Goal: Task Accomplishment & Management: Use online tool/utility

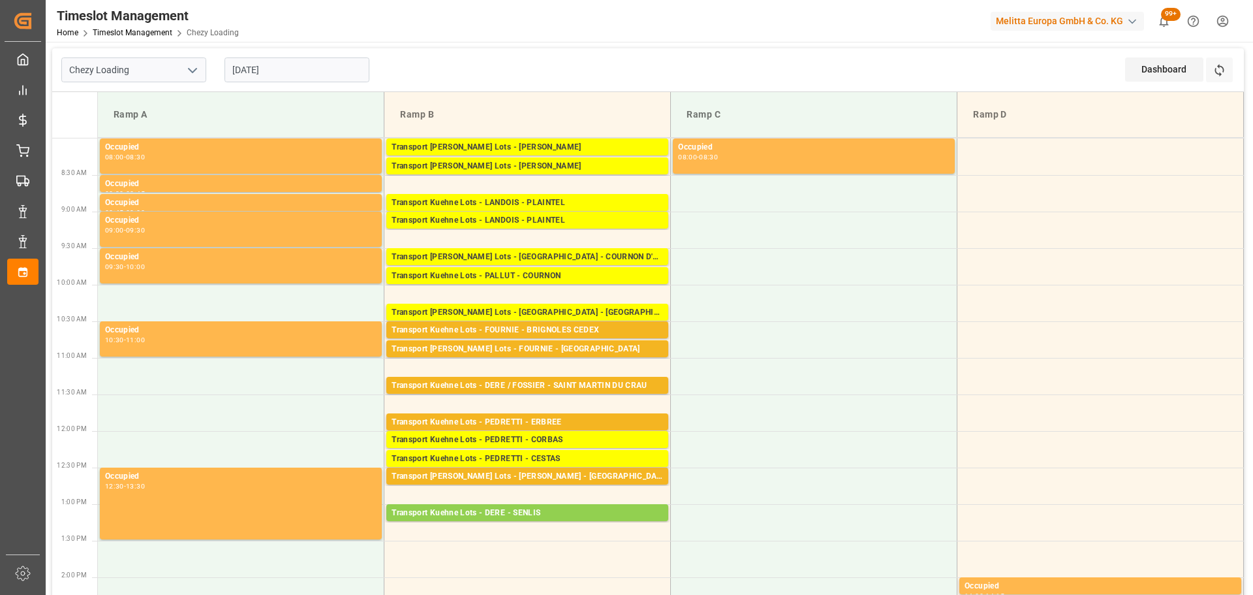
click at [247, 71] on input "[DATE]" at bounding box center [297, 69] width 145 height 25
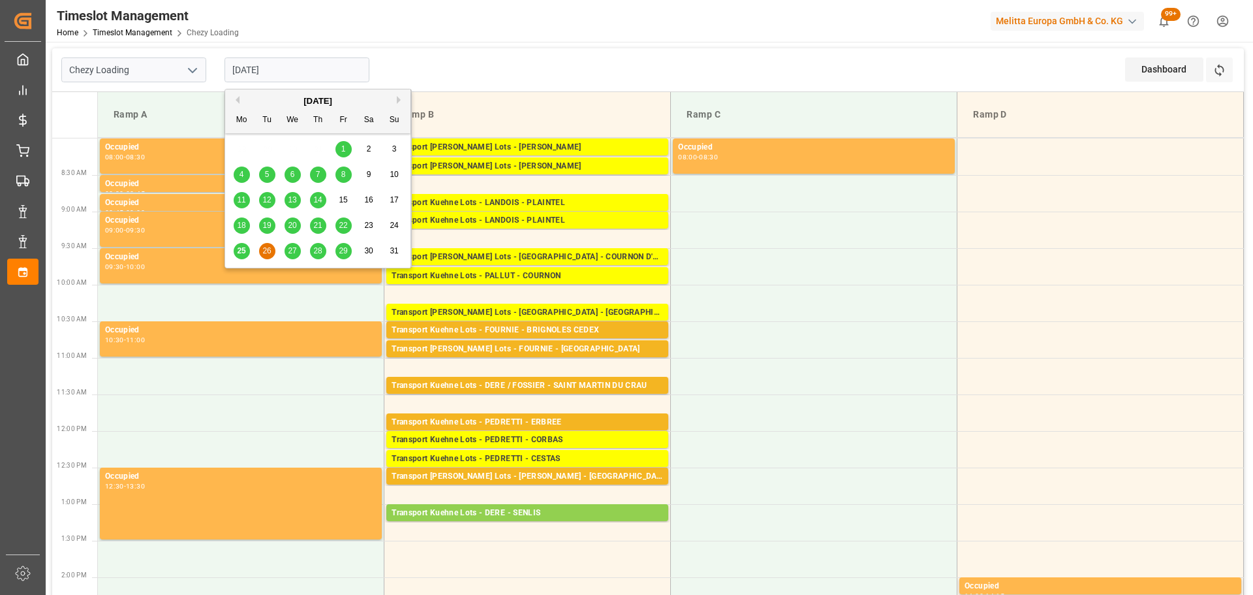
click at [239, 251] on span "25" at bounding box center [241, 250] width 8 height 9
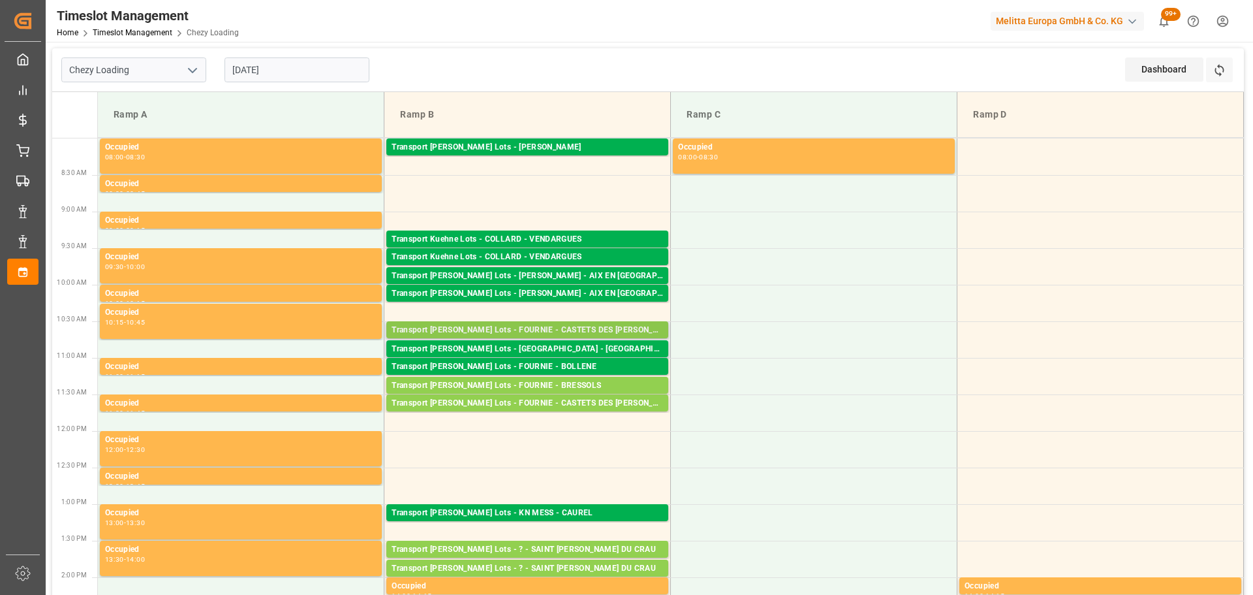
click at [571, 328] on div "Transport [PERSON_NAME] Lots - FOURNIE - CASTETS DES [PERSON_NAME]" at bounding box center [528, 330] width 272 height 13
click at [580, 405] on div "Transport [PERSON_NAME] Lots - FOURNIE - CASTETS DES [PERSON_NAME]" at bounding box center [528, 403] width 272 height 13
click at [568, 324] on div "Transport [PERSON_NAME] Lots - FOURNIE - CASTETS DES [PERSON_NAME]" at bounding box center [528, 330] width 272 height 13
drag, startPoint x: 593, startPoint y: 399, endPoint x: 738, endPoint y: 409, distance: 145.9
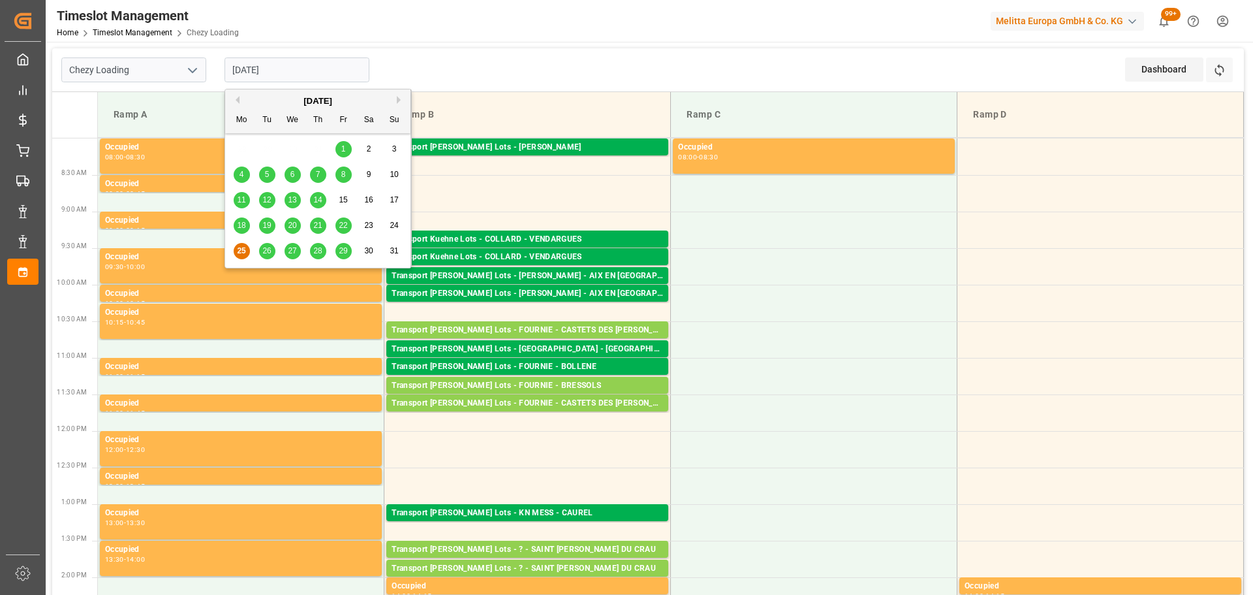
click at [240, 72] on input "[DATE]" at bounding box center [297, 69] width 145 height 25
click at [348, 250] on div "29" at bounding box center [344, 251] width 16 height 16
type input "[DATE]"
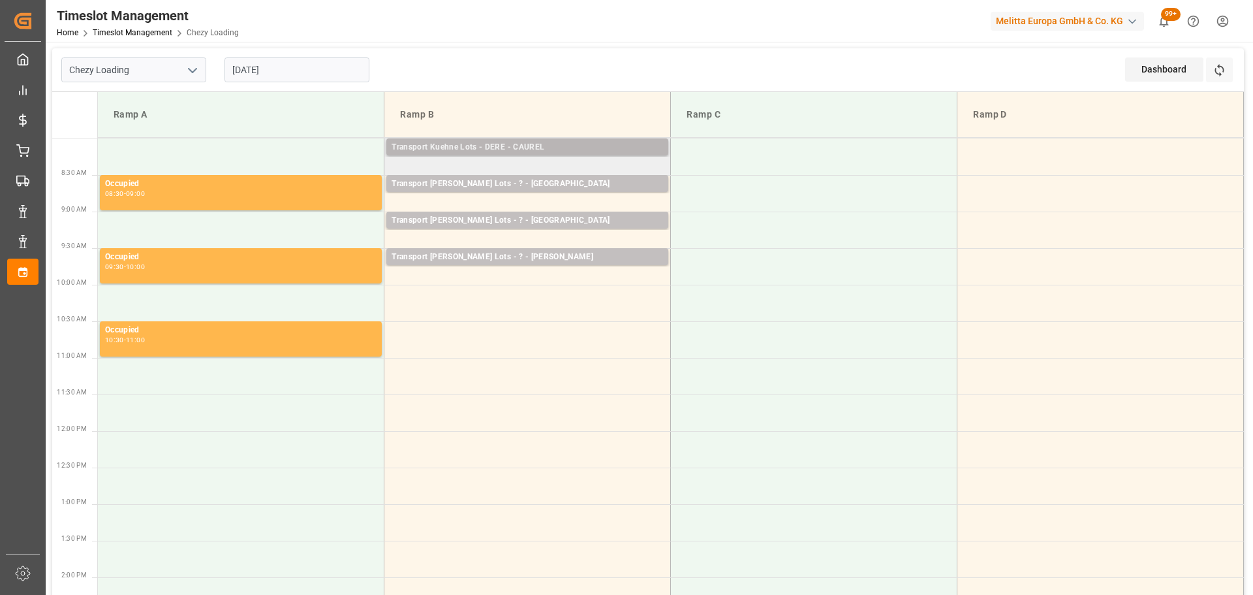
click at [503, 144] on div "Transport Kuehne Lots - DERE - CAUREL" at bounding box center [528, 147] width 272 height 13
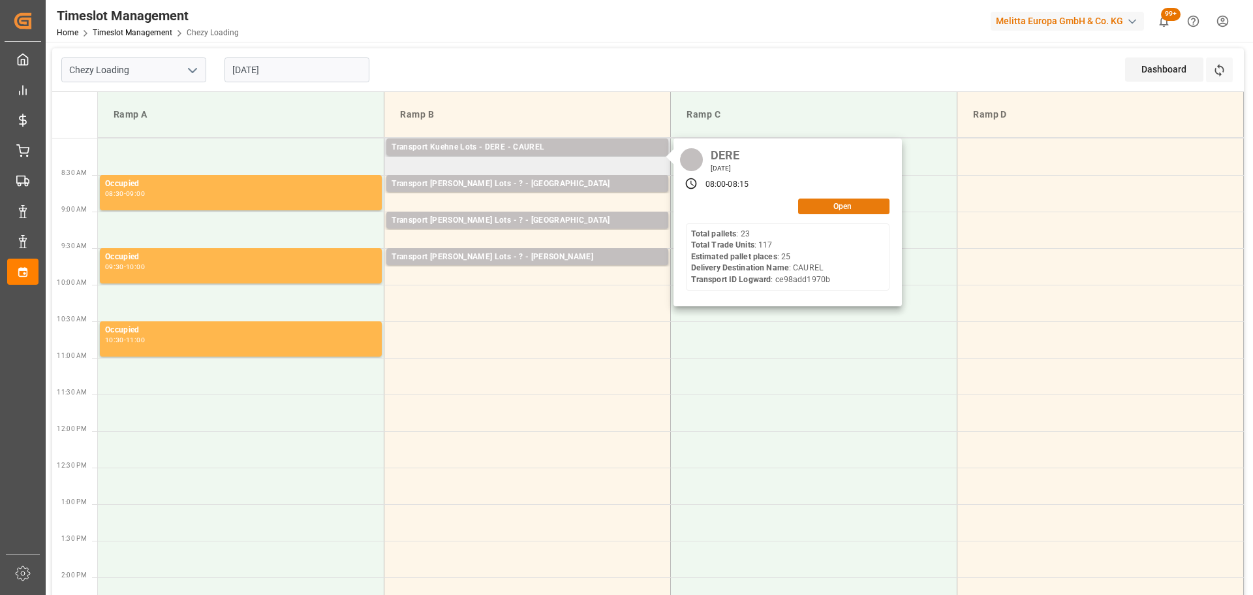
click at [826, 204] on button "Open" at bounding box center [843, 206] width 91 height 16
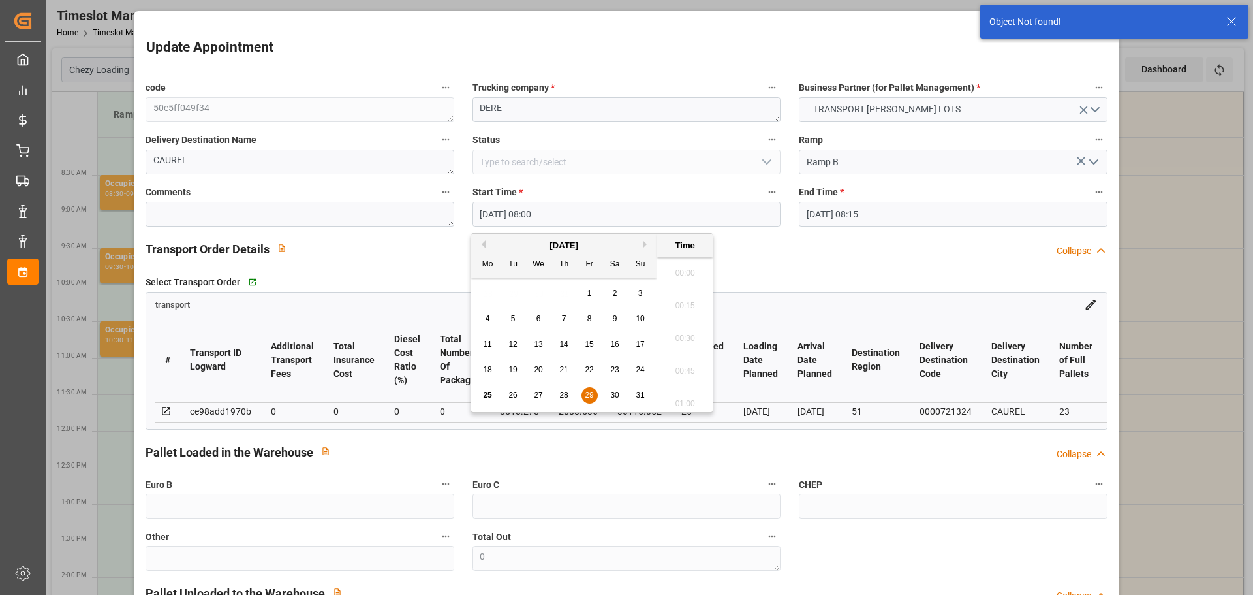
click at [492, 213] on input "[DATE] 08:00" at bounding box center [627, 214] width 308 height 25
click at [643, 243] on button "Next Month" at bounding box center [647, 244] width 8 height 8
click at [539, 340] on span "17" at bounding box center [538, 343] width 8 height 9
type input "[DATE] 08:00"
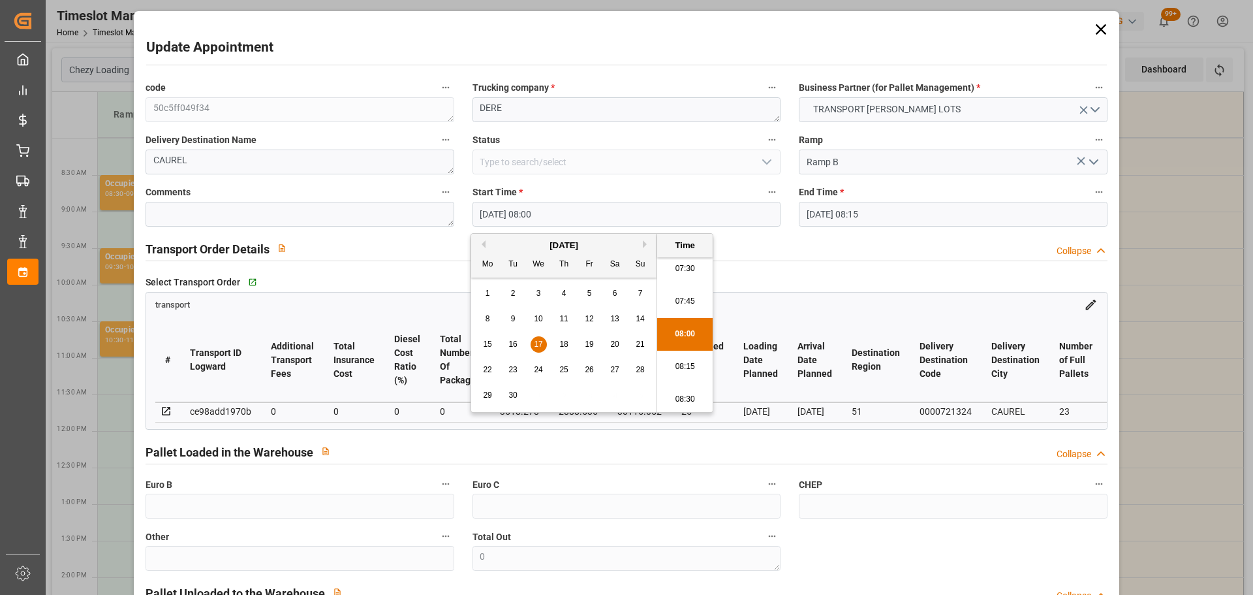
click at [680, 330] on li "08:00" at bounding box center [684, 334] width 55 height 33
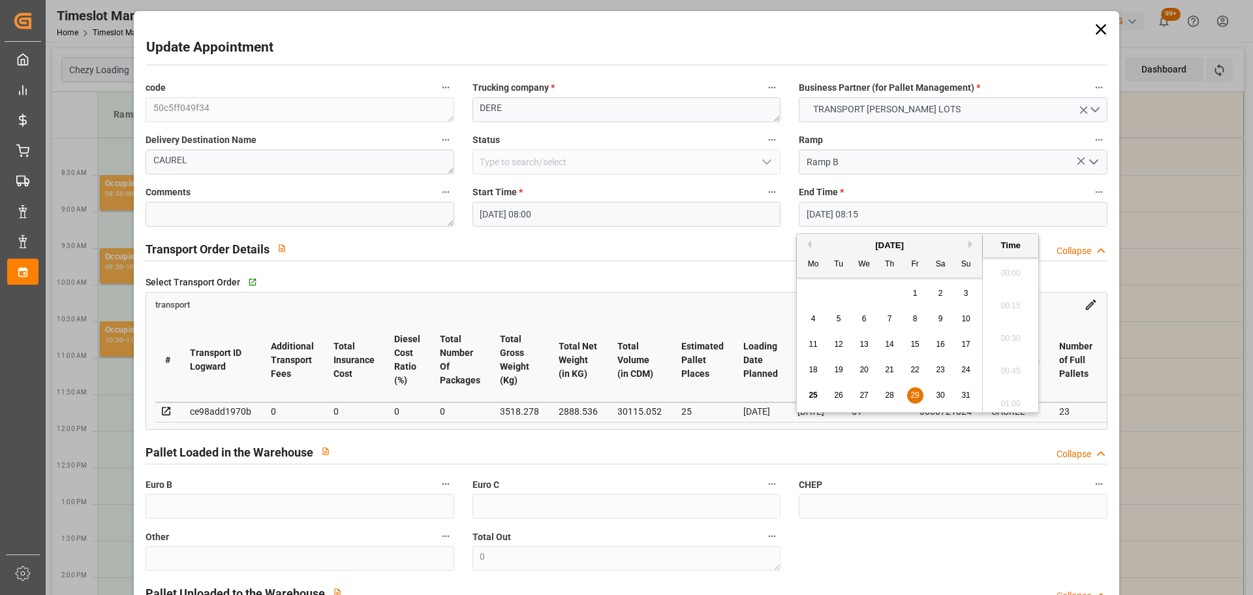
click at [835, 208] on input "[DATE] 08:15" at bounding box center [953, 214] width 308 height 25
click at [972, 242] on button "Next Month" at bounding box center [973, 244] width 8 height 8
click at [866, 344] on span "17" at bounding box center [864, 343] width 8 height 9
type input "[DATE] 08:15"
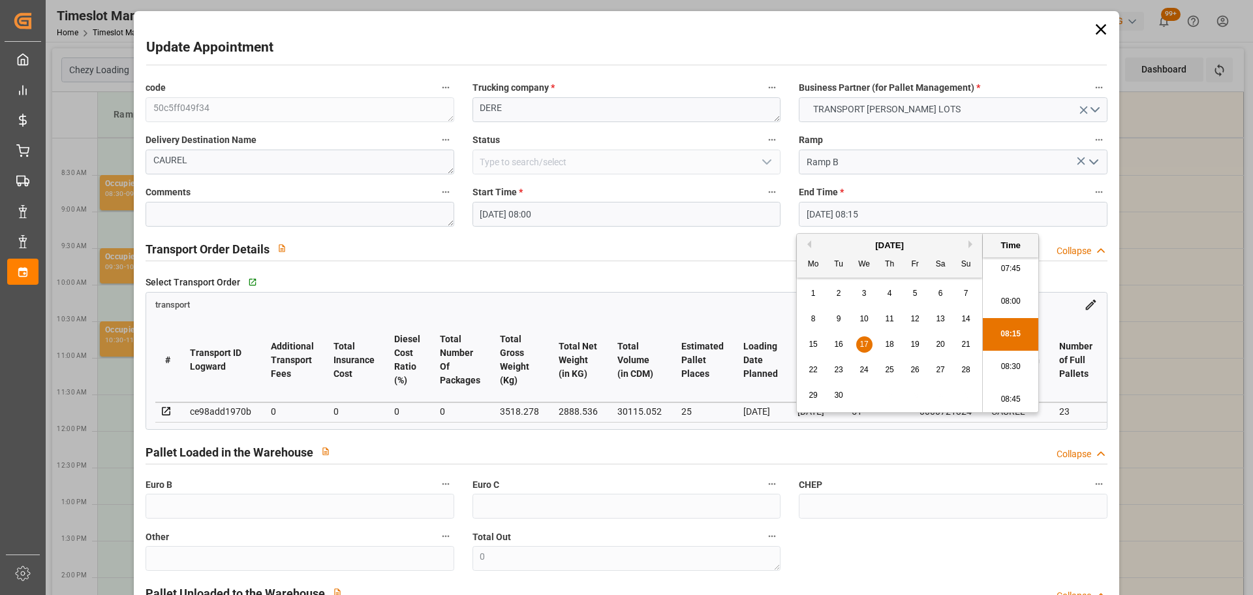
click at [1005, 325] on li "08:15" at bounding box center [1010, 334] width 55 height 33
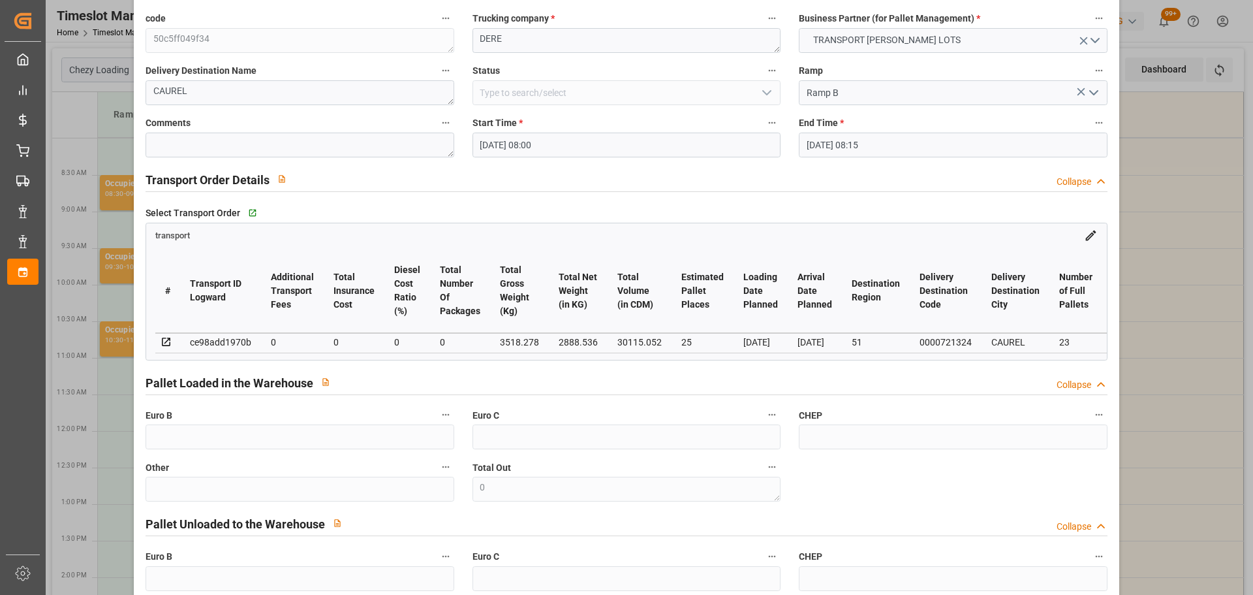
scroll to position [197, 0]
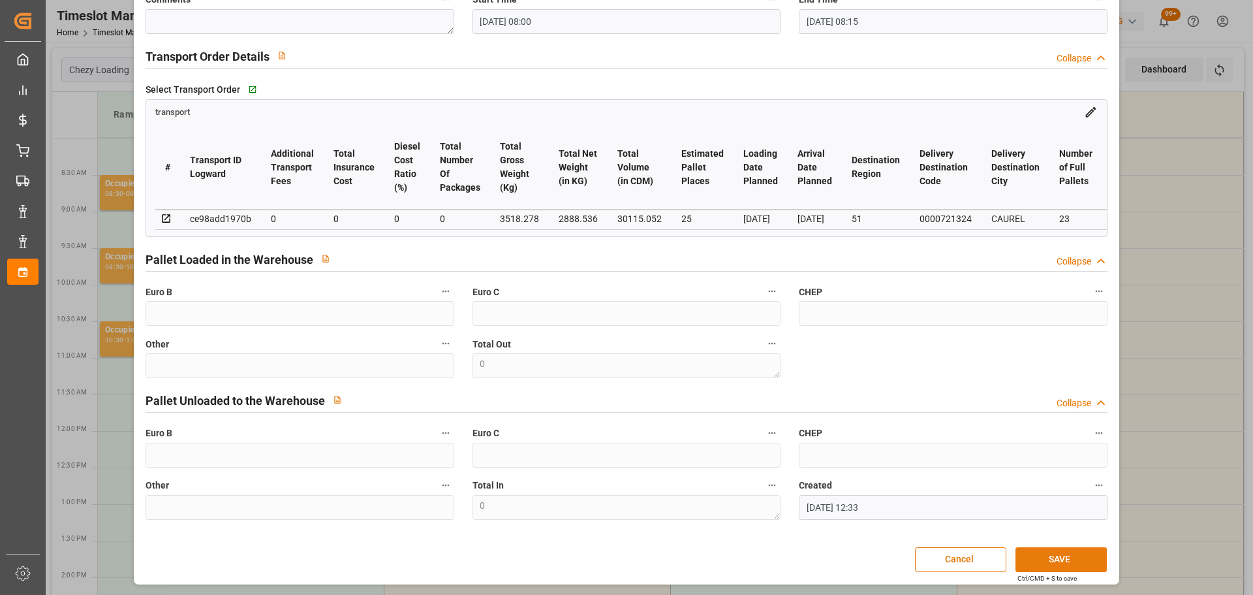
click at [1076, 555] on button "SAVE" at bounding box center [1061, 559] width 91 height 25
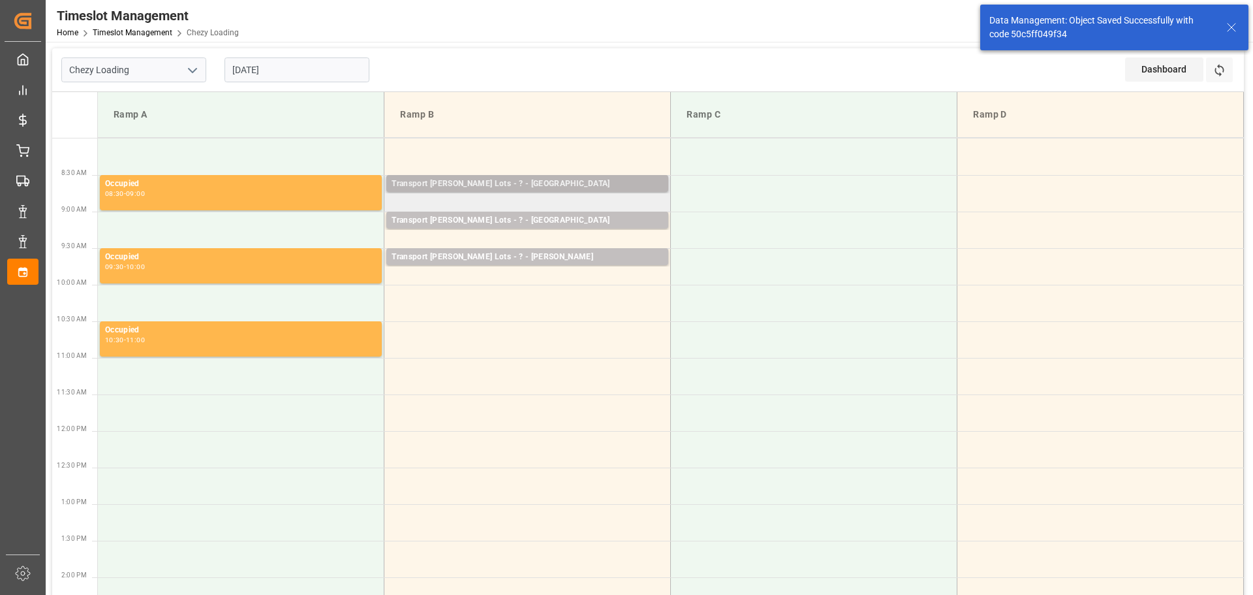
click at [530, 181] on div "Transport [PERSON_NAME] Lots - ? - [GEOGRAPHIC_DATA]" at bounding box center [528, 184] width 272 height 13
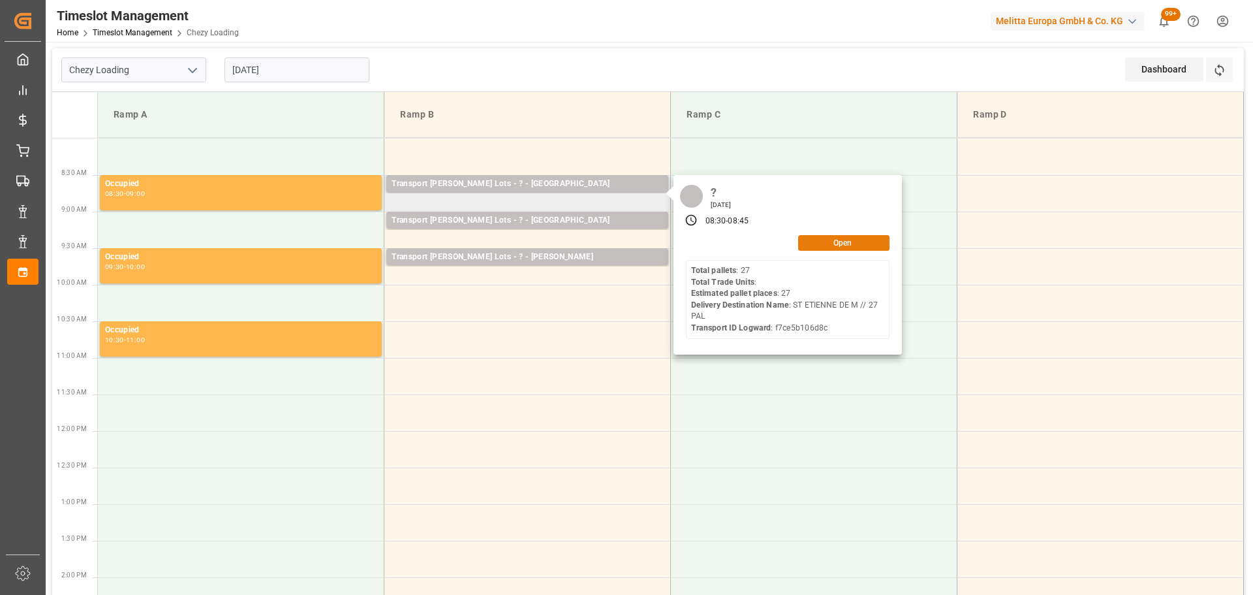
click at [828, 237] on button "Open" at bounding box center [843, 243] width 91 height 16
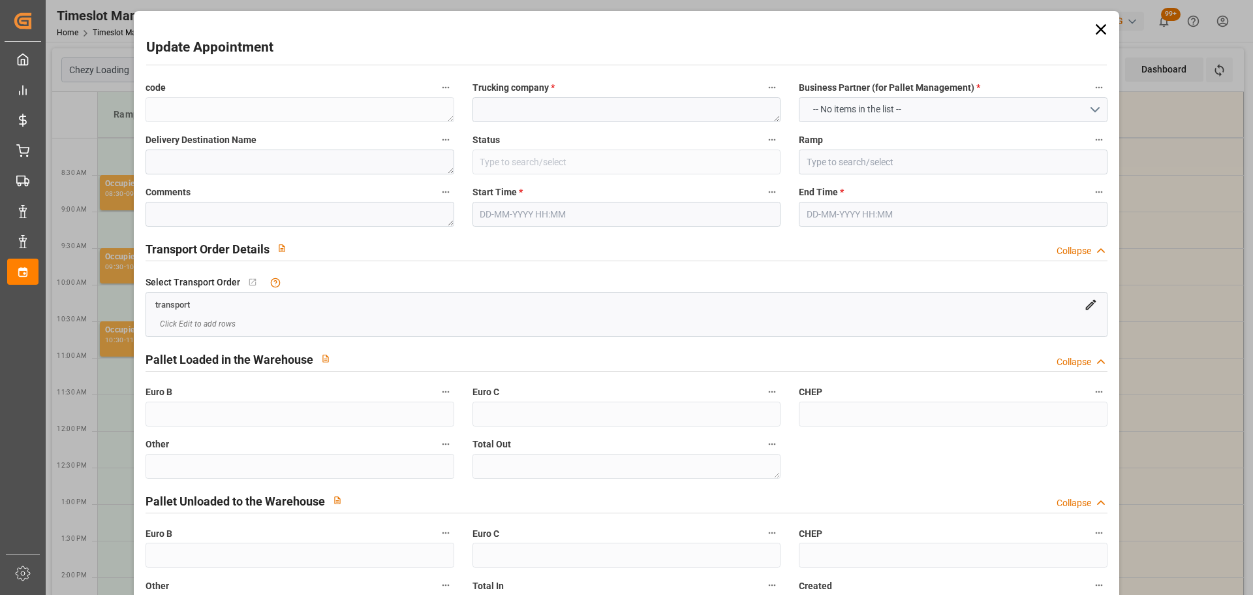
type textarea "d1460b6e8e07"
type textarea "?"
type textarea "ST ETIENNE DE M // 27 PAL"
type input "Ramp B"
type textarea "0"
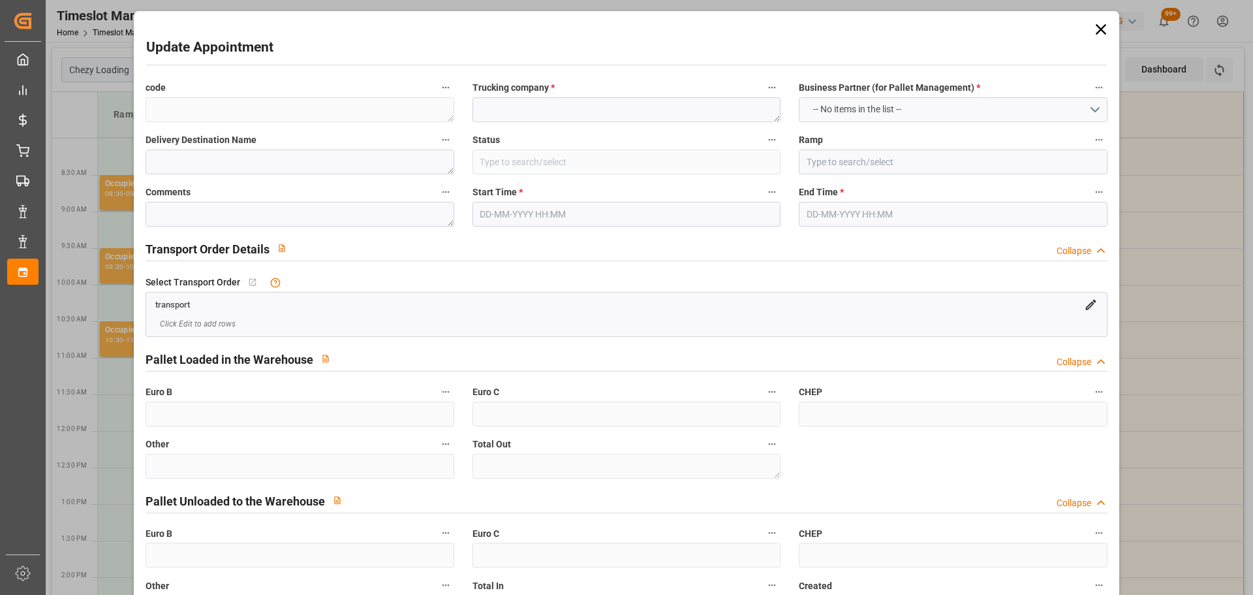
type textarea "0"
type textarea "f7ce5b106d8c"
type textarea "ST ETIENNE DE MONTLUC"
type textarea "0000708590"
type textarea "d1460b6e8e07"
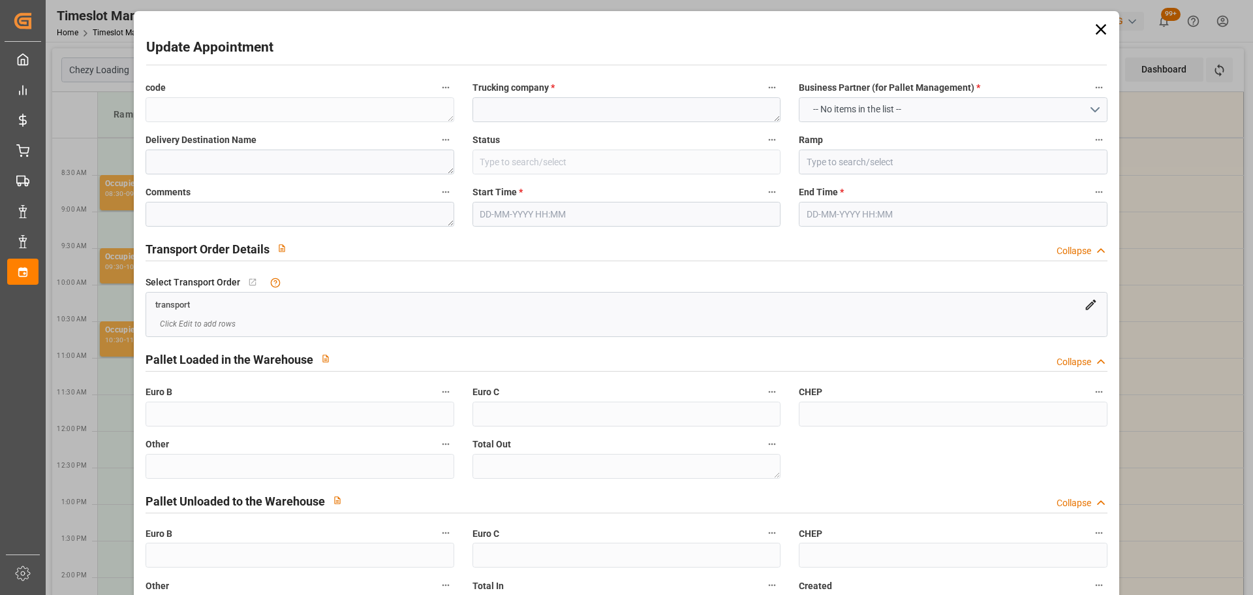
type textarea "FR-02570"
type textarea "FR"
type input "Road"
type input "FR"
type input "02570"
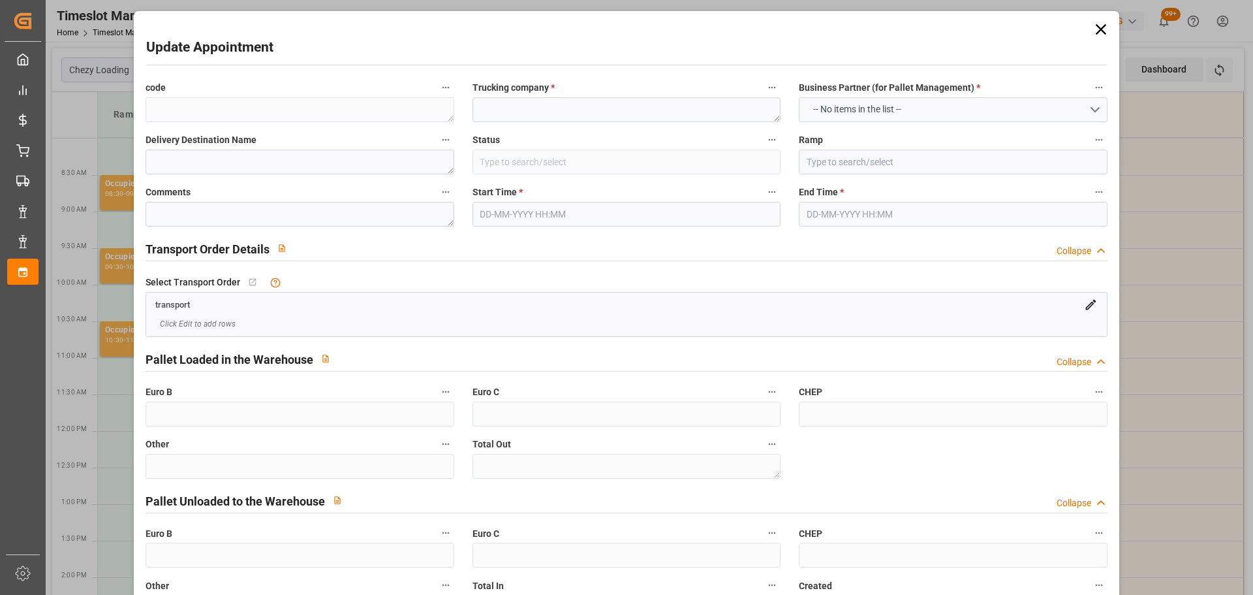
type input "FR"
type input "44360"
type input "Small Shipment"
type input "3.5-7.5 t"
type input "EURO 6"
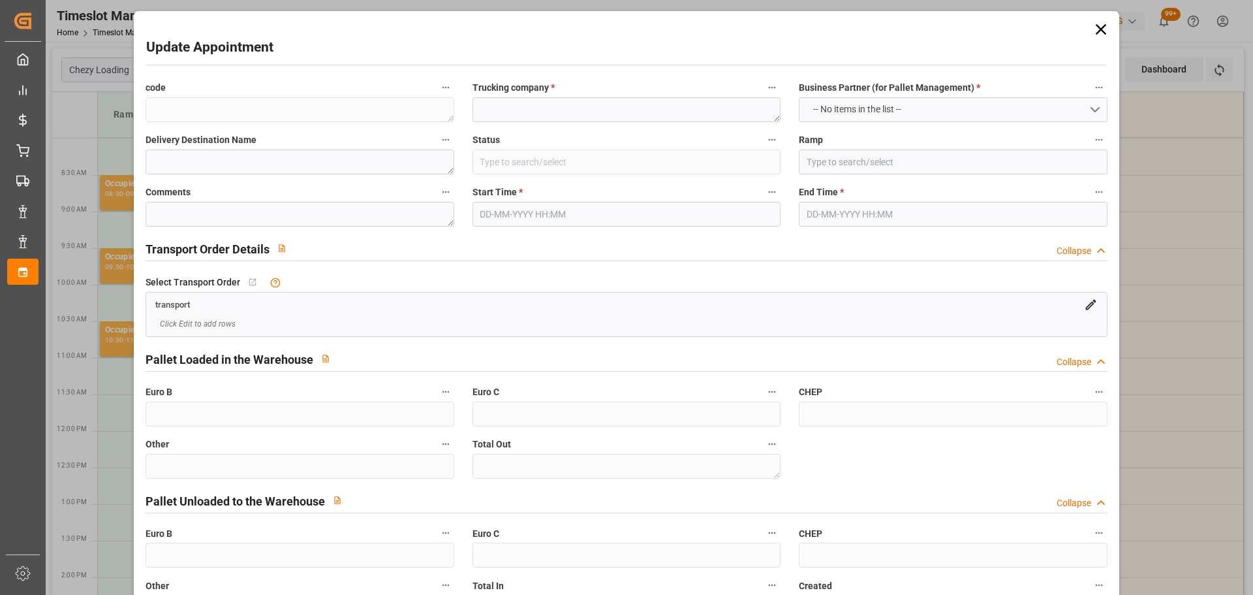
type input "Diesel"
type input "27"
type input "698.82"
type input "0"
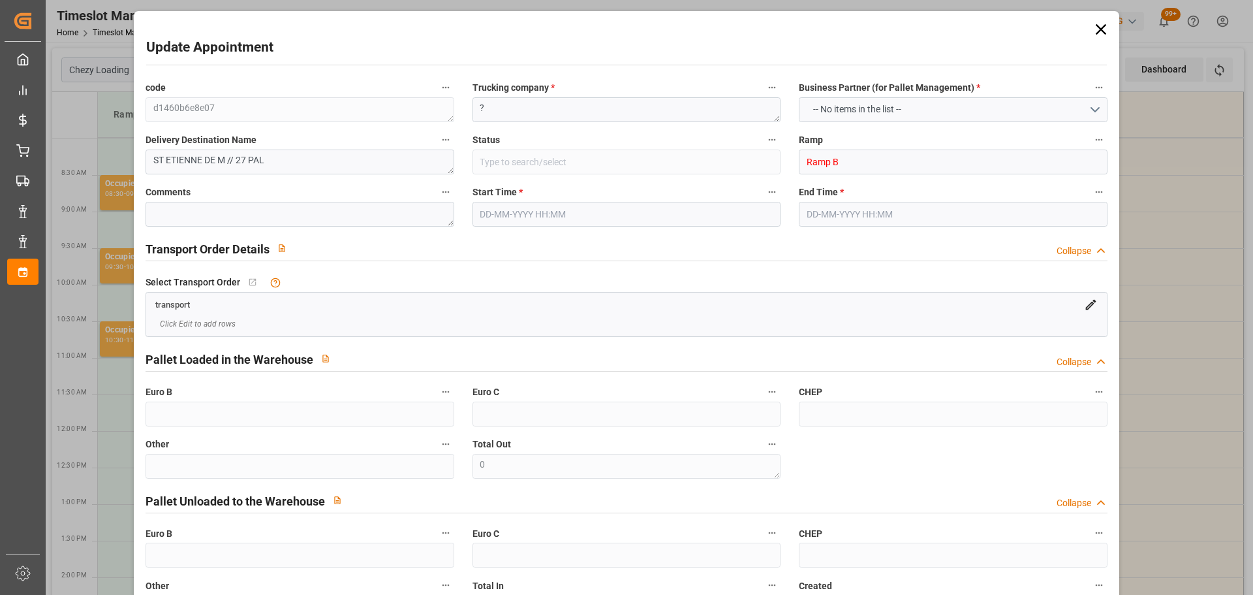
type input "0"
type input "698.82"
type input "0"
type input "3064.464"
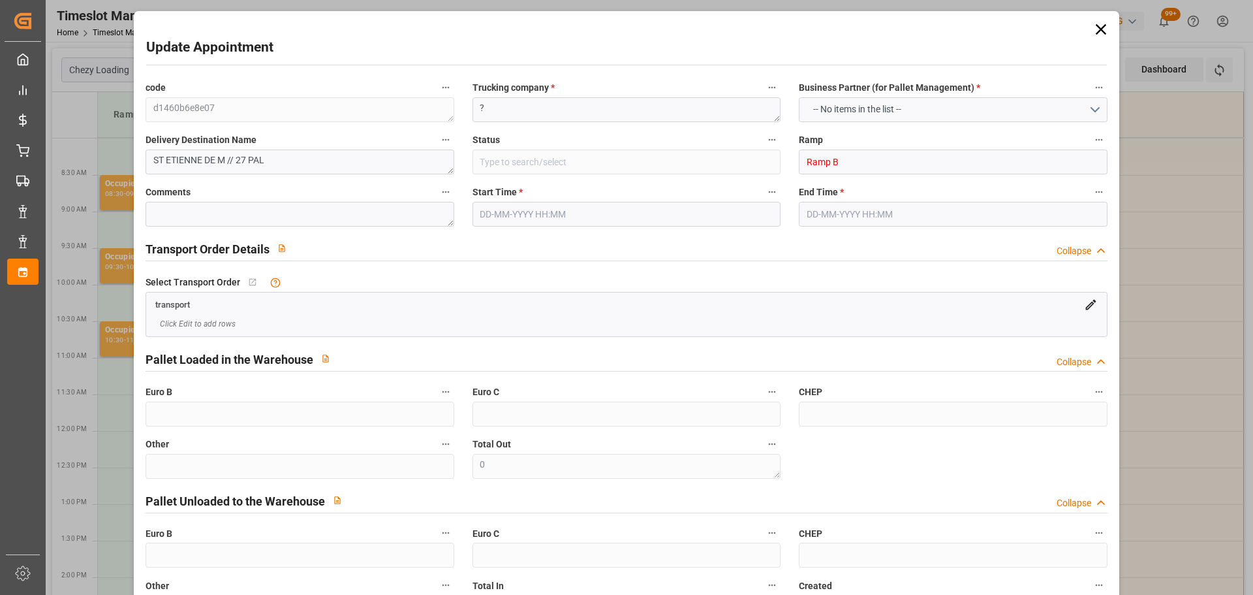
type input "4768.8"
type input "32273.952"
type input "44"
type input "27"
type input "0"
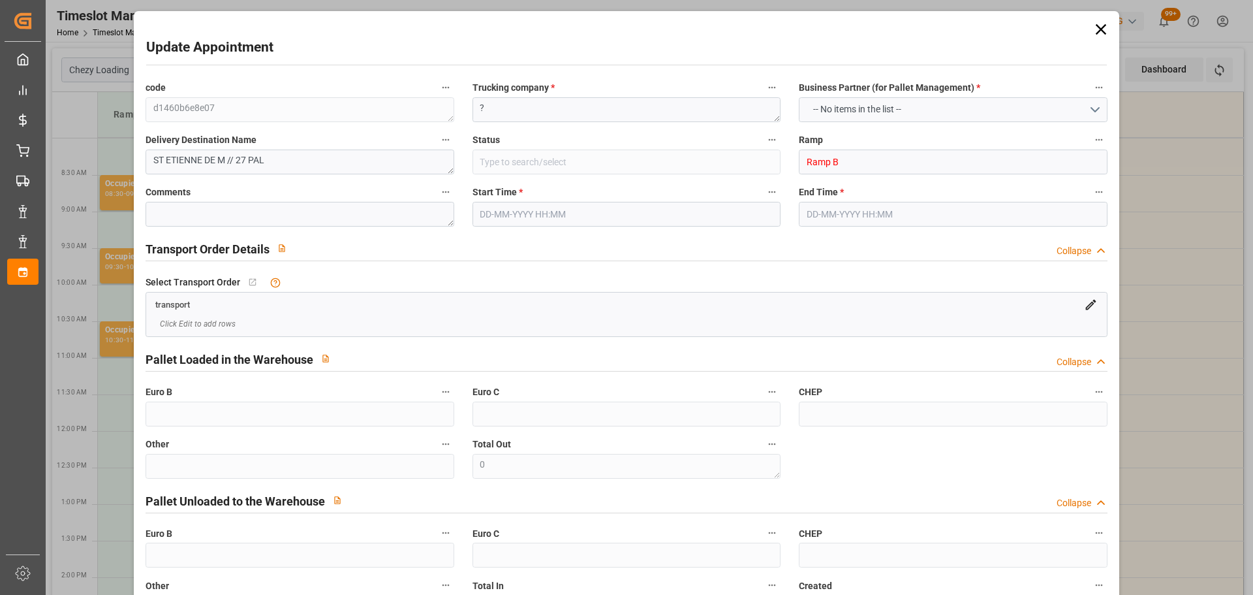
type input "27"
type input "101"
type input "3750.912"
type input "0"
type input "4710.8598"
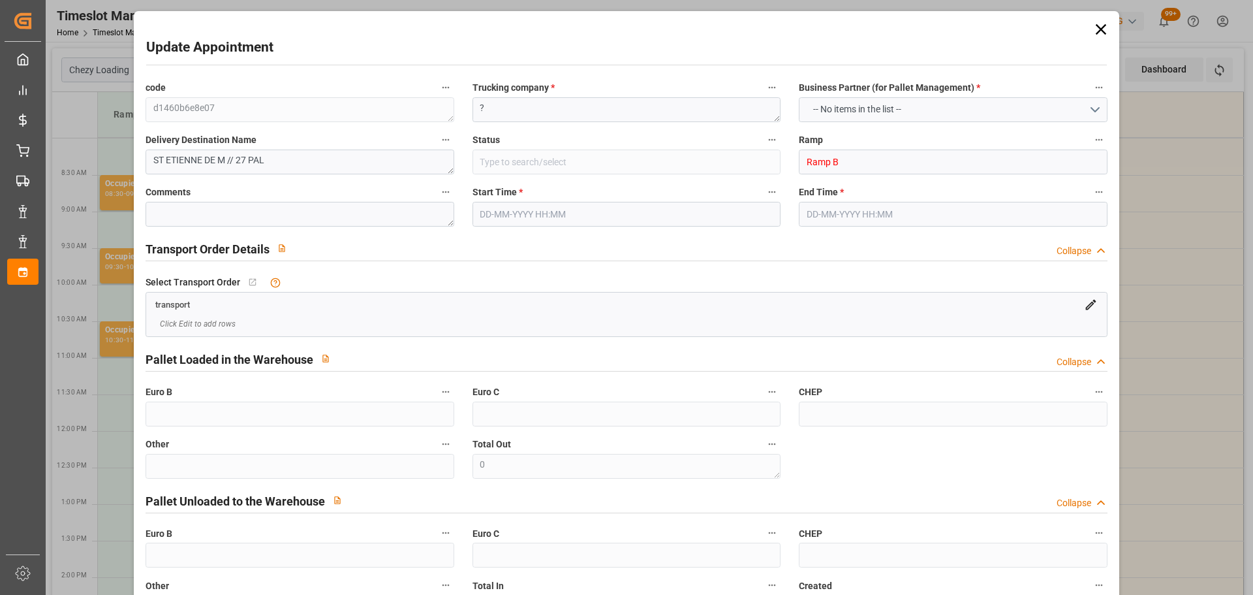
type input "0"
type input "21"
type input "35"
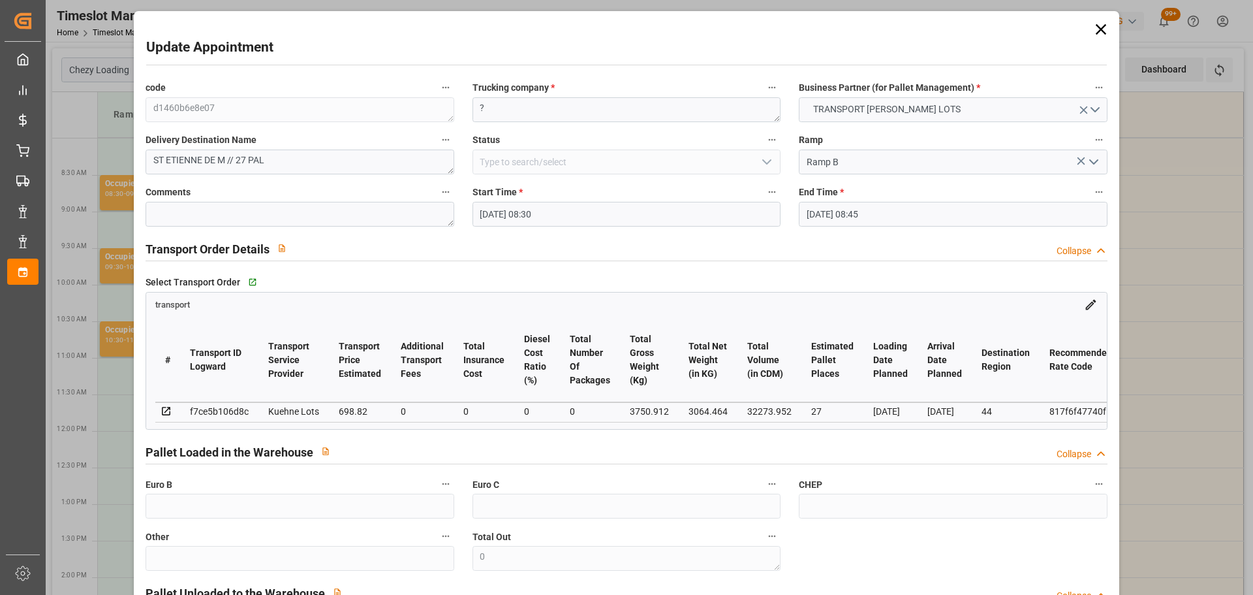
type input "[DATE] 08:30"
type input "[DATE] 08:45"
type input "[DATE] 12:44"
type input "[DATE] 11:32"
type input "[DATE]"
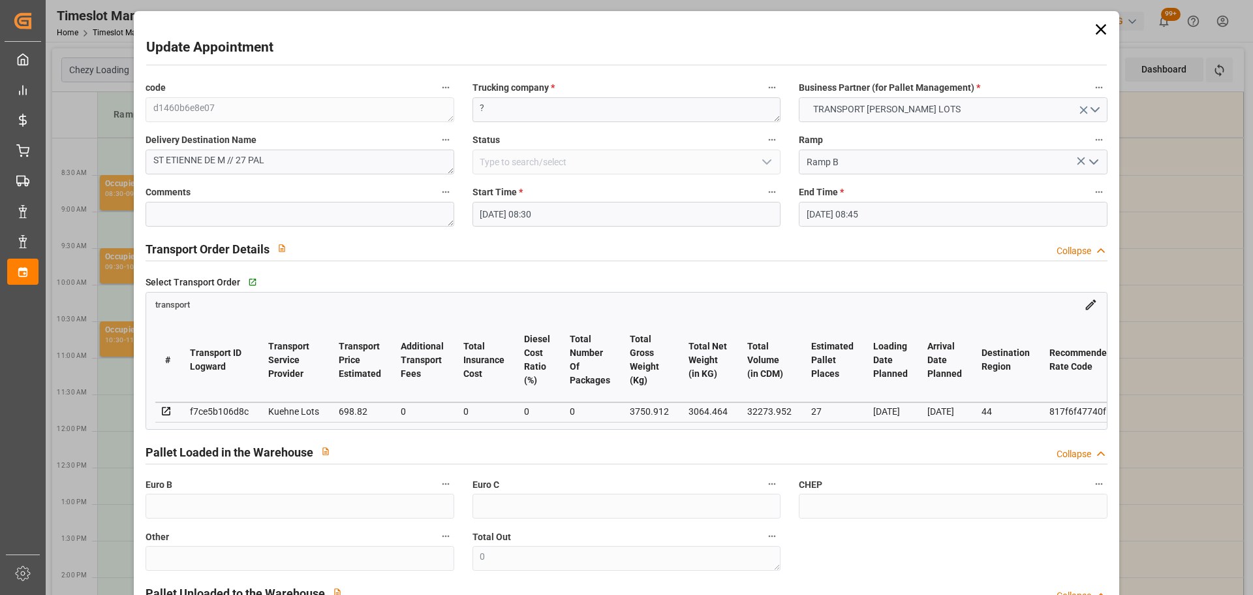
type input "[DATE]"
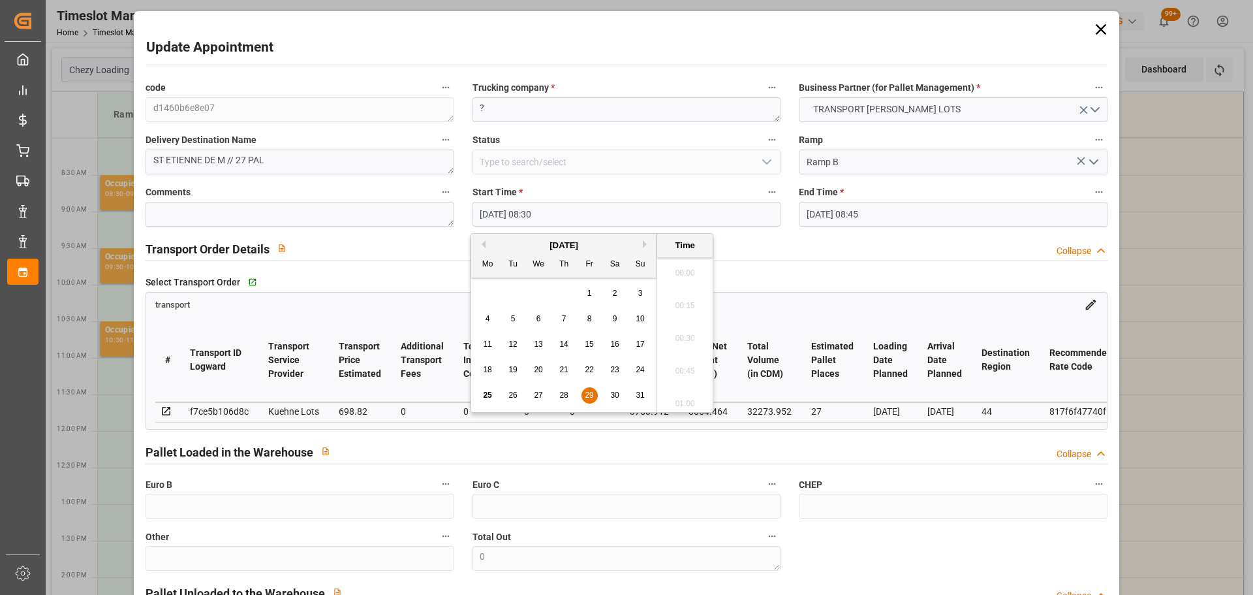
drag, startPoint x: 517, startPoint y: 209, endPoint x: 533, endPoint y: 271, distance: 64.1
click at [518, 210] on input "[DATE] 08:30" at bounding box center [627, 214] width 308 height 25
click at [645, 247] on button "Next Month" at bounding box center [647, 244] width 8 height 8
click at [589, 317] on span "12" at bounding box center [589, 318] width 8 height 9
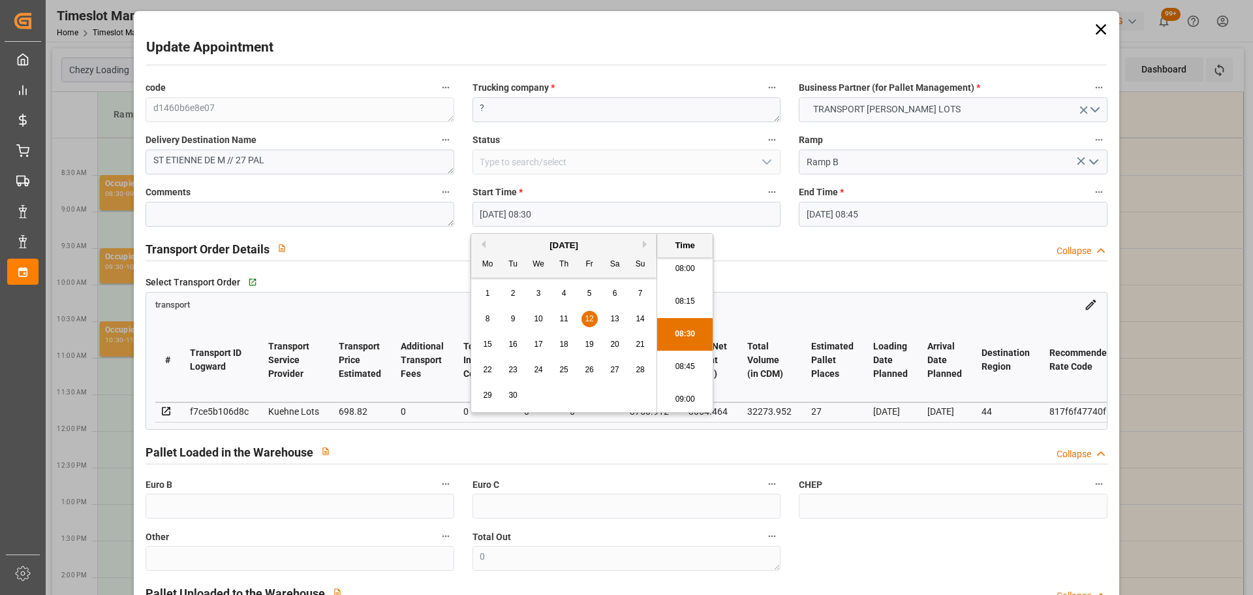
click at [683, 264] on li "08:00" at bounding box center [684, 269] width 55 height 33
type input "[DATE] 08:00"
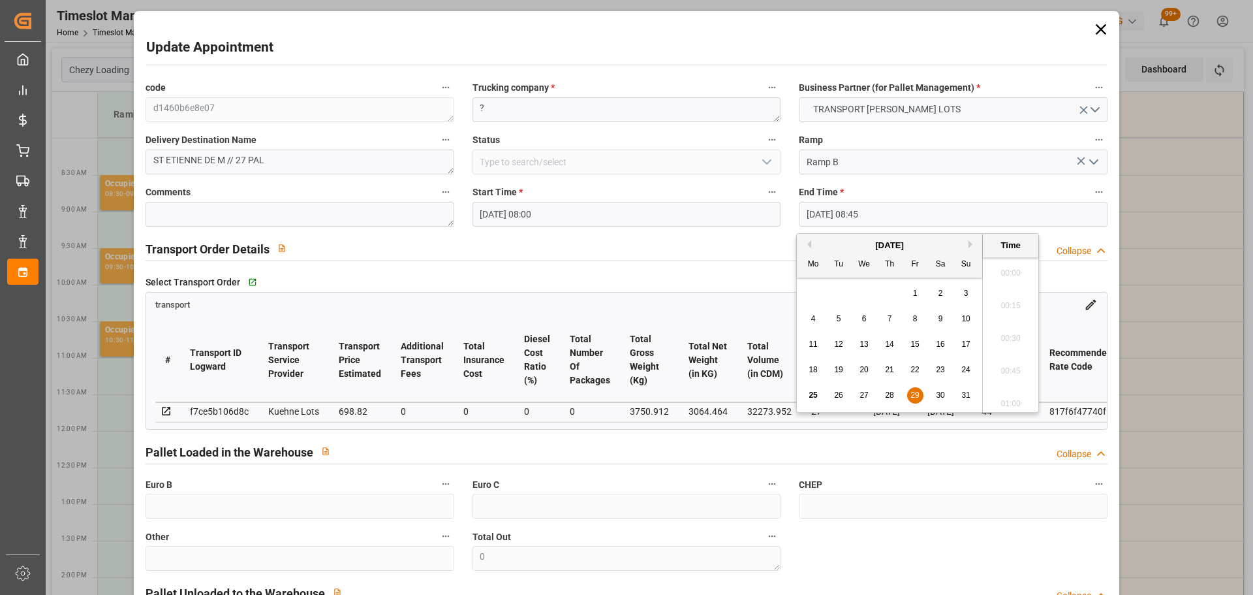
click at [819, 213] on input "[DATE] 08:45" at bounding box center [953, 214] width 308 height 25
click at [972, 242] on button "Next Month" at bounding box center [973, 244] width 8 height 8
click at [917, 315] on span "12" at bounding box center [915, 318] width 8 height 9
click at [1011, 264] on li "08:15" at bounding box center [1010, 269] width 55 height 33
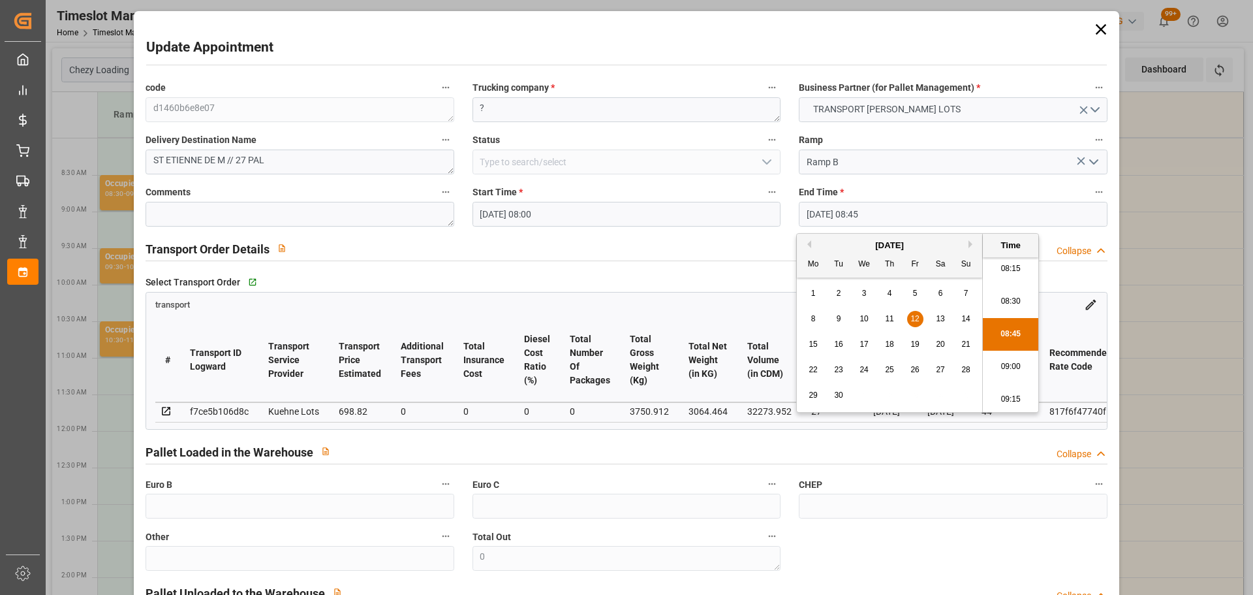
type input "[DATE] 08:15"
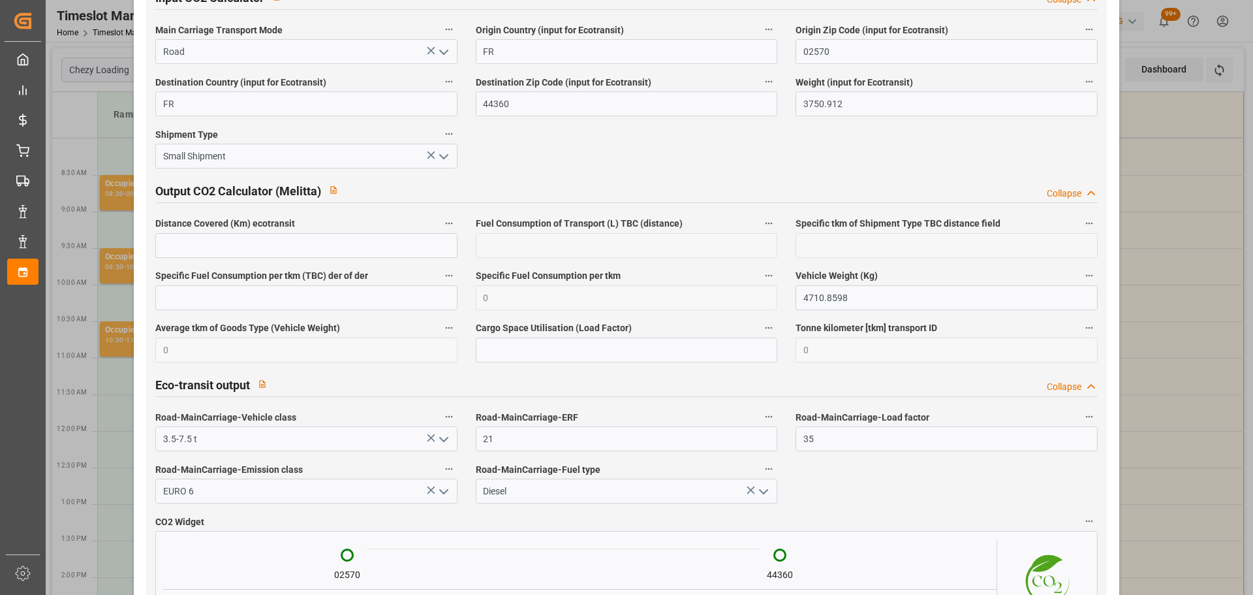
scroll to position [2158, 0]
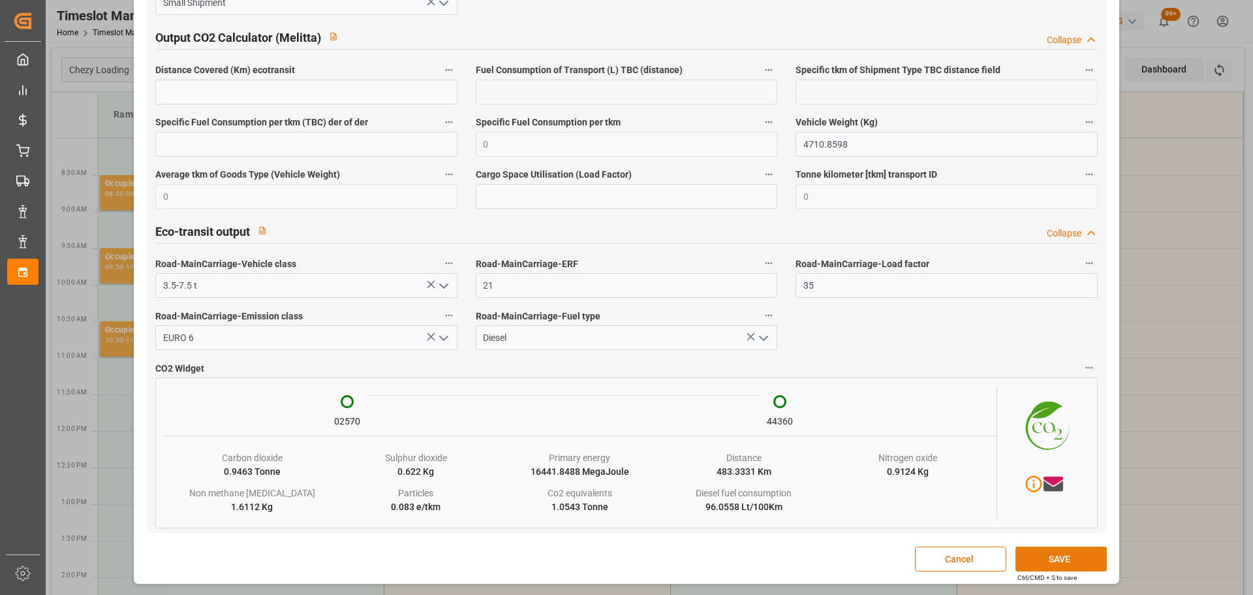
click at [1031, 549] on button "SAVE" at bounding box center [1061, 558] width 91 height 25
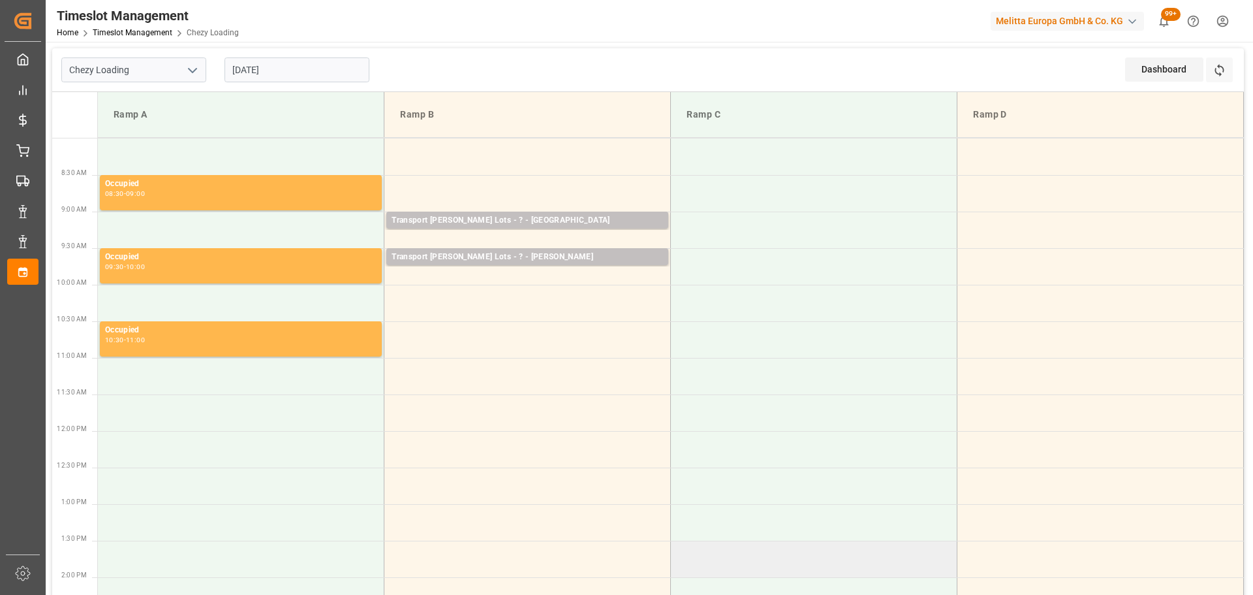
click at [940, 542] on td at bounding box center [814, 559] width 287 height 37
click at [255, 71] on input "[DATE]" at bounding box center [297, 69] width 145 height 25
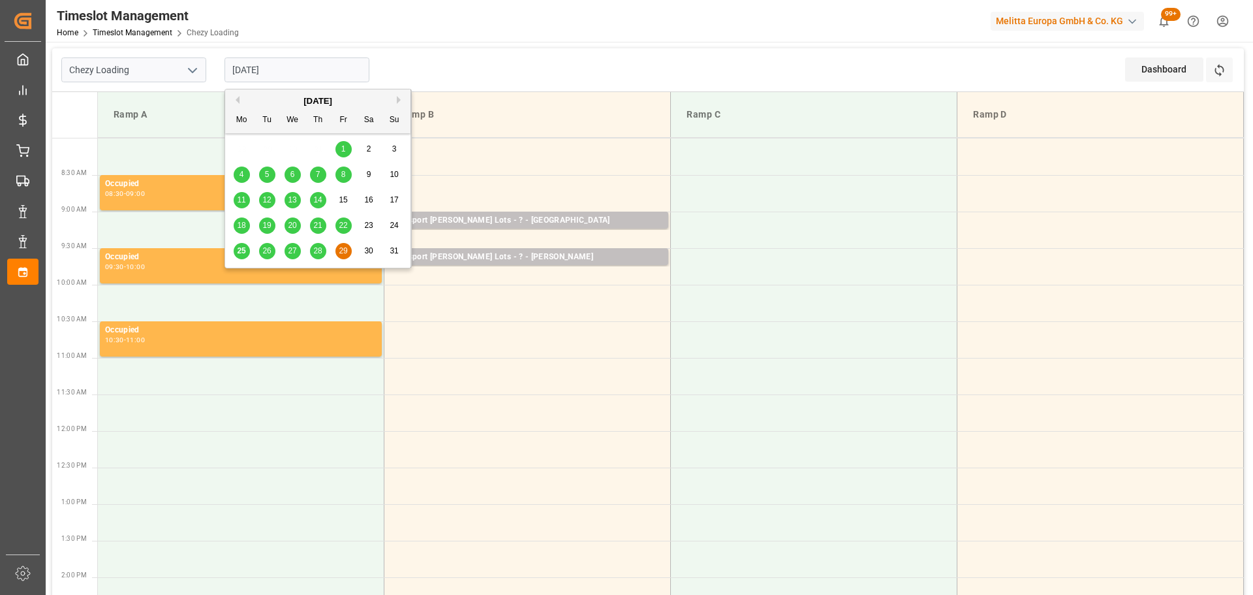
click at [243, 245] on div "25" at bounding box center [242, 251] width 16 height 16
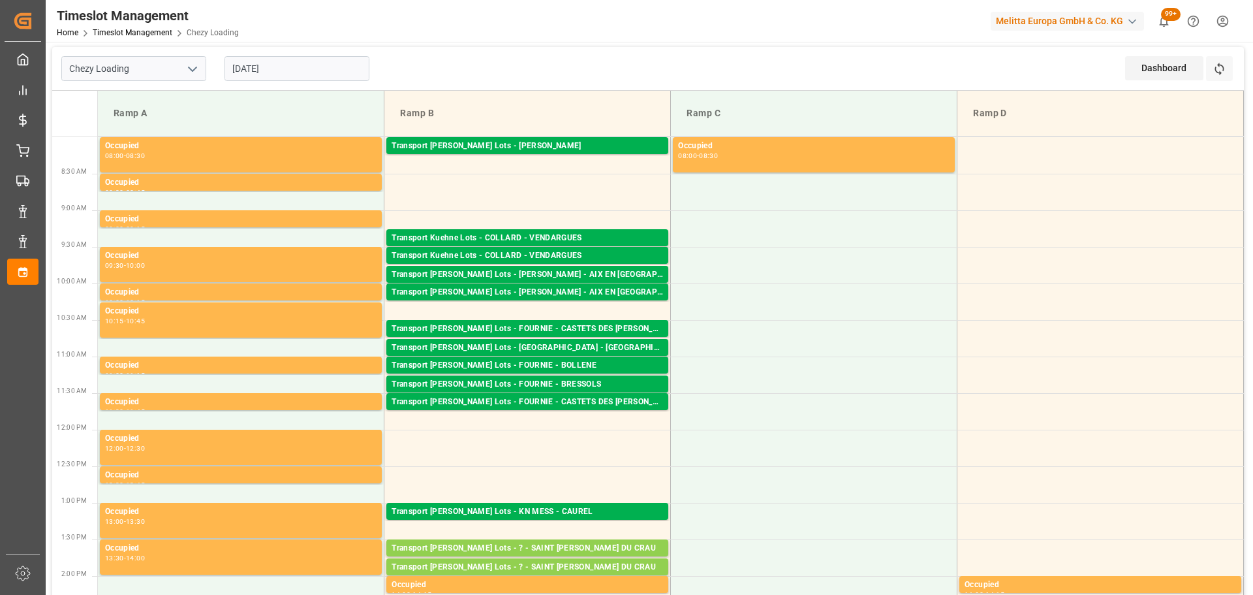
scroll to position [0, 0]
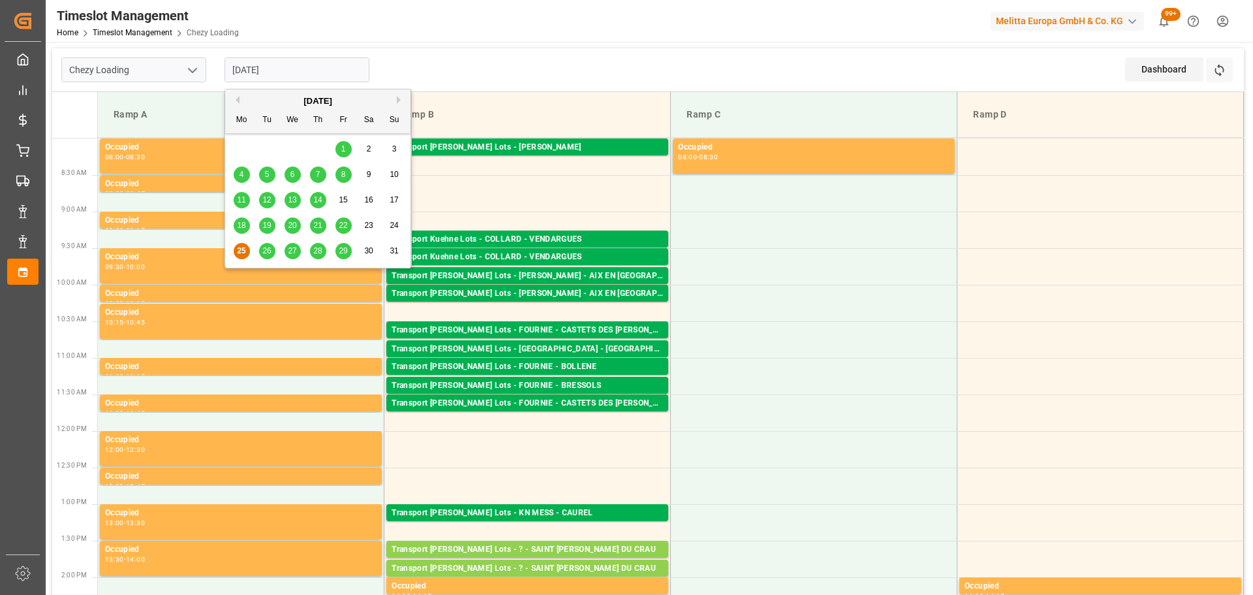
drag, startPoint x: 288, startPoint y: 64, endPoint x: 262, endPoint y: 119, distance: 61.3
click at [289, 63] on input "[DATE]" at bounding box center [297, 69] width 145 height 25
click at [266, 246] on span "26" at bounding box center [266, 250] width 8 height 9
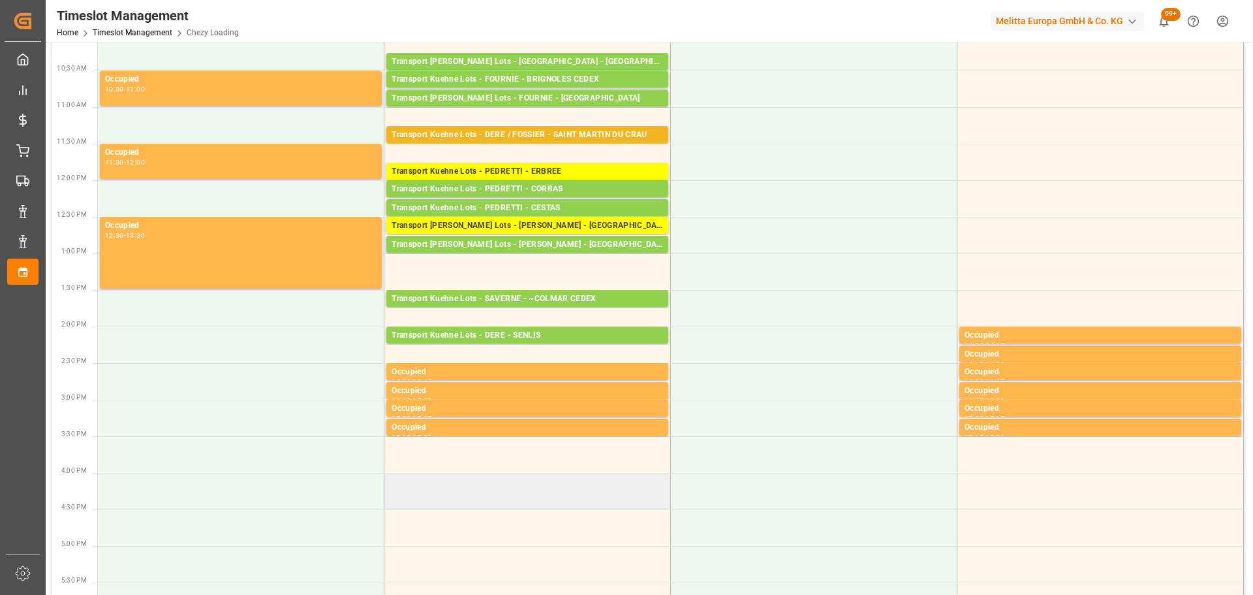
scroll to position [326, 0]
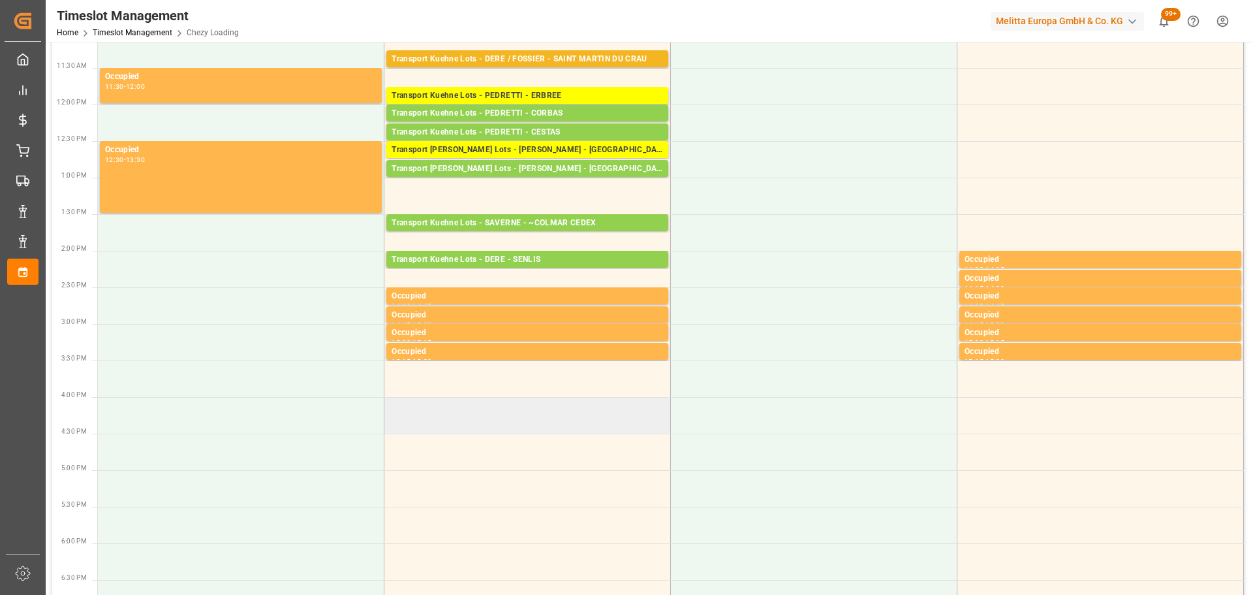
click at [393, 406] on td at bounding box center [528, 415] width 287 height 37
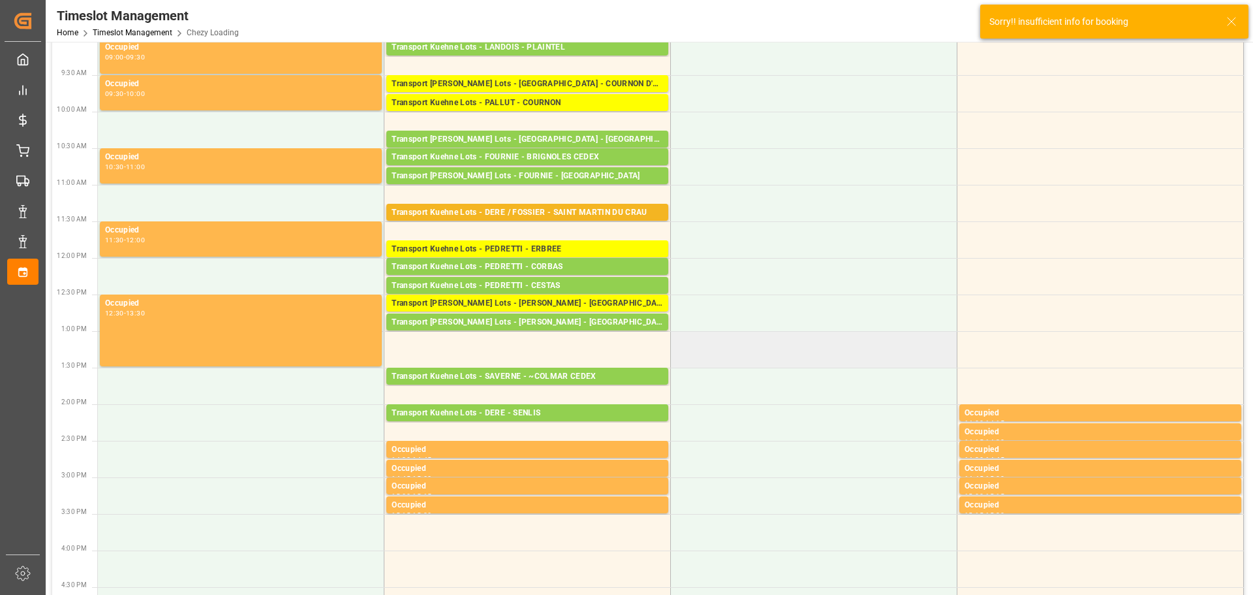
scroll to position [0, 0]
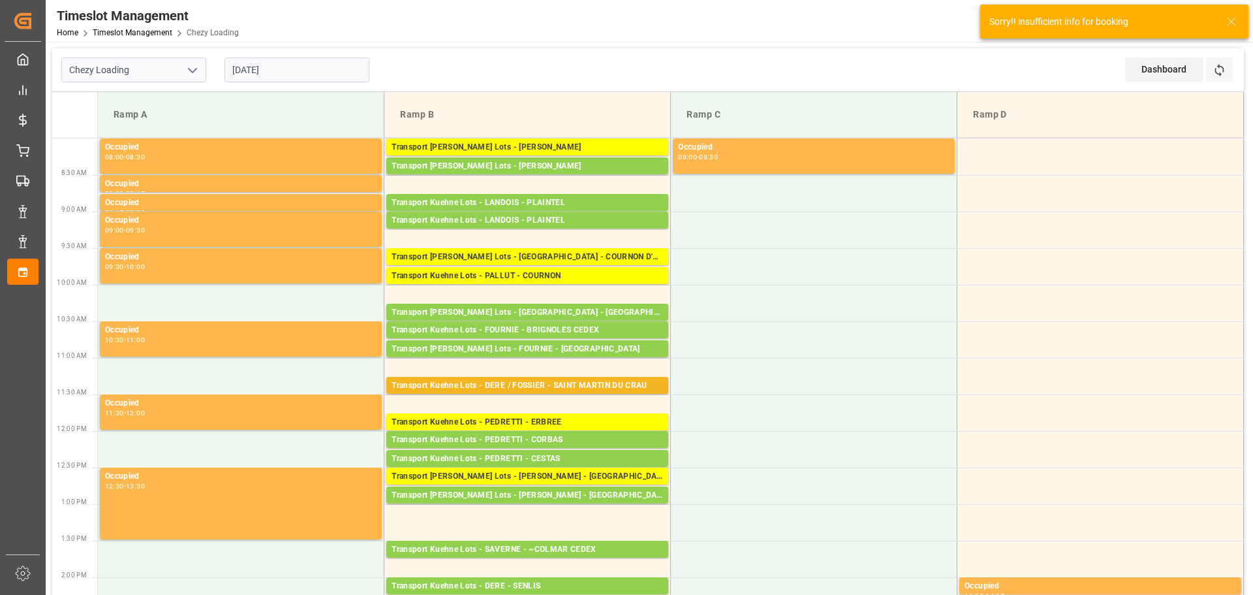
click at [276, 72] on input "[DATE]" at bounding box center [297, 69] width 145 height 25
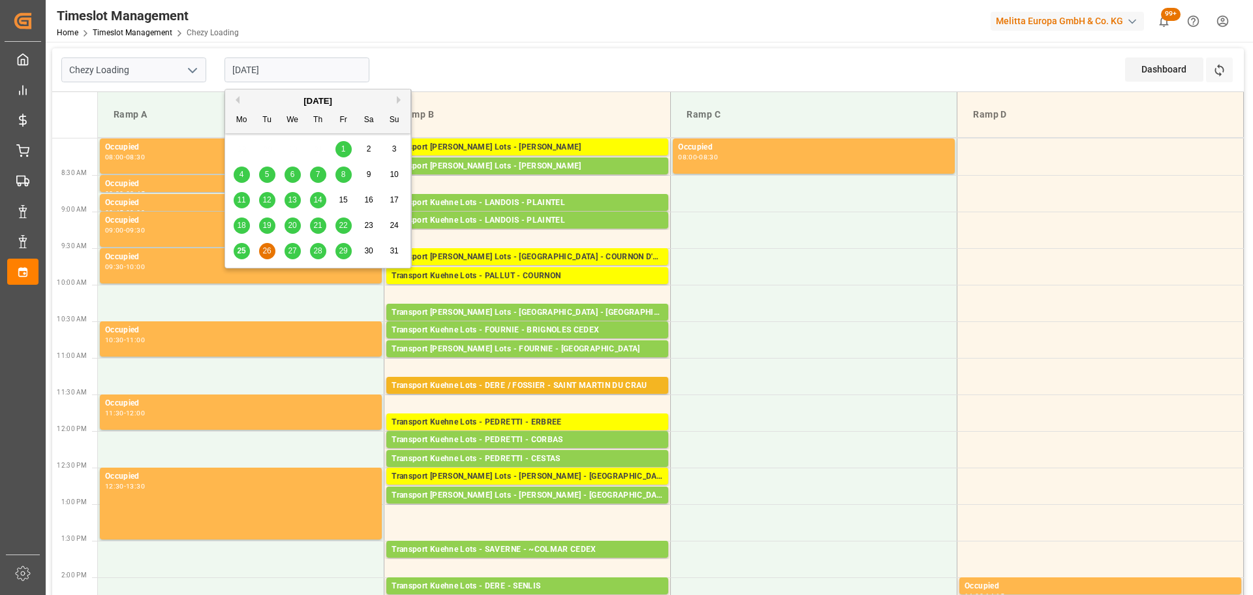
click at [238, 249] on span "25" at bounding box center [241, 250] width 8 height 9
type input "[DATE]"
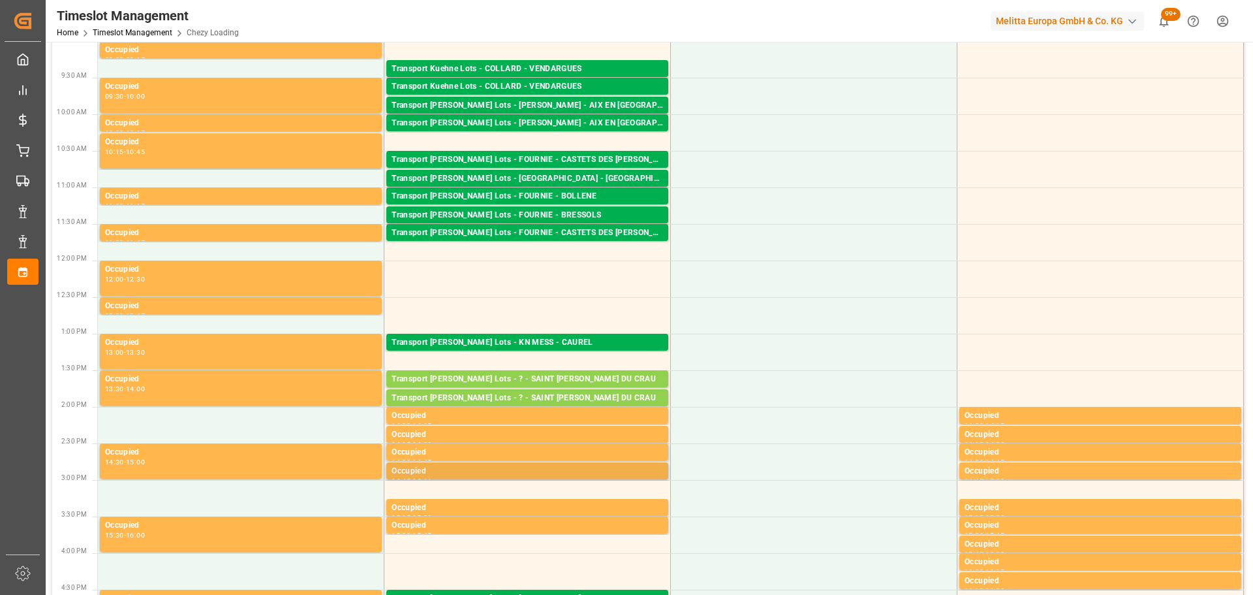
scroll to position [196, 0]
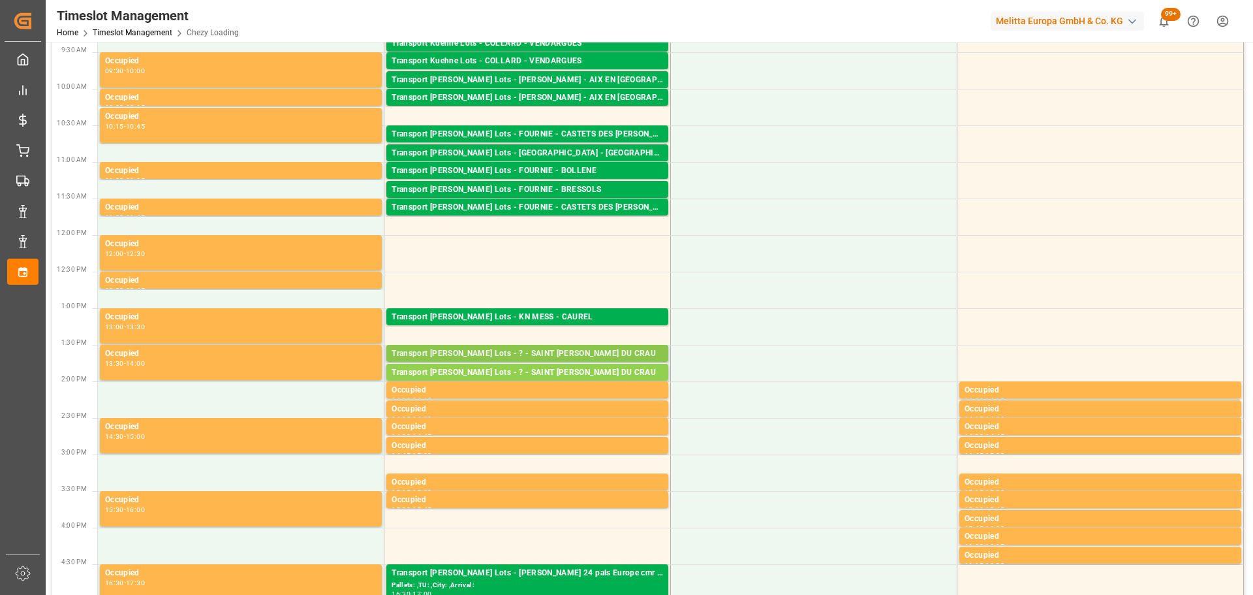
click at [473, 352] on div "Transport [PERSON_NAME] Lots - ? - SAINT [PERSON_NAME] DU CRAU" at bounding box center [528, 353] width 272 height 13
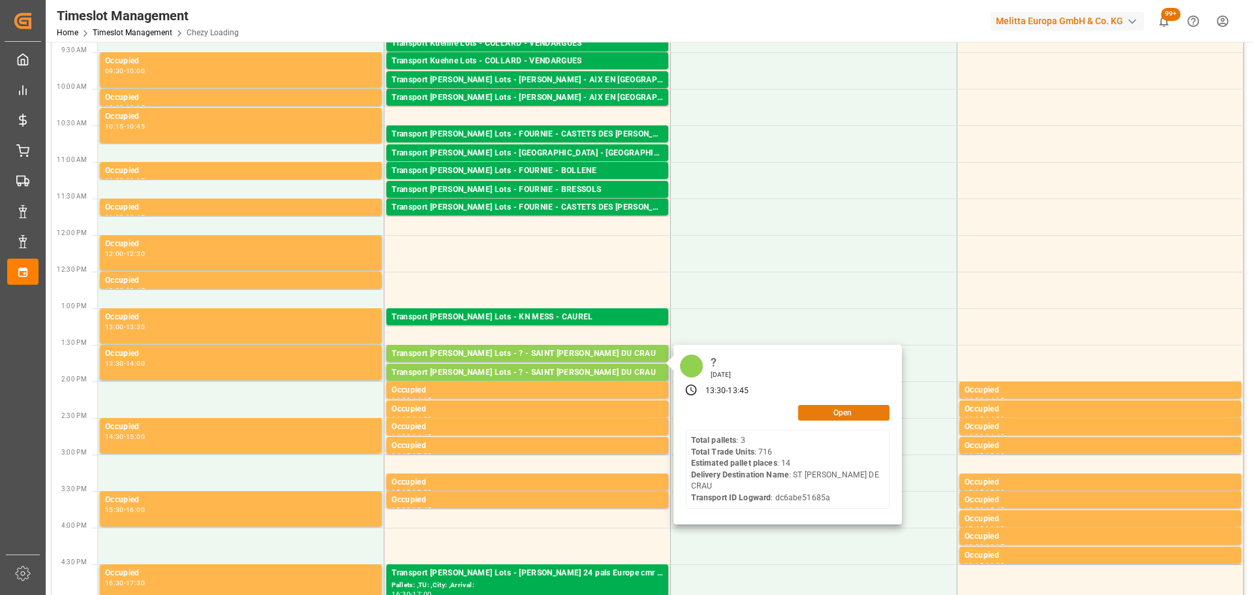
click at [821, 409] on button "Open" at bounding box center [843, 413] width 91 height 16
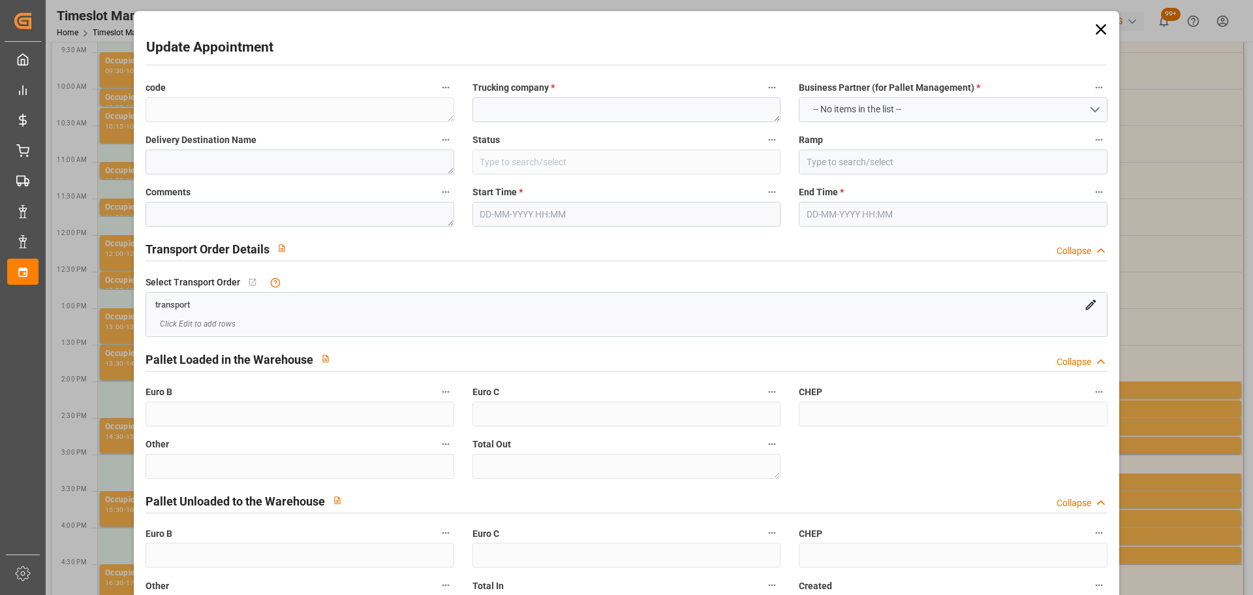
type textarea "a4a0d51d1afc"
type textarea "?"
type textarea "ST [PERSON_NAME] DE CRAU"
type input "All Deliveries Prepared"
type input "Ramp B"
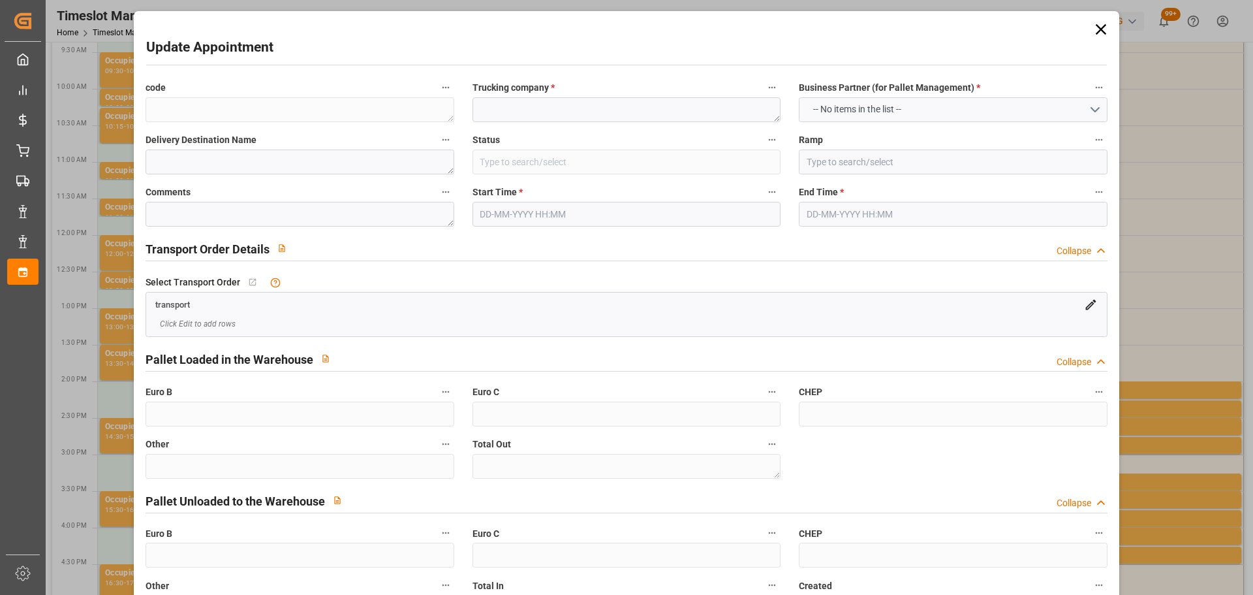
type textarea "0"
type textarea "dc6abe51685a"
type textarea "SAINT MARTIN DU CRAU"
type textarea "0000722556"
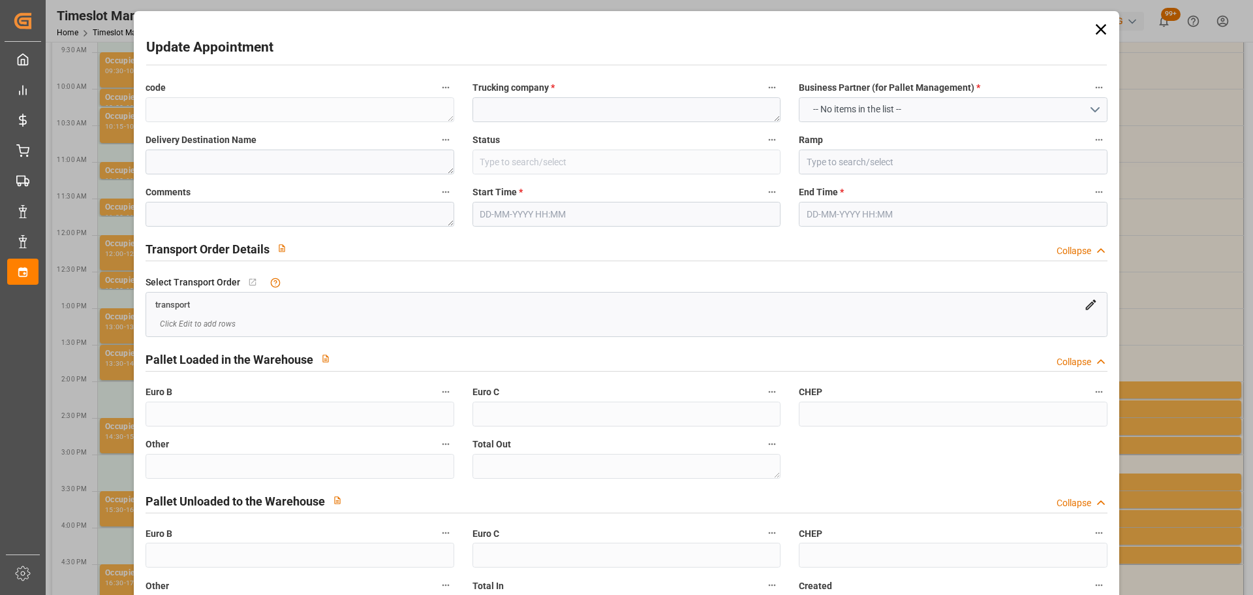
type textarea "a4a0d51d1afc"
type textarea "FR-02570"
type textarea "FR"
type input "Road"
type input "FR"
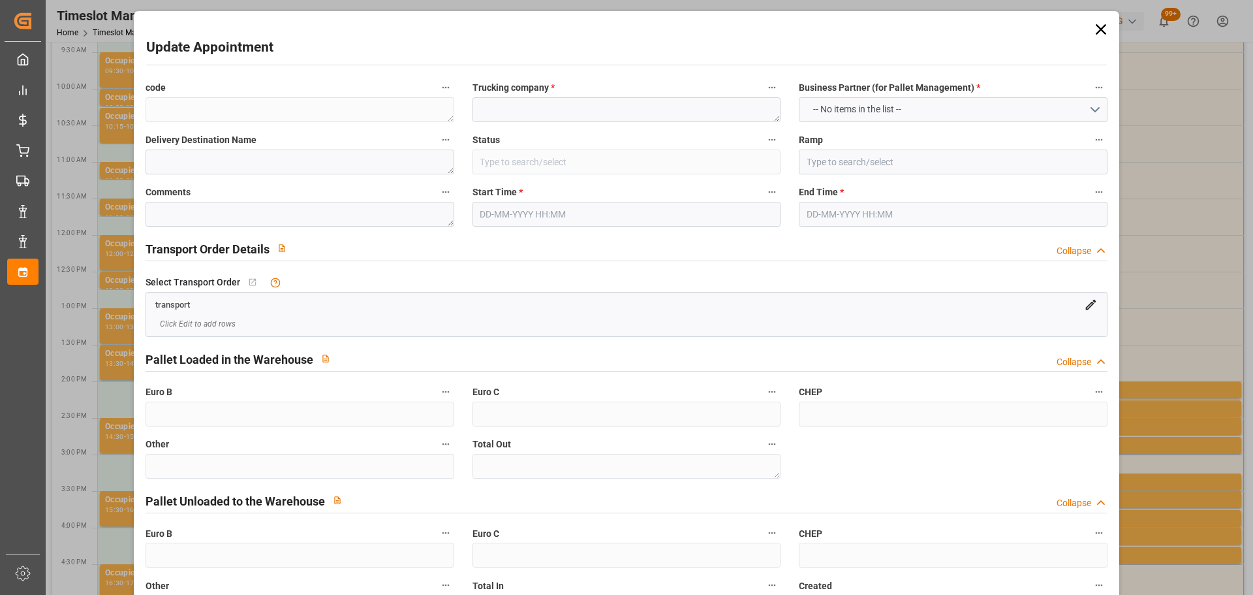
type input "02570"
type input "FR"
type input "13310"
type input "Small Shipment"
type input "3.5-7.5 t"
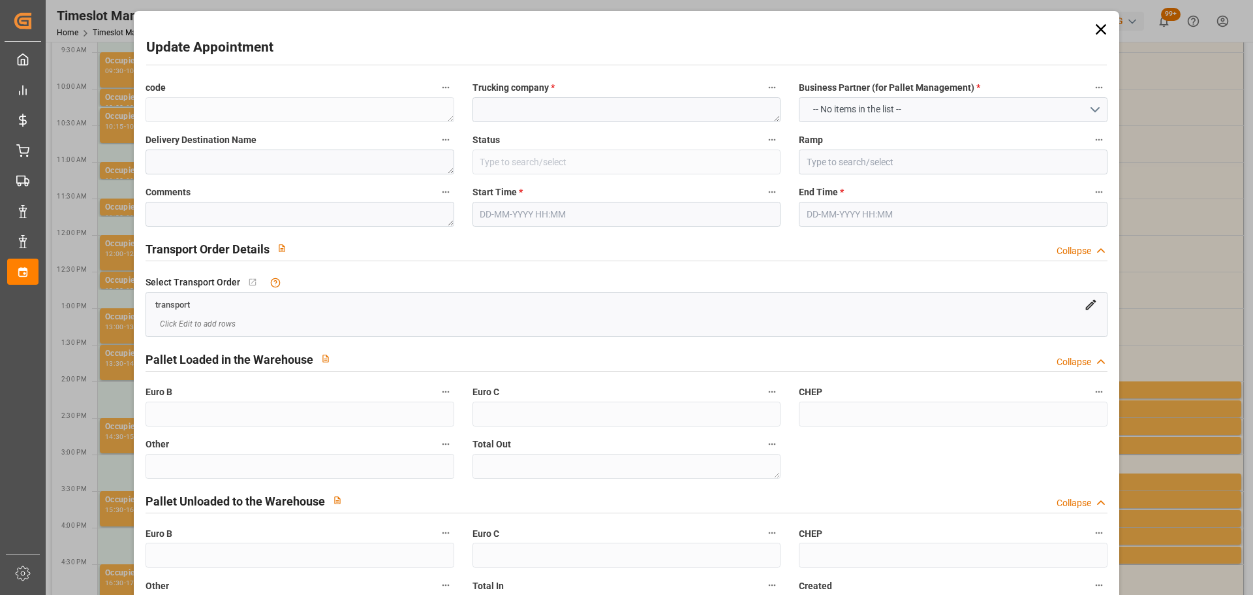
type input "EURO 6"
type input "Diesel"
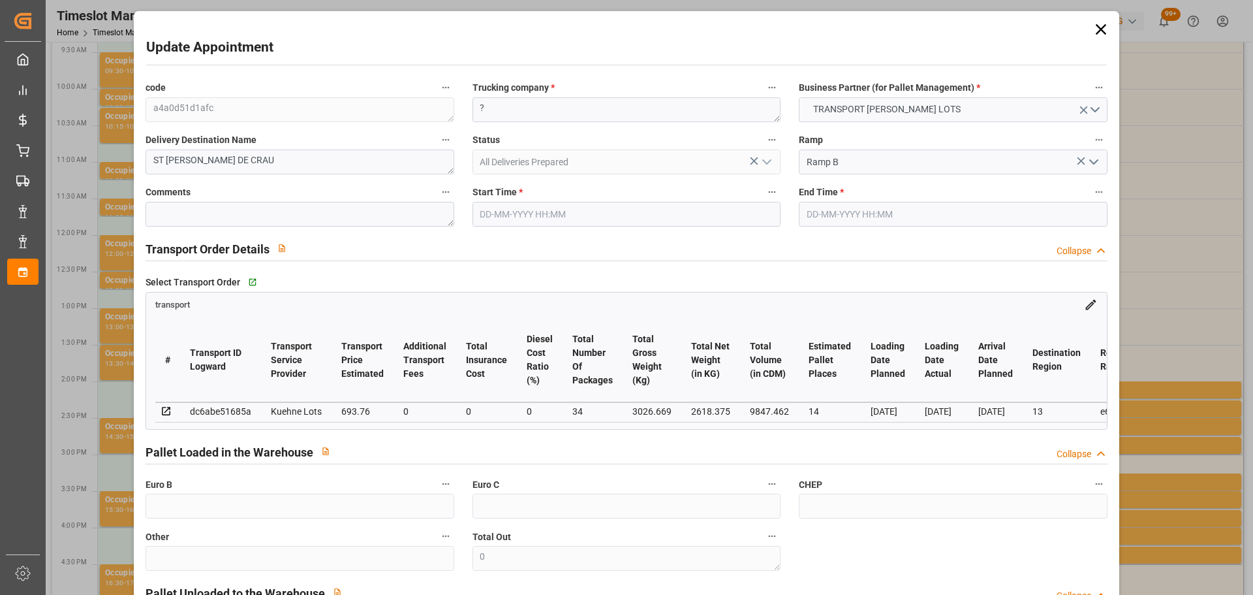
type input "14"
type input "693.76"
type input "0"
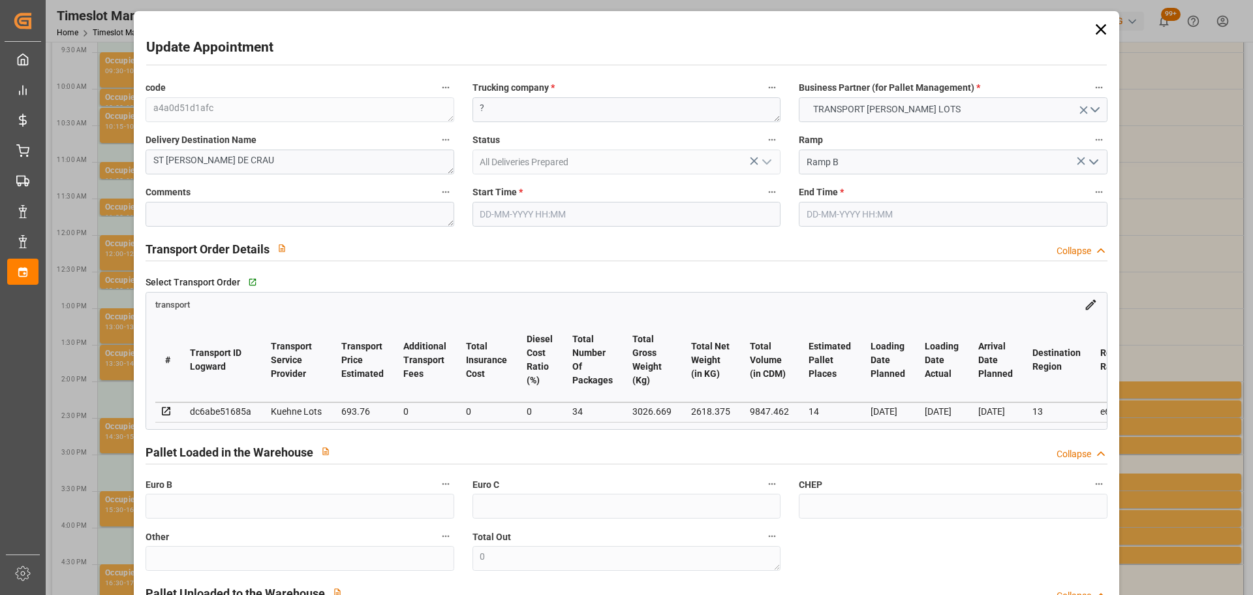
type input "693.76"
type input "0"
type input "34"
type input "2618.375"
type input "4305.709"
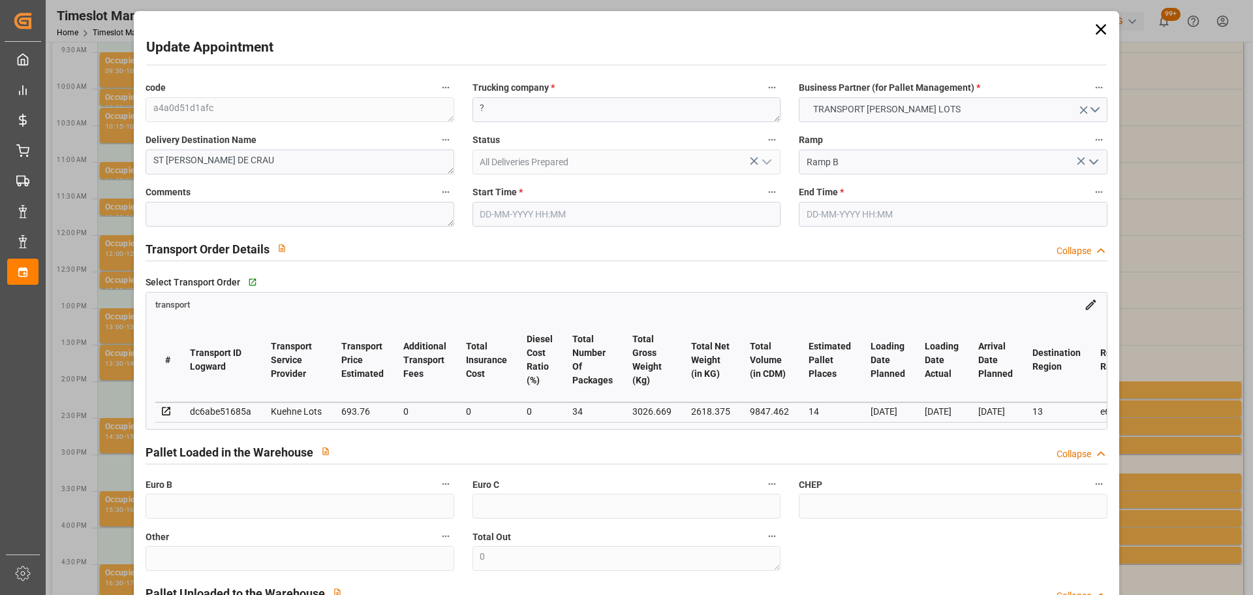
type input "9847.462"
type input "13"
type input "3"
type input "716"
type input "54"
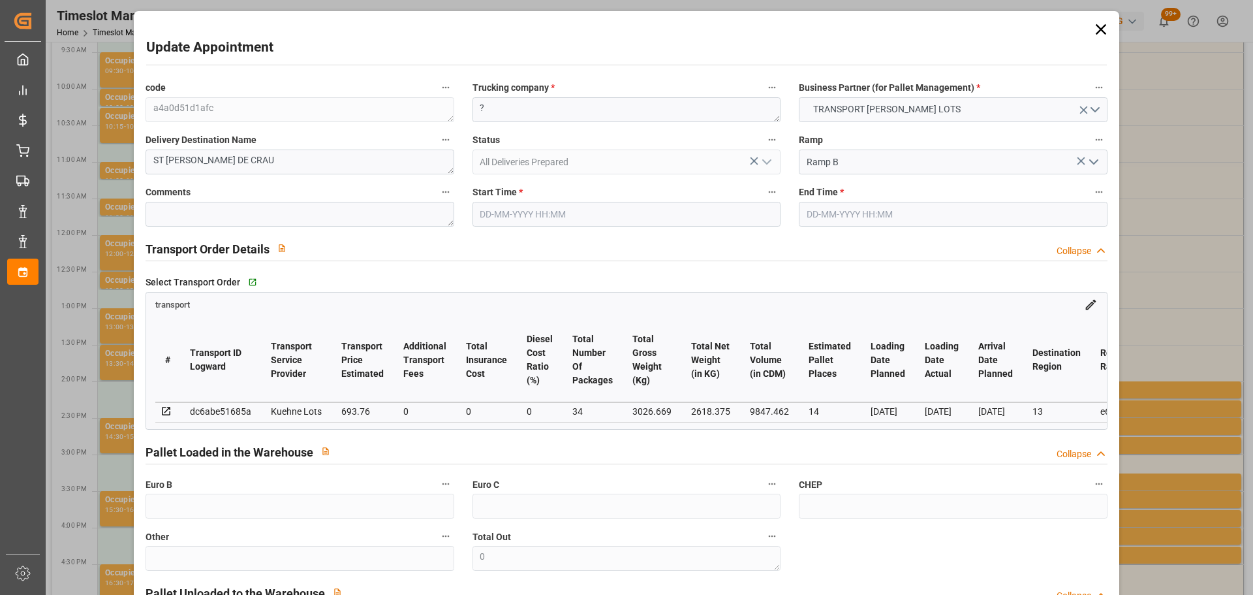
type input "101"
type input "3026.669"
type input "0"
type input "4710.8598"
type input "0"
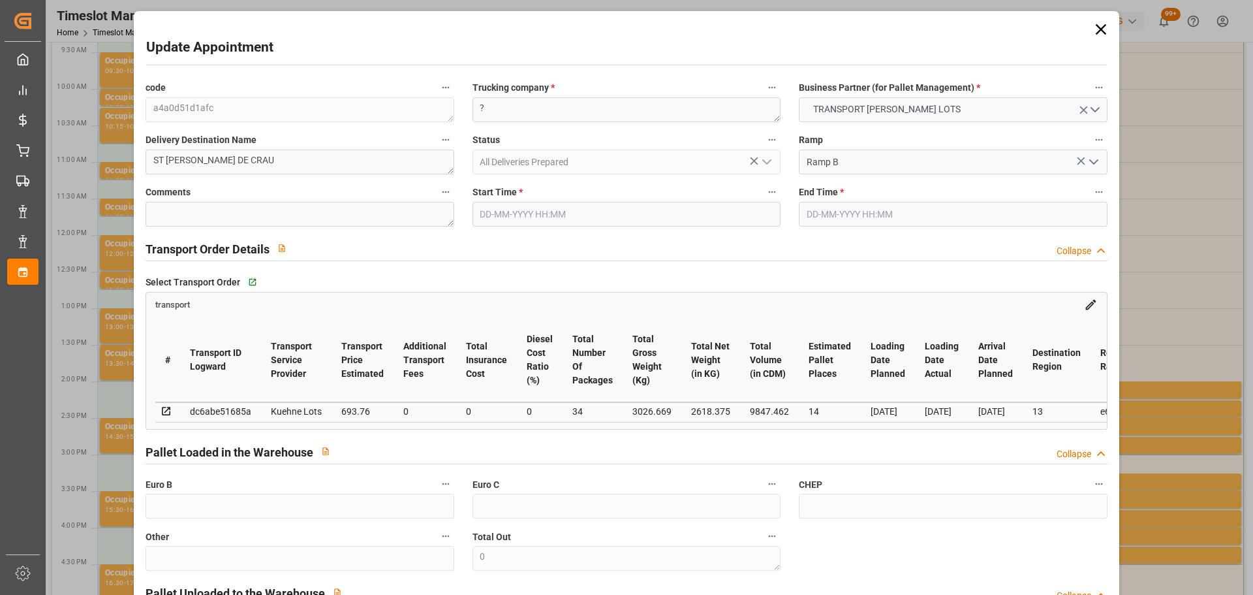
type input "0"
type input "21"
type input "35"
type input "[DATE] 13:30"
type input "[DATE] 13:45"
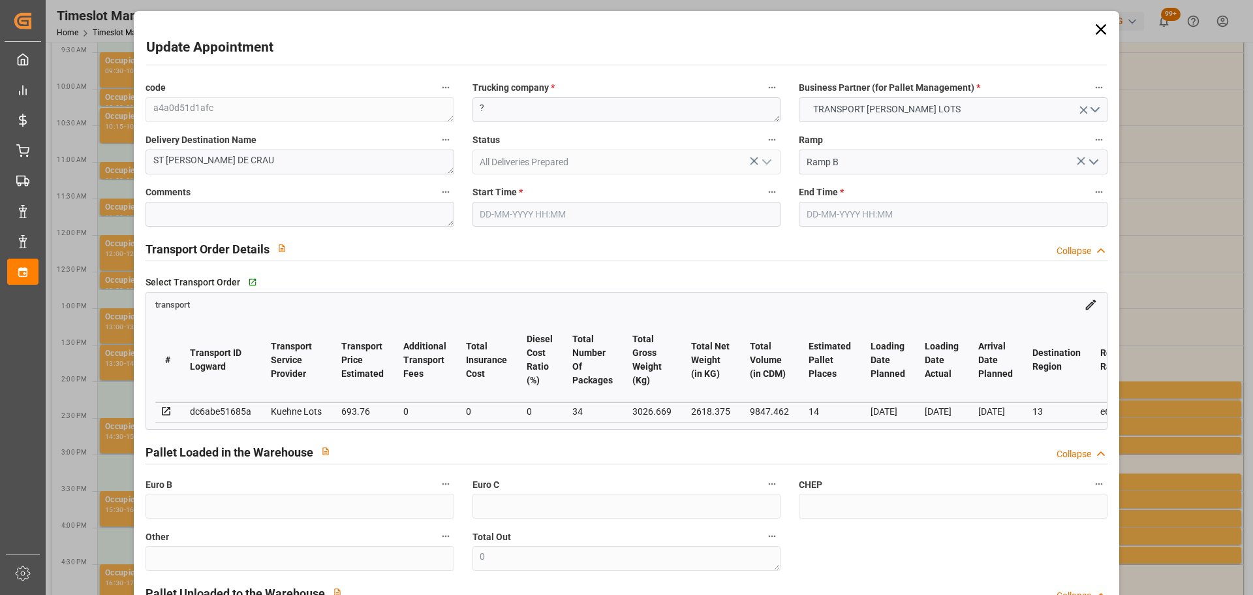
type input "[DATE] 15:07"
type input "[DATE] 11:26"
type input "[DATE]"
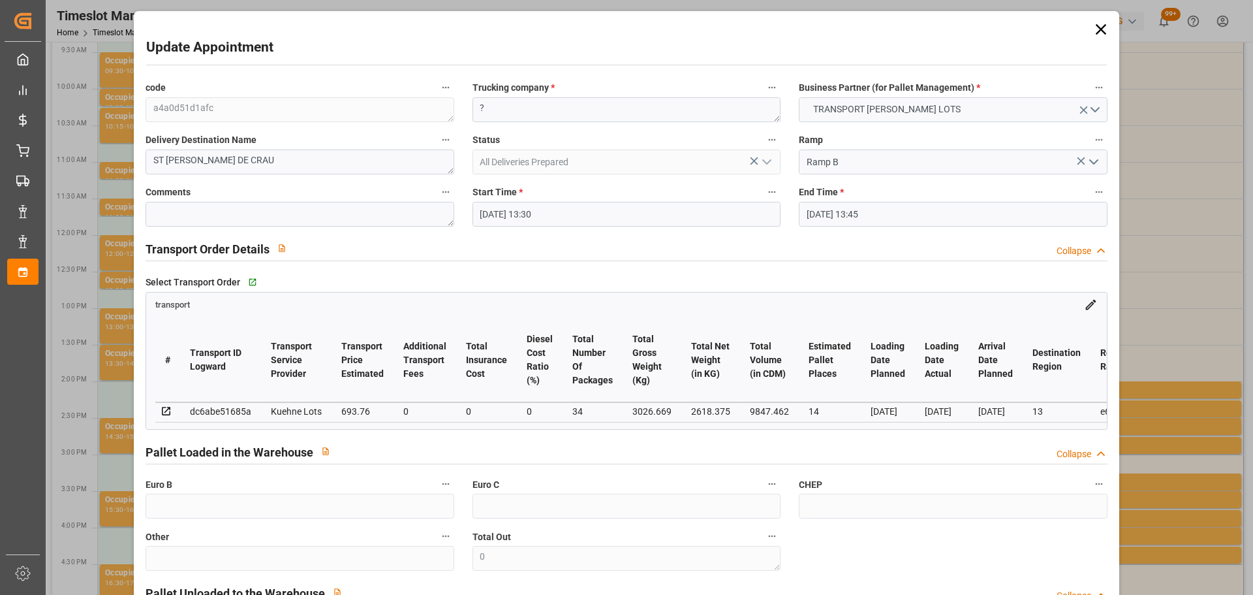
click at [499, 202] on input "[DATE] 13:30" at bounding box center [627, 214] width 308 height 25
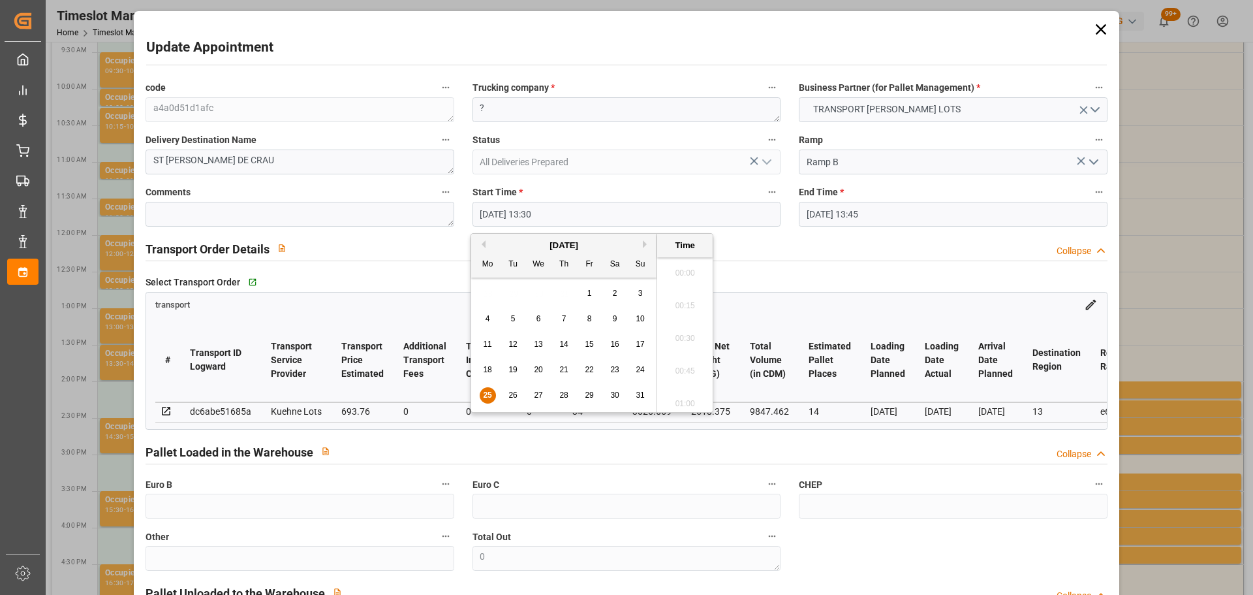
scroll to position [1702, 0]
drag, startPoint x: 516, startPoint y: 393, endPoint x: 593, endPoint y: 392, distance: 77.0
click at [517, 392] on span "26" at bounding box center [513, 394] width 8 height 9
drag, startPoint x: 698, startPoint y: 397, endPoint x: 982, endPoint y: 178, distance: 358.8
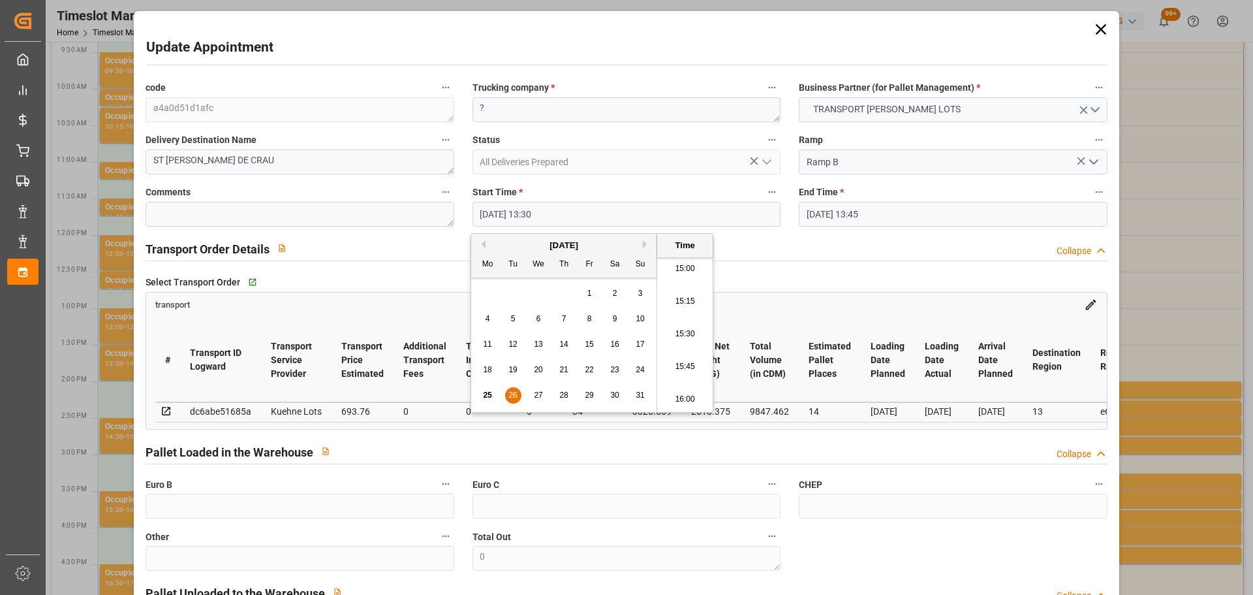
click at [699, 397] on li "16:00" at bounding box center [684, 399] width 55 height 33
type input "[DATE] 16:00"
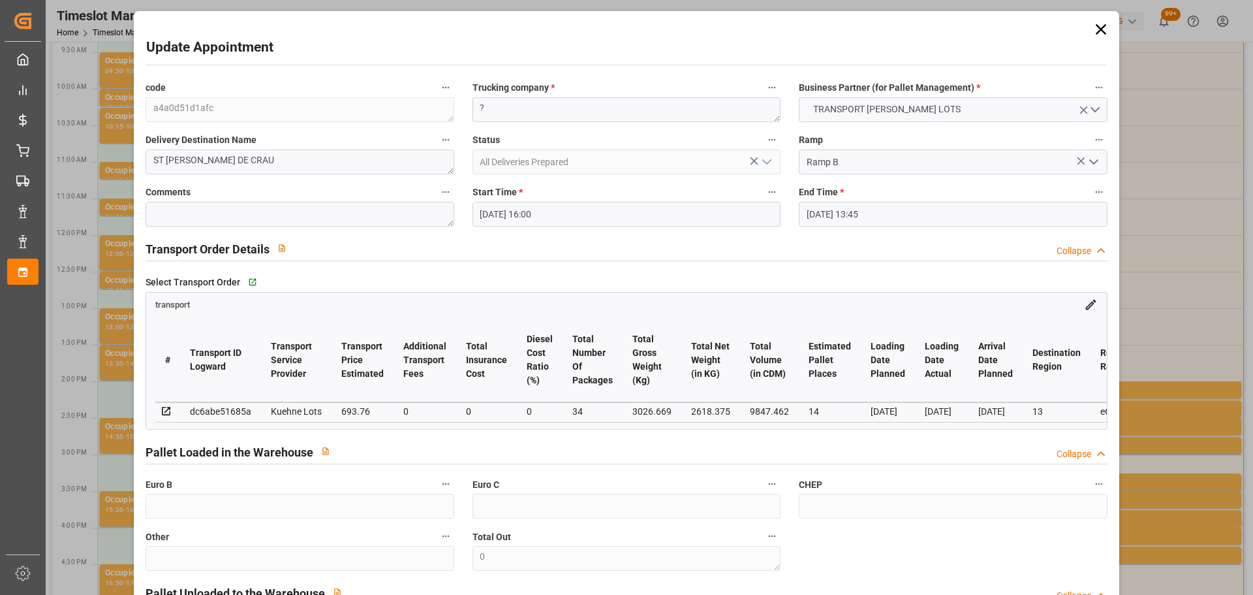
click at [873, 210] on input "[DATE] 13:45" at bounding box center [953, 214] width 308 height 25
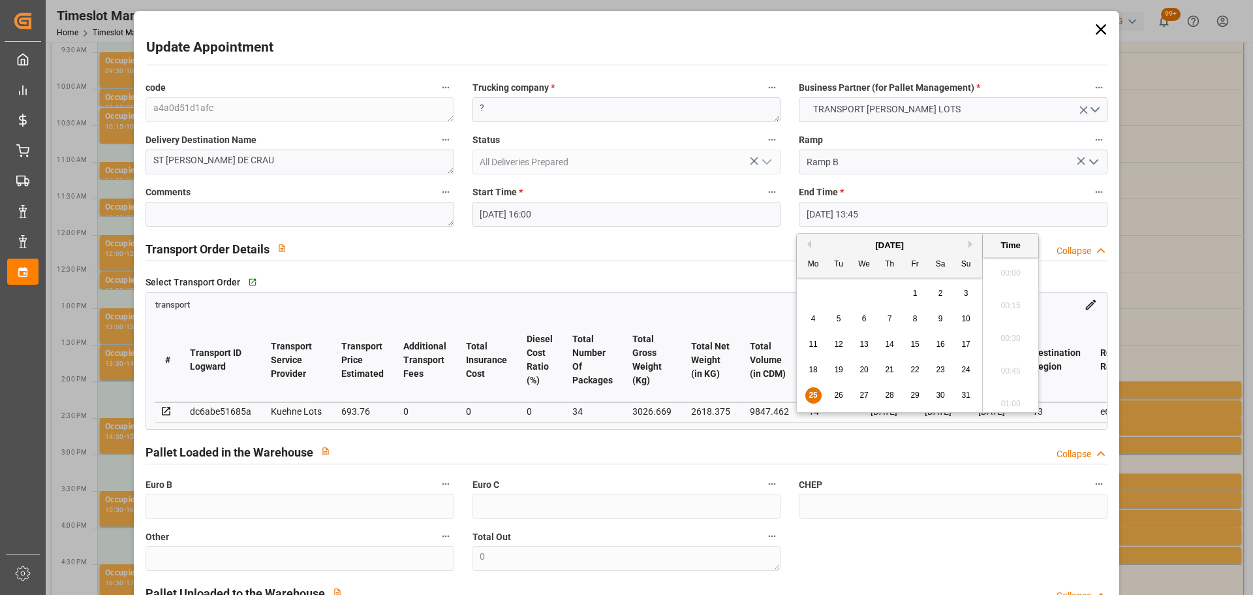
scroll to position [1735, 0]
click at [842, 388] on div "26" at bounding box center [839, 396] width 16 height 16
click at [1006, 253] on div "Time" at bounding box center [1010, 246] width 55 height 24
click at [1005, 262] on li "16:15" at bounding box center [1010, 269] width 55 height 33
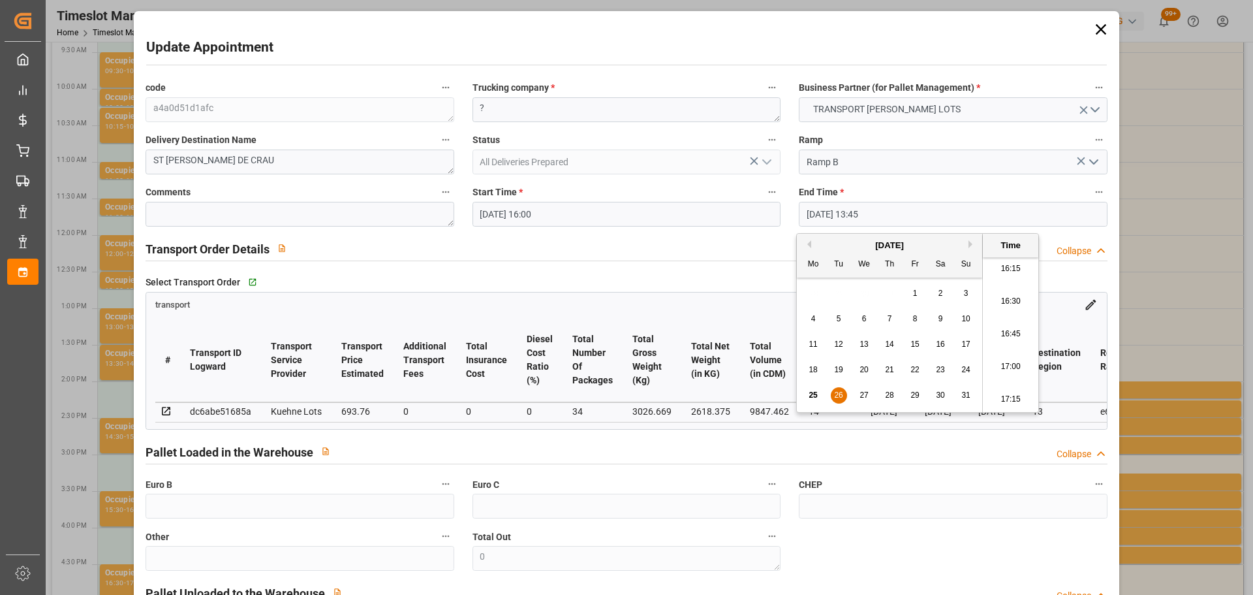
type input "[DATE] 16:15"
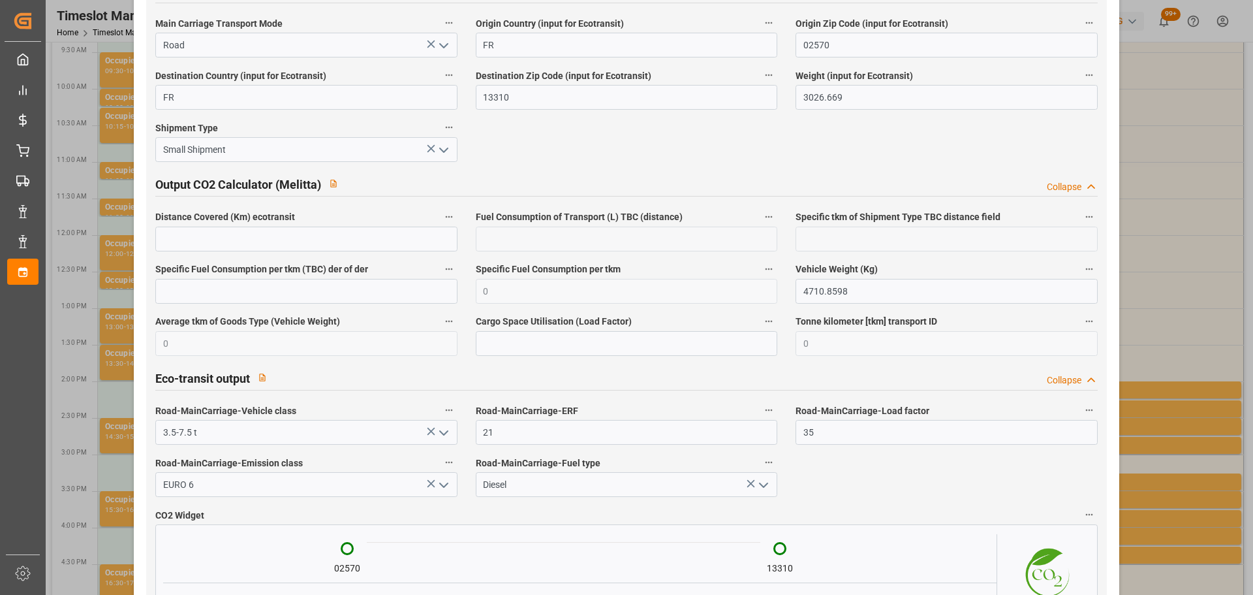
scroll to position [2178, 0]
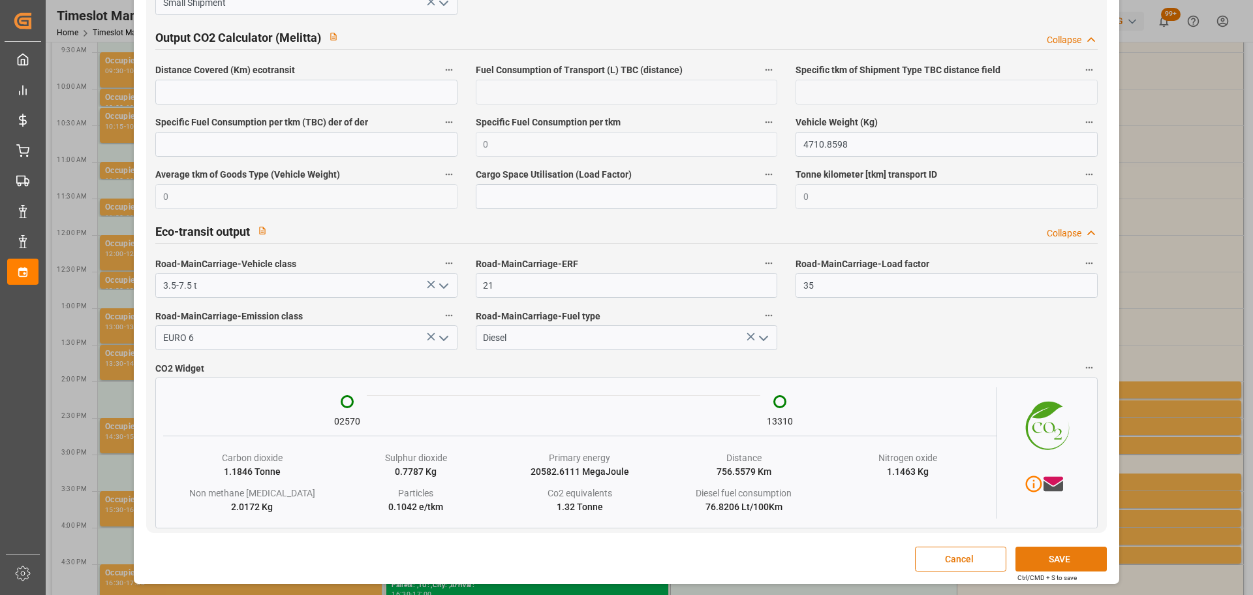
click at [1061, 561] on button "SAVE" at bounding box center [1061, 558] width 91 height 25
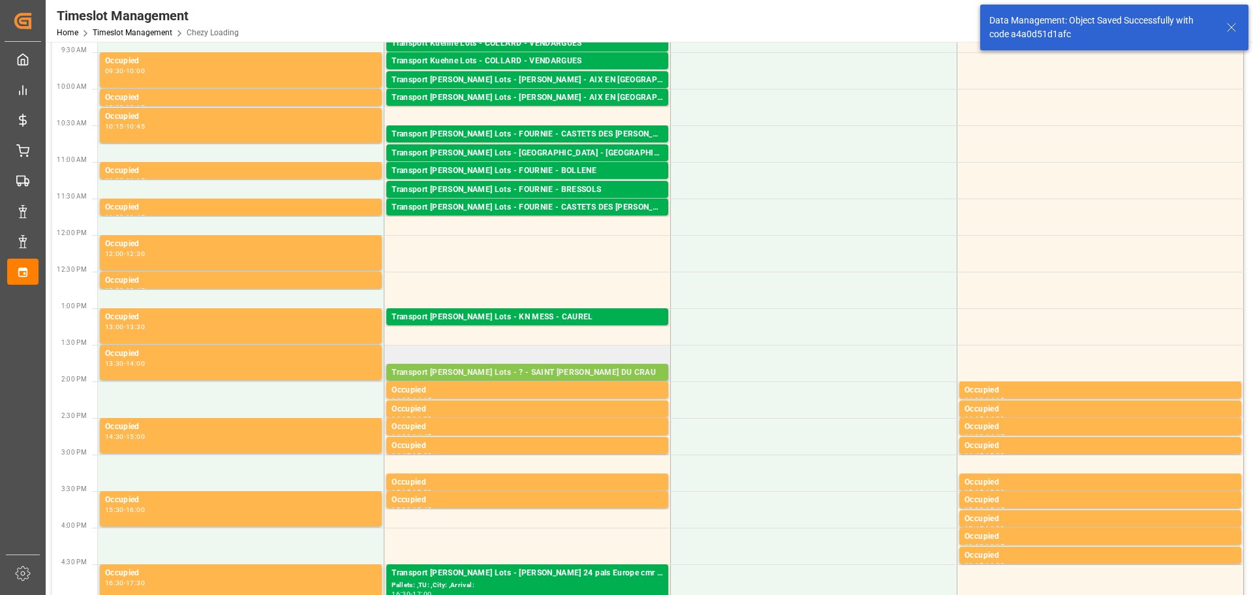
click at [561, 370] on div "Transport [PERSON_NAME] Lots - ? - SAINT [PERSON_NAME] DU CRAU" at bounding box center [528, 372] width 272 height 13
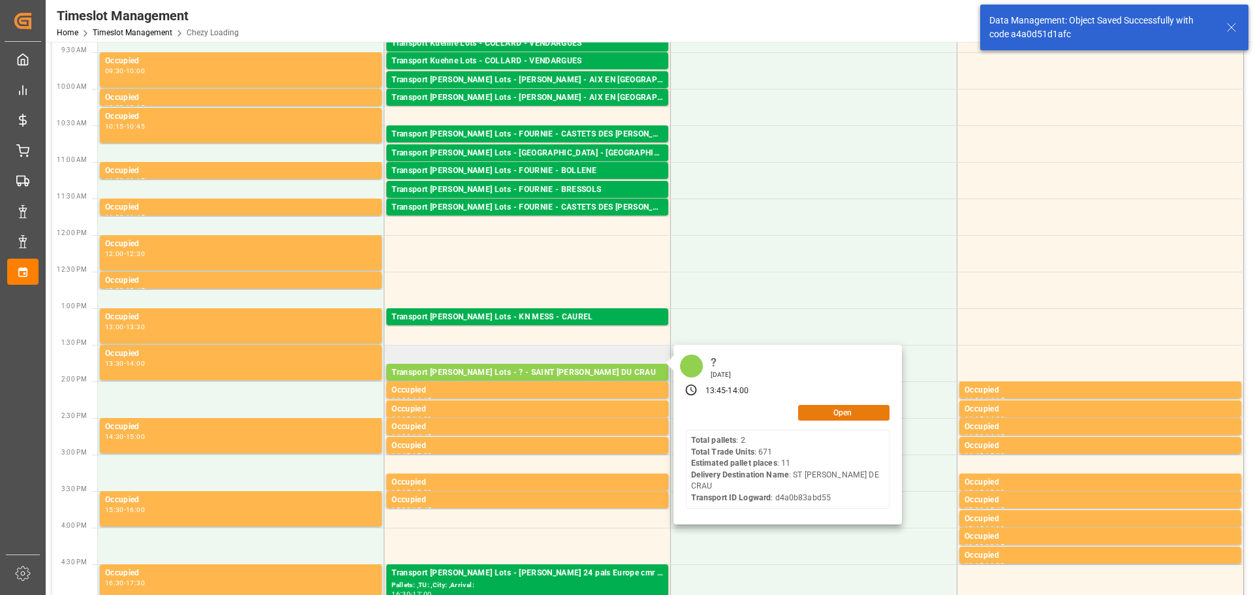
click at [832, 407] on button "Open" at bounding box center [843, 413] width 91 height 16
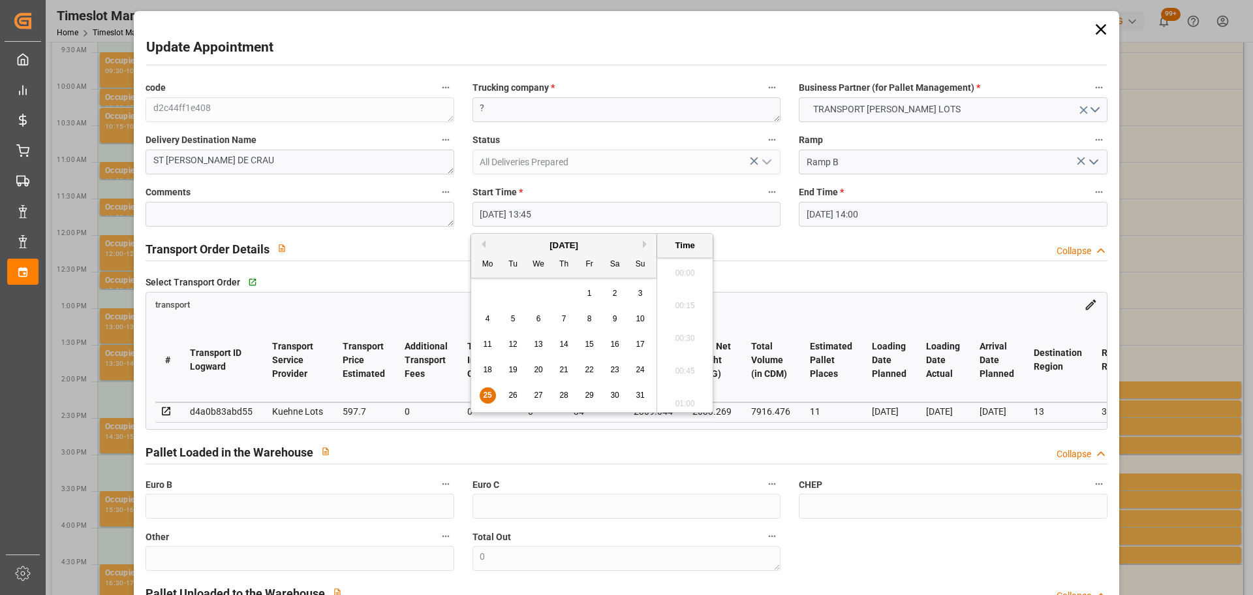
click at [495, 210] on input "[DATE] 13:45" at bounding box center [627, 214] width 308 height 25
click at [514, 389] on div "26" at bounding box center [513, 396] width 16 height 16
click at [687, 332] on li "16:15" at bounding box center [684, 334] width 55 height 33
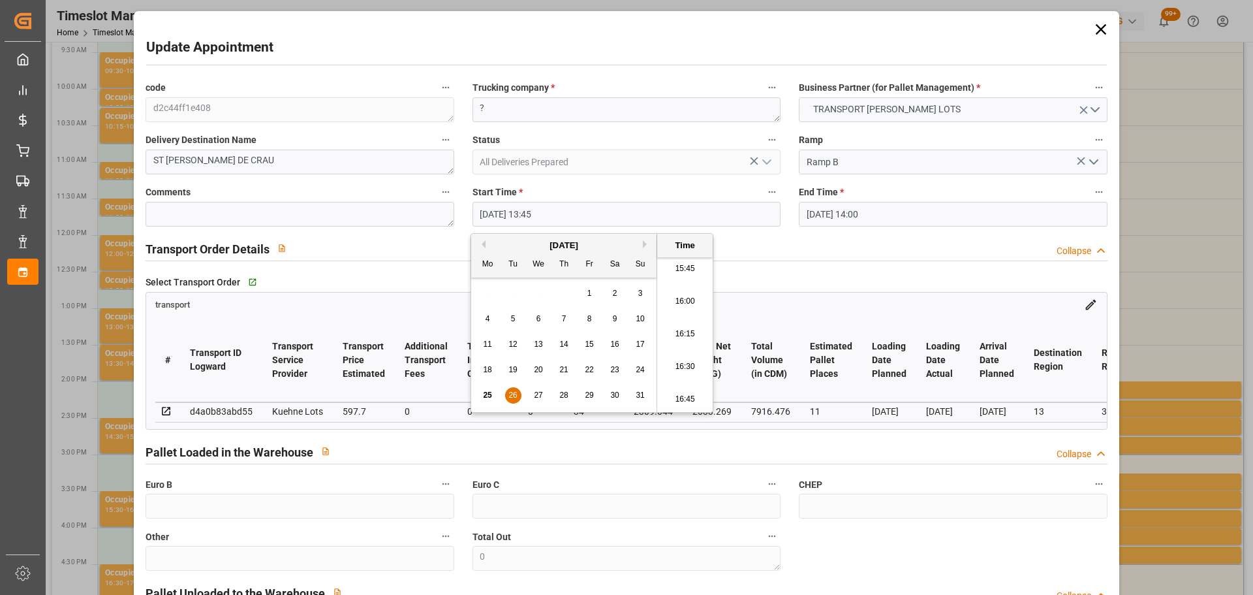
type input "[DATE] 16:15"
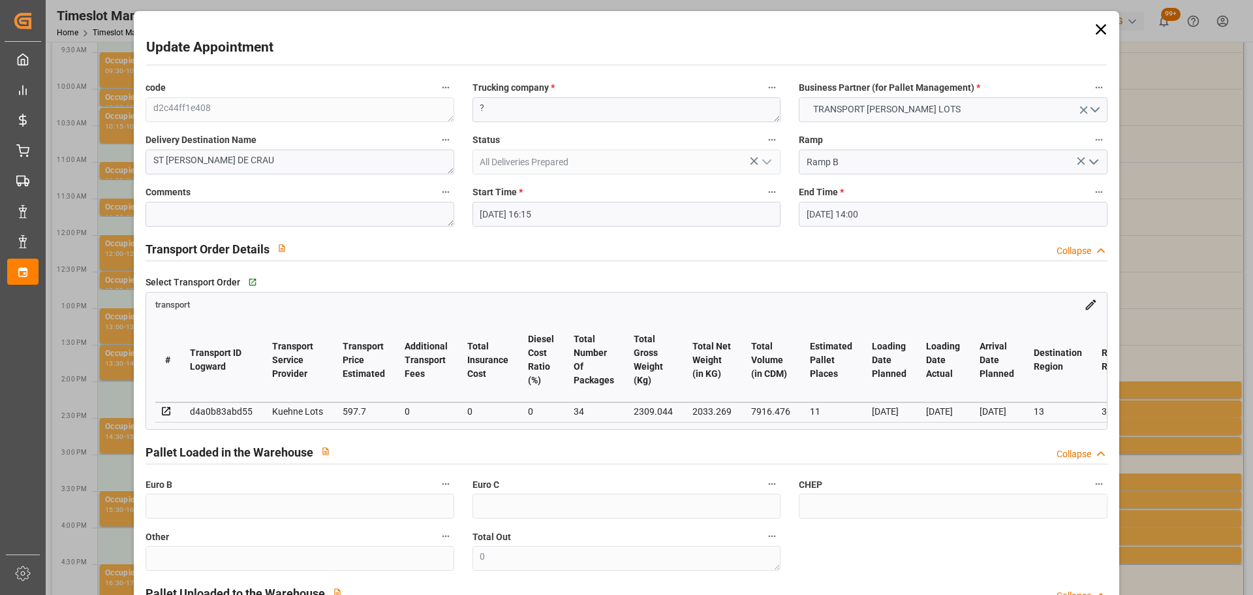
click at [840, 219] on input "[DATE] 14:00" at bounding box center [953, 214] width 308 height 25
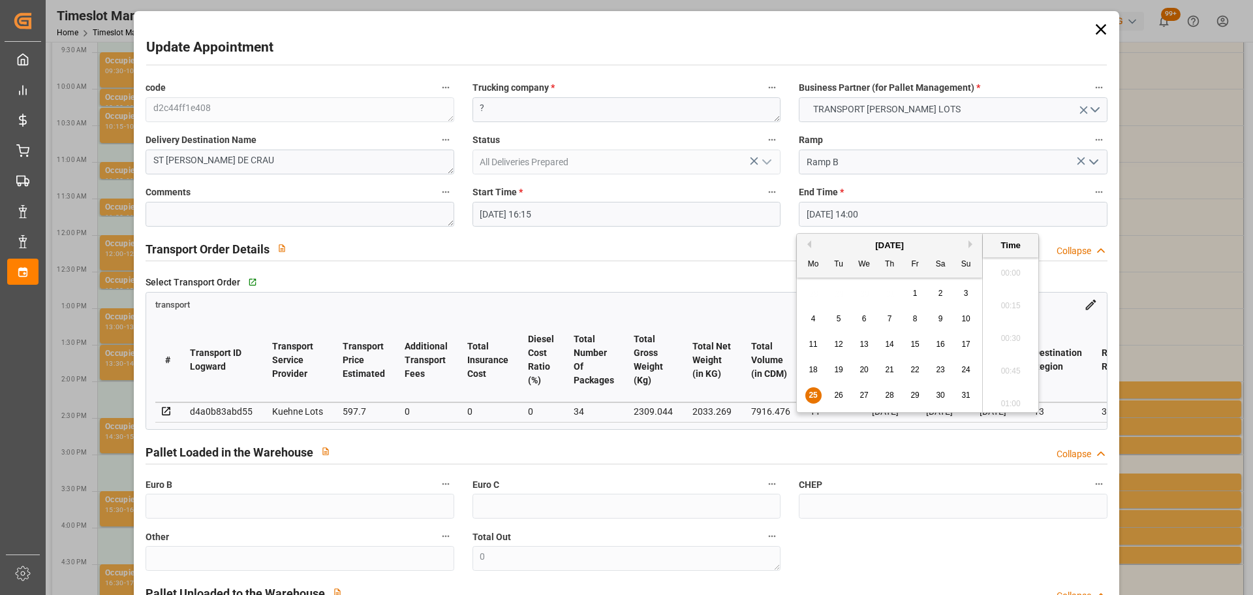
scroll to position [1767, 0]
click at [836, 393] on span "26" at bounding box center [838, 394] width 8 height 9
click at [1007, 326] on li "16:30" at bounding box center [1010, 334] width 55 height 33
type input "[DATE] 16:30"
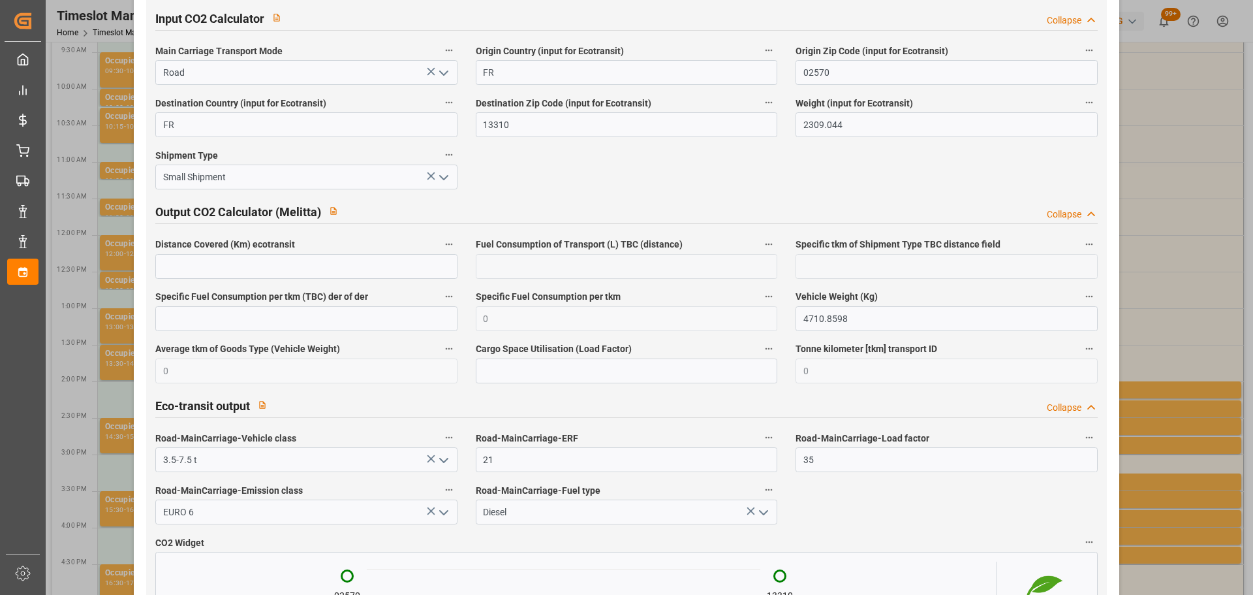
scroll to position [2178, 0]
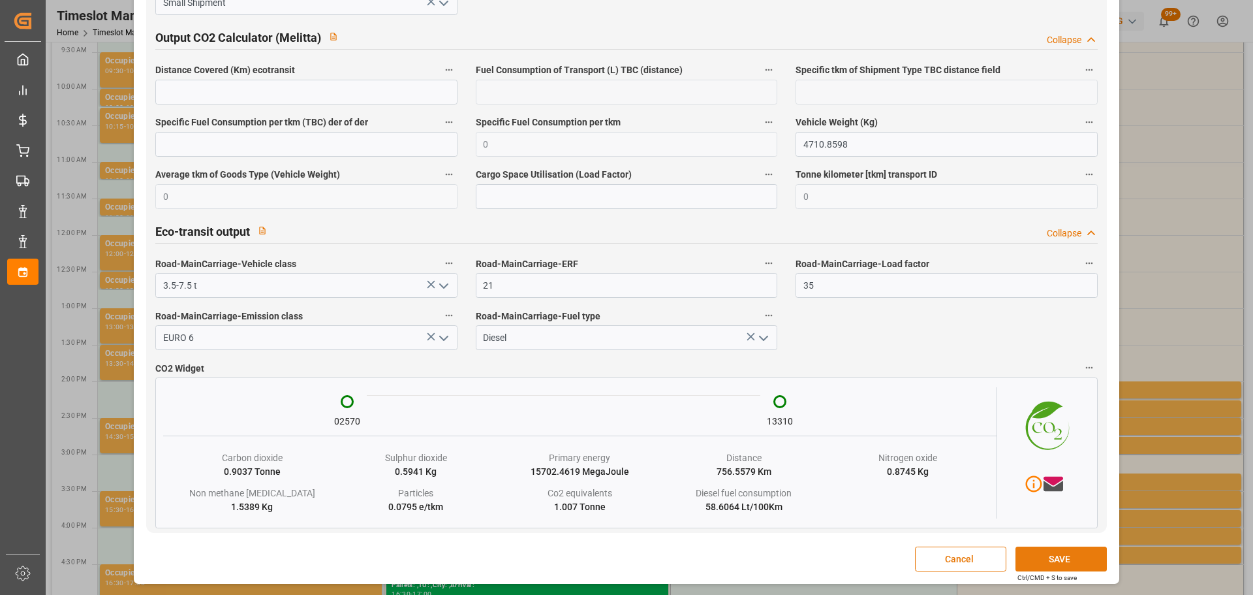
click at [1054, 550] on button "SAVE" at bounding box center [1061, 558] width 91 height 25
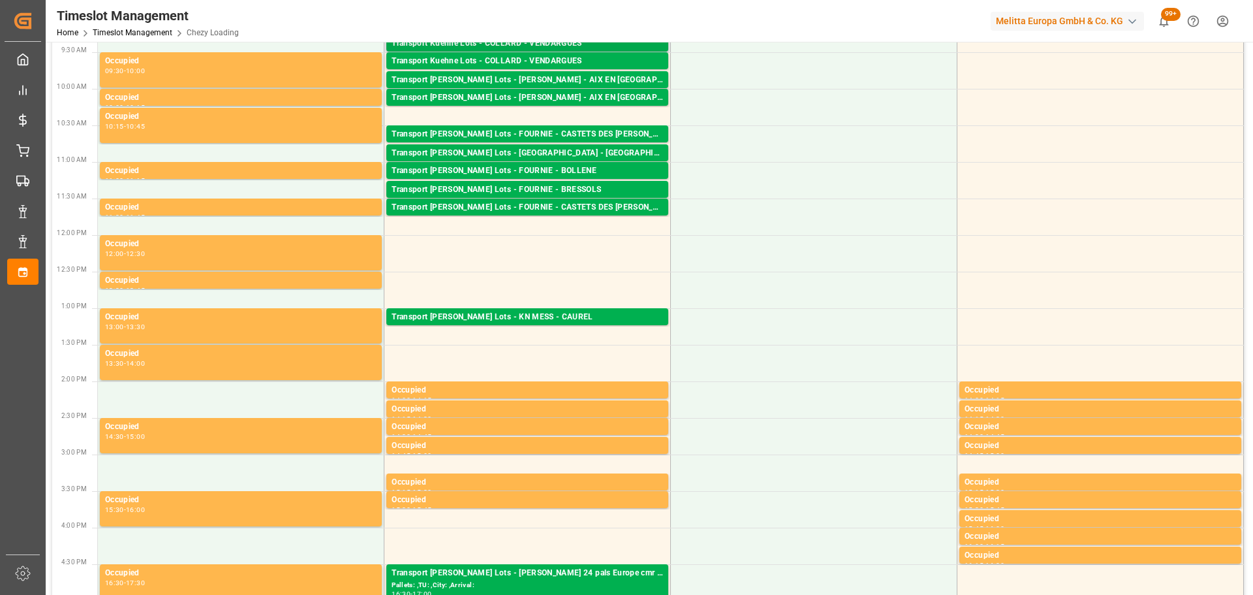
scroll to position [0, 0]
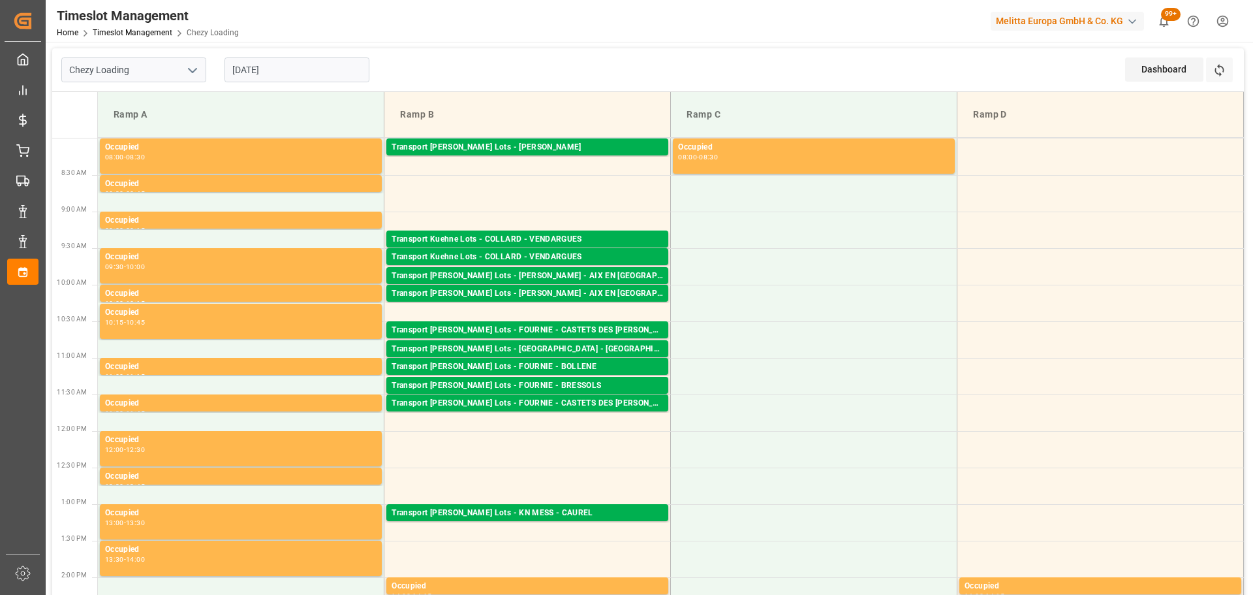
click at [559, 136] on td "Ramp B" at bounding box center [528, 115] width 287 height 46
click at [561, 145] on div "Transport [PERSON_NAME] Lots - [PERSON_NAME]" at bounding box center [528, 147] width 272 height 13
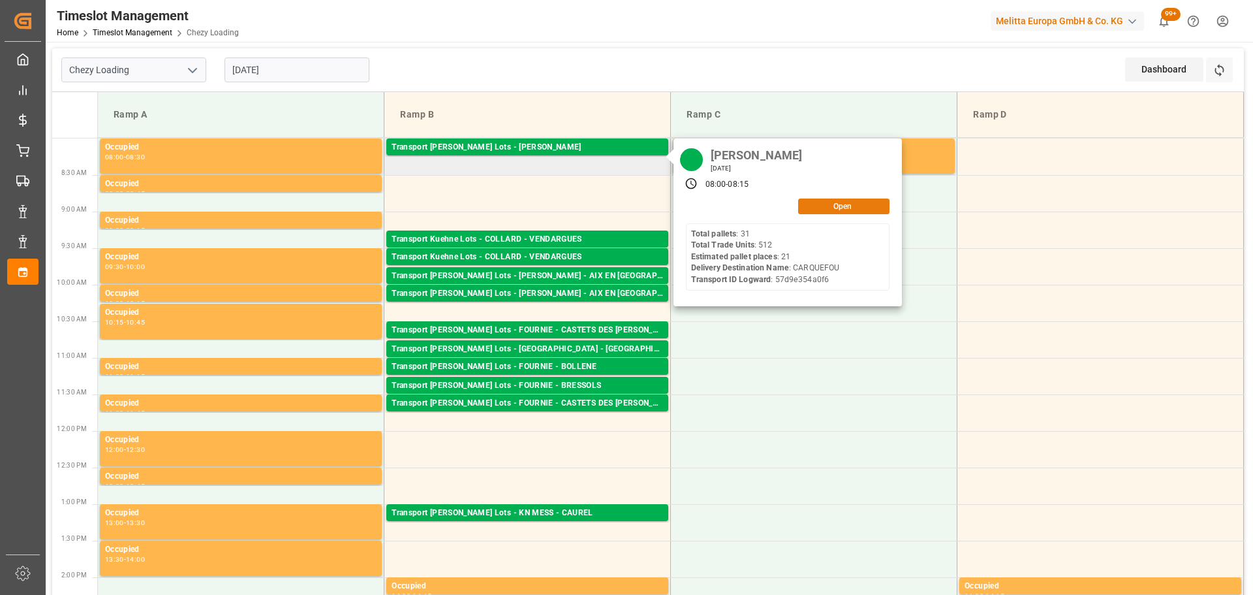
click at [875, 205] on button "Open" at bounding box center [843, 206] width 91 height 16
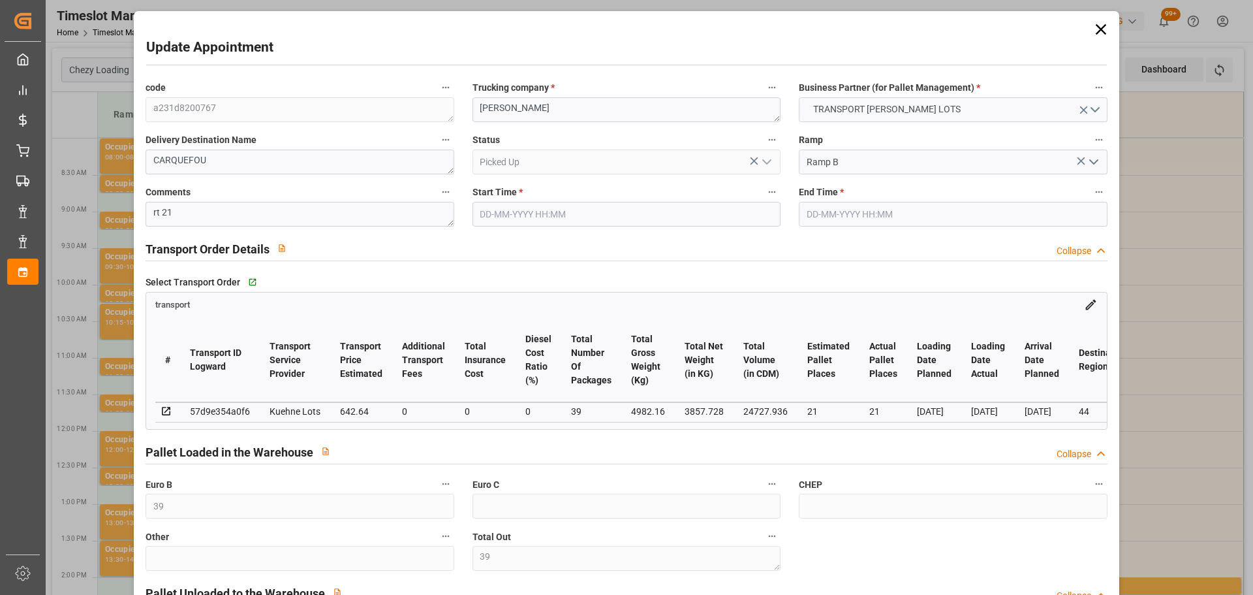
type input "[DATE] 08:00"
type input "[DATE] 08:15"
type input "[DATE] 15:12"
type input "[DATE] 11:28"
type input "[DATE]"
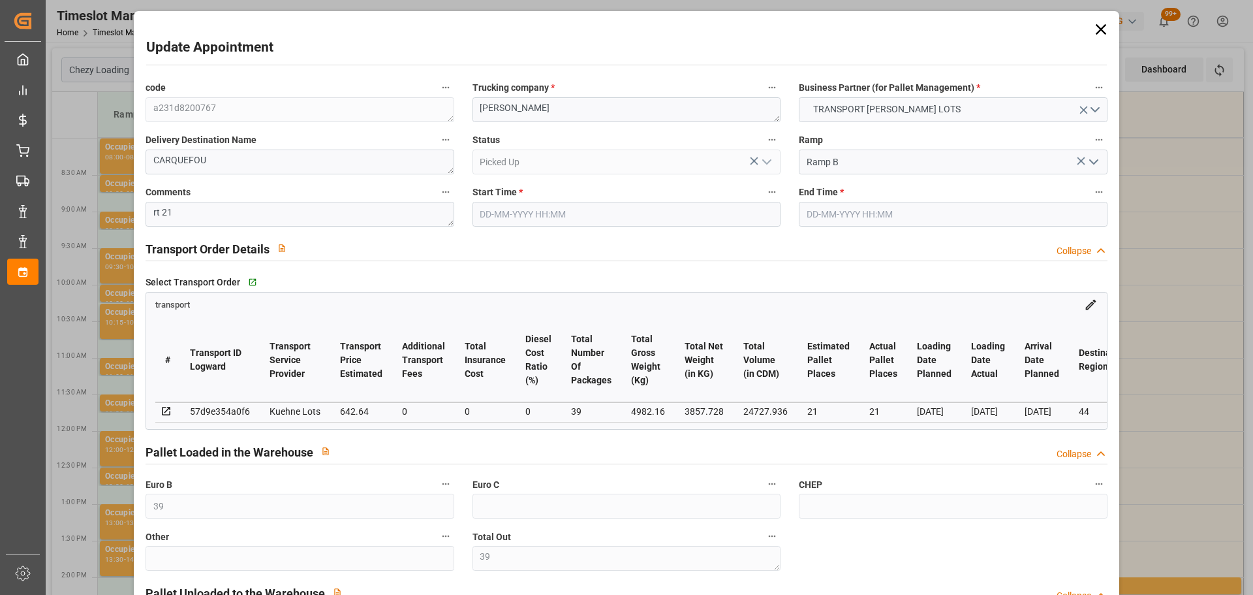
type input "[DATE]"
click at [1095, 29] on icon at bounding box center [1100, 29] width 10 height 10
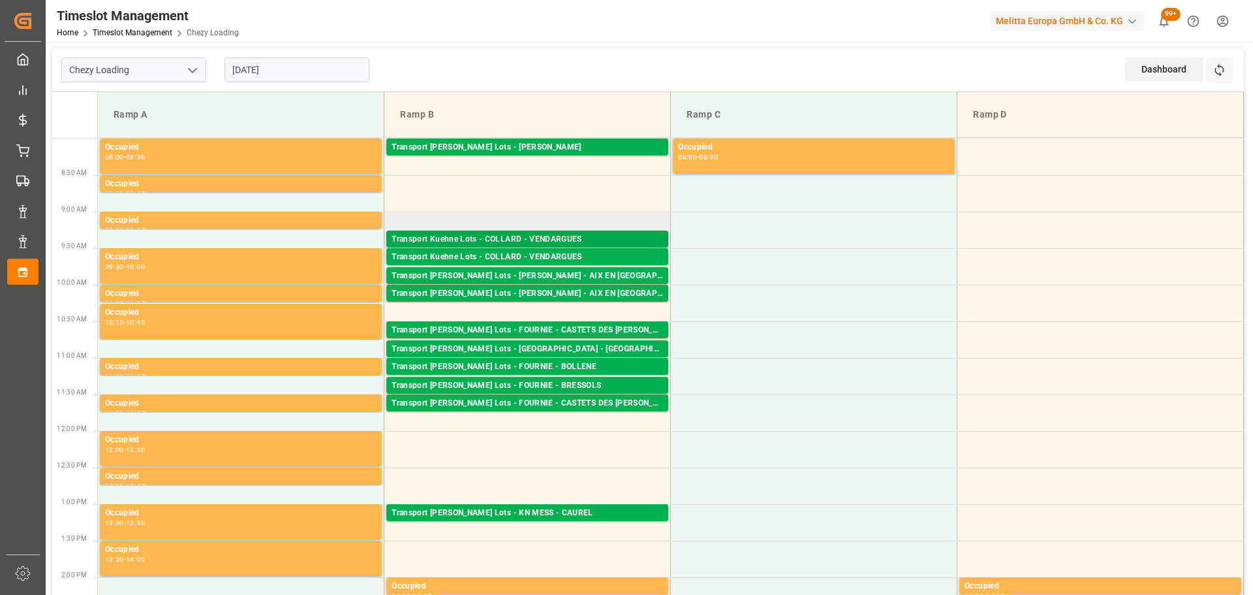
click at [578, 236] on div "Transport Kuehne Lots - COLLARD - VENDARGUES" at bounding box center [528, 239] width 272 height 13
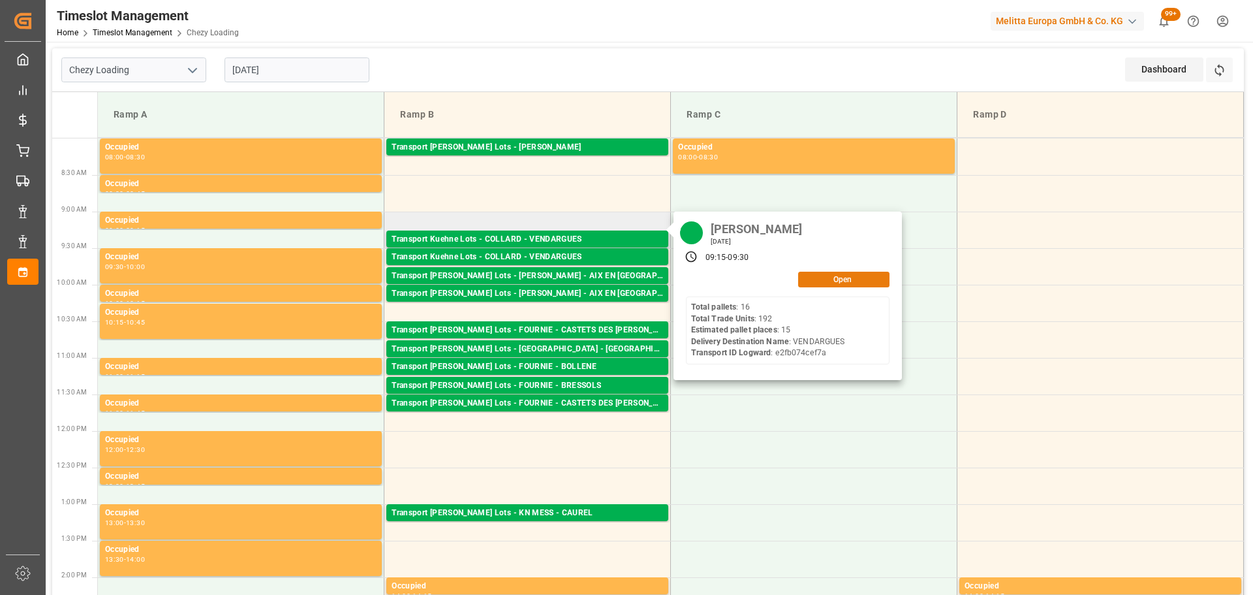
click at [827, 277] on button "Open" at bounding box center [843, 280] width 91 height 16
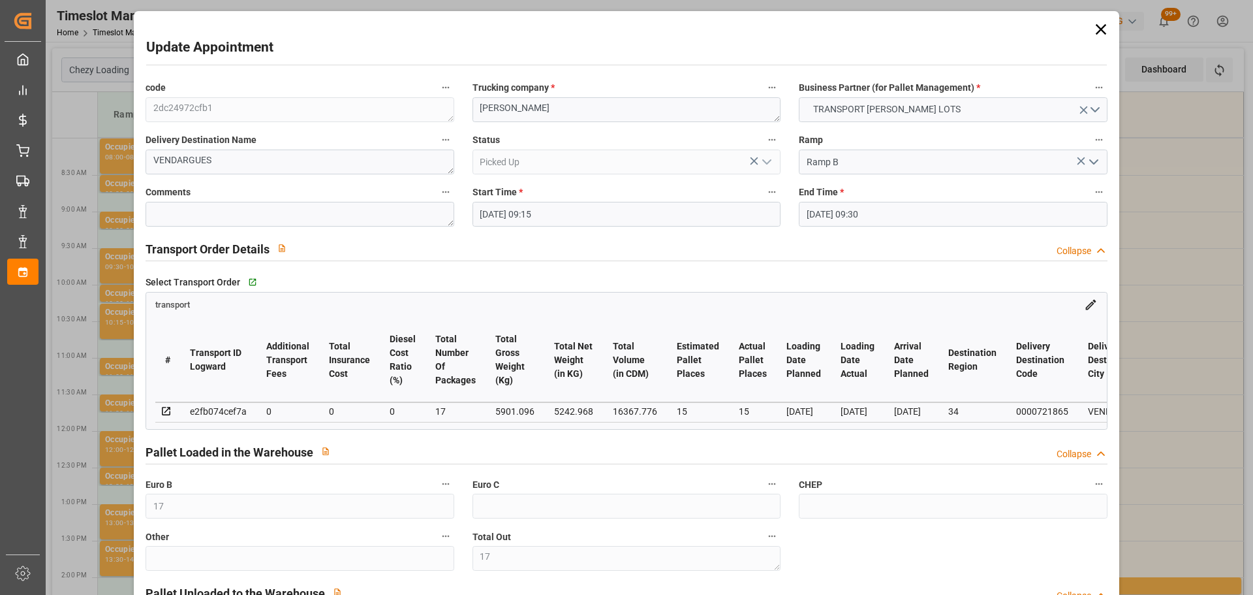
click at [1098, 27] on icon at bounding box center [1100, 29] width 10 height 10
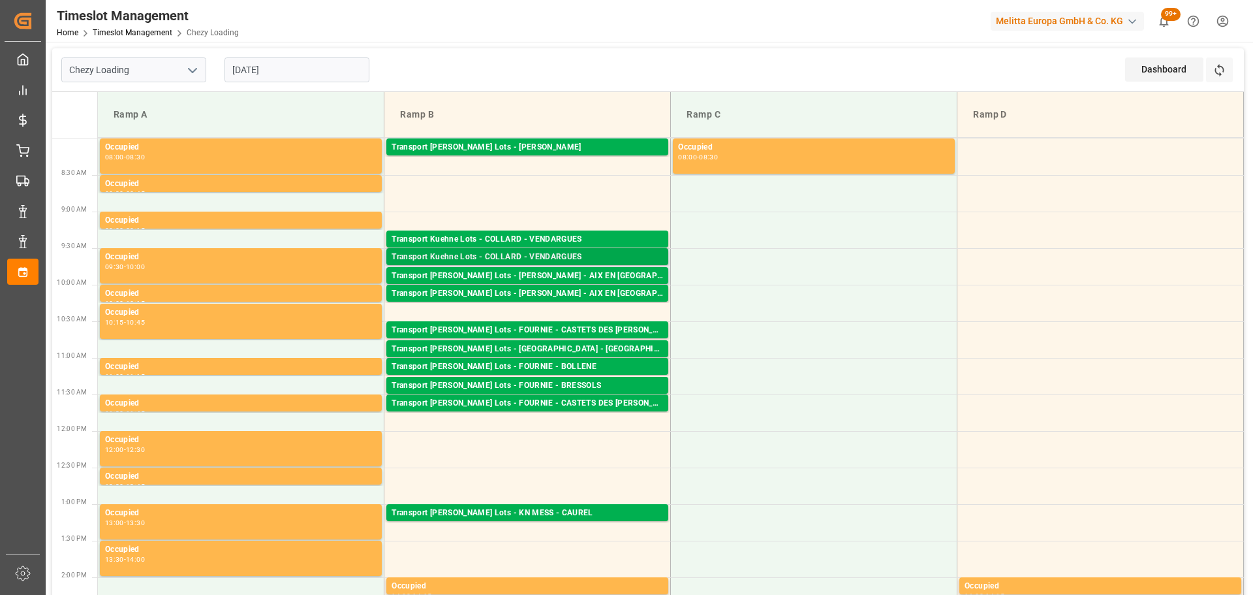
click at [589, 251] on div "Transport Kuehne Lots - COLLARD - VENDARGUES" at bounding box center [528, 257] width 272 height 13
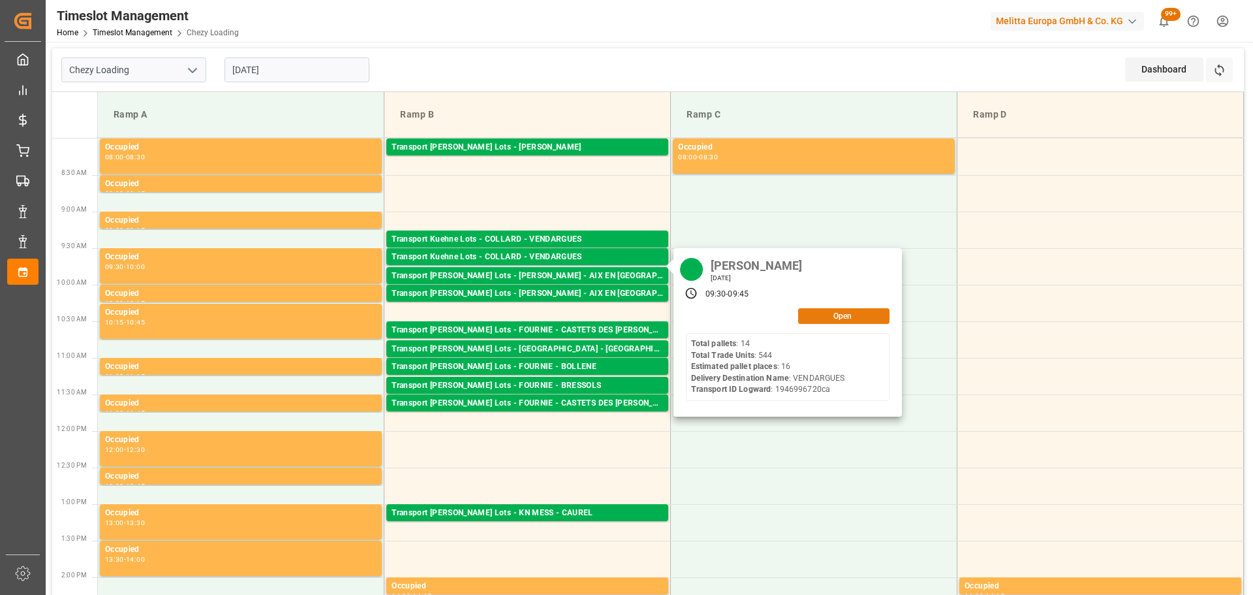
click at [854, 308] on button "Open" at bounding box center [843, 316] width 91 height 16
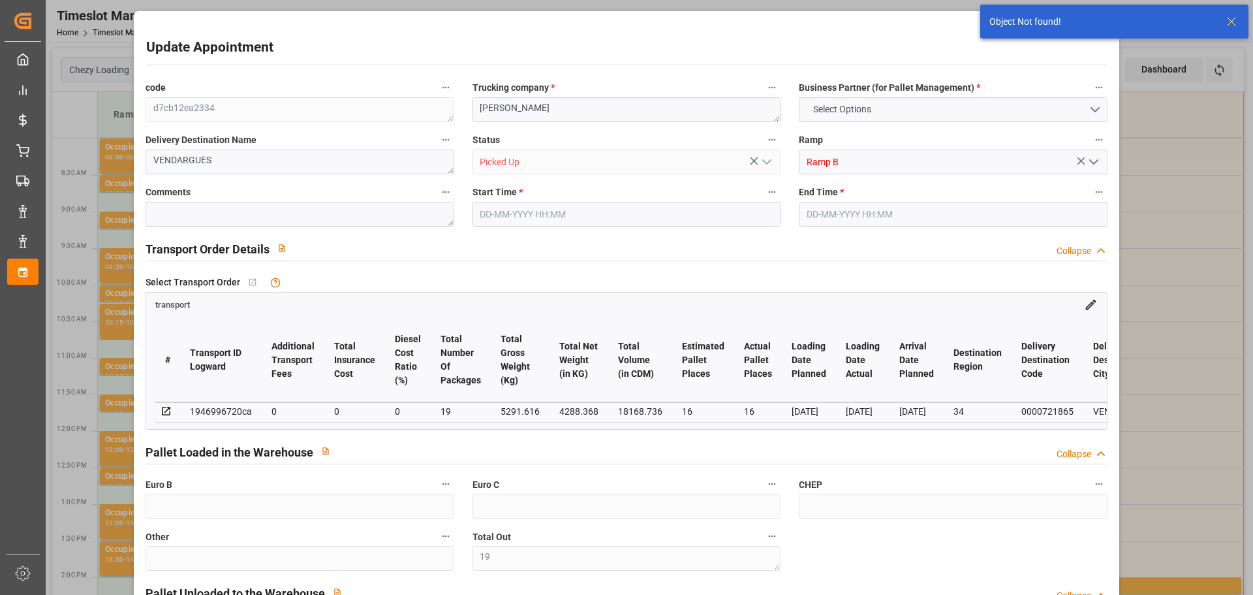
type input "19"
type input "[DATE] 09:30"
type input "[DATE] 09:45"
type input "[DATE] 15:13"
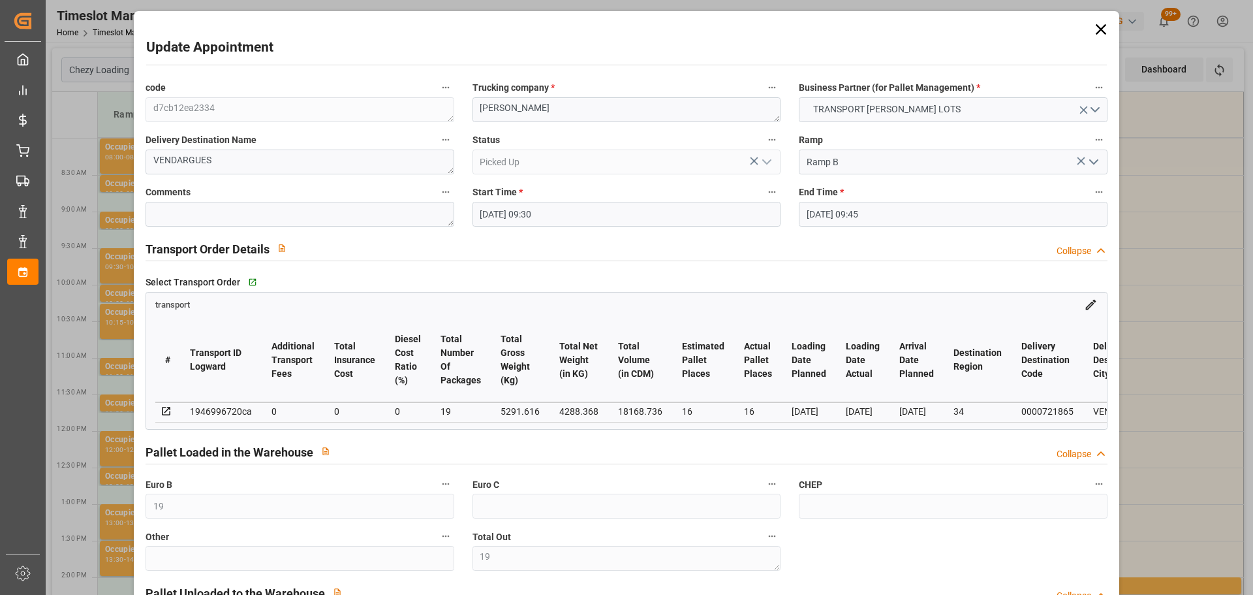
click at [1099, 29] on icon at bounding box center [1101, 29] width 18 height 18
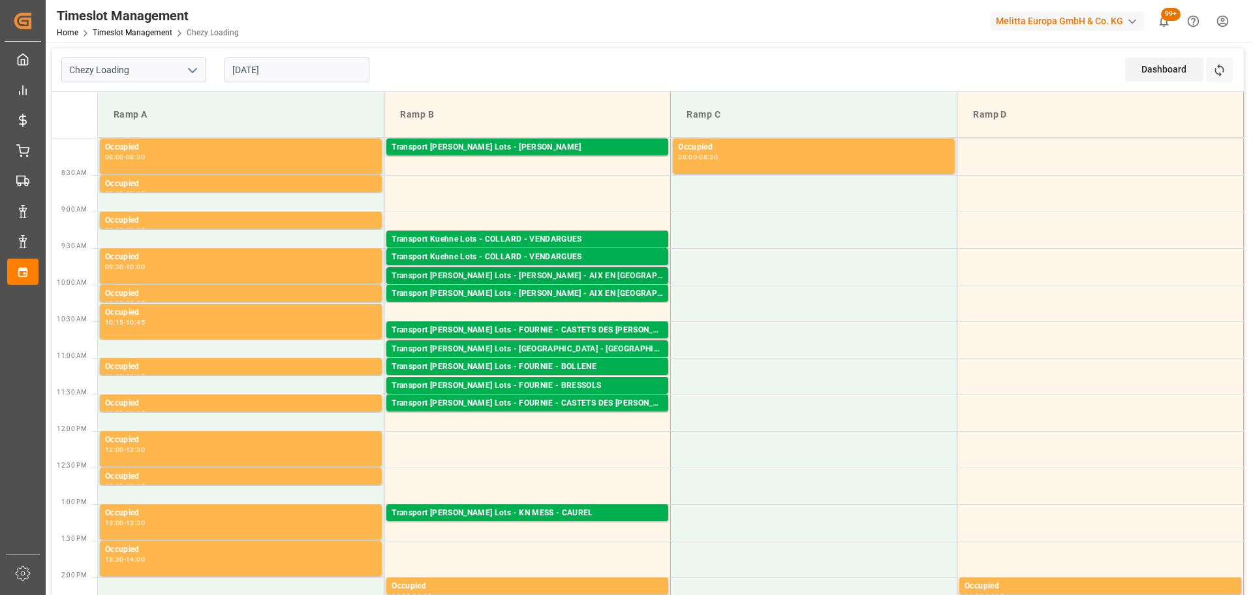
click at [554, 275] on div "Transport [PERSON_NAME] Lots - [PERSON_NAME] - AIX EN [GEOGRAPHIC_DATA]" at bounding box center [528, 276] width 272 height 13
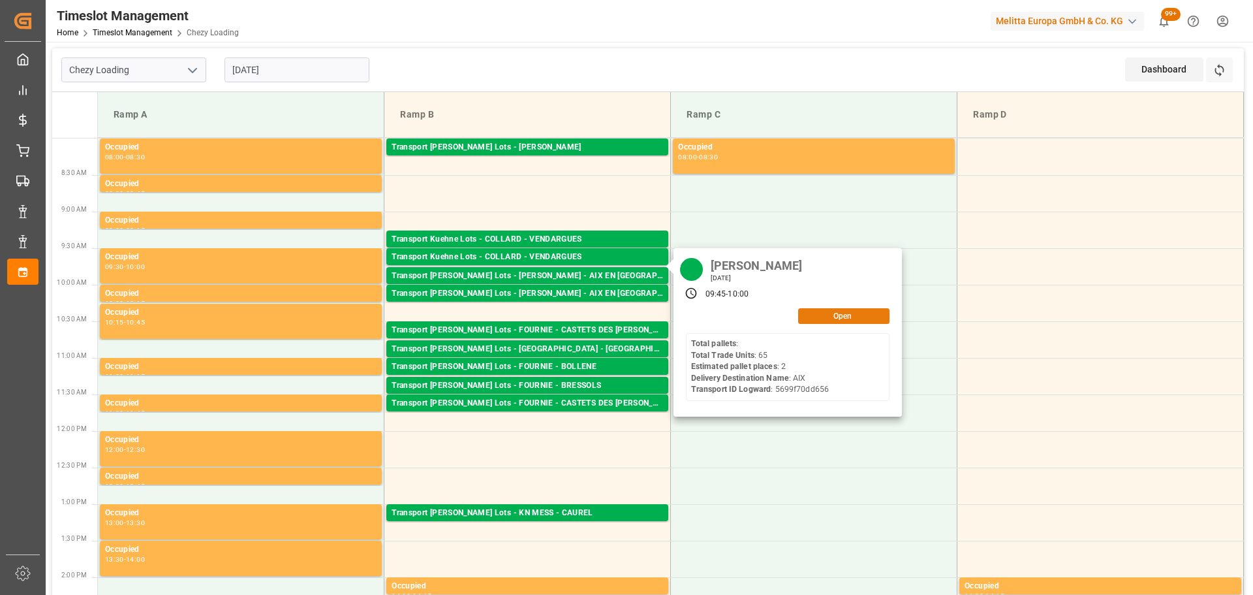
click at [863, 310] on button "Open" at bounding box center [843, 316] width 91 height 16
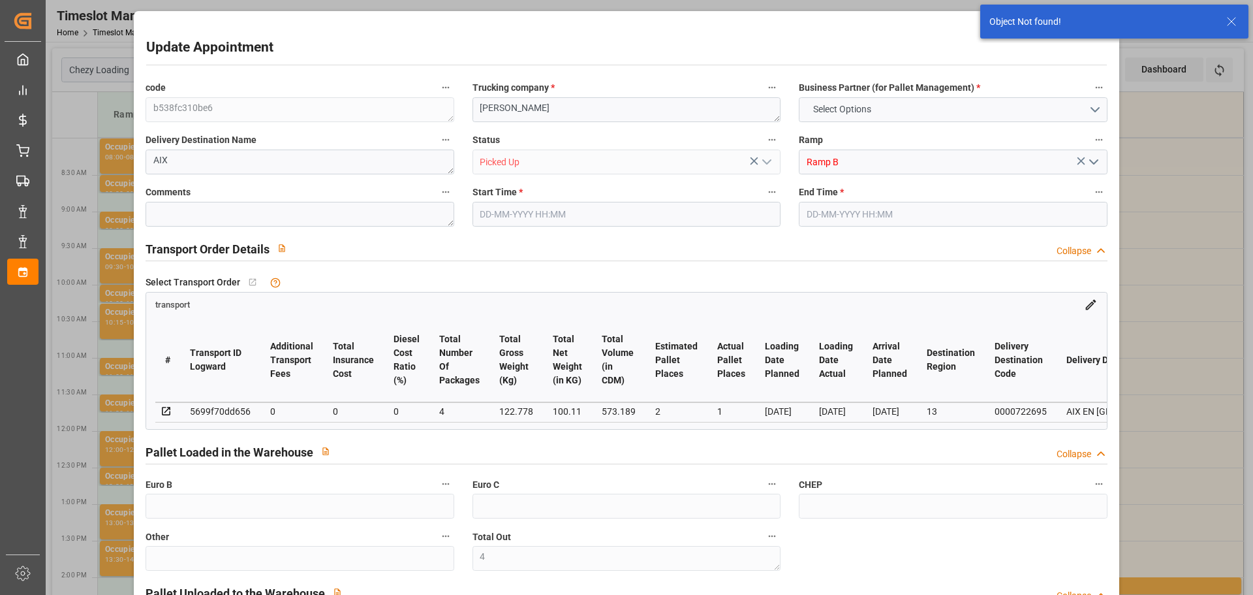
type input "4"
type input "[DATE] 09:45"
type input "[DATE] 10:00"
type input "[DATE] 12:53"
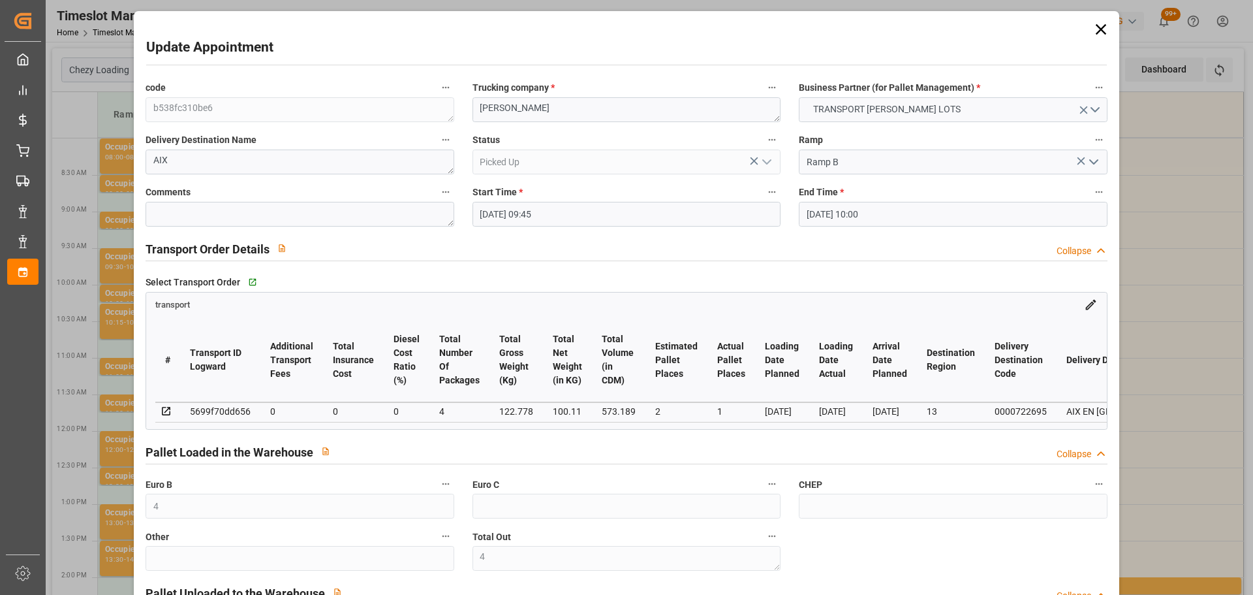
click at [1105, 24] on icon at bounding box center [1101, 29] width 18 height 18
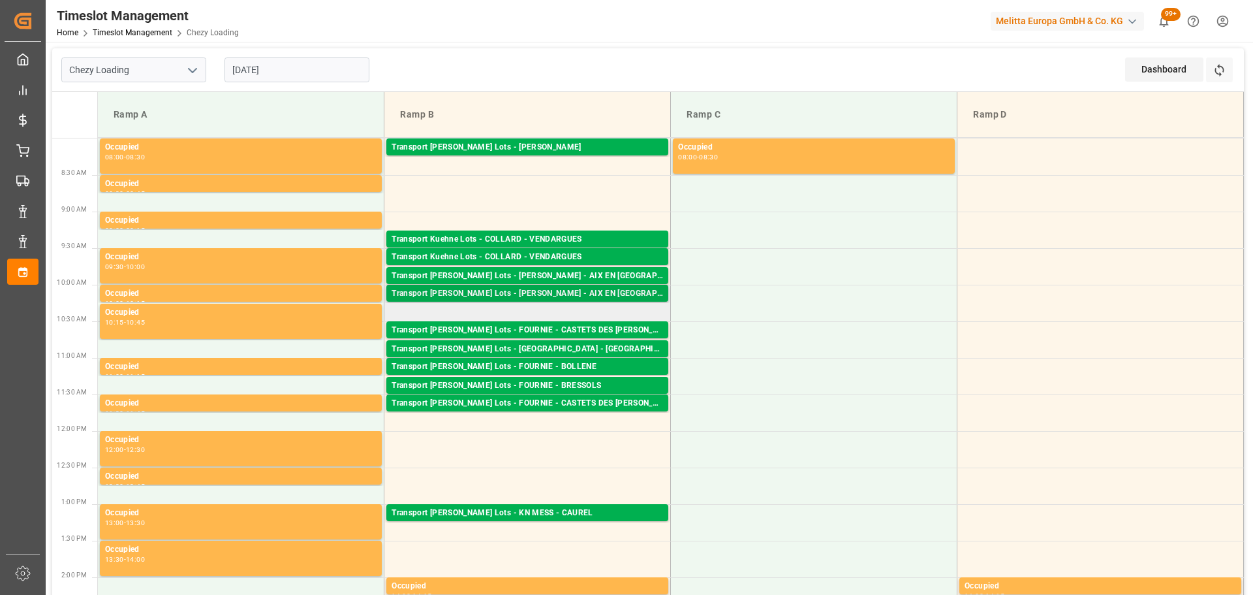
click at [574, 288] on div "Transport [PERSON_NAME] Lots - [PERSON_NAME] - AIX EN [GEOGRAPHIC_DATA]" at bounding box center [528, 293] width 272 height 13
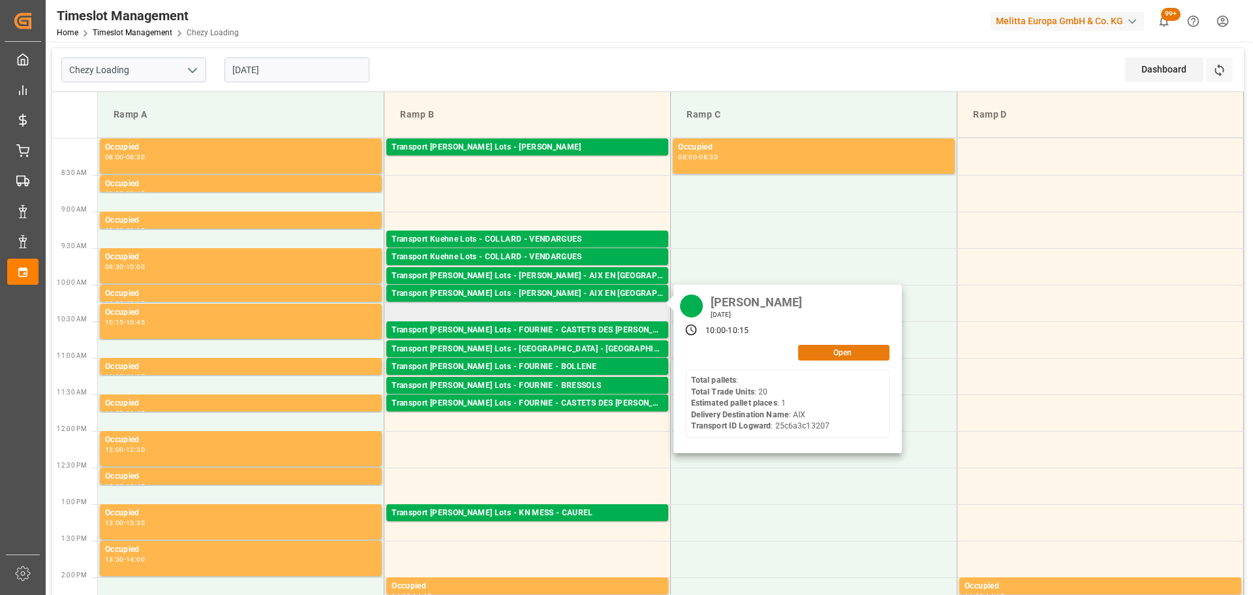
click at [856, 349] on button "Open" at bounding box center [843, 353] width 91 height 16
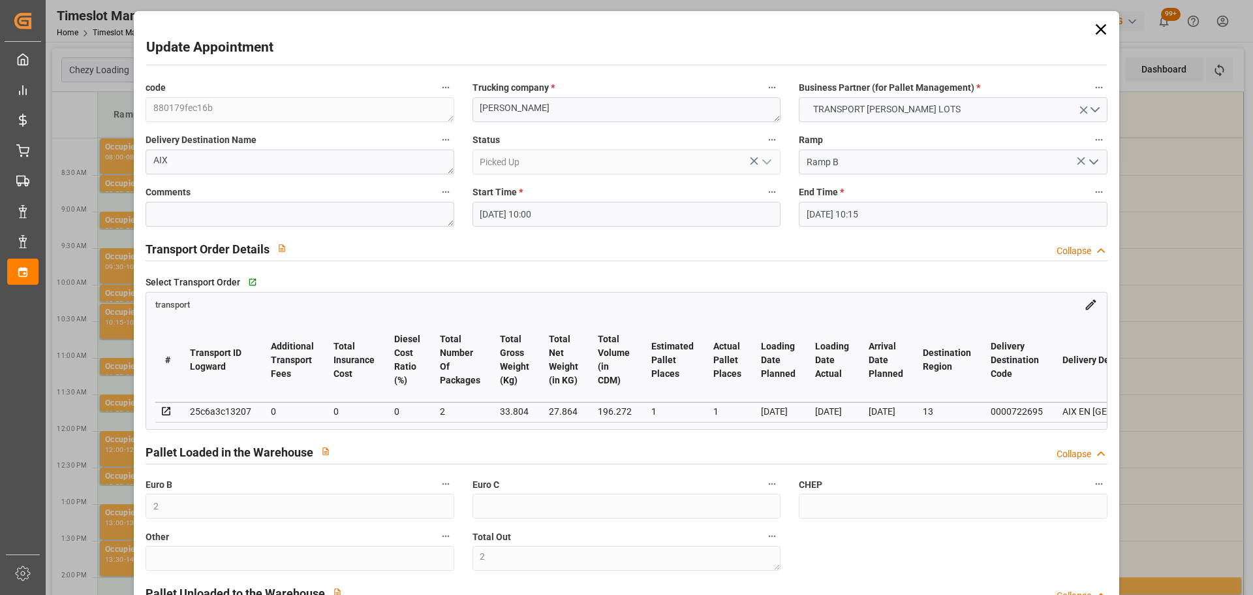
click at [1093, 22] on icon at bounding box center [1101, 29] width 18 height 18
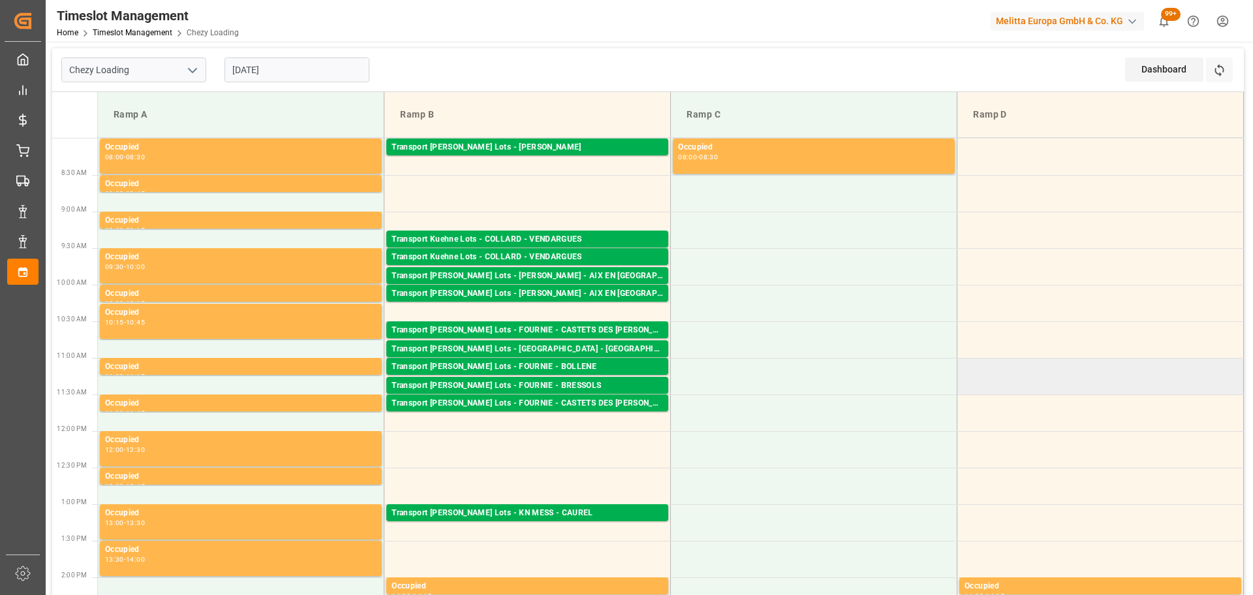
click at [1018, 363] on td at bounding box center [1101, 376] width 287 height 37
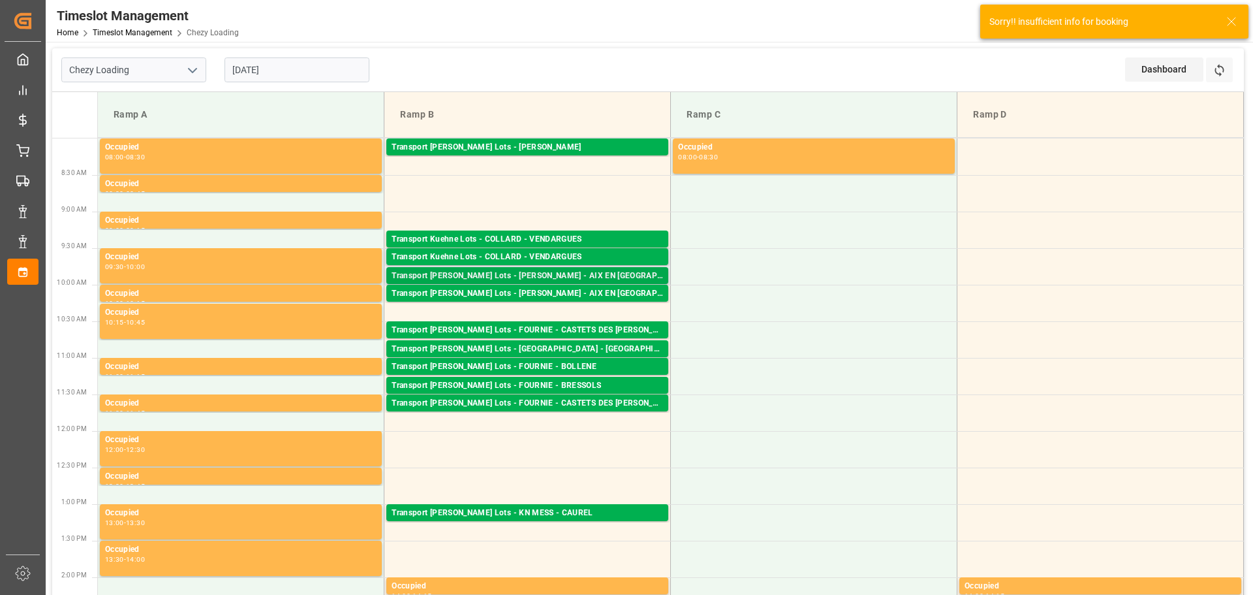
click at [574, 274] on div "Transport [PERSON_NAME] Lots - [PERSON_NAME] - AIX EN [GEOGRAPHIC_DATA]" at bounding box center [528, 276] width 272 height 13
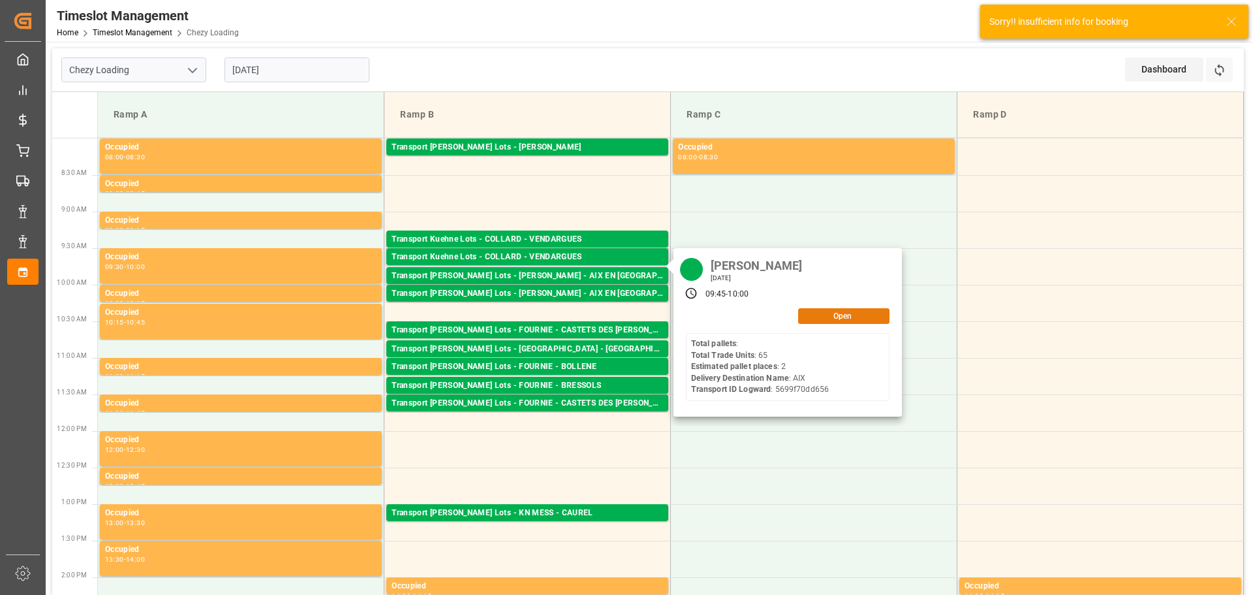
click at [846, 309] on button "Open" at bounding box center [843, 316] width 91 height 16
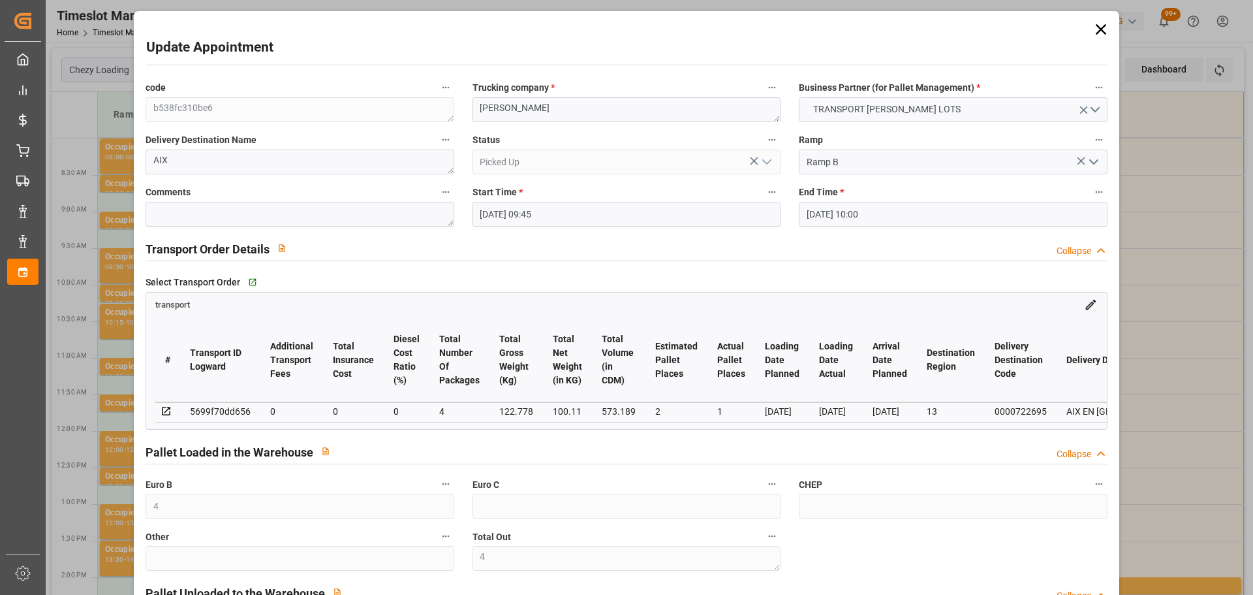
drag, startPoint x: 1095, startPoint y: 26, endPoint x: 1078, endPoint y: 42, distance: 23.6
click at [1095, 26] on icon at bounding box center [1101, 29] width 18 height 18
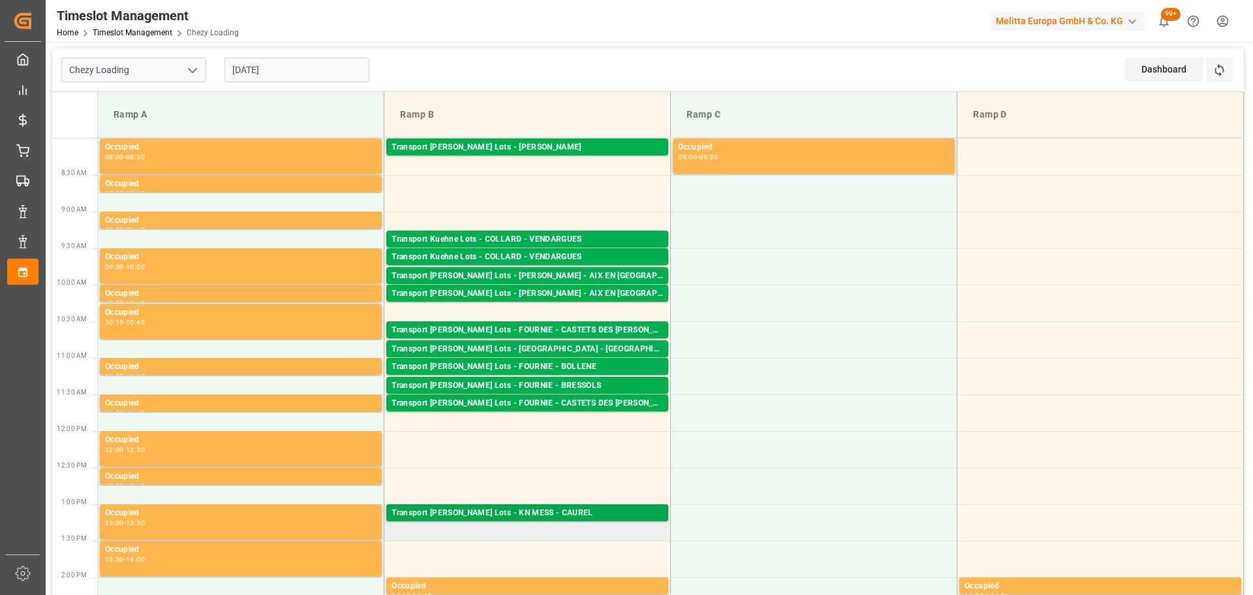
click at [529, 514] on div "Transport [PERSON_NAME] Lots - KN MESS - CAUREL" at bounding box center [528, 513] width 272 height 13
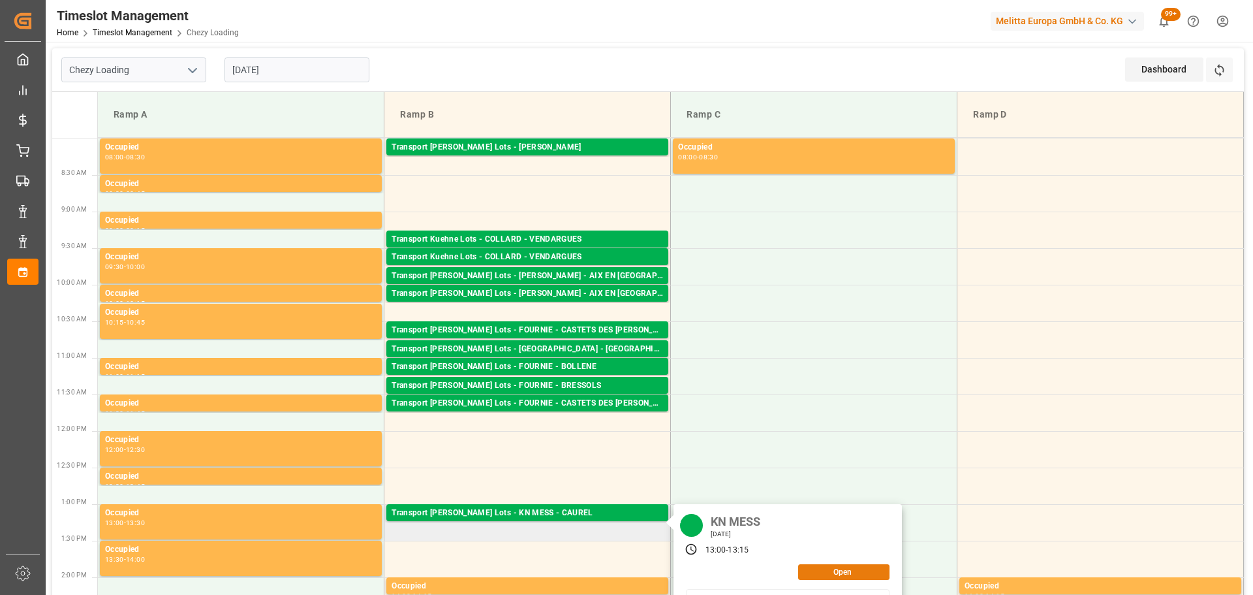
click at [831, 569] on button "Open" at bounding box center [843, 572] width 91 height 16
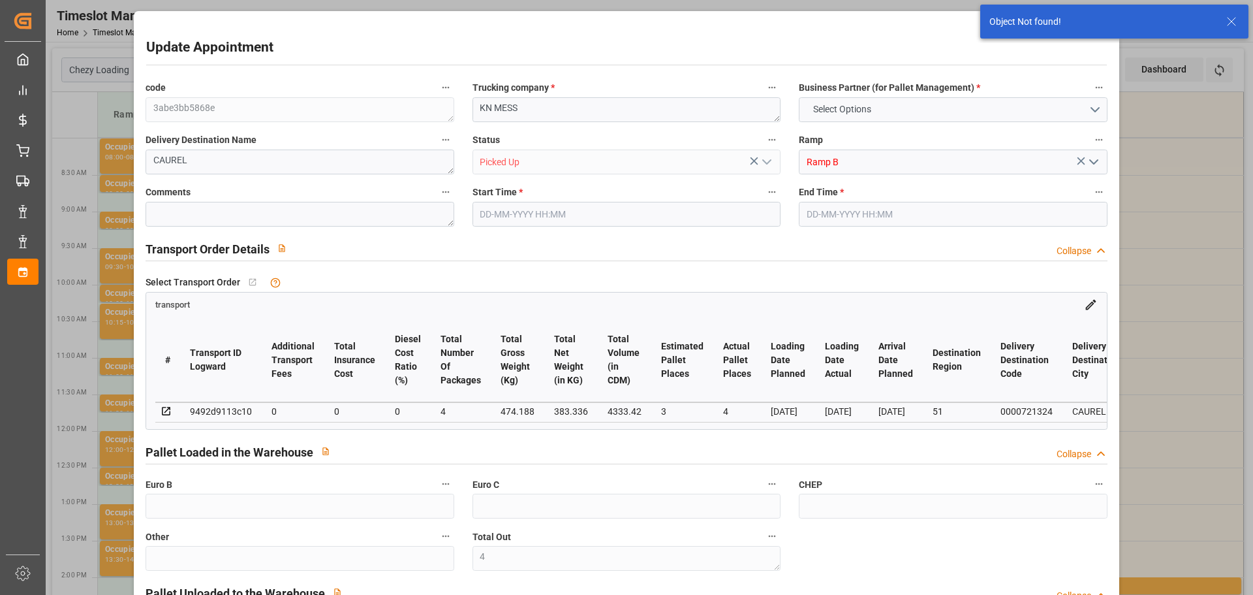
type input "4"
type input "[DATE] 13:00"
type input "[DATE] 13:15"
type input "[DATE] 12:59"
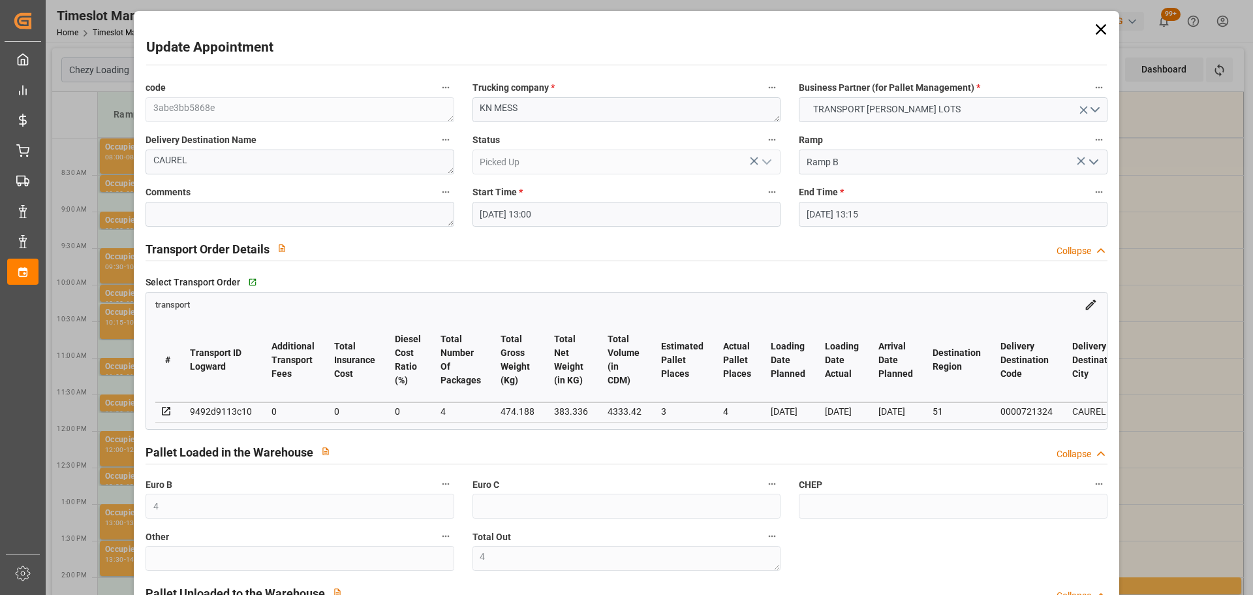
click at [1093, 28] on icon at bounding box center [1101, 29] width 18 height 18
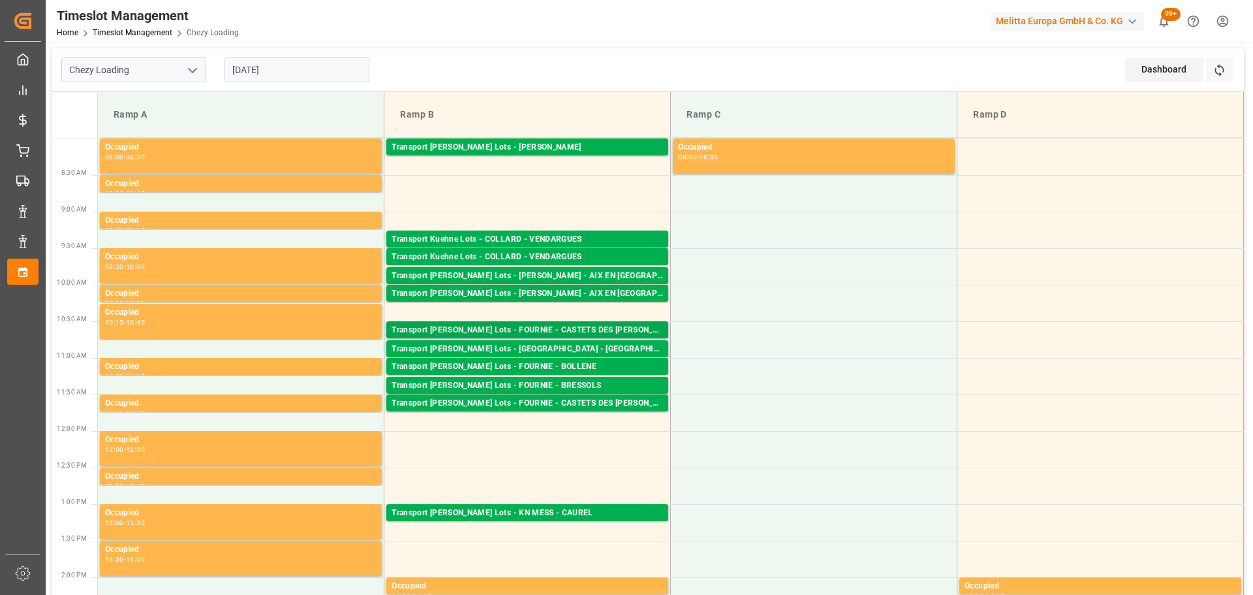
click at [554, 329] on div "Transport [PERSON_NAME] Lots - FOURNIE - CASTETS DES [PERSON_NAME]" at bounding box center [528, 330] width 272 height 13
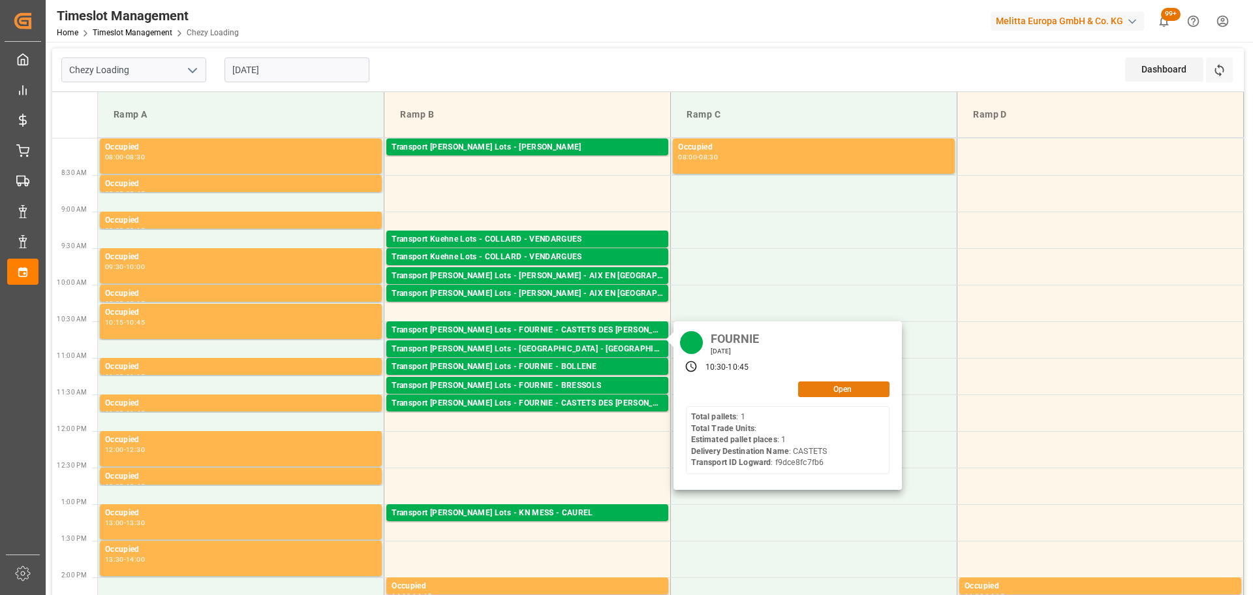
click at [833, 388] on button "Open" at bounding box center [843, 389] width 91 height 16
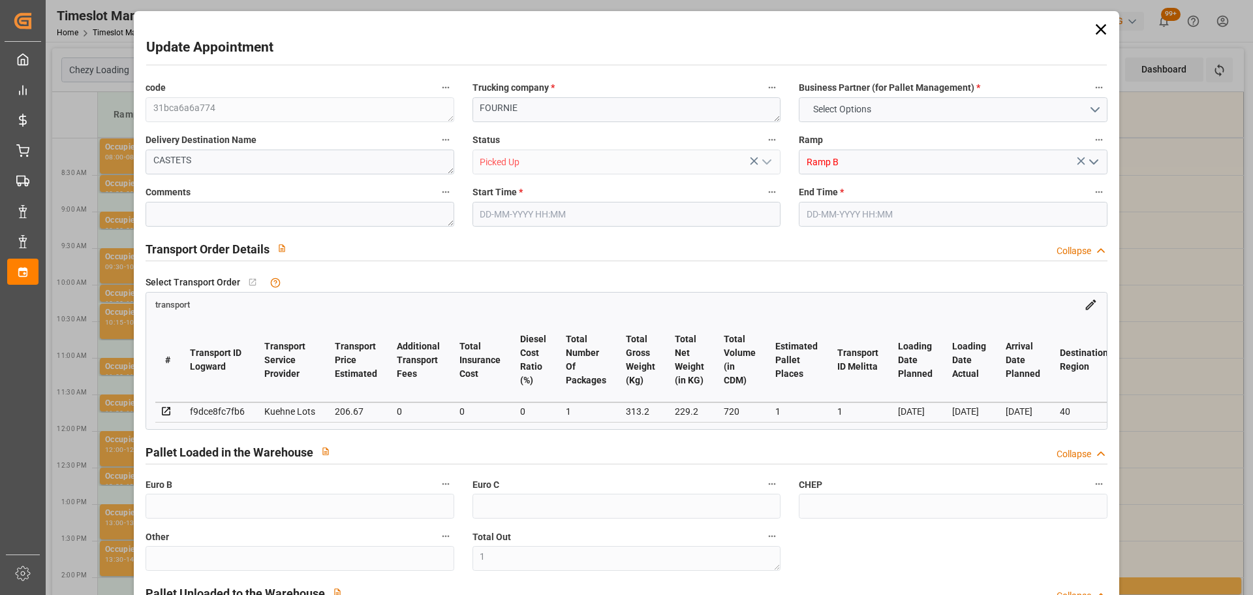
type input "1"
type input "4"
type input "1"
type input "206.67"
type input "0"
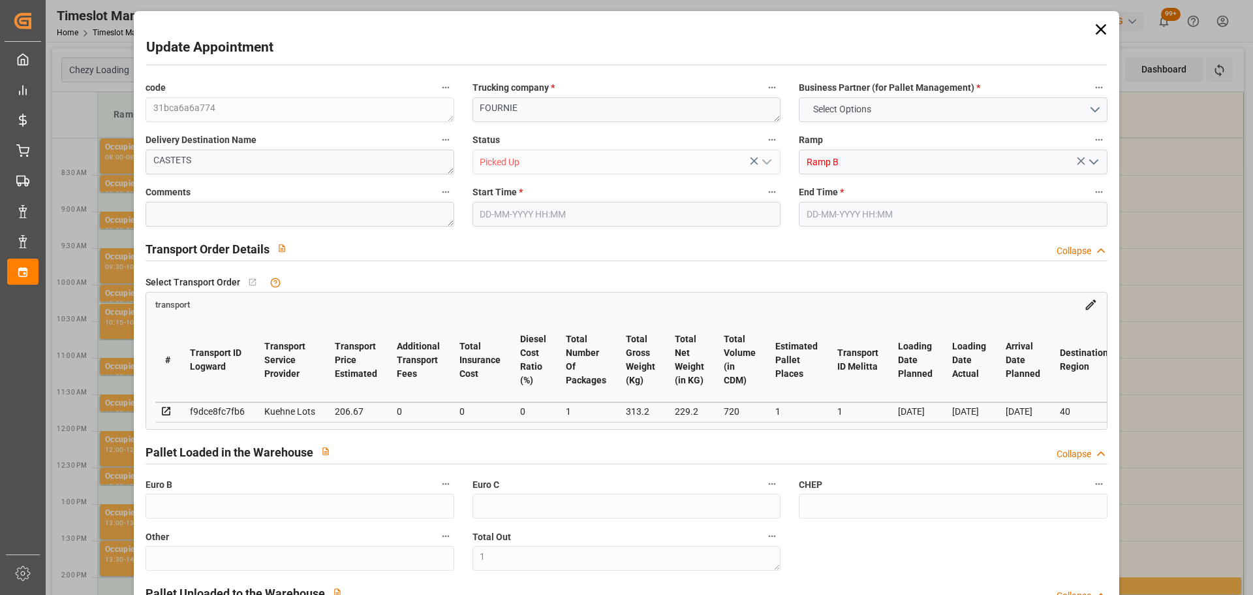
type input "0"
type input "206.67"
type input "0"
type input "1"
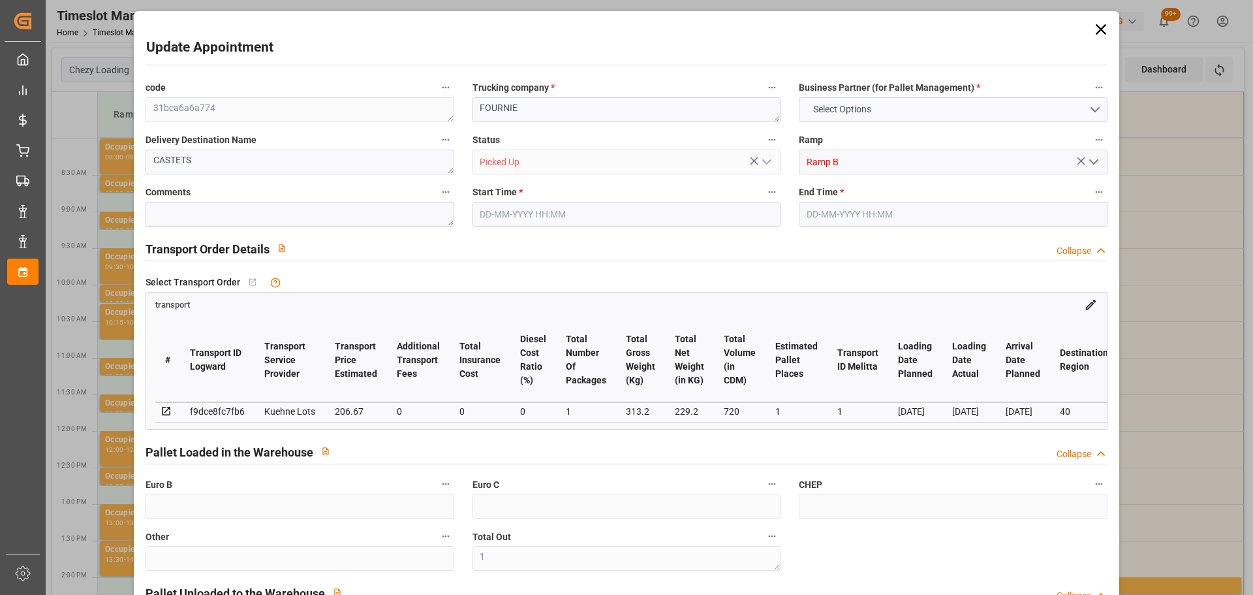
type input "229.2"
type input "346"
type input "720"
type input "40"
type input "1"
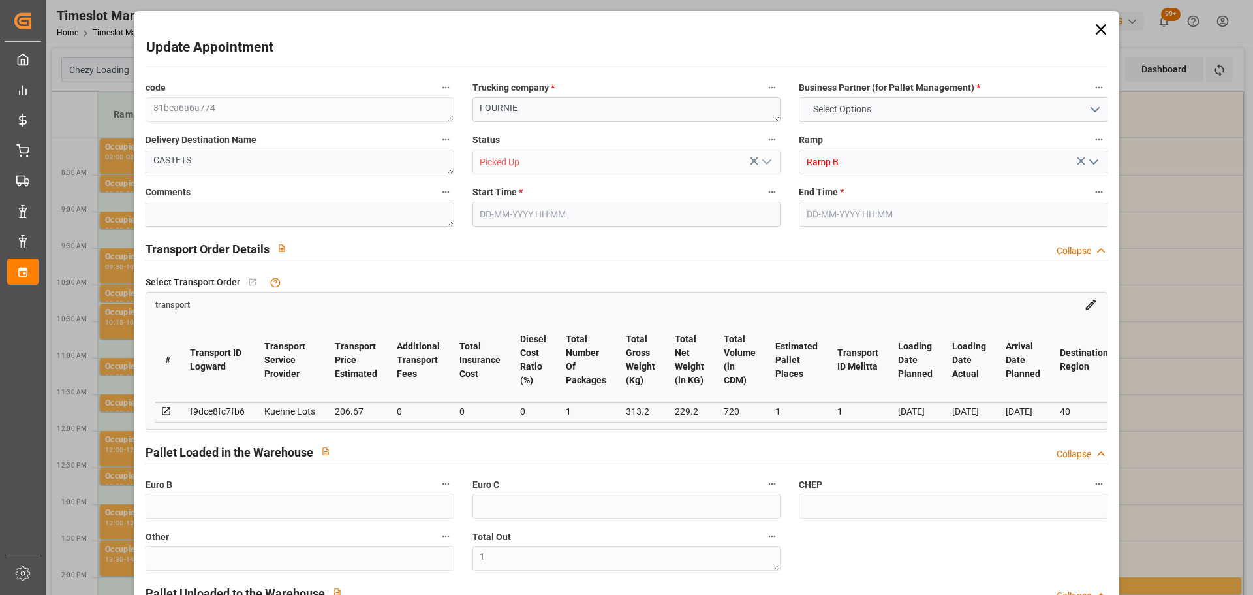
type input "0"
type input "1"
type input "101"
type input "313.2"
type input "0"
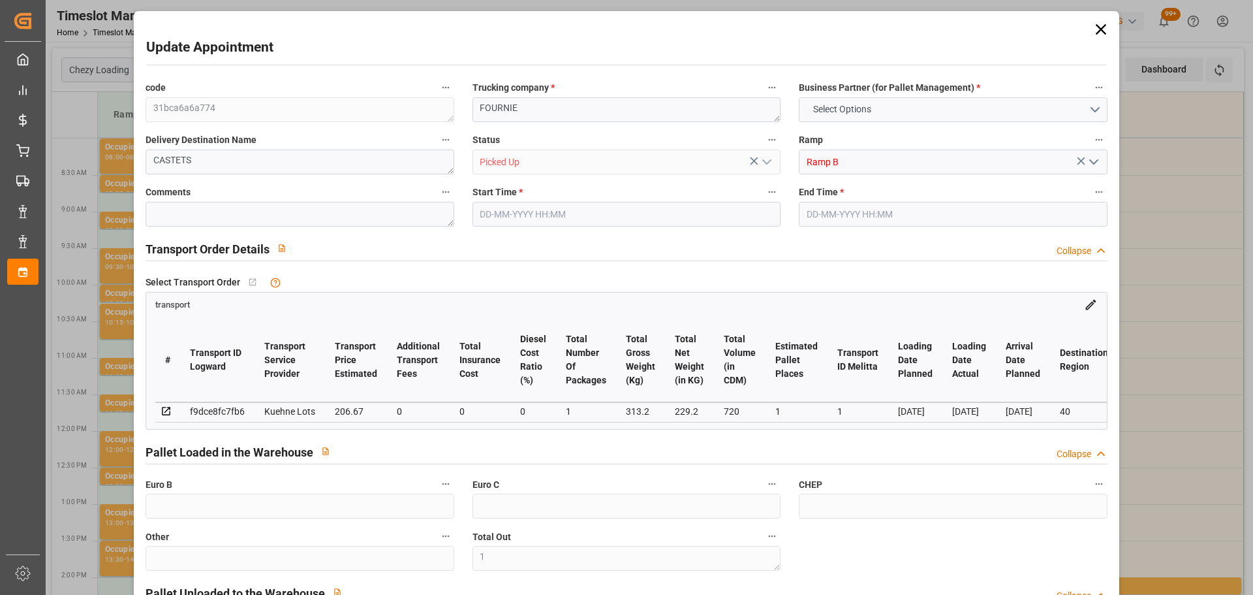
type input "4710.8598"
type input "0"
type input "21"
type input "35"
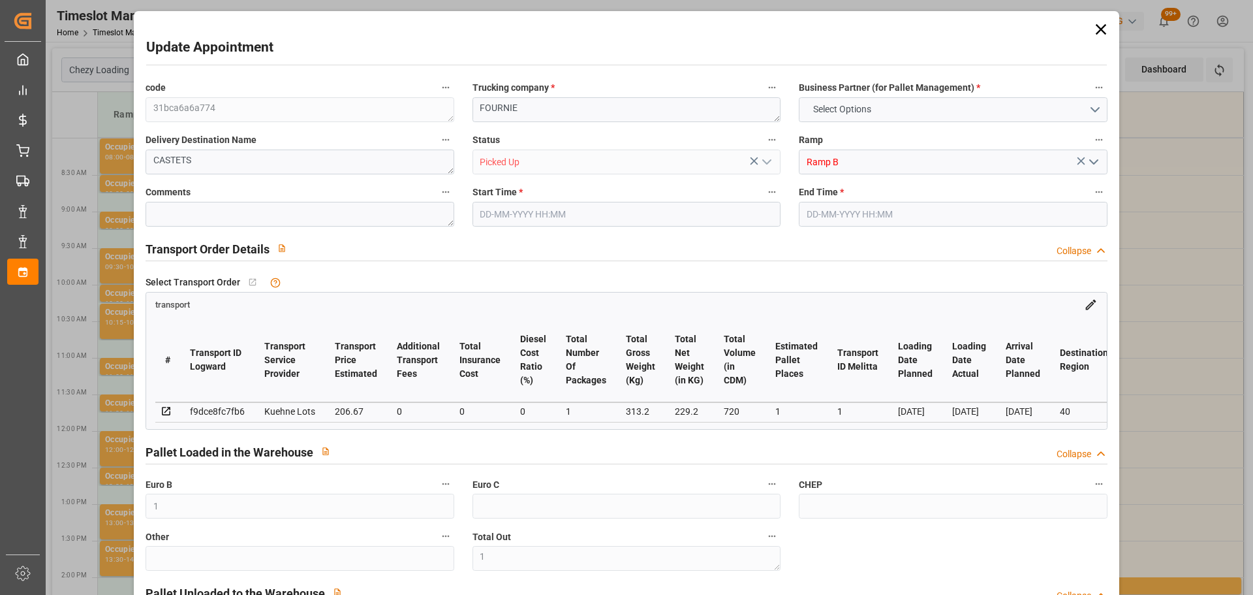
type input "[DATE] 10:30"
type input "[DATE] 10:45"
type input "[DATE] 12:52"
type input "[DATE] 11:59"
type input "[DATE]"
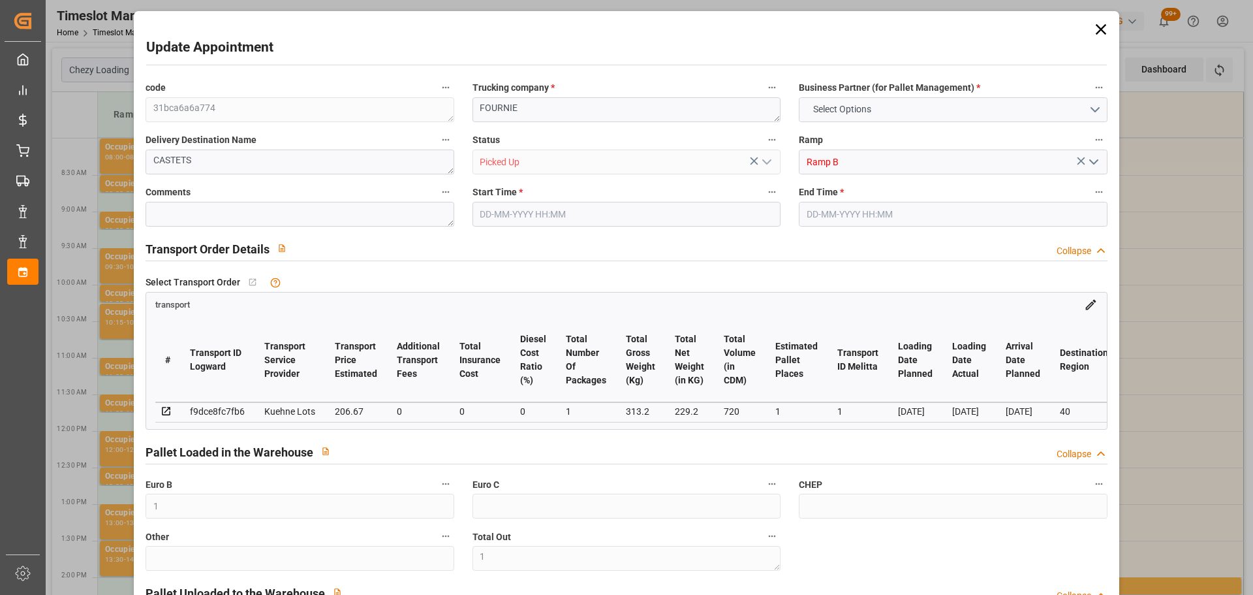
type input "[DATE]"
click at [1094, 30] on icon at bounding box center [1101, 29] width 18 height 18
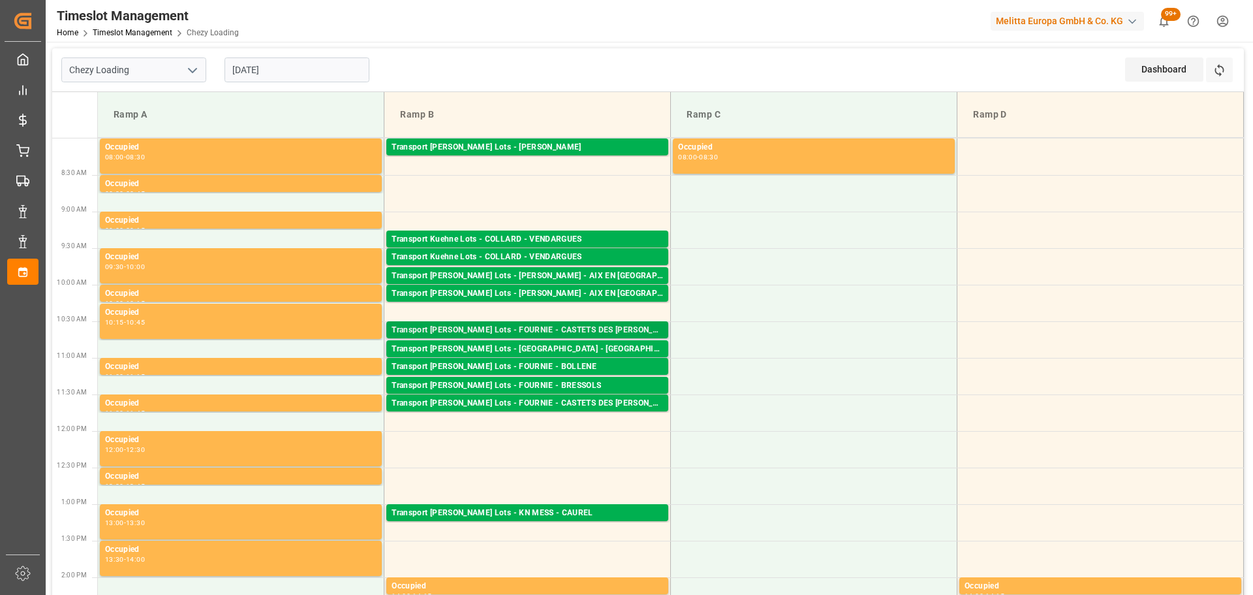
click at [603, 329] on div "Transport [PERSON_NAME] Lots - FOURNIE - CASTETS DES [PERSON_NAME]" at bounding box center [528, 330] width 272 height 13
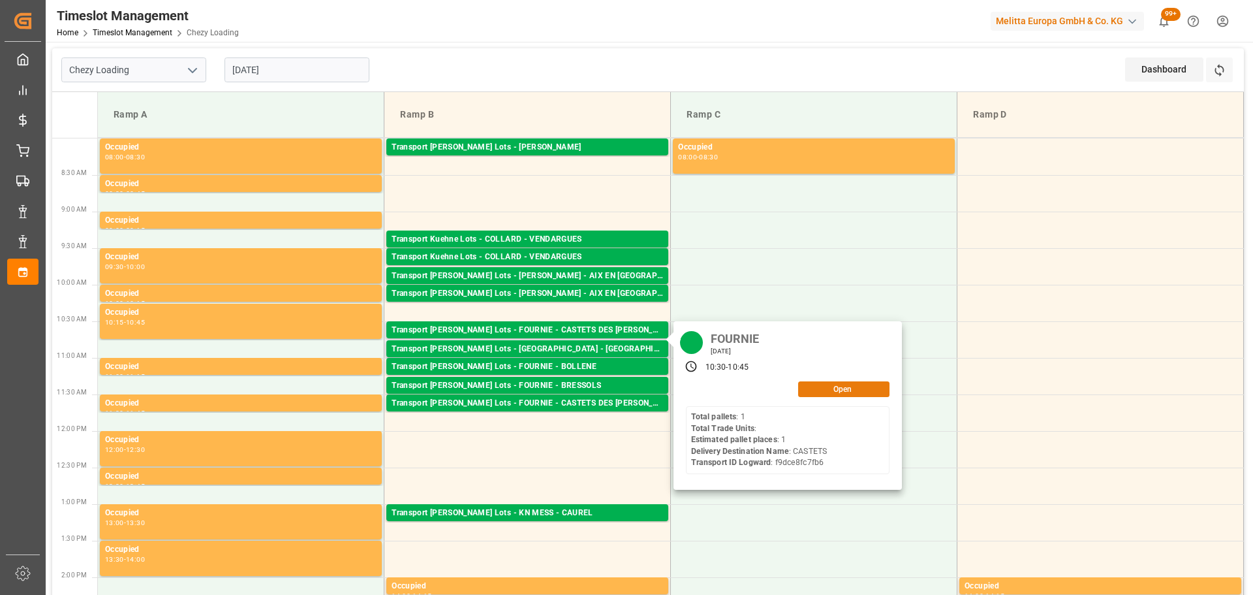
click at [824, 381] on button "Open" at bounding box center [843, 389] width 91 height 16
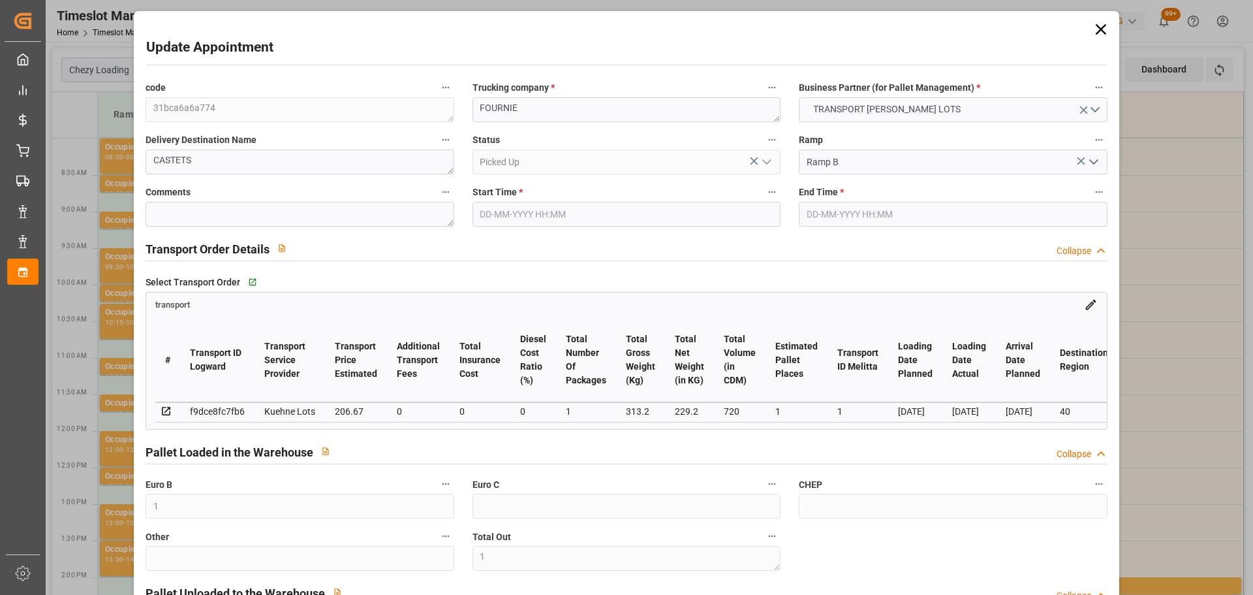
type input "[DATE] 10:30"
type input "[DATE] 10:45"
type input "[DATE] 12:52"
type input "[DATE] 11:59"
type input "[DATE]"
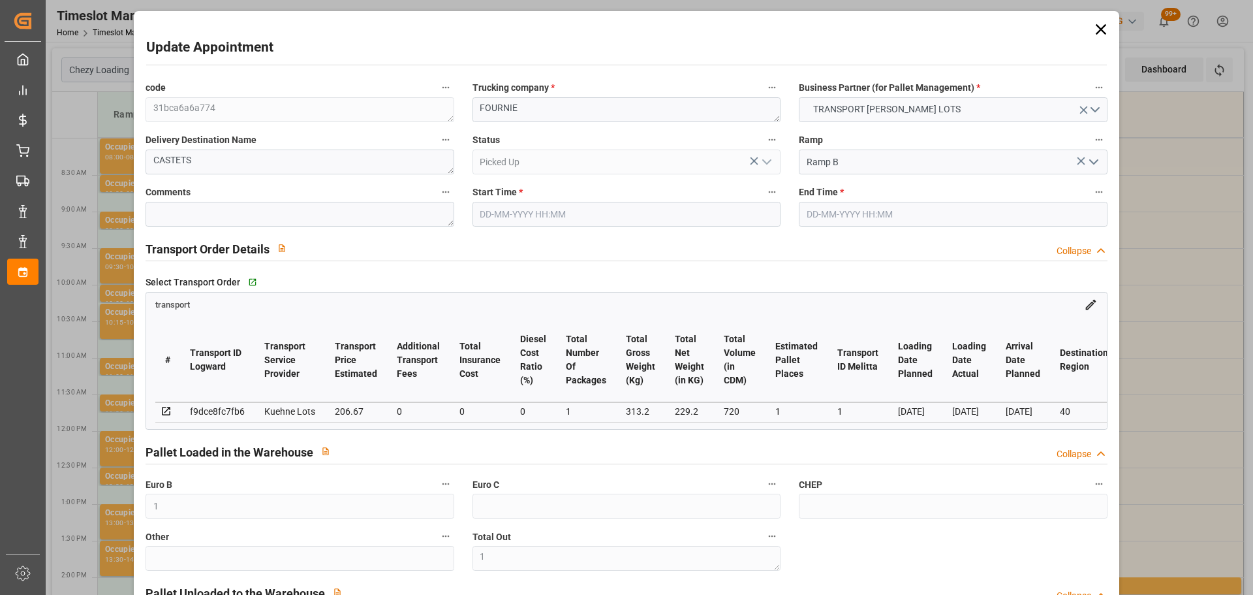
type input "[DATE]"
click at [1101, 29] on icon at bounding box center [1101, 29] width 18 height 18
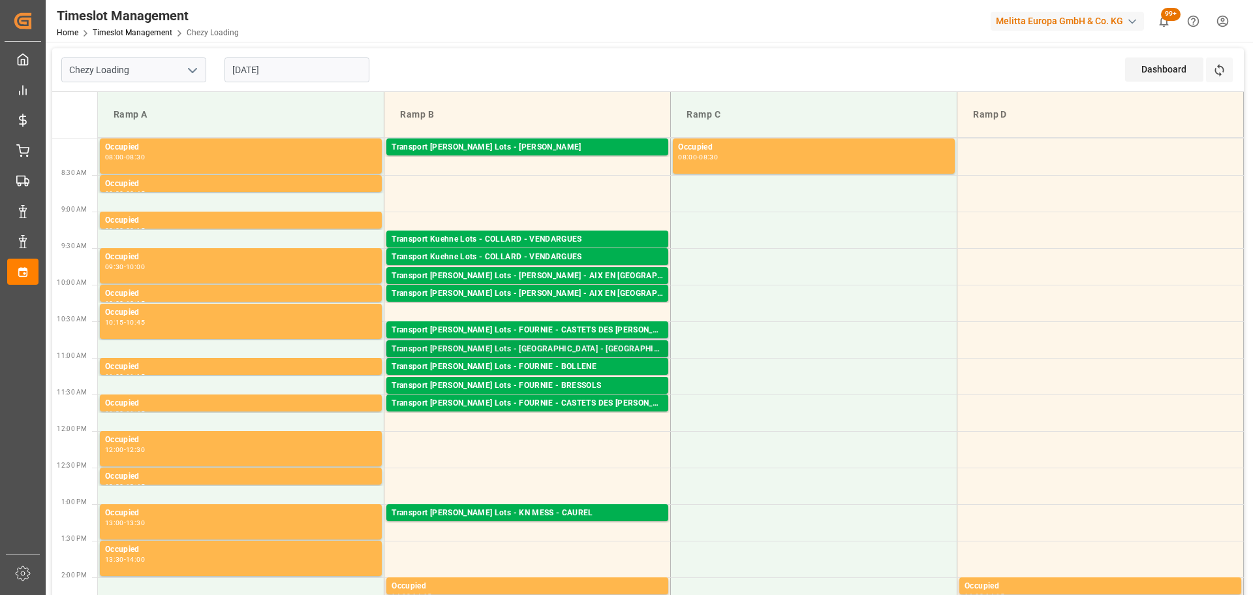
click at [562, 347] on div "Transport [PERSON_NAME] Lots - [GEOGRAPHIC_DATA] - [GEOGRAPHIC_DATA]" at bounding box center [528, 349] width 272 height 13
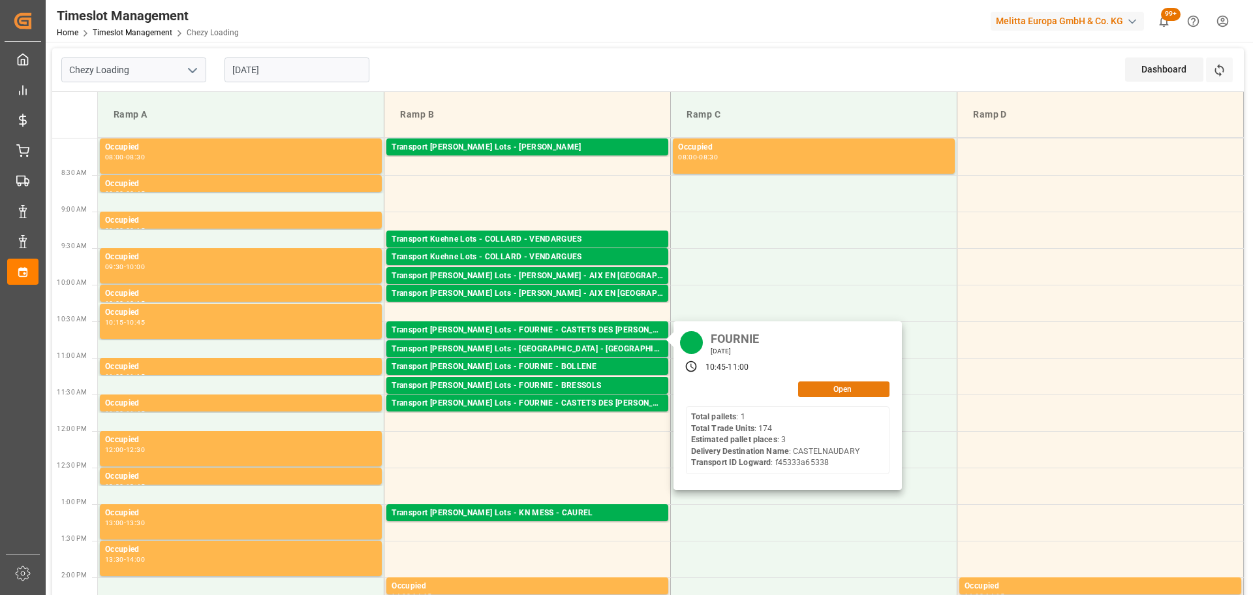
click at [838, 388] on button "Open" at bounding box center [843, 389] width 91 height 16
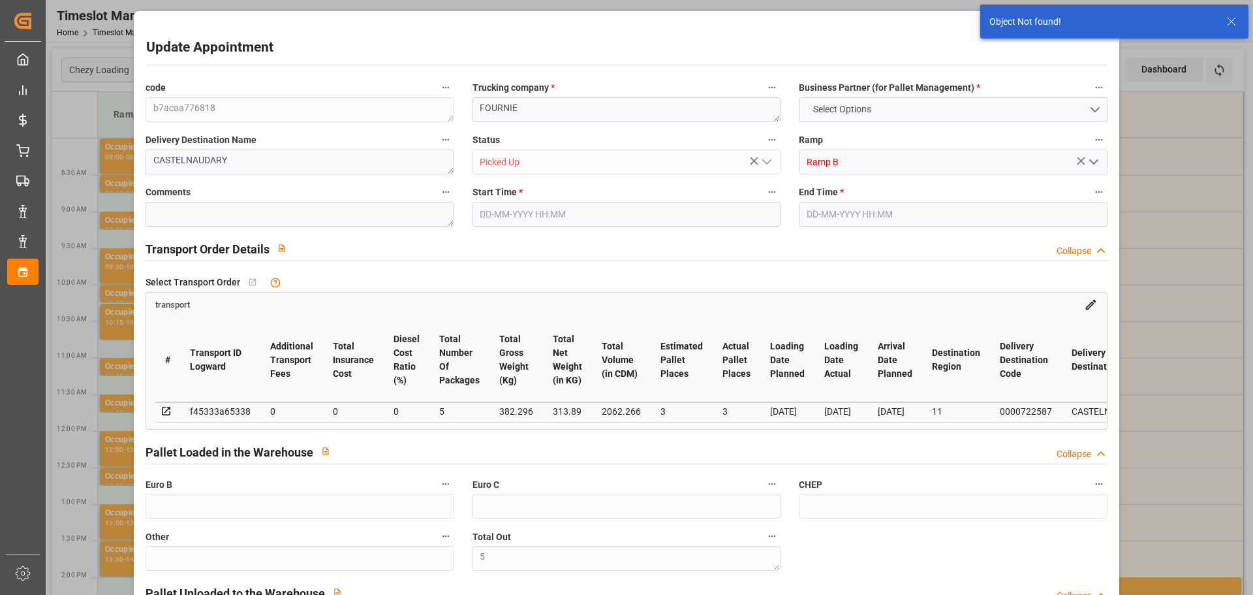
type input "5"
type input "4"
type input "[DATE] 10:45"
type input "[DATE] 11:00"
type input "[DATE] 12:54"
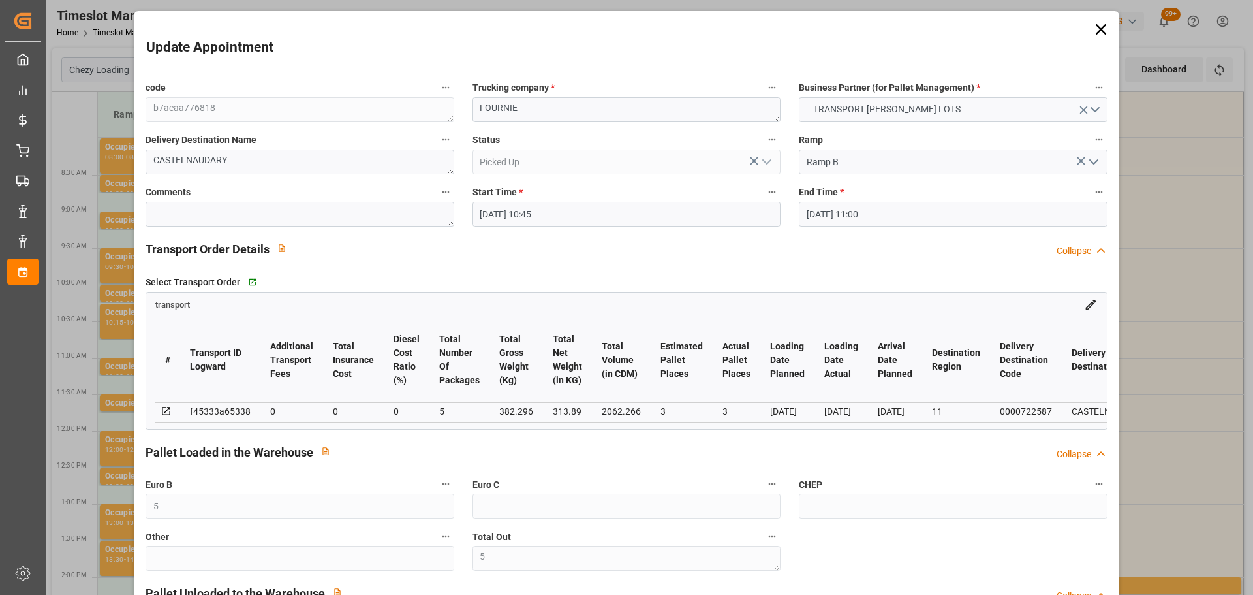
click at [1092, 30] on icon at bounding box center [1101, 29] width 18 height 18
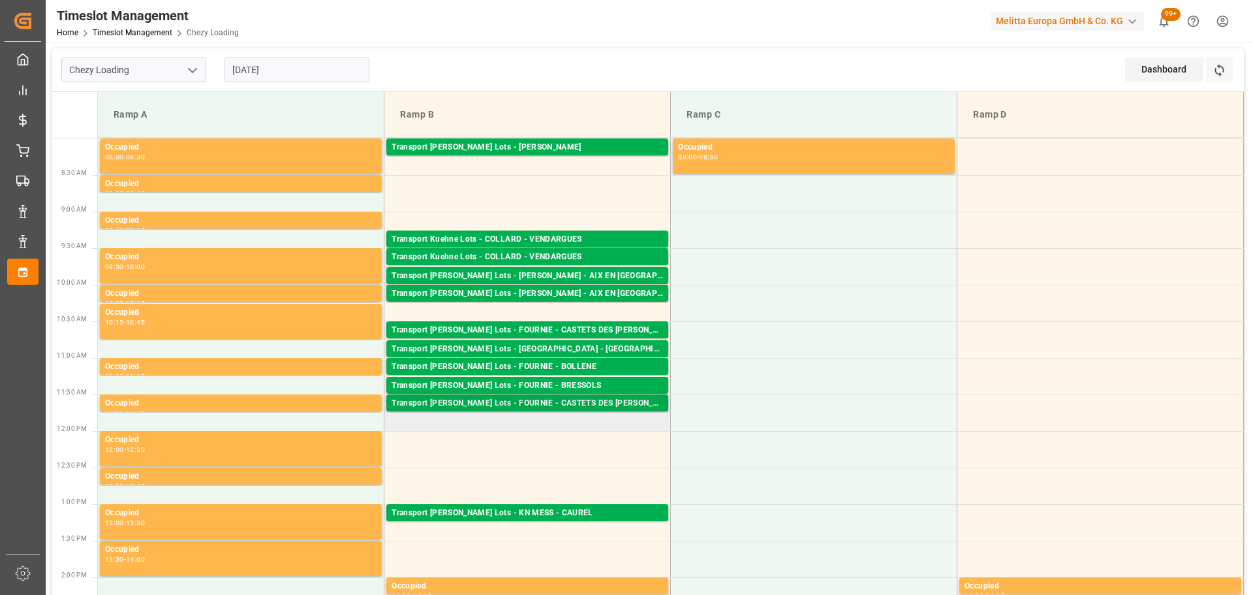
click at [549, 403] on div "Transport [PERSON_NAME] Lots - FOURNIE - CASTETS DES [PERSON_NAME]" at bounding box center [528, 403] width 272 height 13
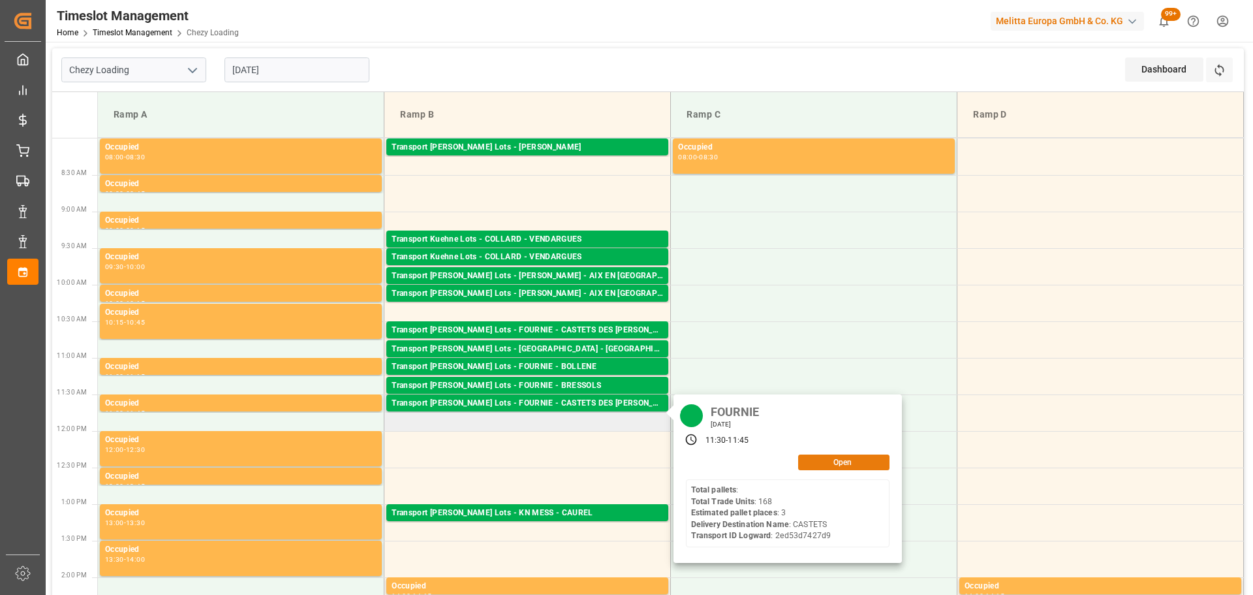
click at [843, 456] on button "Open" at bounding box center [843, 462] width 91 height 16
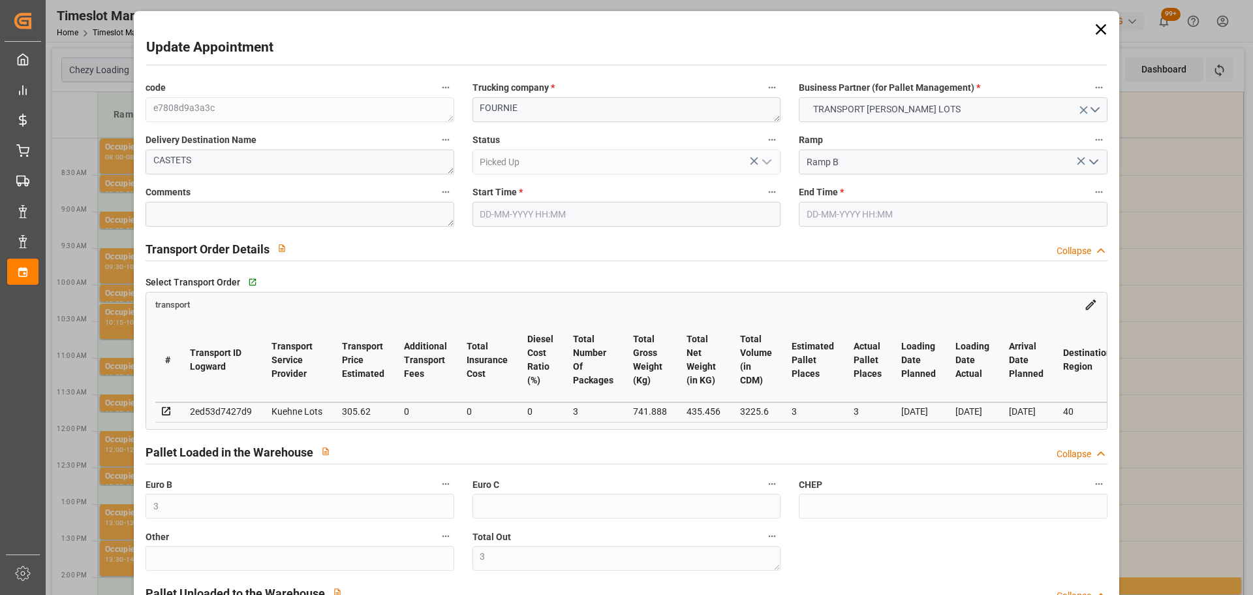
type input "[DATE] 11:30"
type input "[DATE] 11:45"
type input "[DATE] 12:34"
type input "[DATE] 11:24"
type input "[DATE]"
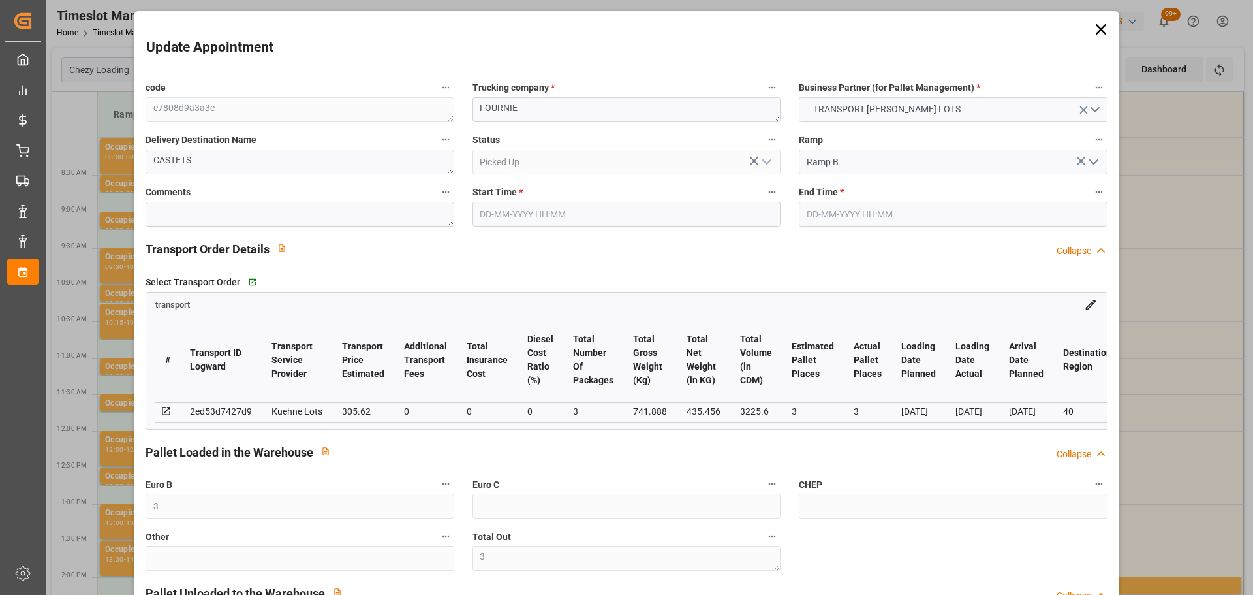
type input "[DATE]"
drag, startPoint x: 1099, startPoint y: 23, endPoint x: 1093, endPoint y: 16, distance: 8.4
click at [1099, 23] on icon at bounding box center [1101, 29] width 18 height 18
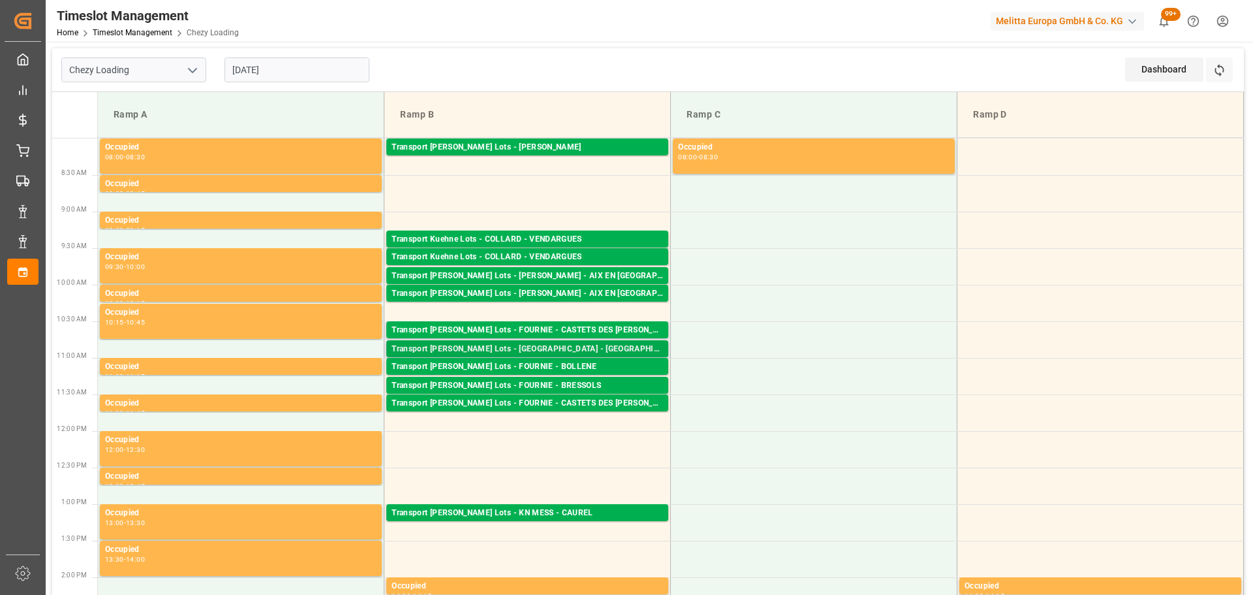
click at [565, 347] on div "Transport [PERSON_NAME] Lots - [GEOGRAPHIC_DATA] - [GEOGRAPHIC_DATA]" at bounding box center [528, 349] width 272 height 13
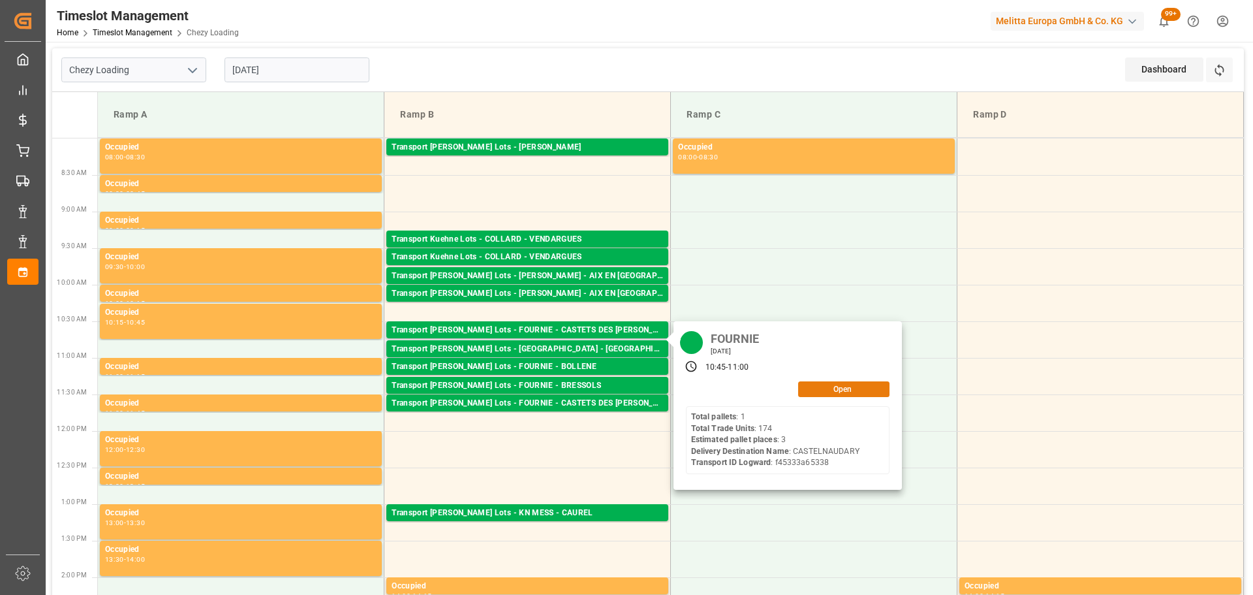
click at [828, 388] on button "Open" at bounding box center [843, 389] width 91 height 16
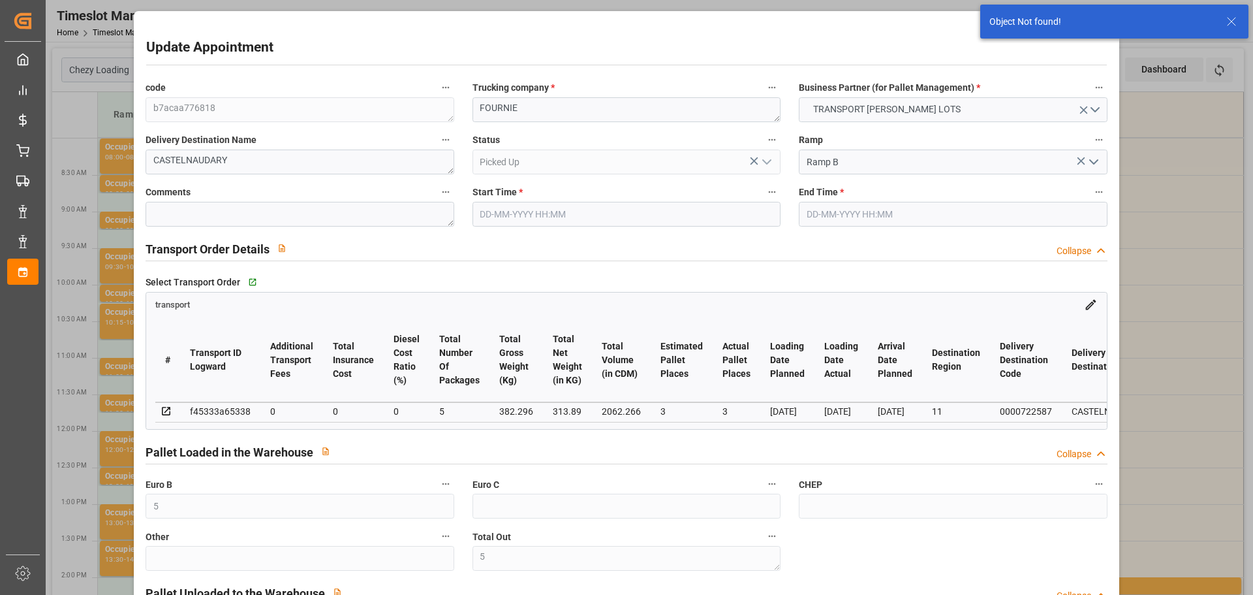
type input "[DATE] 10:45"
type input "[DATE] 11:00"
type input "[DATE] 12:54"
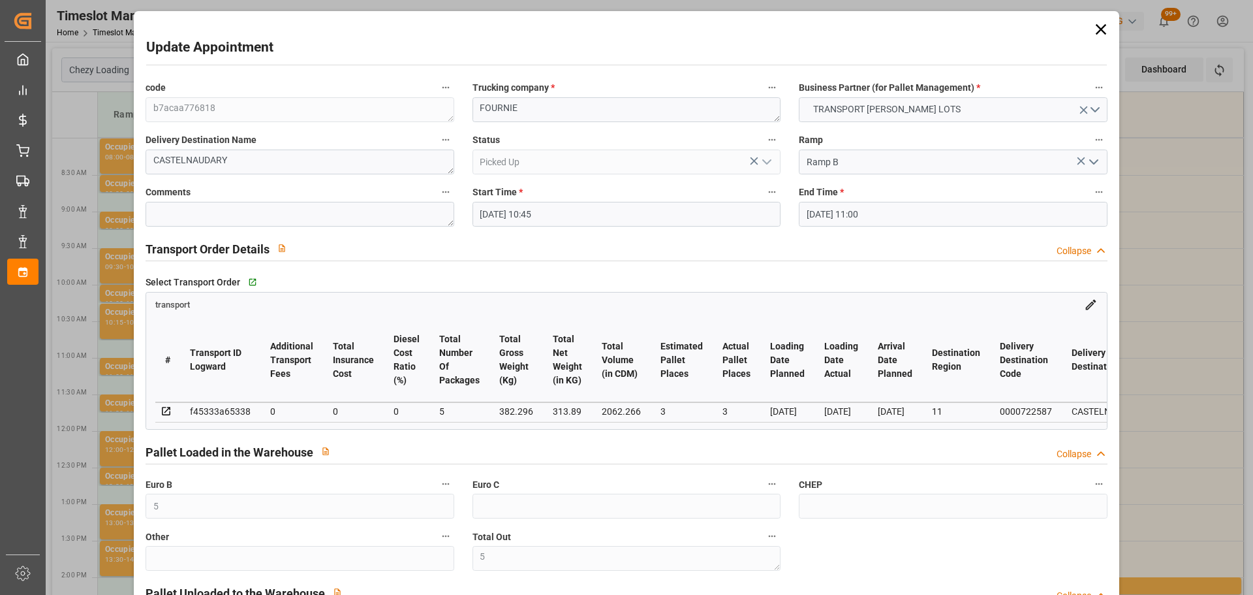
click at [1095, 23] on icon at bounding box center [1101, 29] width 18 height 18
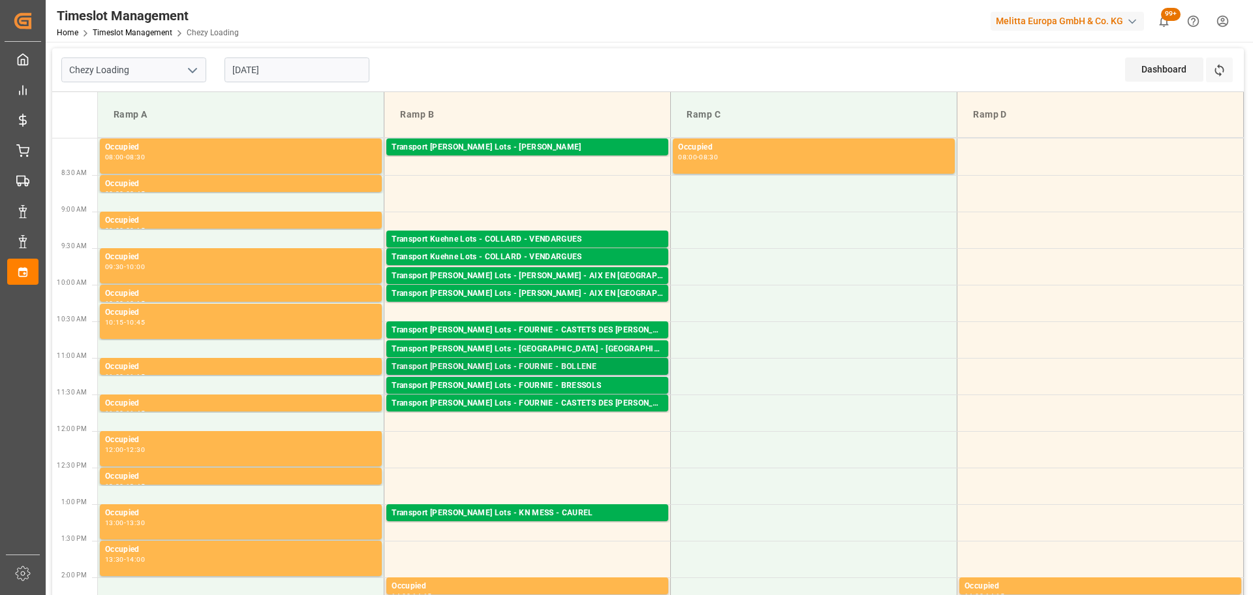
click at [573, 363] on div "Transport [PERSON_NAME] Lots - FOURNIE - BOLLENE" at bounding box center [528, 366] width 272 height 13
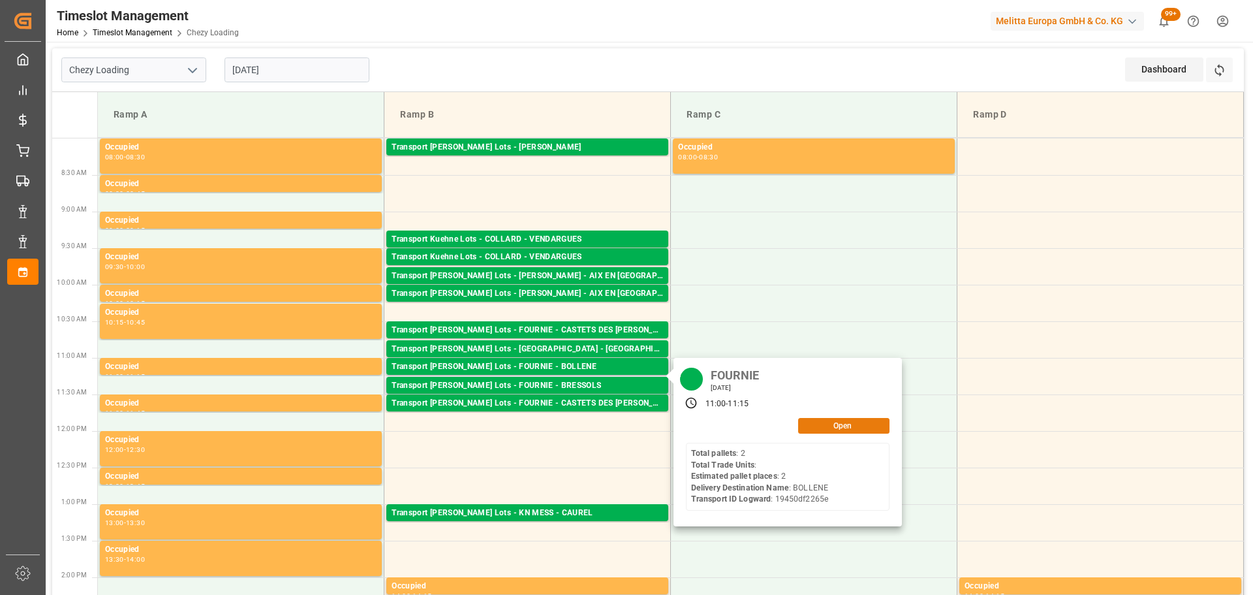
click at [828, 424] on button "Open" at bounding box center [843, 426] width 91 height 16
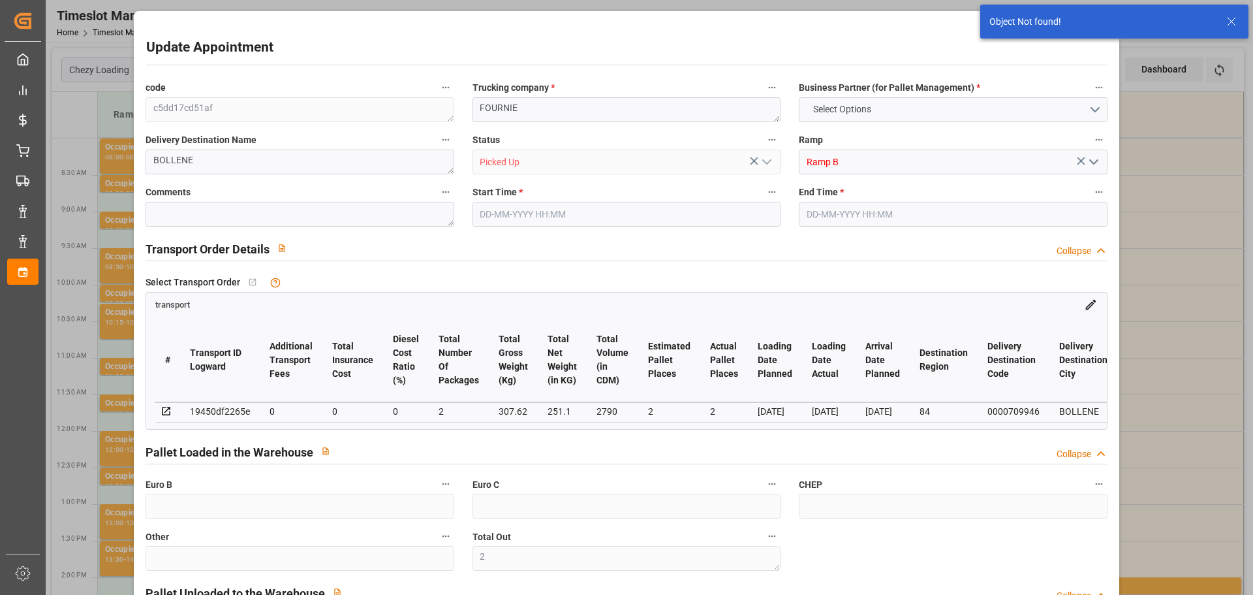
type input "2"
type input "[DATE] 11:00"
type input "[DATE] 11:15"
type input "[DATE] 09:27"
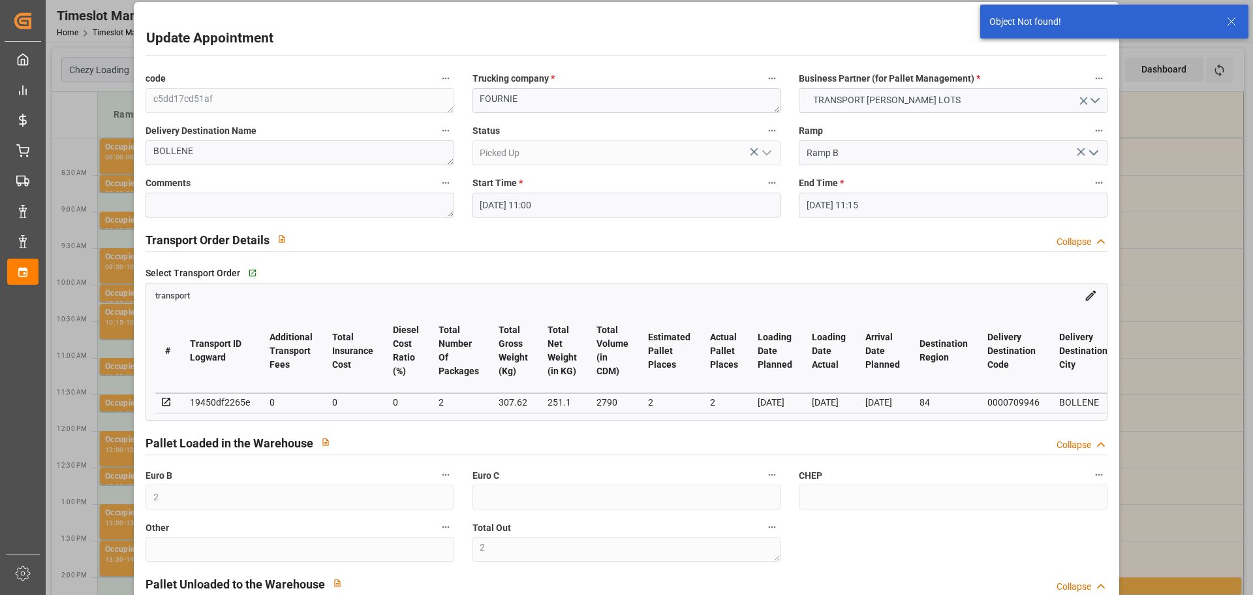
scroll to position [1, 0]
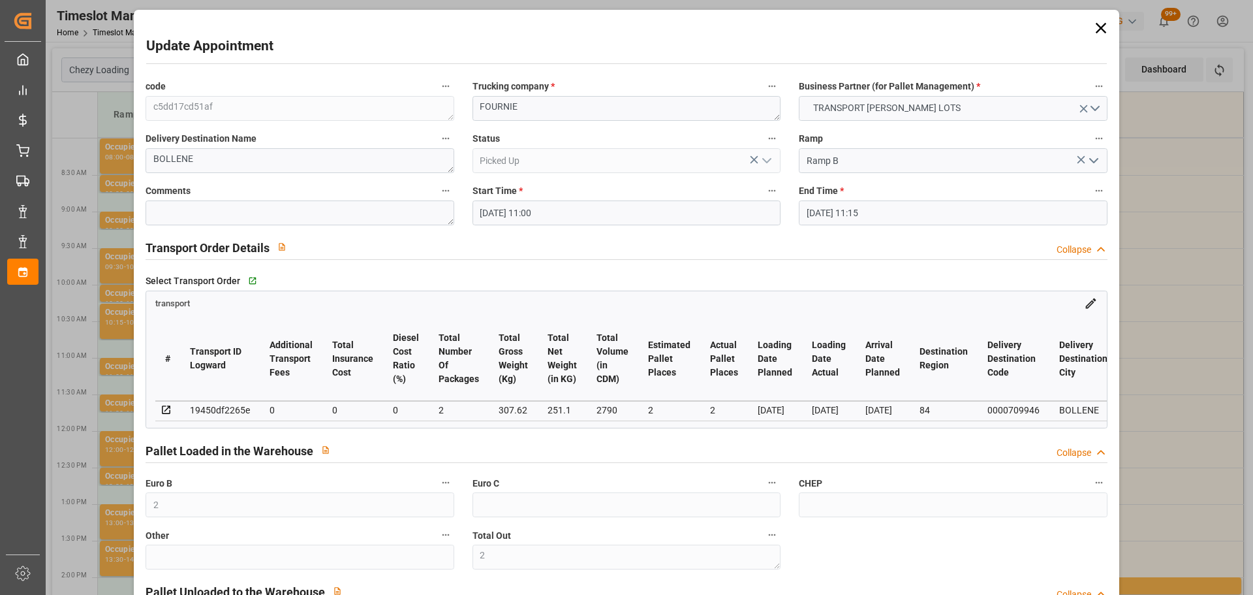
click at [1099, 20] on icon at bounding box center [1101, 28] width 18 height 18
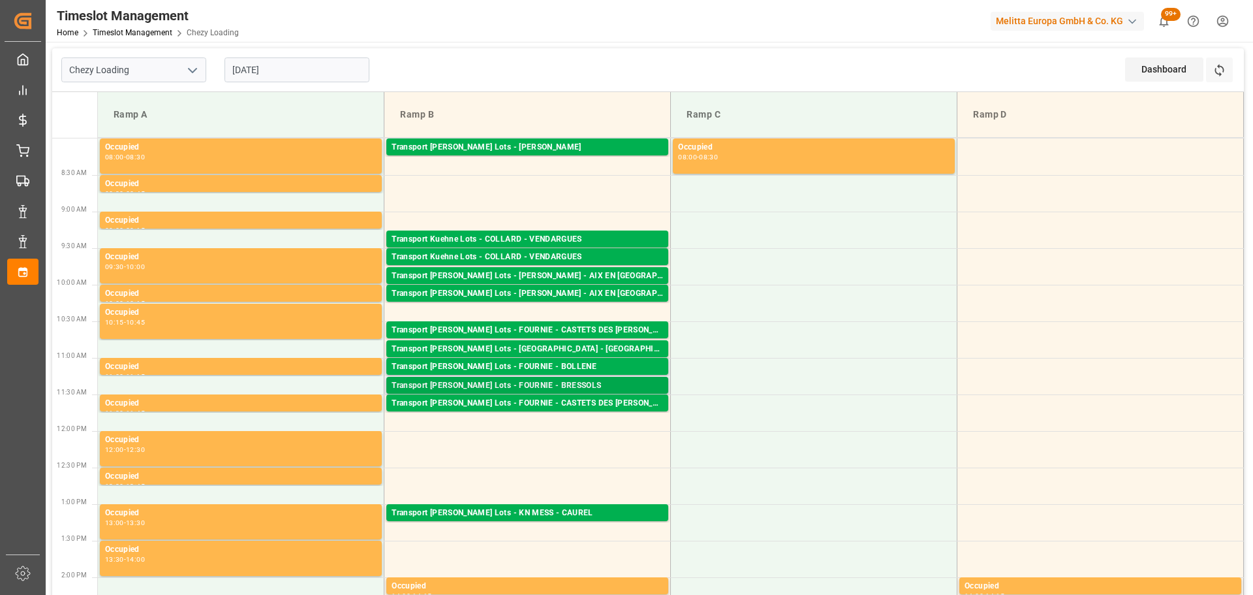
click at [556, 383] on div "Transport [PERSON_NAME] Lots - FOURNIE - BRESSOLS" at bounding box center [528, 385] width 272 height 13
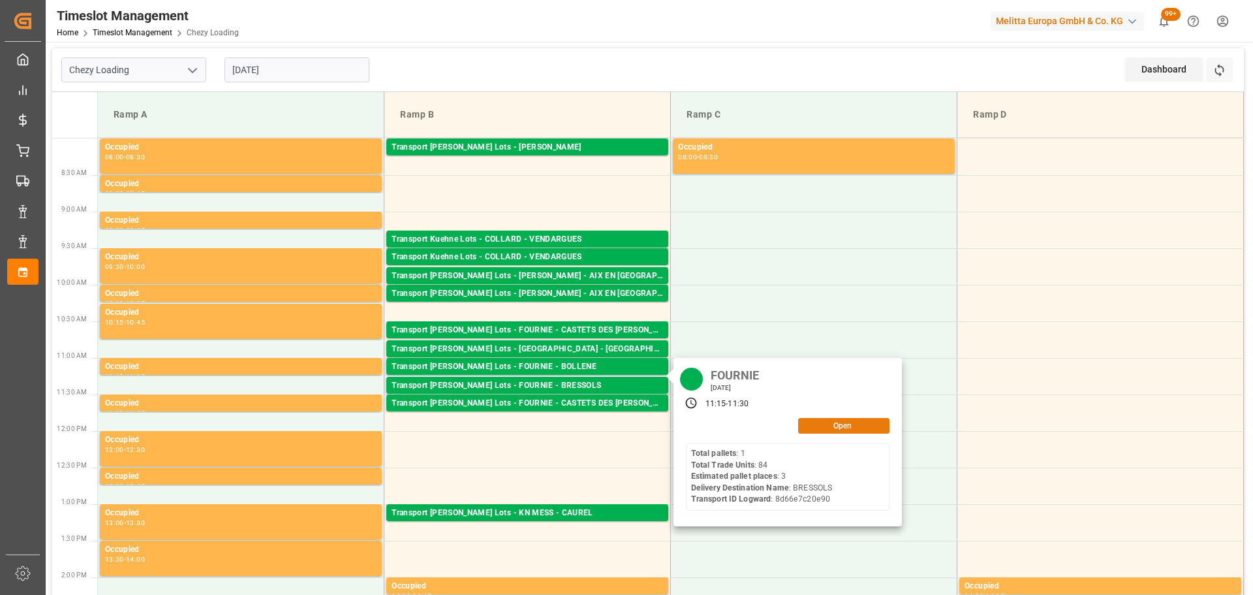
click at [870, 420] on button "Open" at bounding box center [843, 426] width 91 height 16
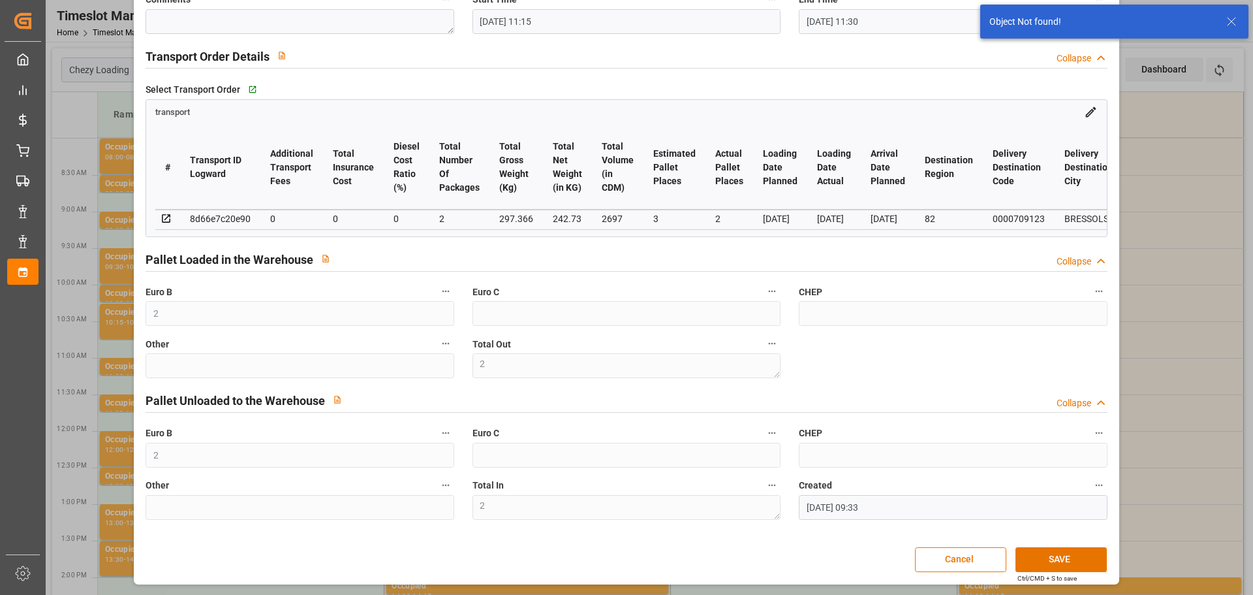
scroll to position [197, 0]
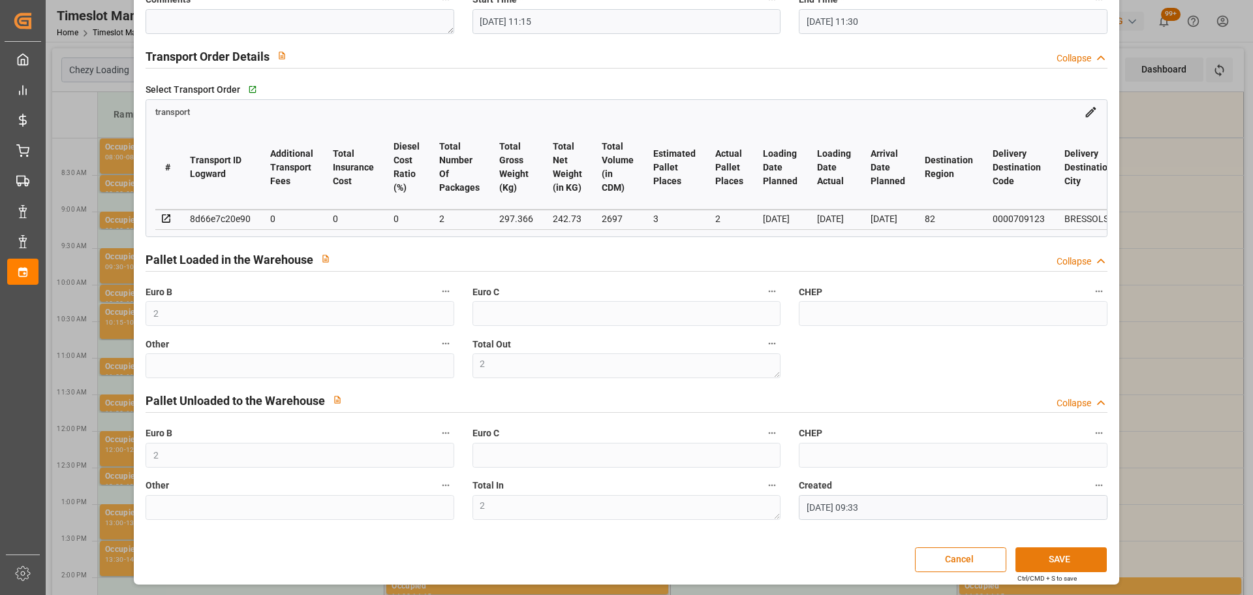
click at [1067, 562] on button "SAVE" at bounding box center [1061, 559] width 91 height 25
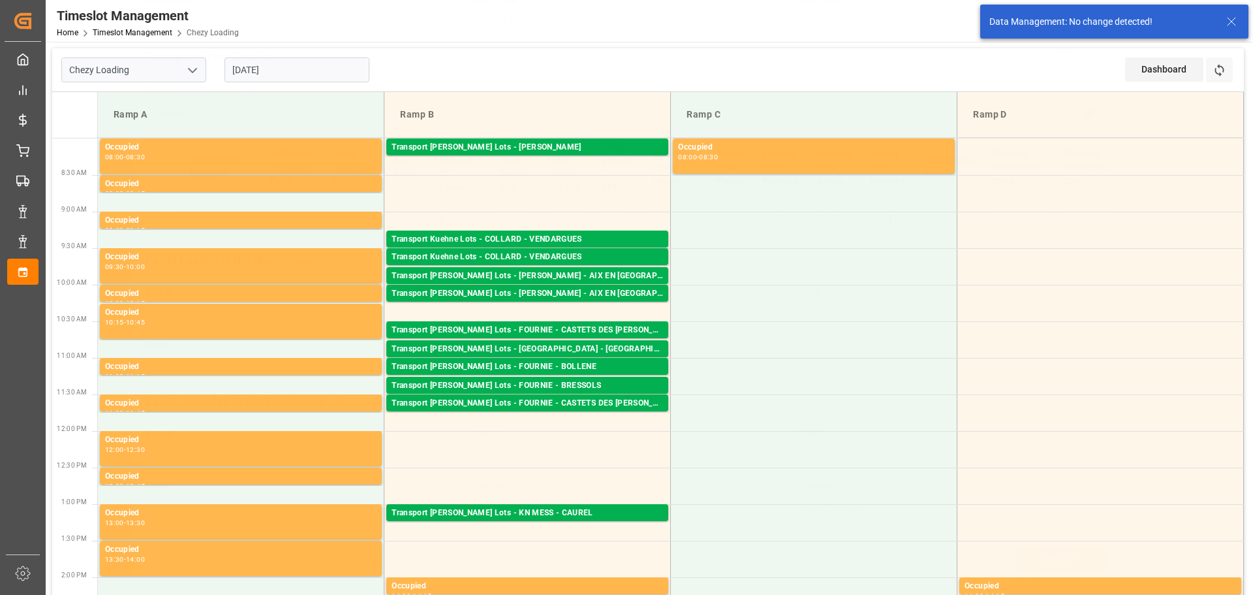
scroll to position [0, 0]
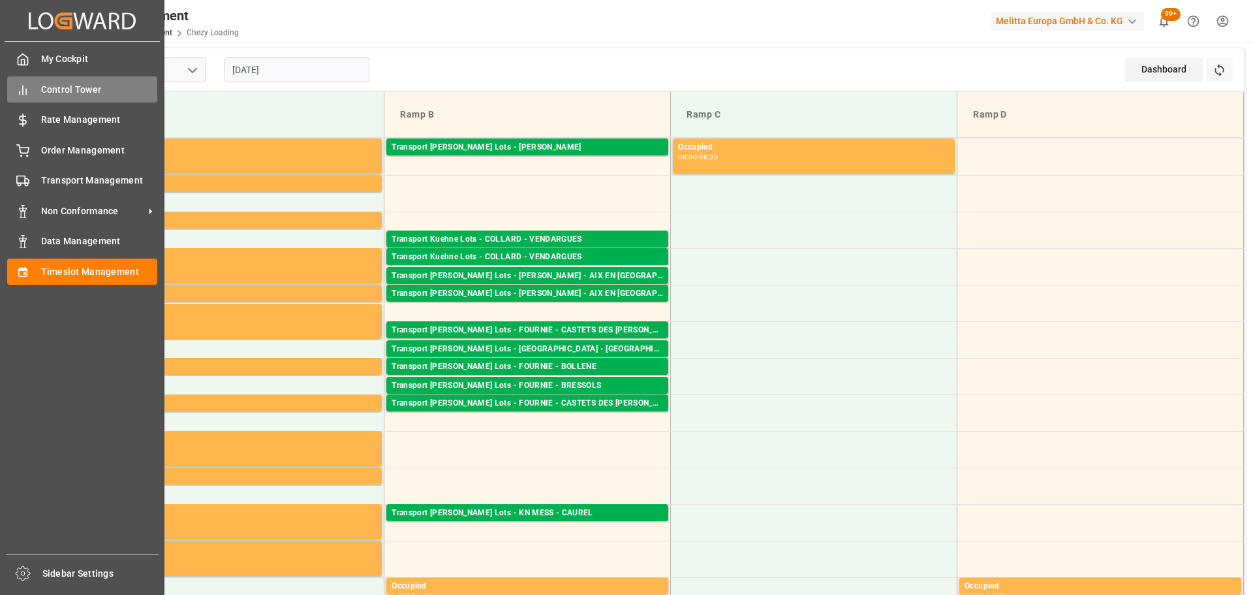
click at [78, 84] on span "Control Tower" at bounding box center [99, 90] width 117 height 14
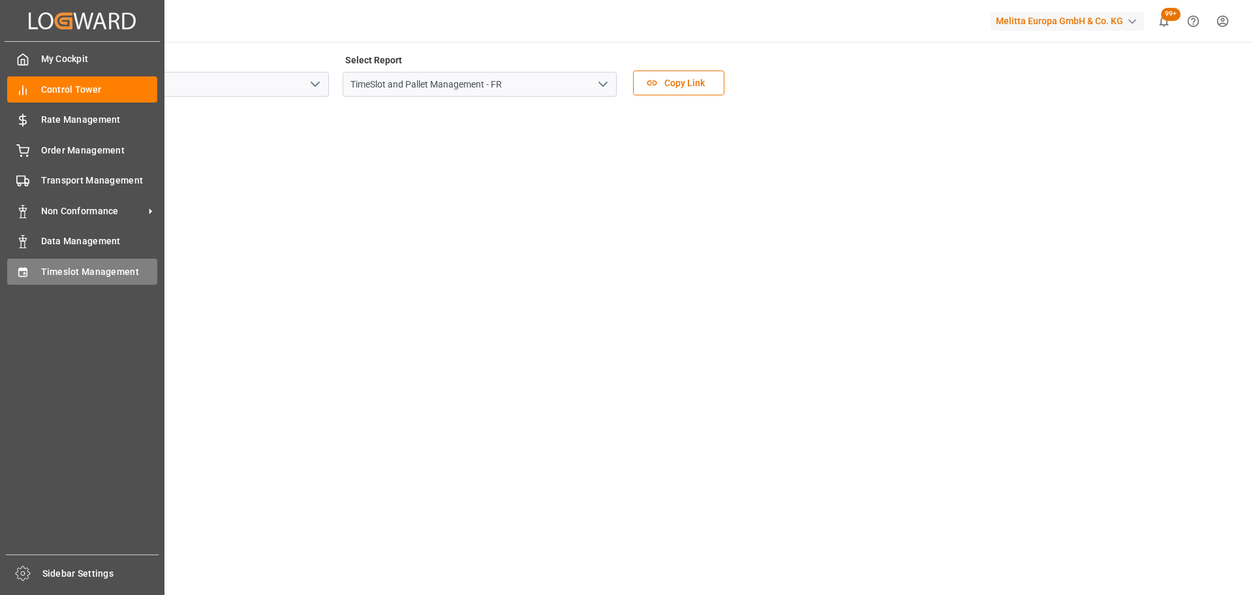
click at [62, 266] on span "Timeslot Management" at bounding box center [99, 272] width 117 height 14
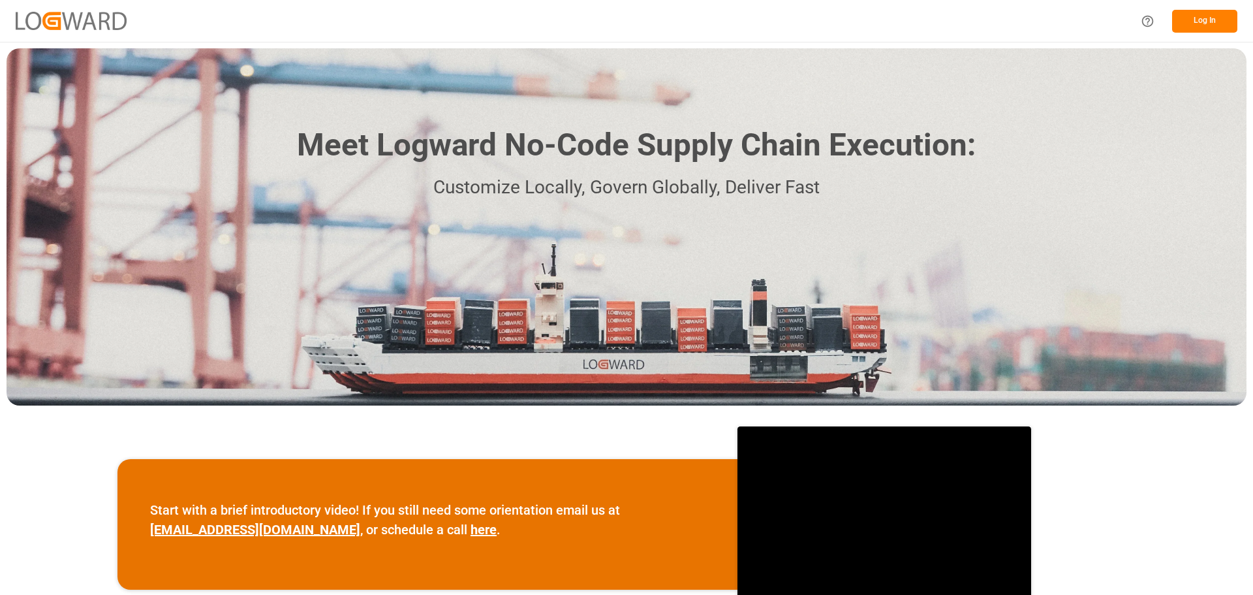
click at [1195, 21] on button "Log In" at bounding box center [1204, 21] width 65 height 23
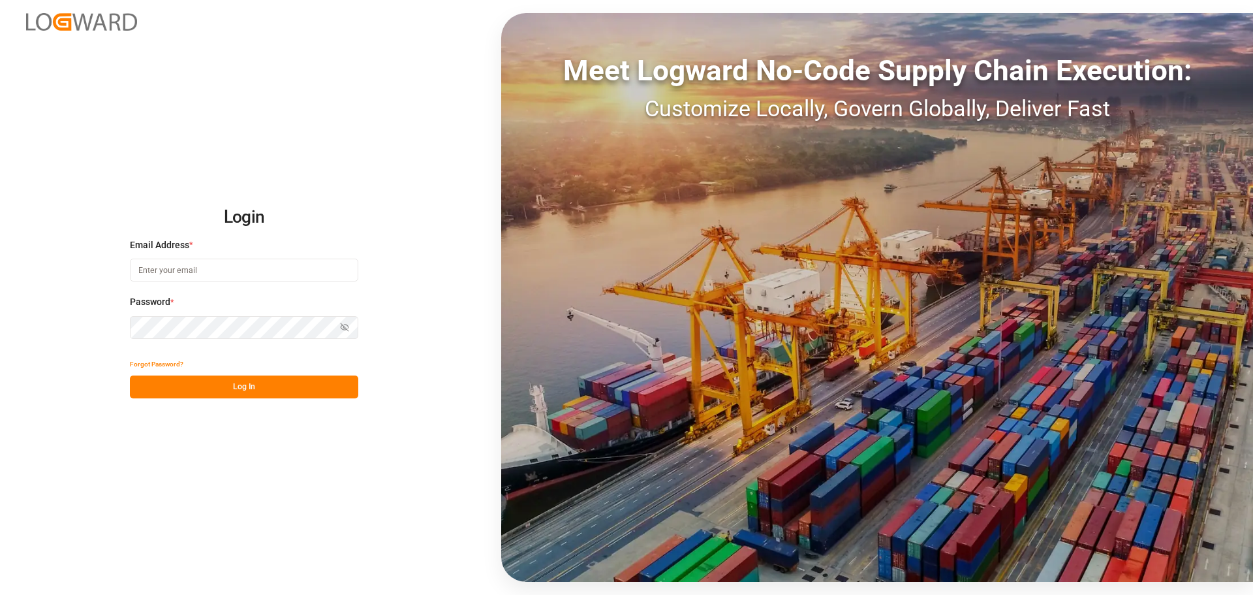
type input "frrhe.reims-affretement@kuehne-nagel.com"
click at [215, 387] on button "Log In" at bounding box center [244, 386] width 228 height 23
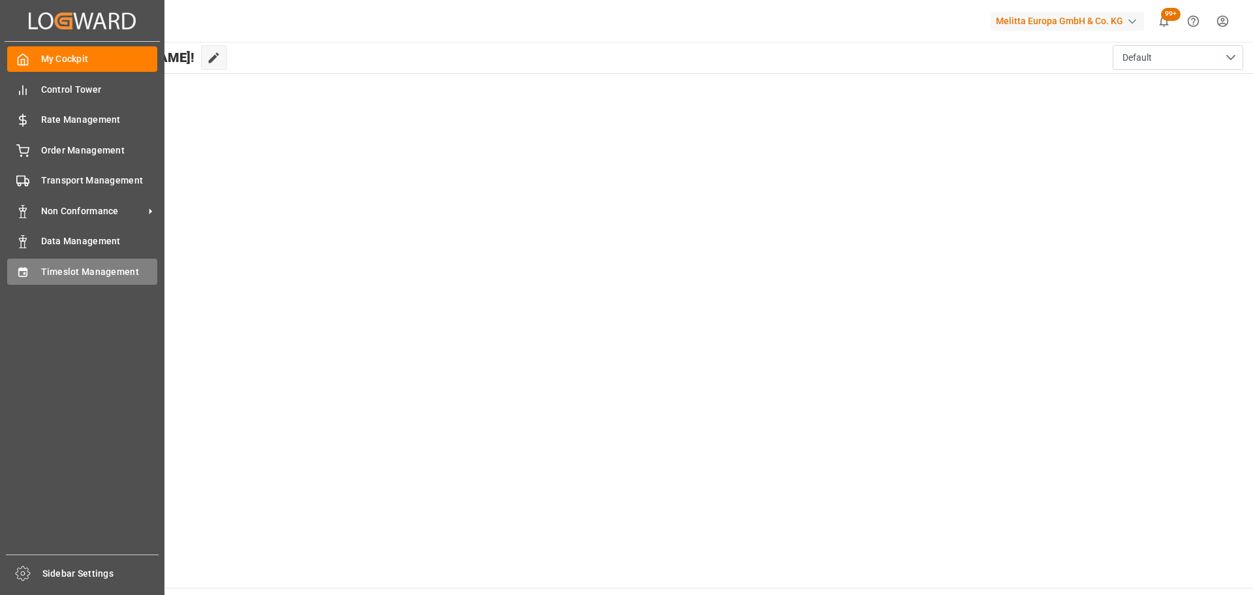
click at [82, 270] on span "Timeslot Management" at bounding box center [99, 272] width 117 height 14
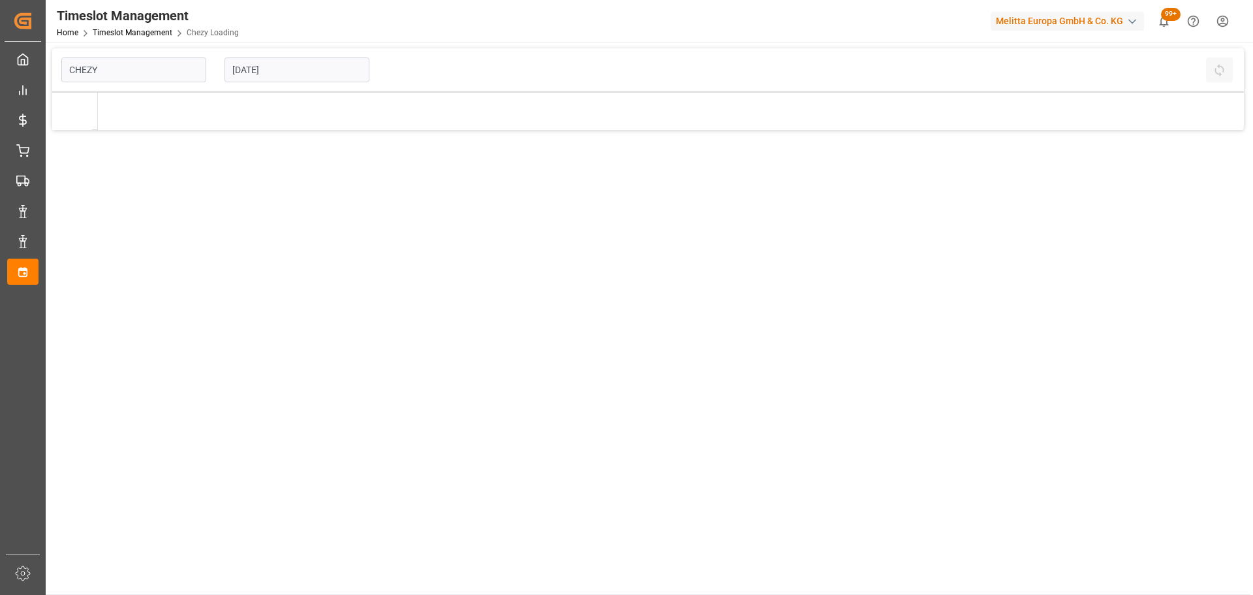
type input "Chezy Loading"
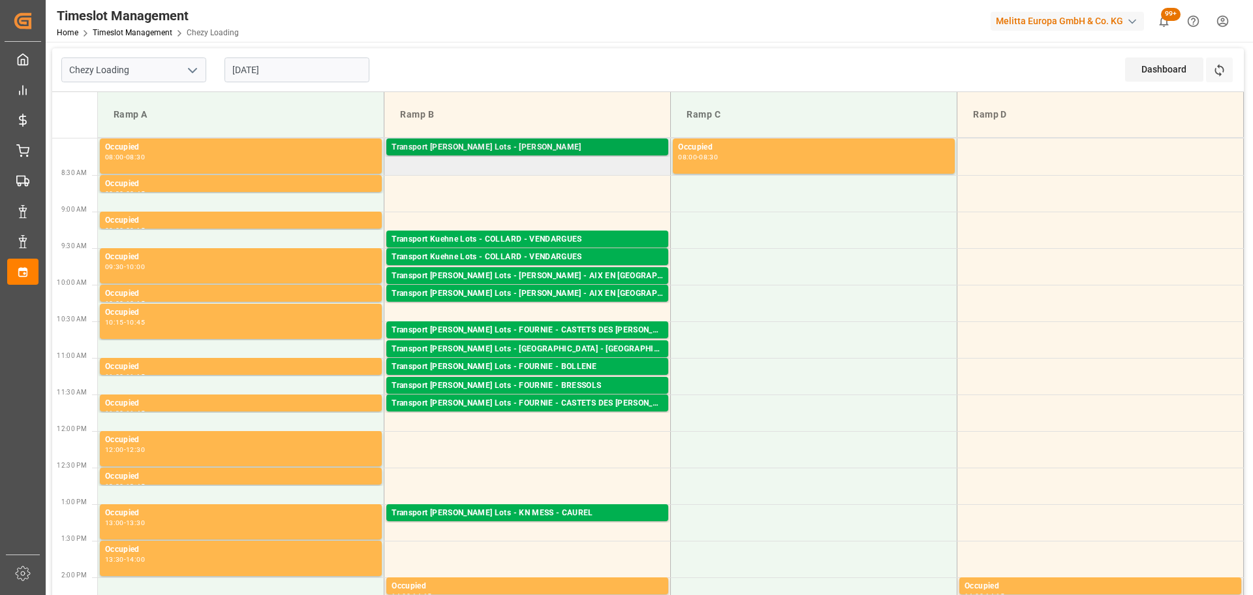
click at [572, 150] on div "Transport [PERSON_NAME] Lots - [PERSON_NAME]" at bounding box center [528, 147] width 272 height 13
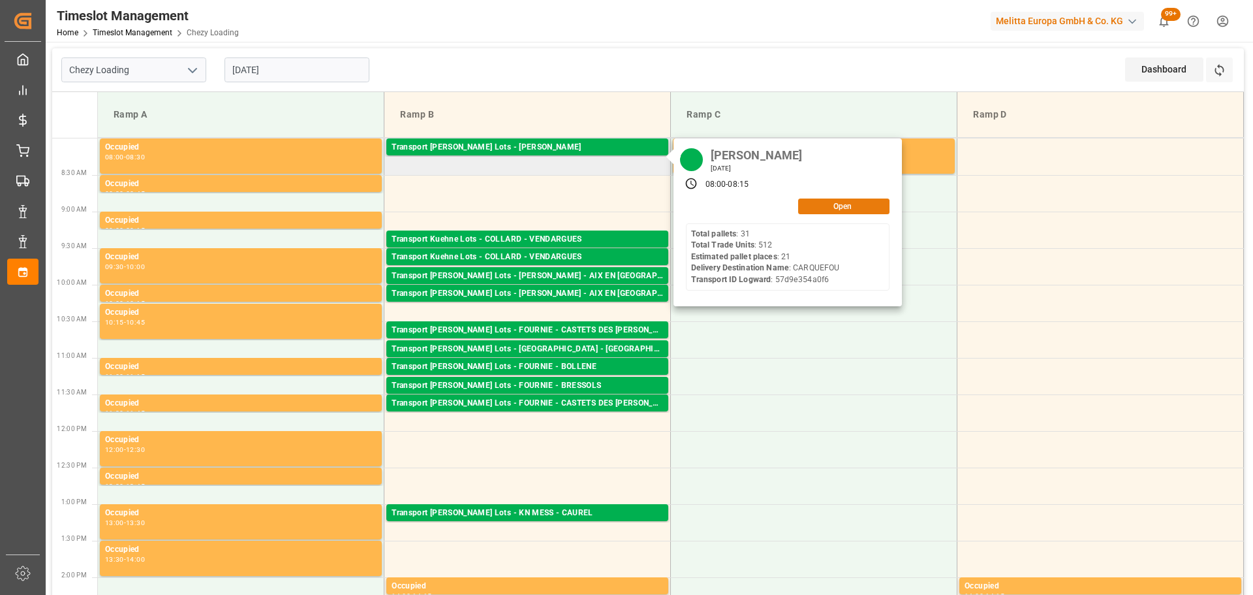
click at [830, 204] on button "Open" at bounding box center [843, 206] width 91 height 16
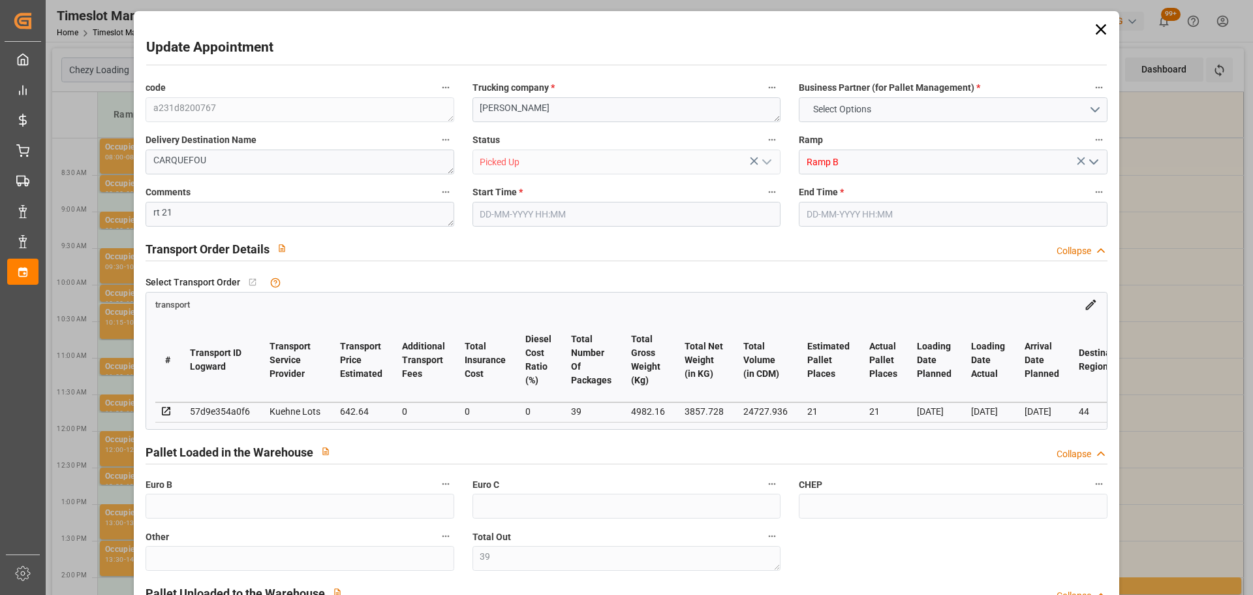
type input "39"
type input "30"
type input "21"
type input "642.64"
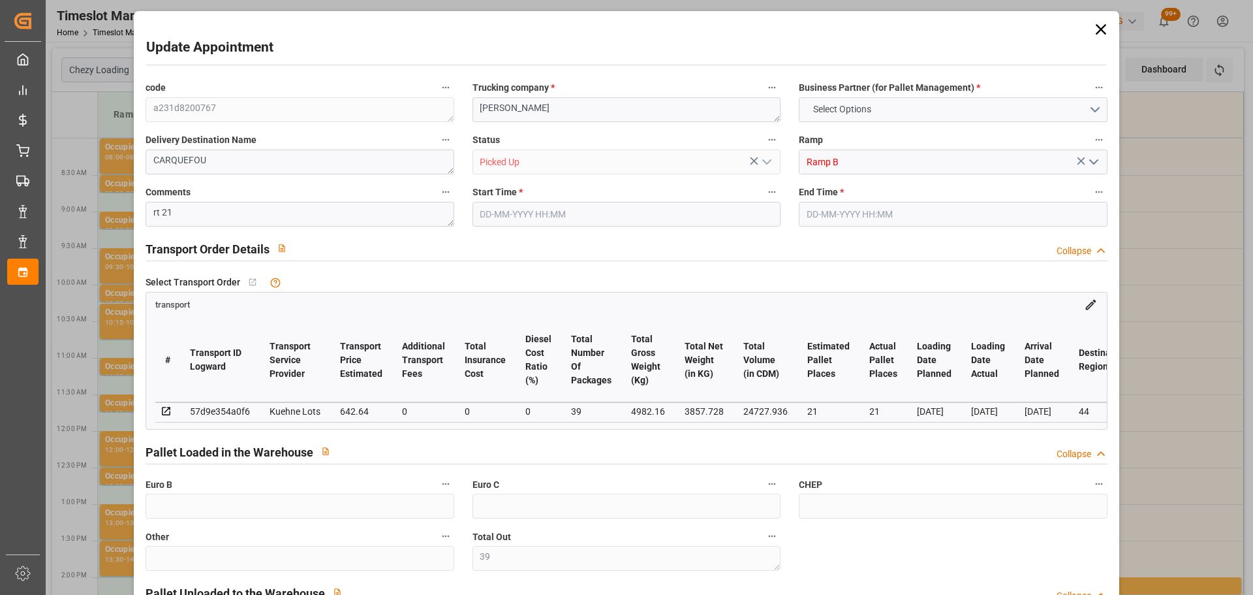
type input "0"
type input "642.64"
type input "0"
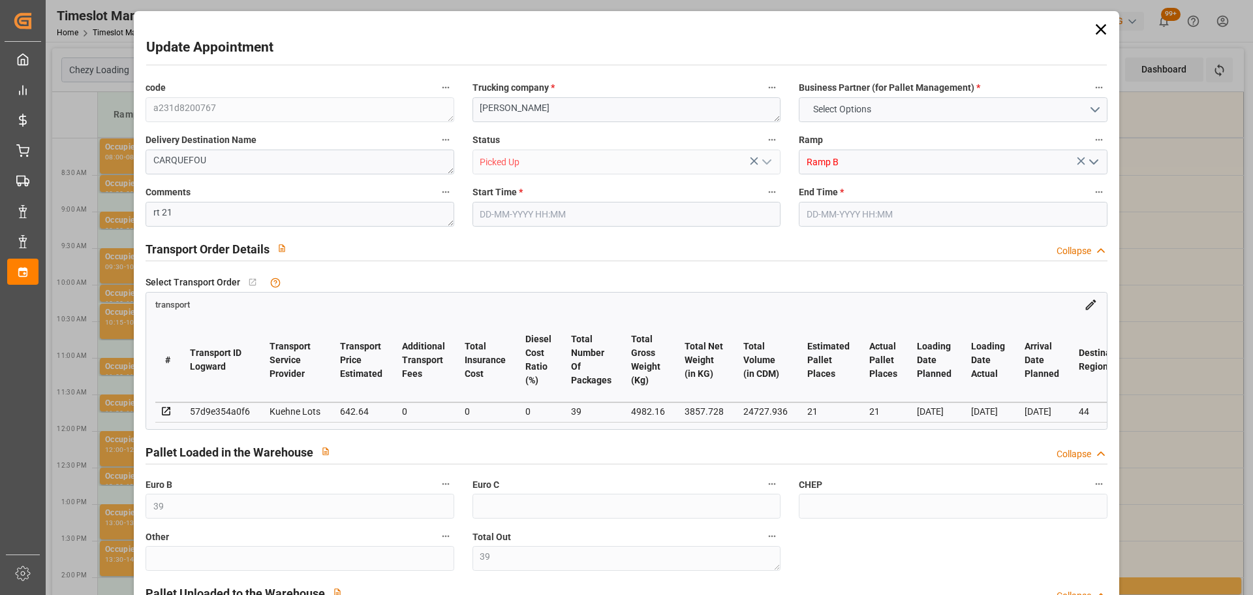
type input "39"
type input "3857.728"
type input "6074"
type input "24727.936"
type input "44"
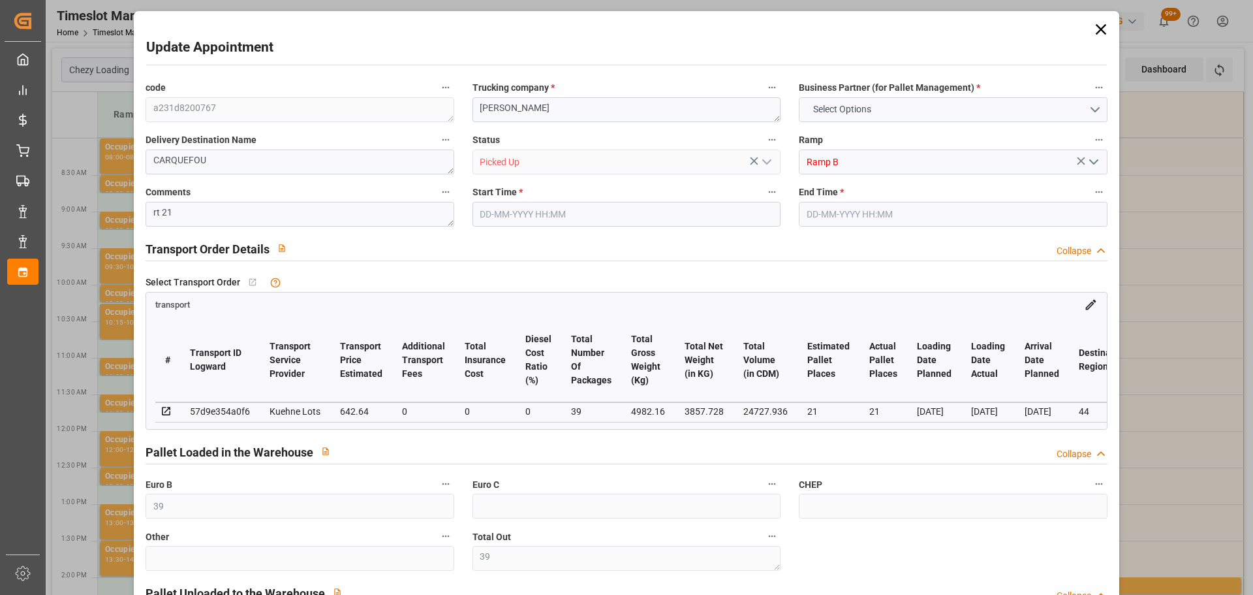
type input "31"
type input "512"
type input "39"
type input "101"
type input "4982.16"
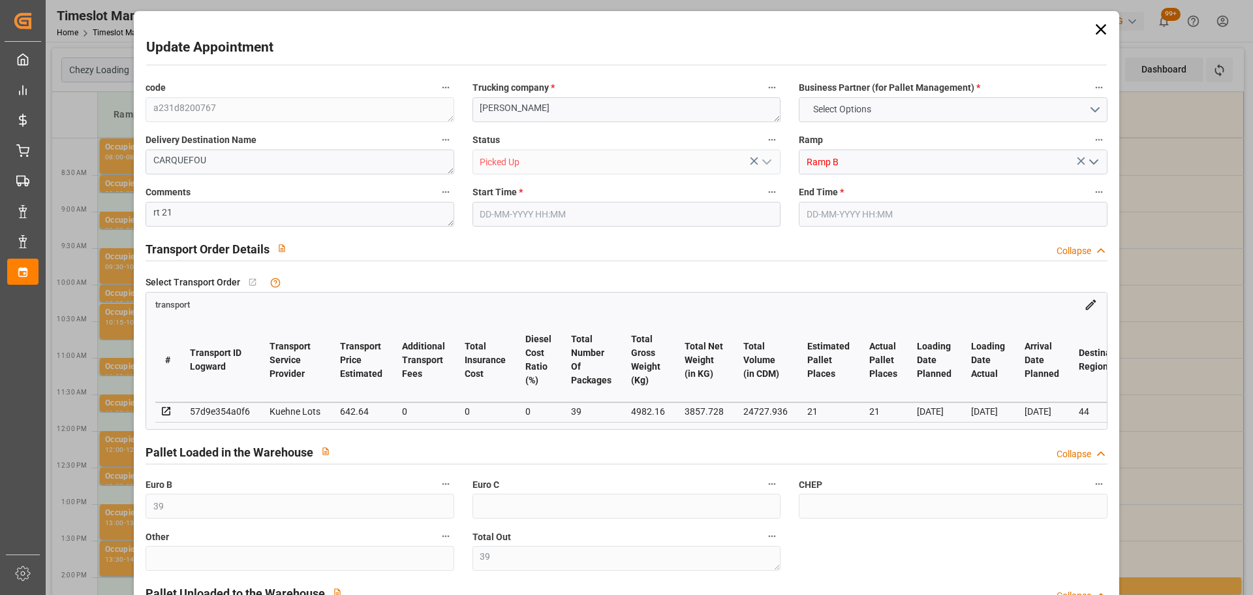
type input "0"
type input "4982.16"
type input "0"
type input "21"
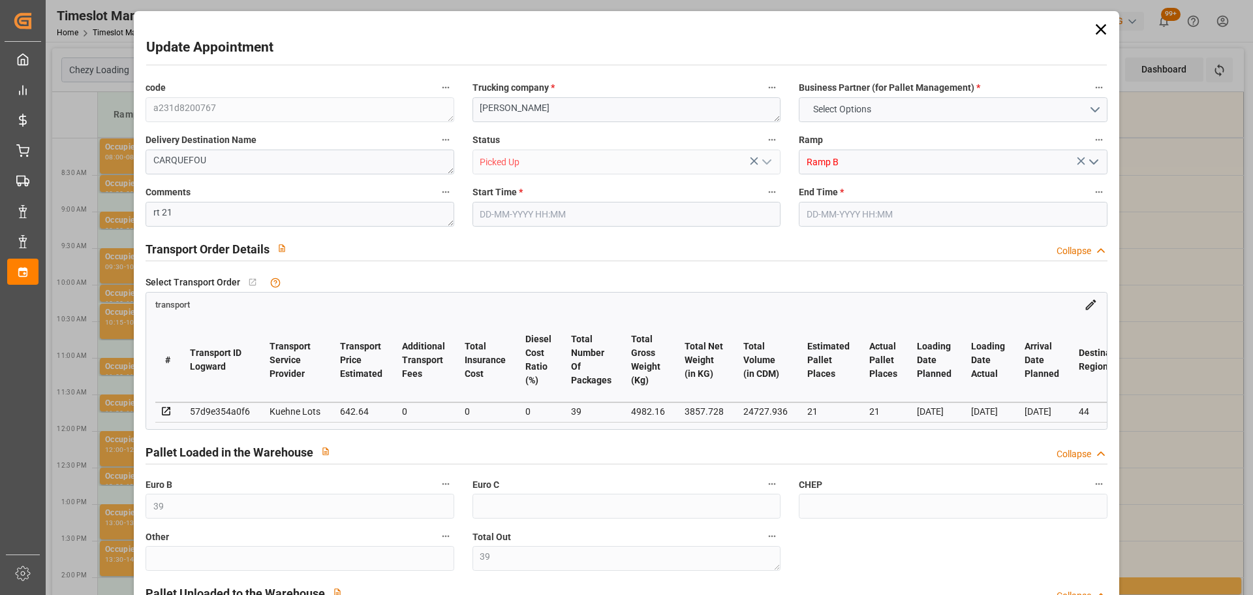
type input "100"
type input "[DATE] 08:00"
type input "[DATE] 08:15"
type input "[DATE] 15:12"
type input "[DATE] 11:28"
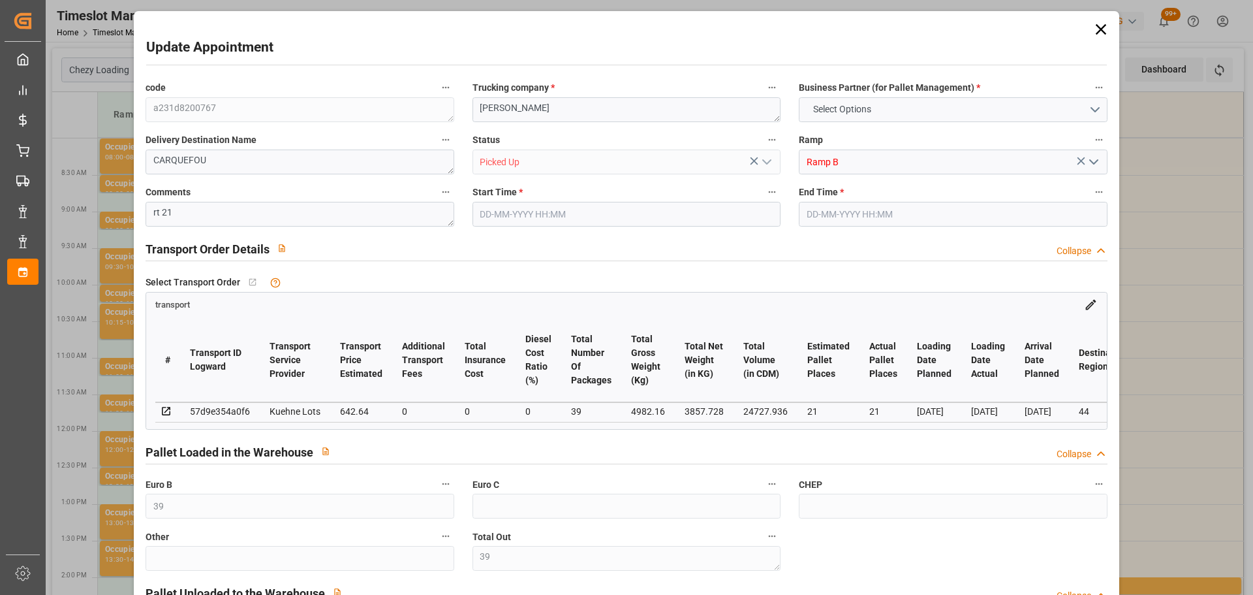
type input "[DATE]"
click at [1099, 24] on icon at bounding box center [1101, 29] width 18 height 18
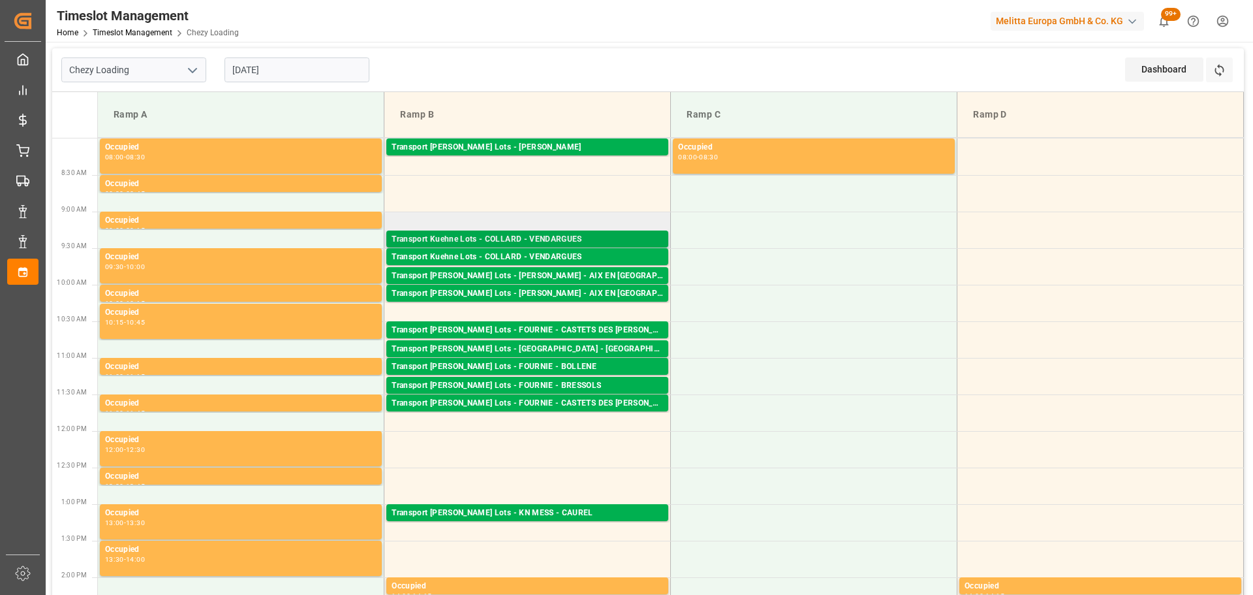
click at [527, 240] on div "Transport Kuehne Lots - COLLARD - VENDARGUES" at bounding box center [528, 239] width 272 height 13
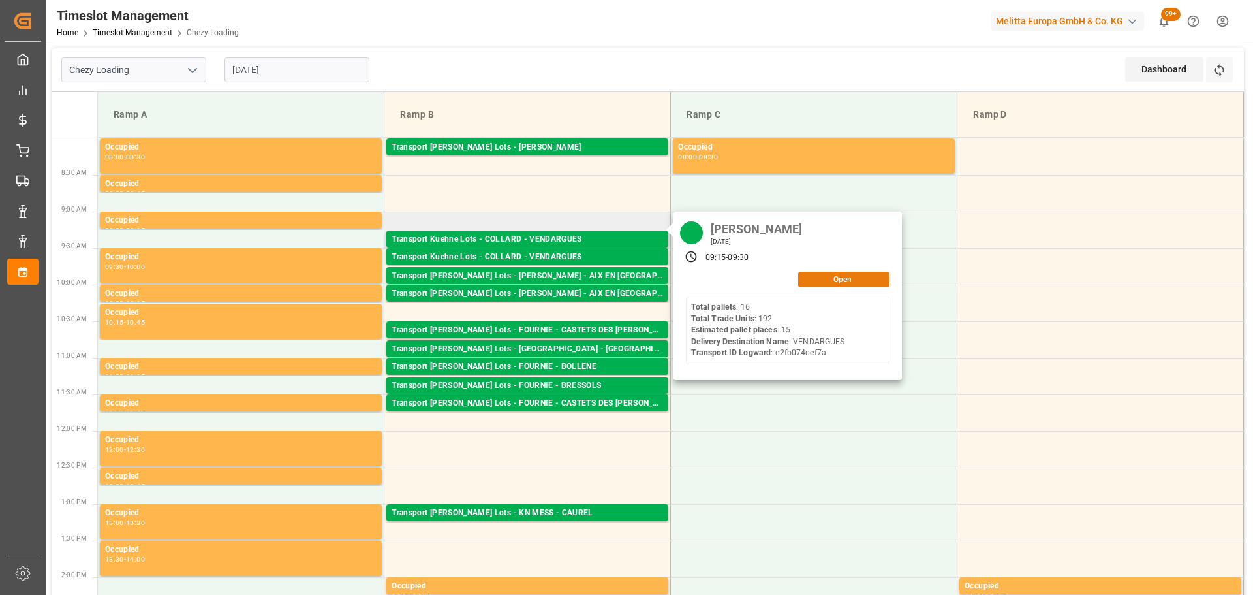
click at [813, 277] on button "Open" at bounding box center [843, 280] width 91 height 16
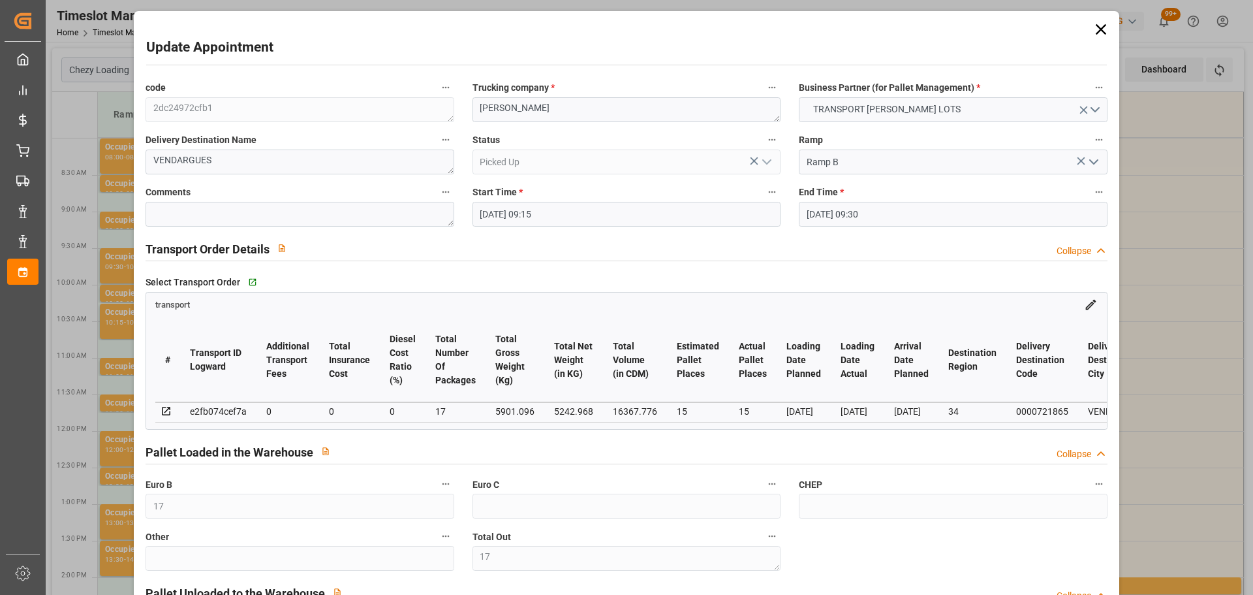
click at [1102, 25] on icon at bounding box center [1101, 29] width 18 height 18
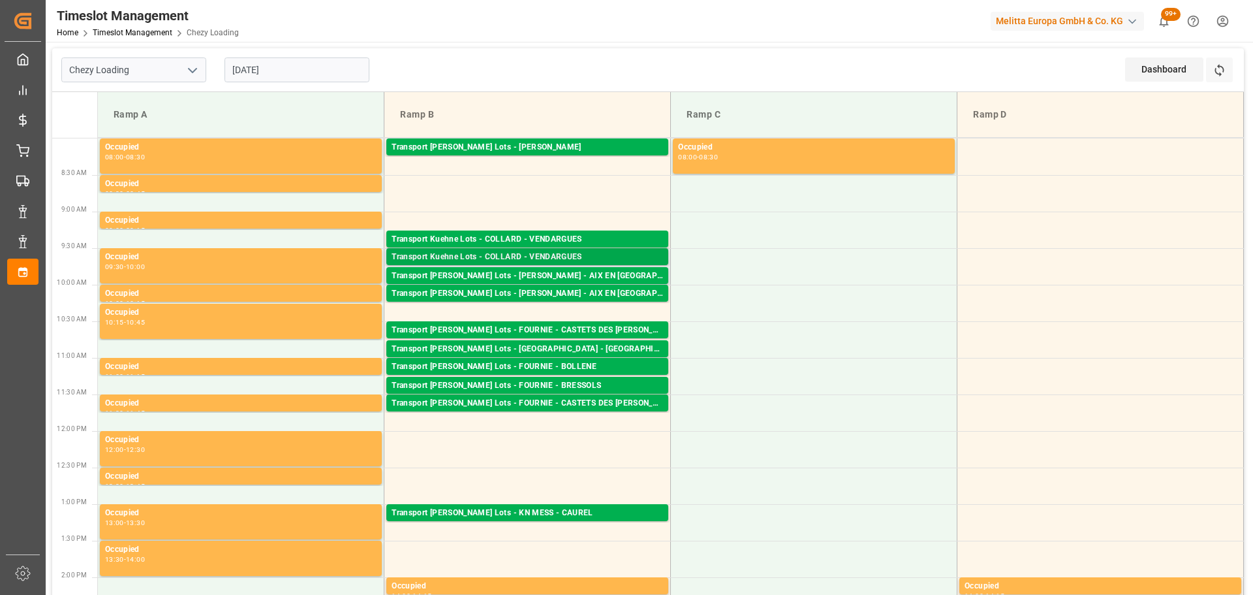
click at [560, 250] on div "Transport Kuehne Lots - COLLARD - VENDARGUES Pallets: 14,TU: 544,City: VENDARGU…" at bounding box center [527, 256] width 282 height 17
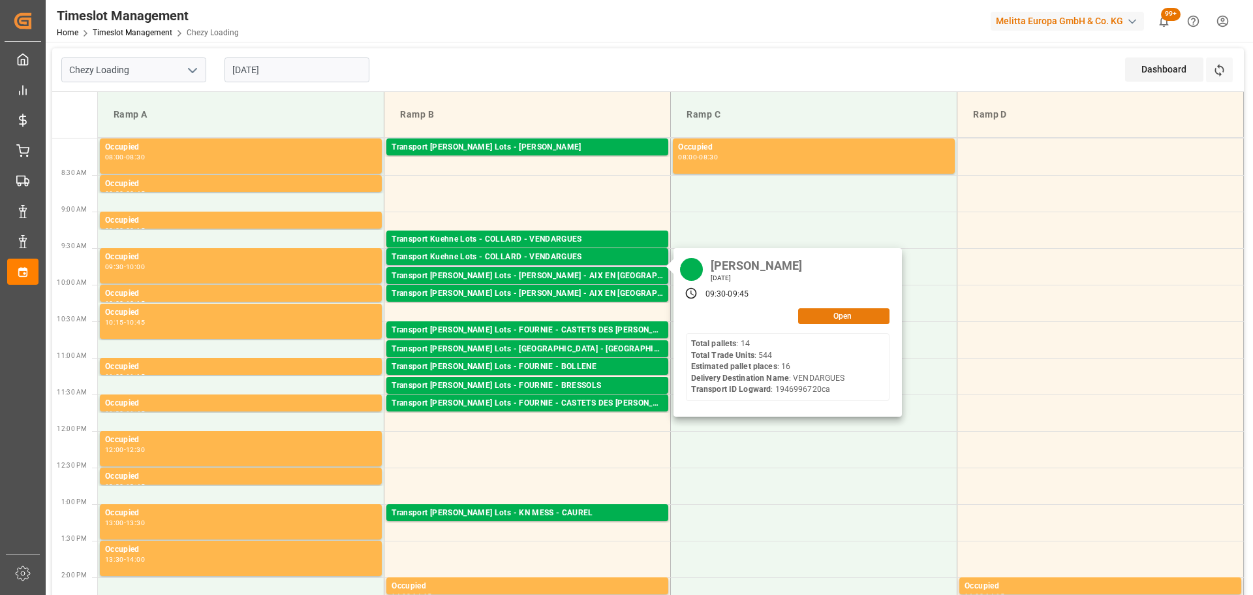
click at [855, 313] on button "Open" at bounding box center [843, 316] width 91 height 16
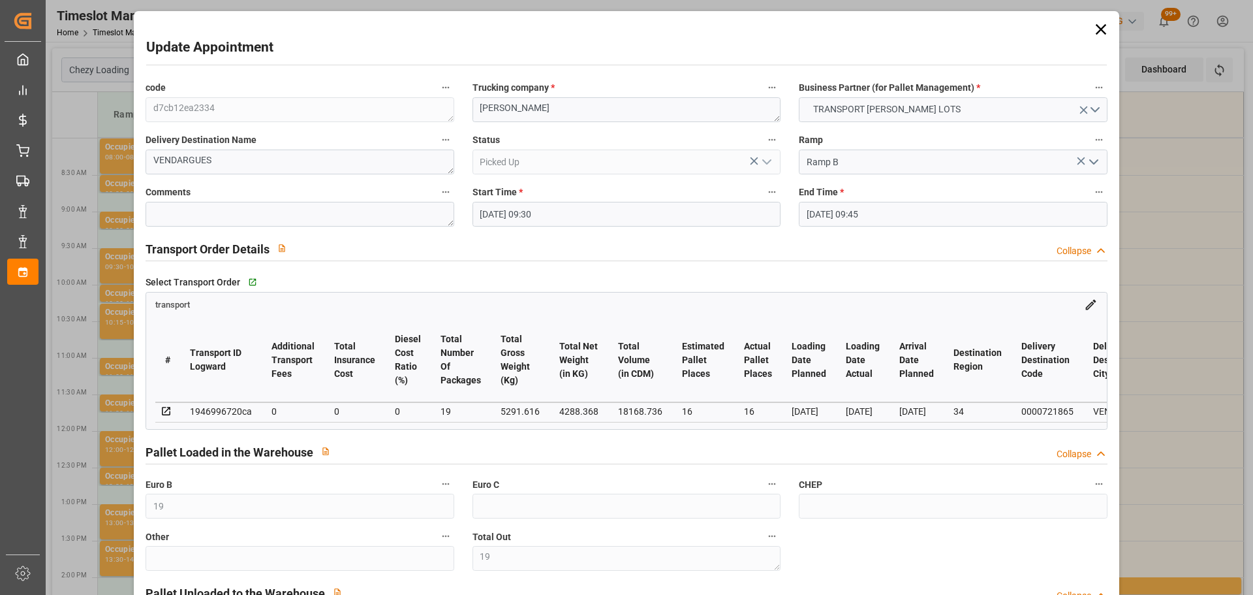
click at [1094, 28] on icon at bounding box center [1101, 29] width 18 height 18
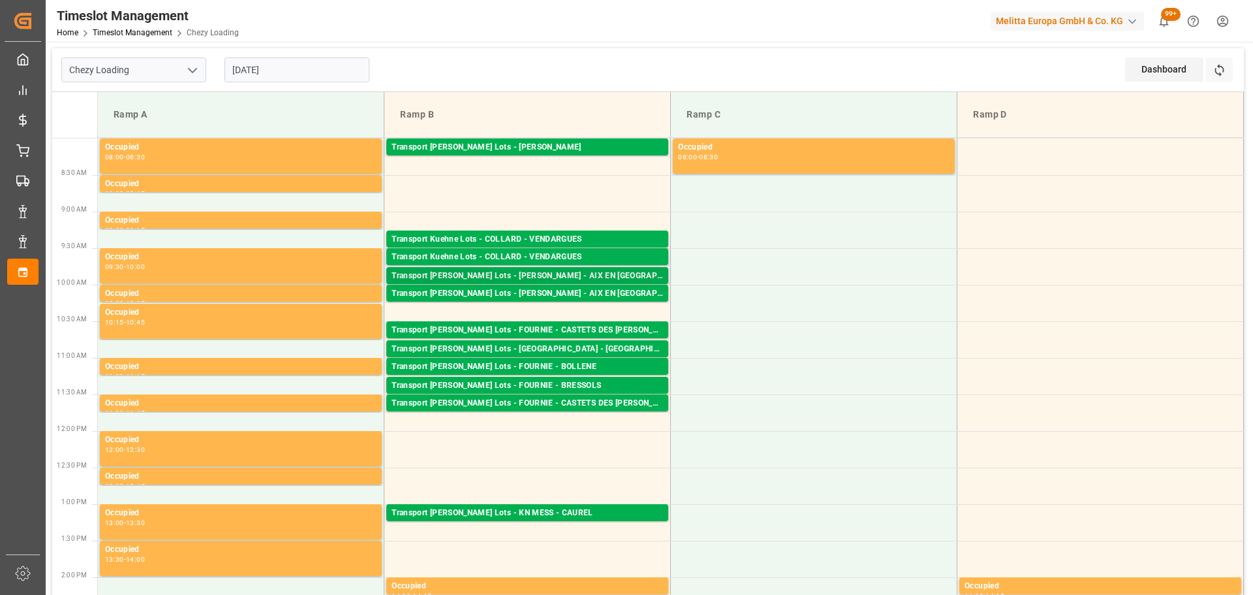
click at [546, 279] on div "Transport [PERSON_NAME] Lots - [PERSON_NAME] - AIX EN [GEOGRAPHIC_DATA]" at bounding box center [528, 276] width 272 height 13
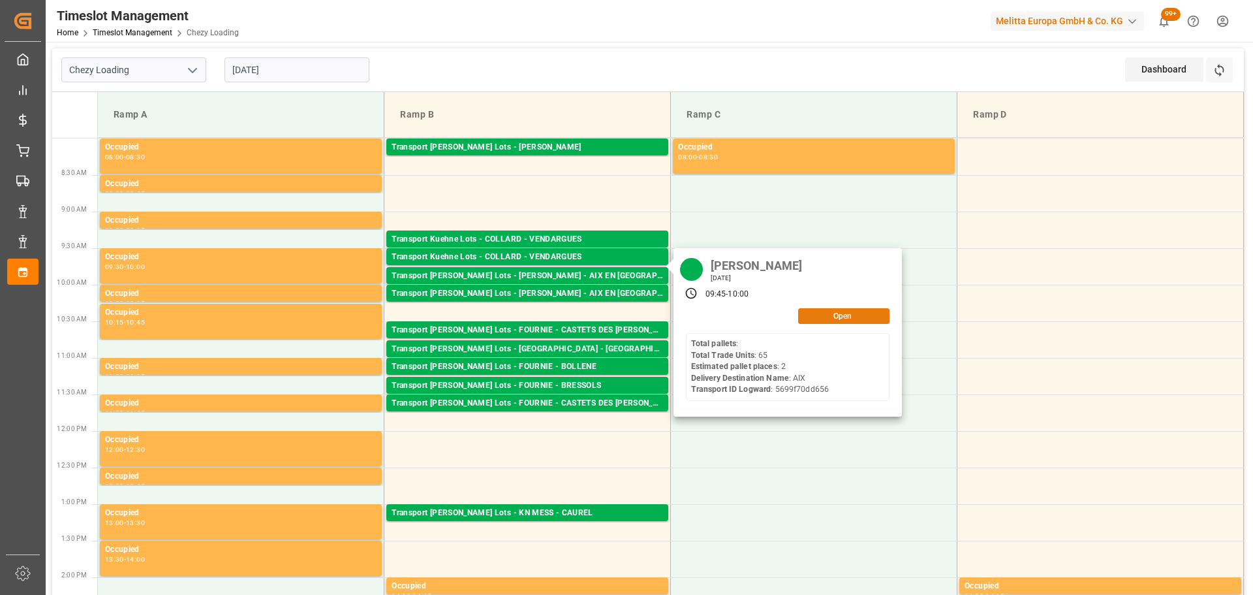
click at [853, 316] on button "Open" at bounding box center [843, 316] width 91 height 16
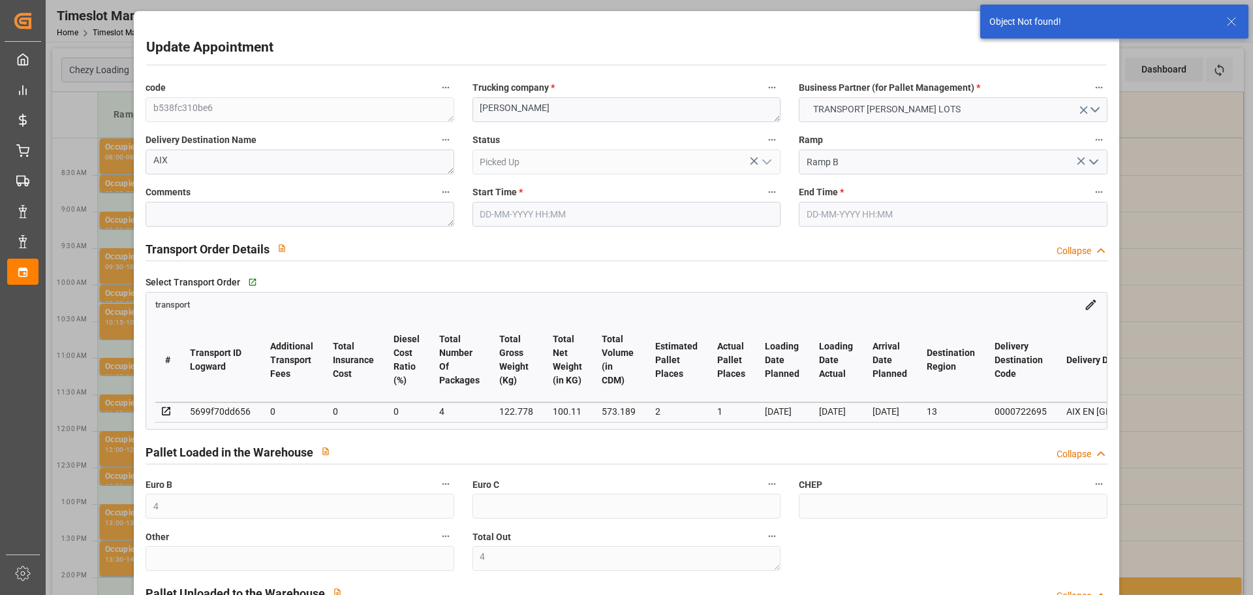
type input "[DATE] 09:45"
type input "[DATE] 10:00"
type input "[DATE] 12:53"
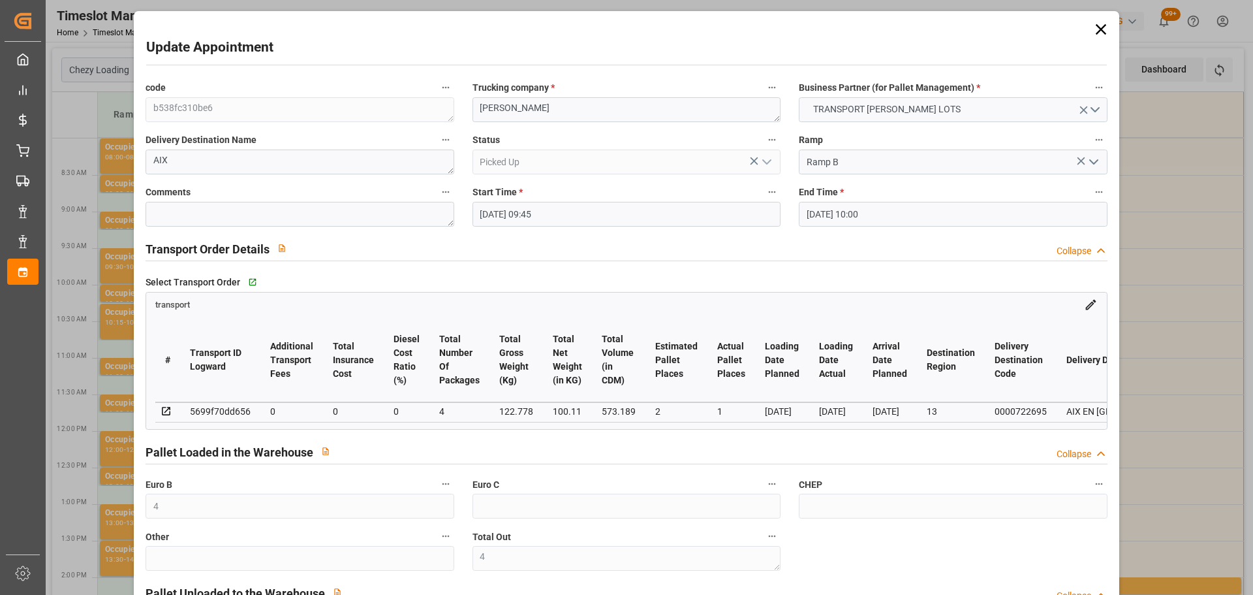
click at [1098, 34] on icon at bounding box center [1101, 29] width 18 height 18
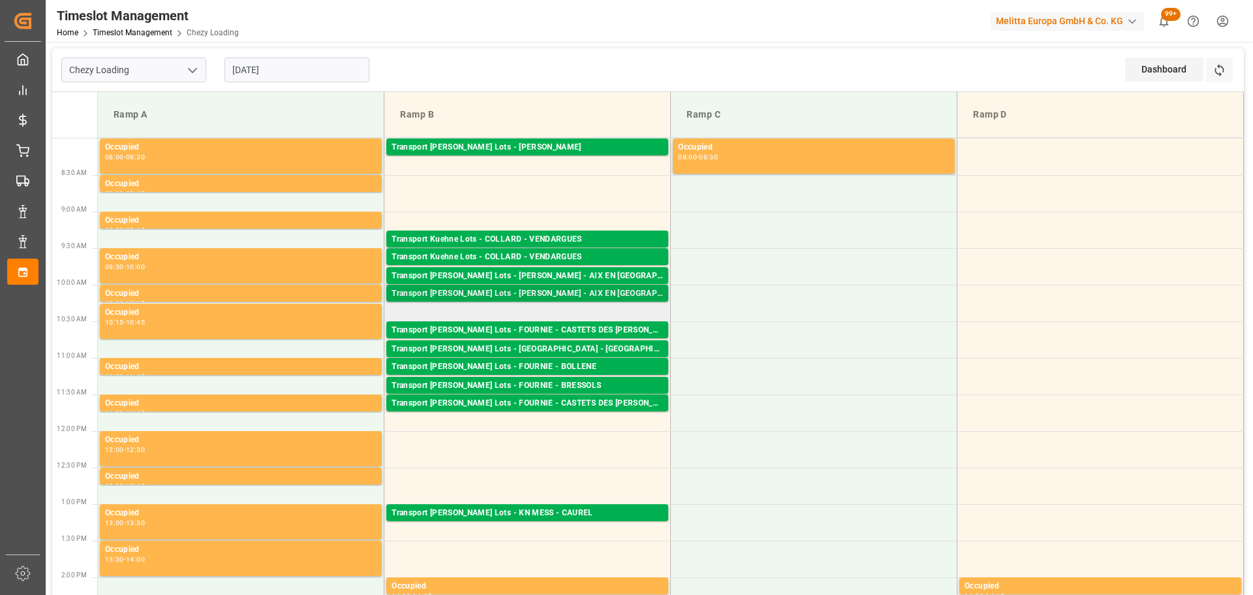
click at [603, 299] on div "Transport [PERSON_NAME] Lots - [PERSON_NAME] - AIX EN [GEOGRAPHIC_DATA]" at bounding box center [528, 293] width 272 height 13
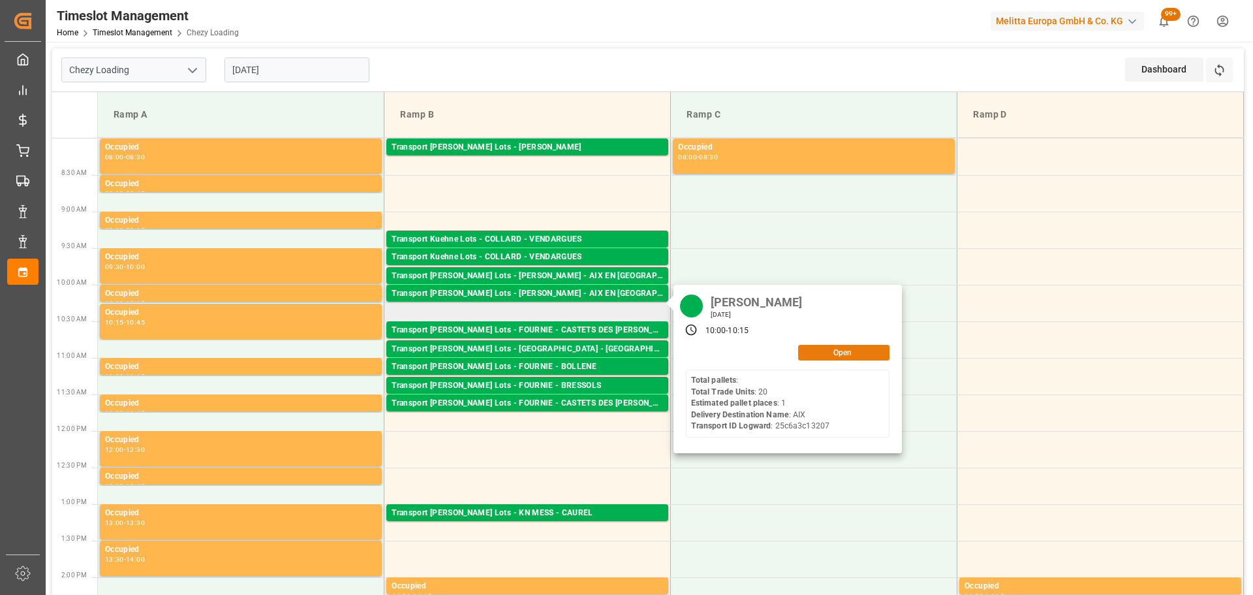
click at [863, 355] on button "Open" at bounding box center [843, 353] width 91 height 16
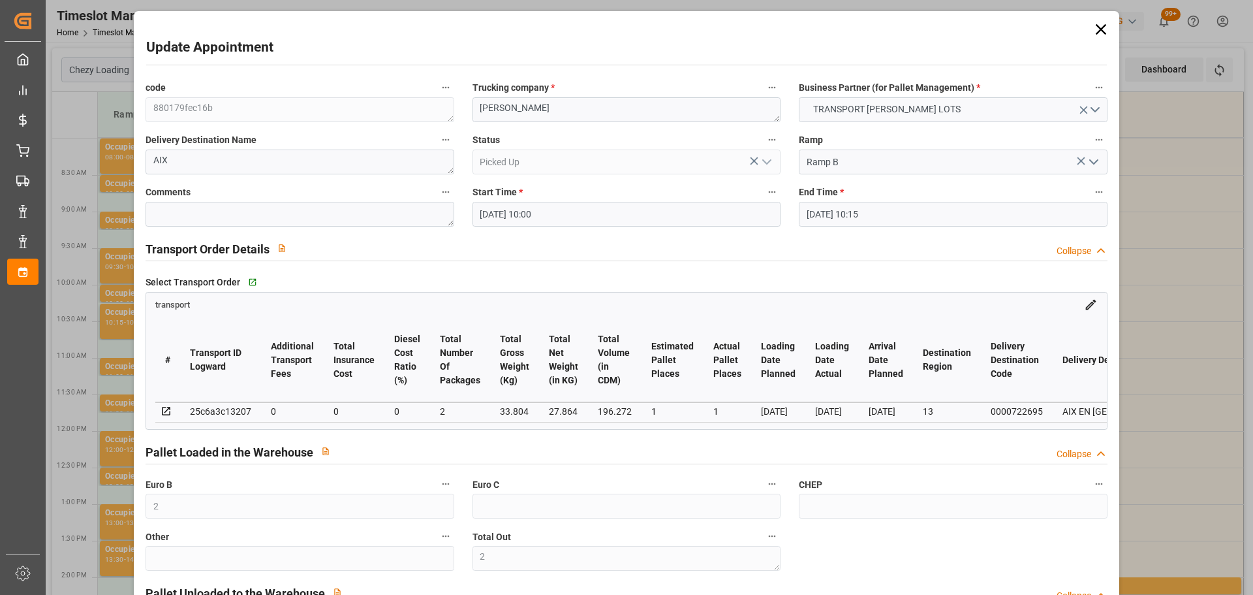
click at [1094, 25] on icon at bounding box center [1101, 29] width 18 height 18
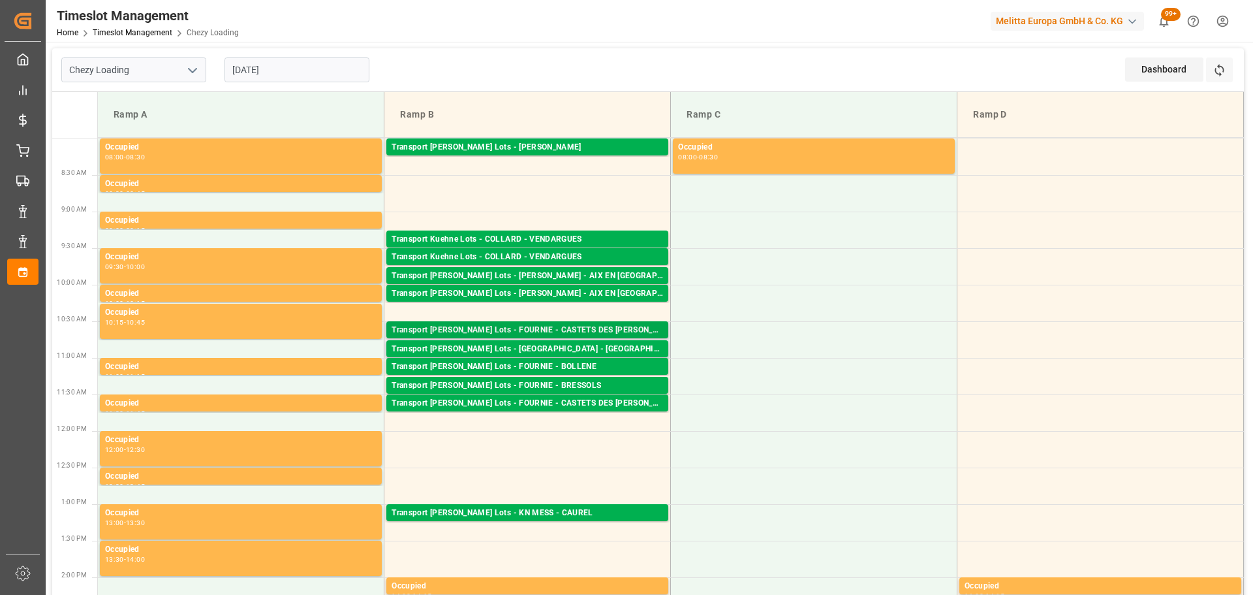
click at [520, 322] on div "Transport Kuehne Lots - FOURNIE - CASTETS DES LANDES Pallets: 1,TU: ,City: CAST…" at bounding box center [527, 329] width 282 height 17
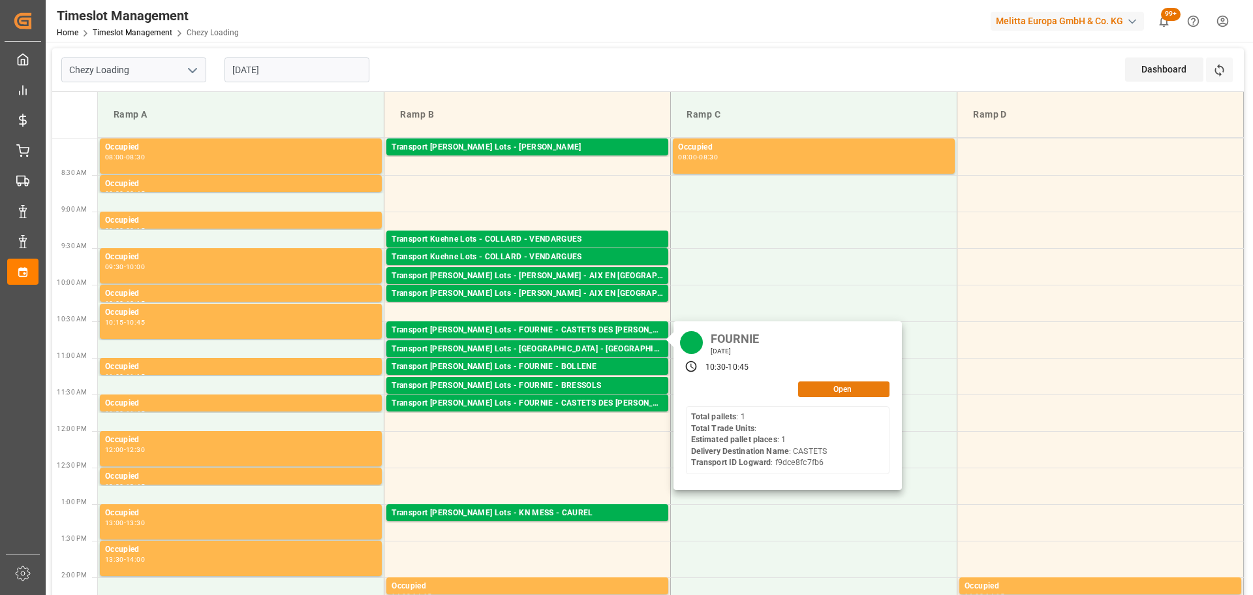
click at [825, 385] on button "Open" at bounding box center [843, 389] width 91 height 16
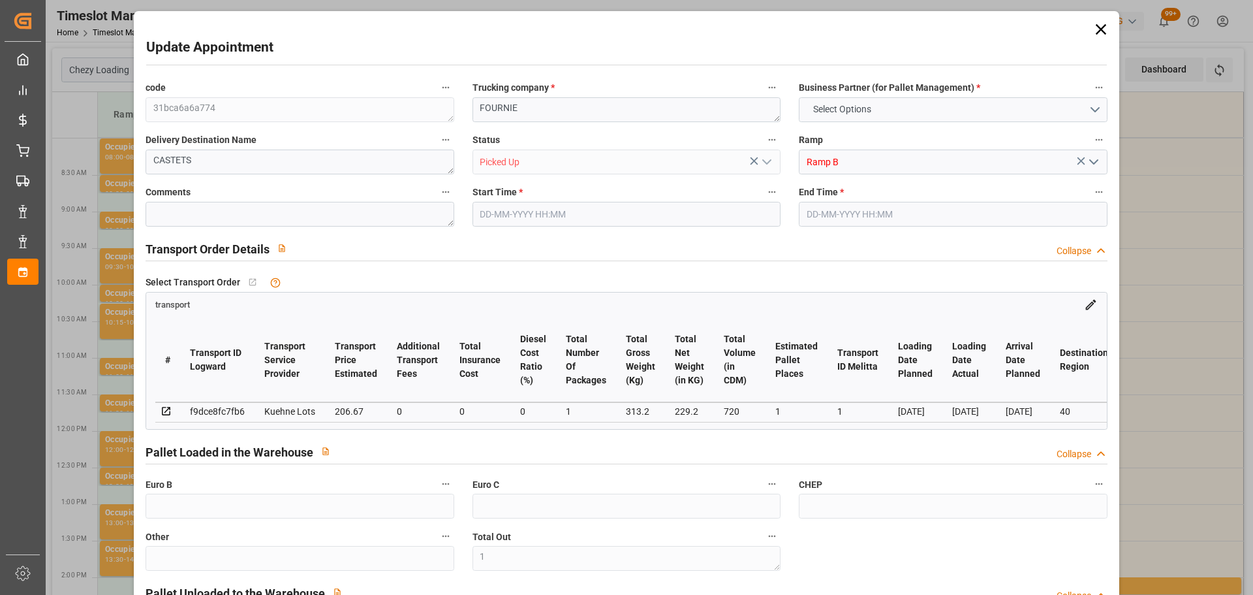
type input "1"
type input "4"
type input "1"
type input "206.67"
type input "0"
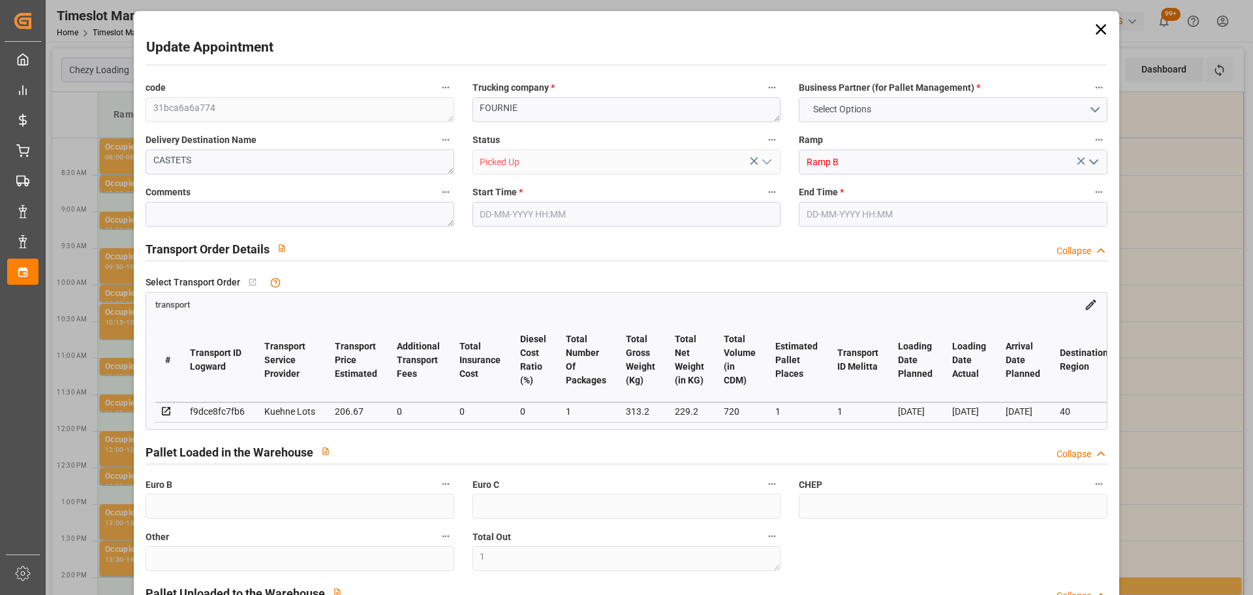
type input "0"
type input "206.67"
type input "0"
type input "1"
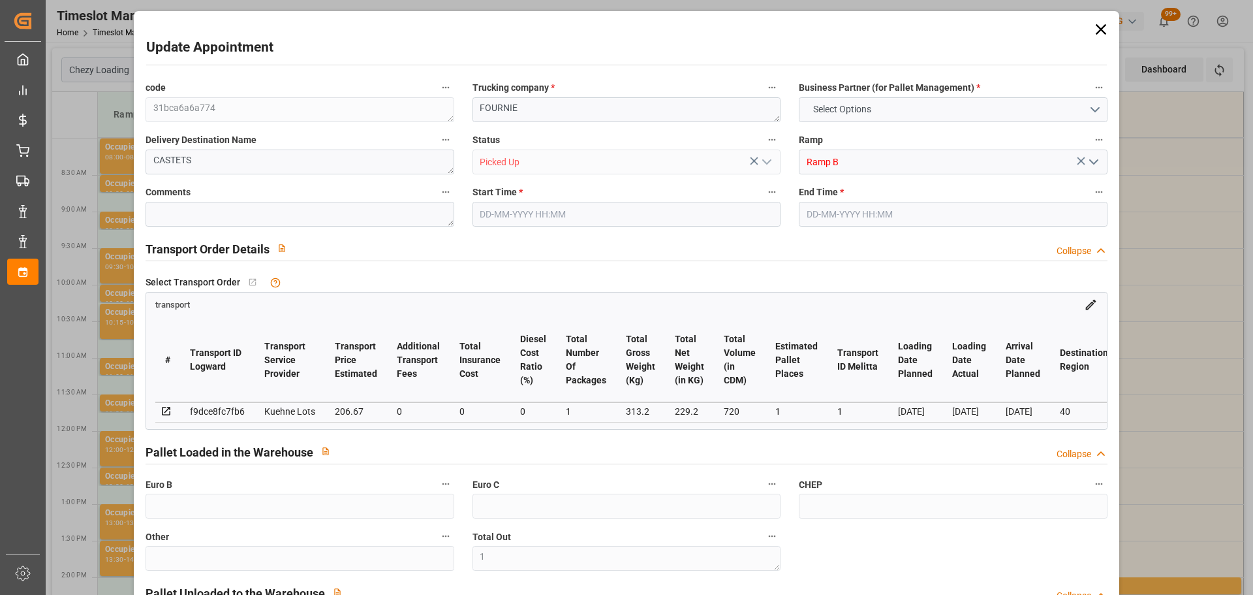
type input "229.2"
type input "346"
type input "720"
type input "40"
type input "1"
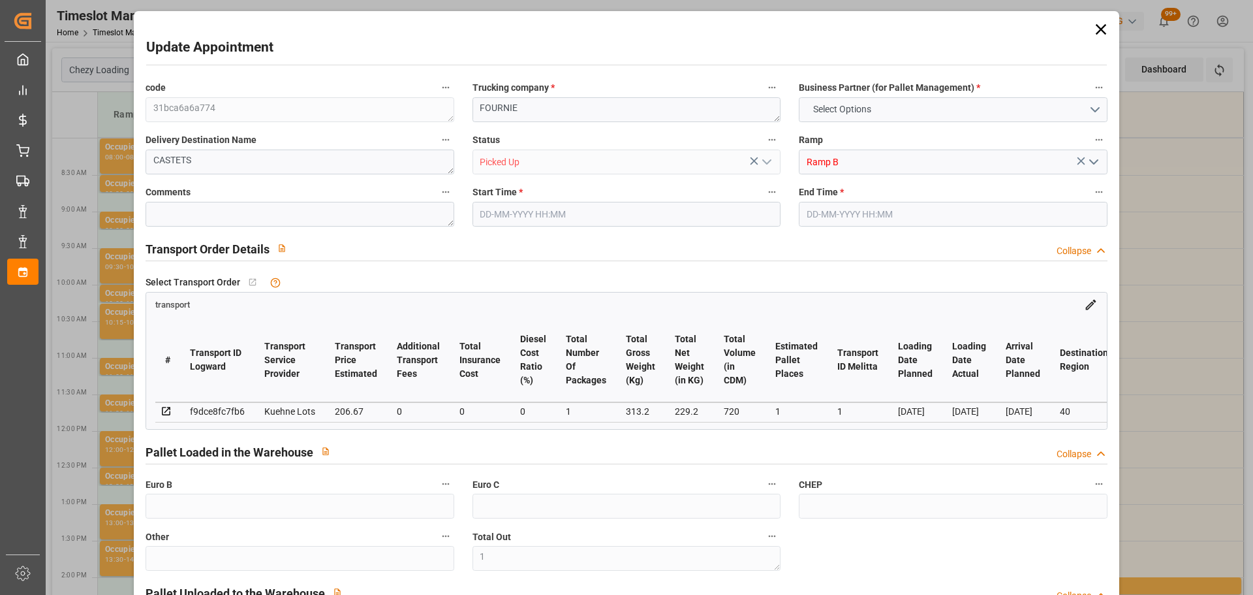
type input "0"
type input "1"
type input "101"
type input "313.2"
type input "0"
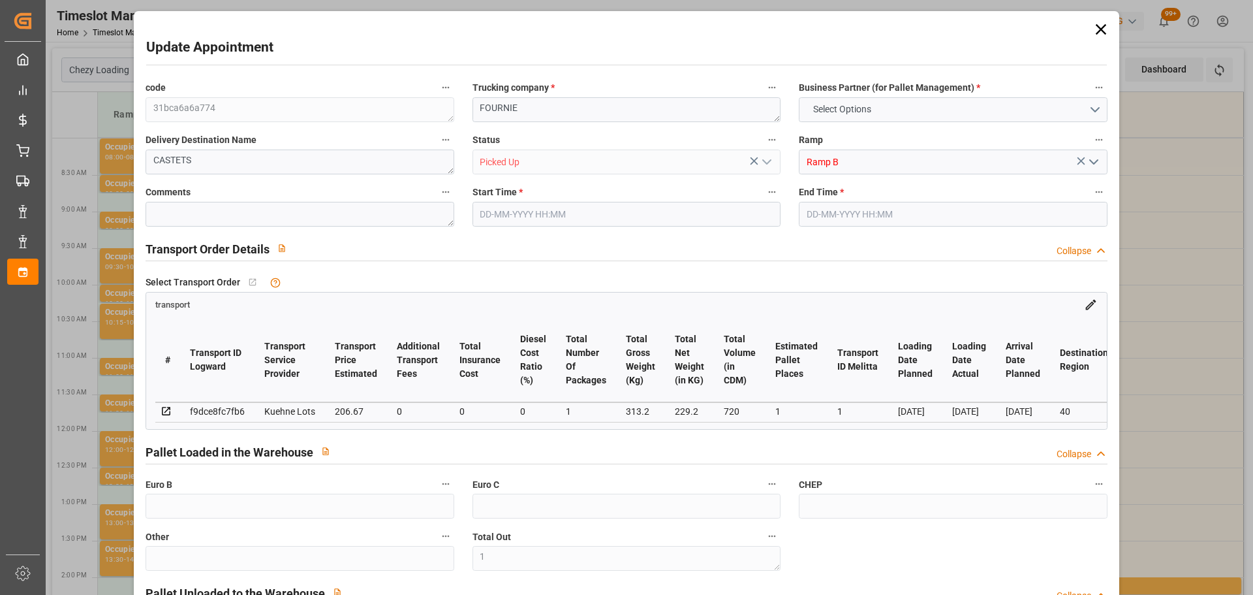
type input "4710.8598"
type input "0"
type input "21"
type input "35"
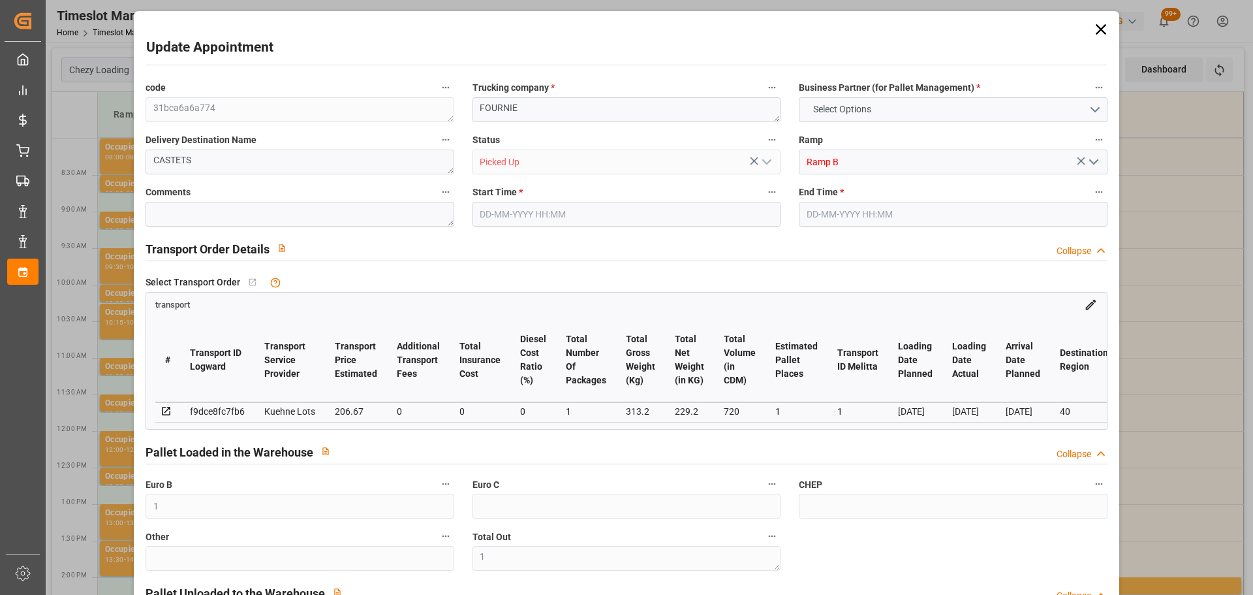
type input "[DATE] 10:30"
type input "[DATE] 10:45"
type input "[DATE] 12:52"
type input "[DATE] 11:59"
type input "[DATE]"
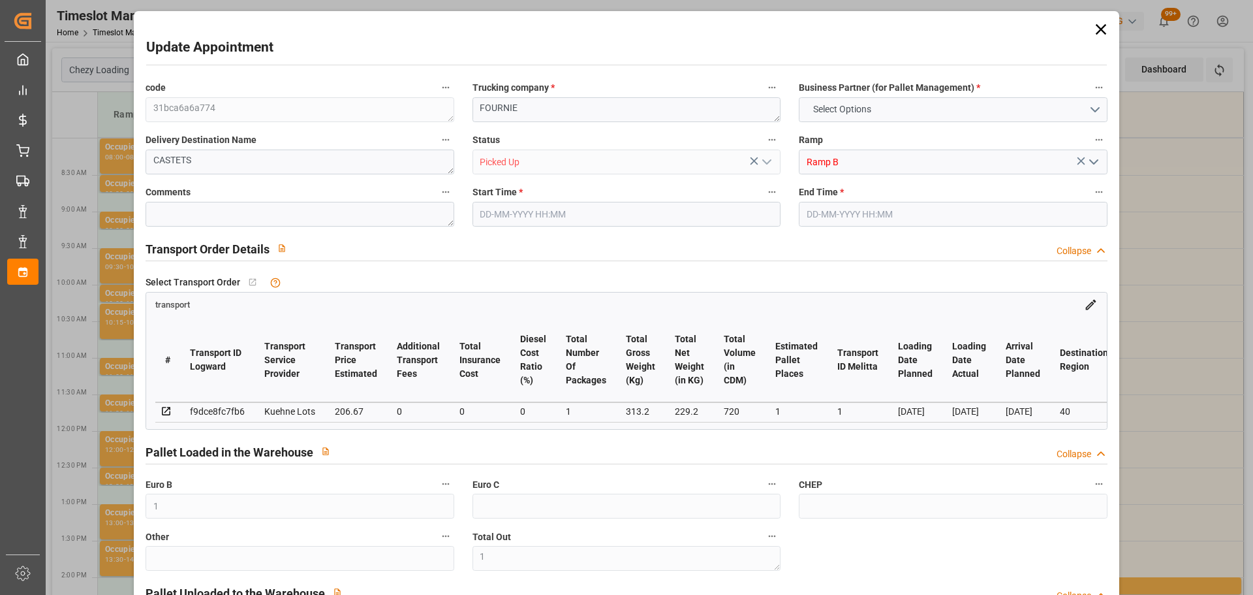
type input "[DATE]"
click at [1095, 27] on icon at bounding box center [1100, 29] width 10 height 10
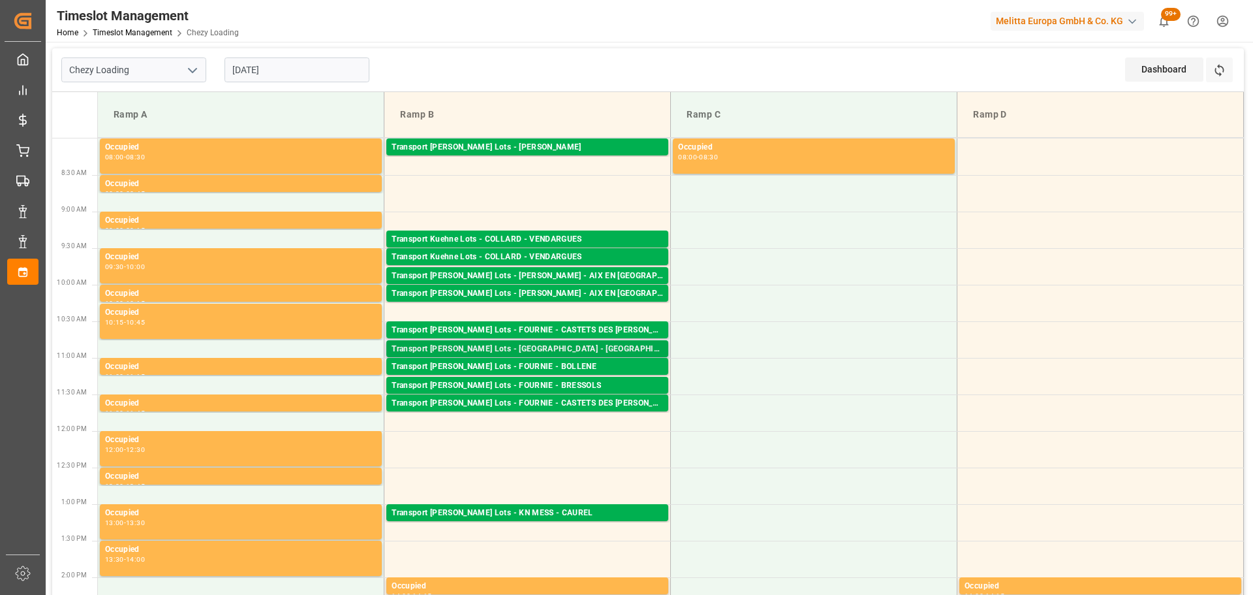
click at [561, 346] on div "Transport [PERSON_NAME] Lots - [GEOGRAPHIC_DATA] - [GEOGRAPHIC_DATA]" at bounding box center [528, 349] width 272 height 13
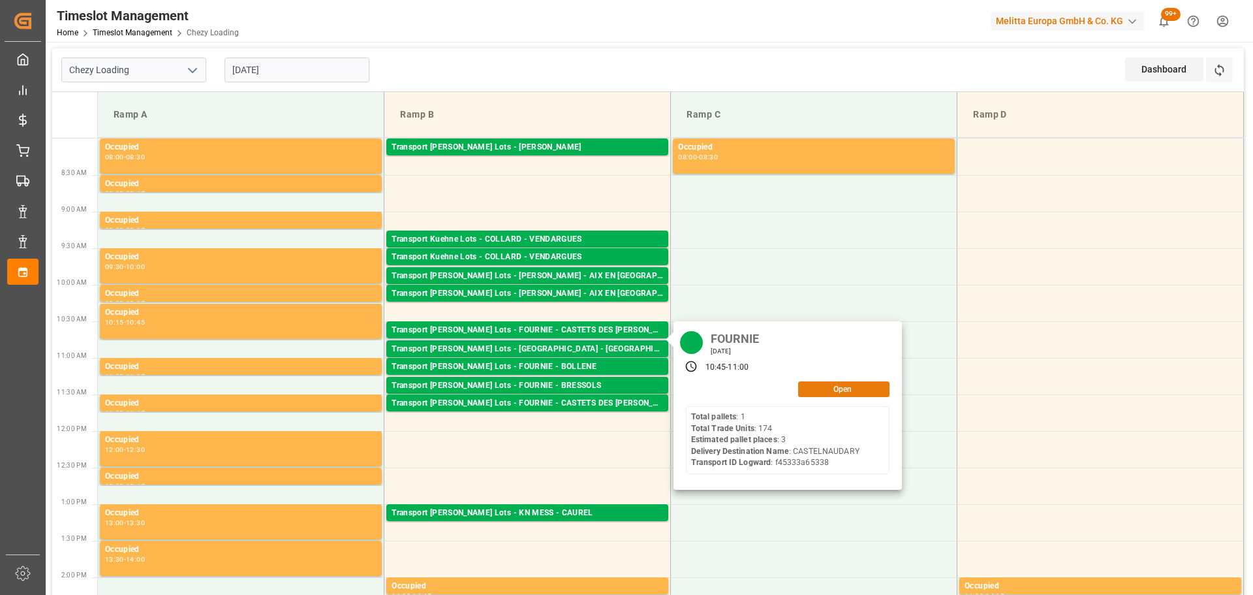
click at [819, 388] on button "Open" at bounding box center [843, 389] width 91 height 16
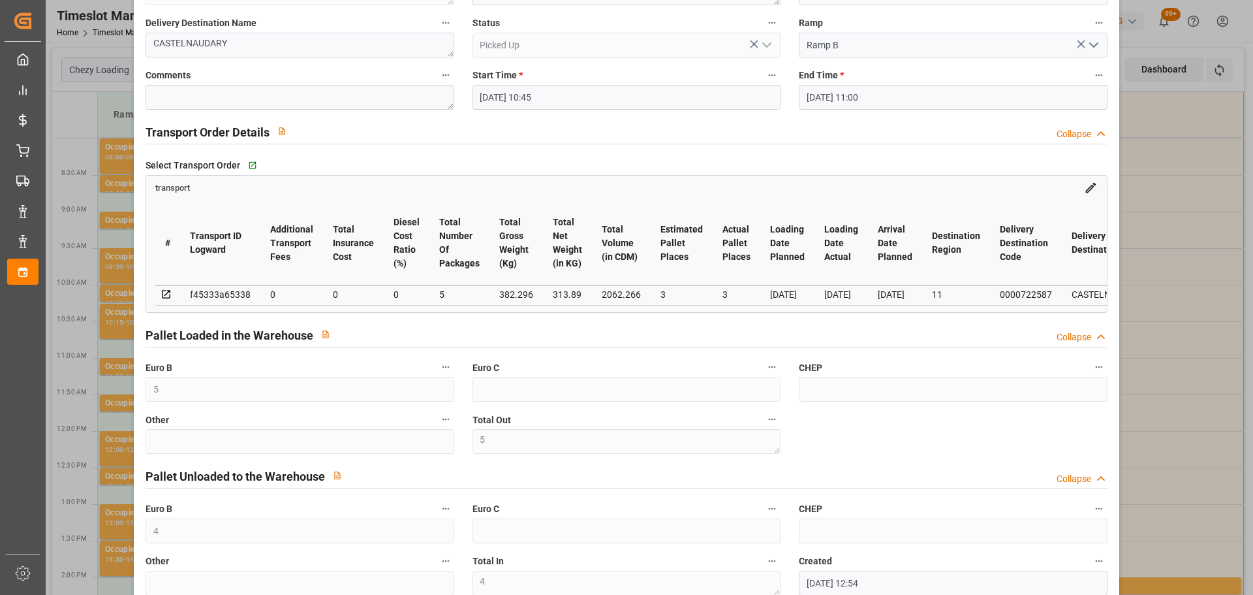
scroll to position [196, 0]
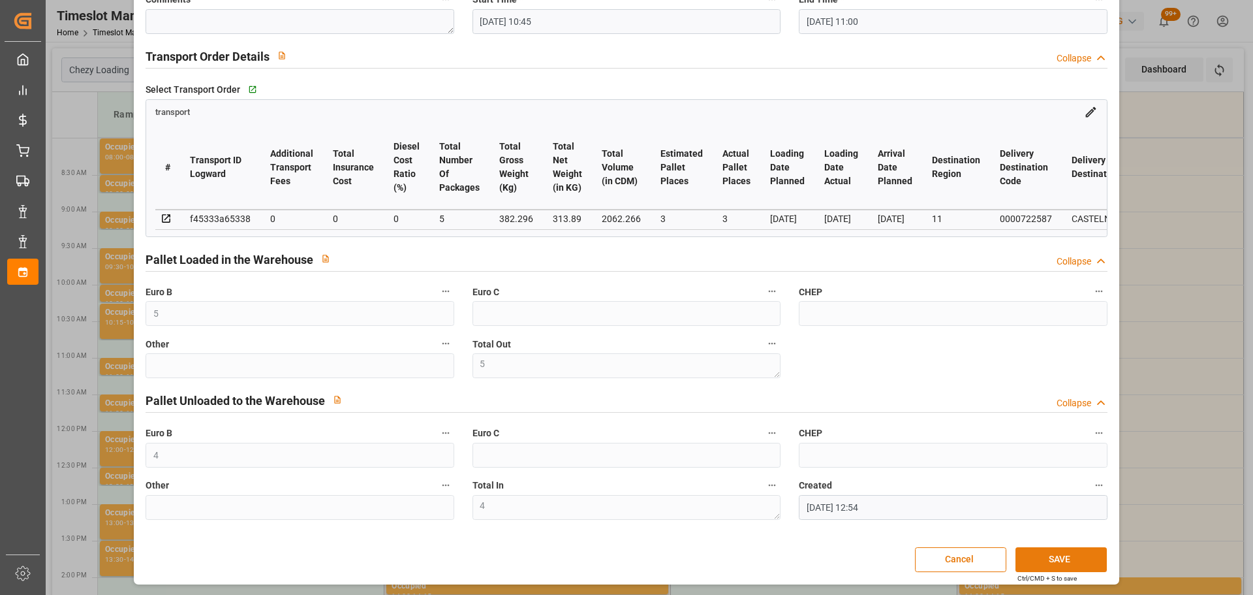
click at [1041, 563] on button "SAVE" at bounding box center [1061, 559] width 91 height 25
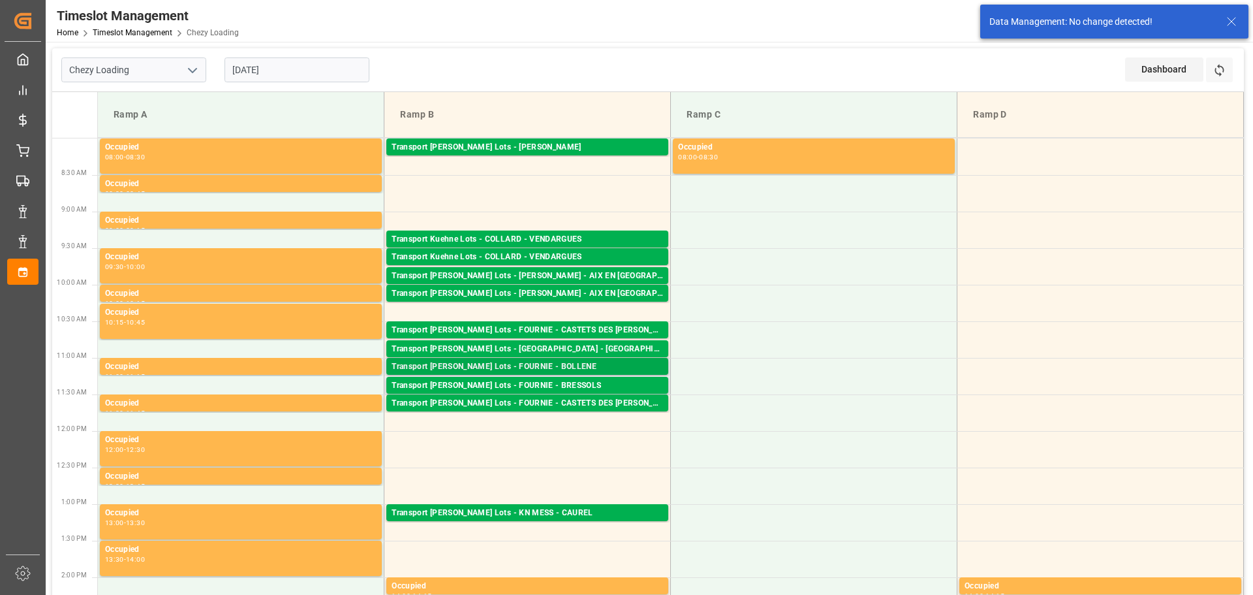
click at [541, 364] on div "Transport [PERSON_NAME] Lots - FOURNIE - BOLLENE" at bounding box center [528, 366] width 272 height 13
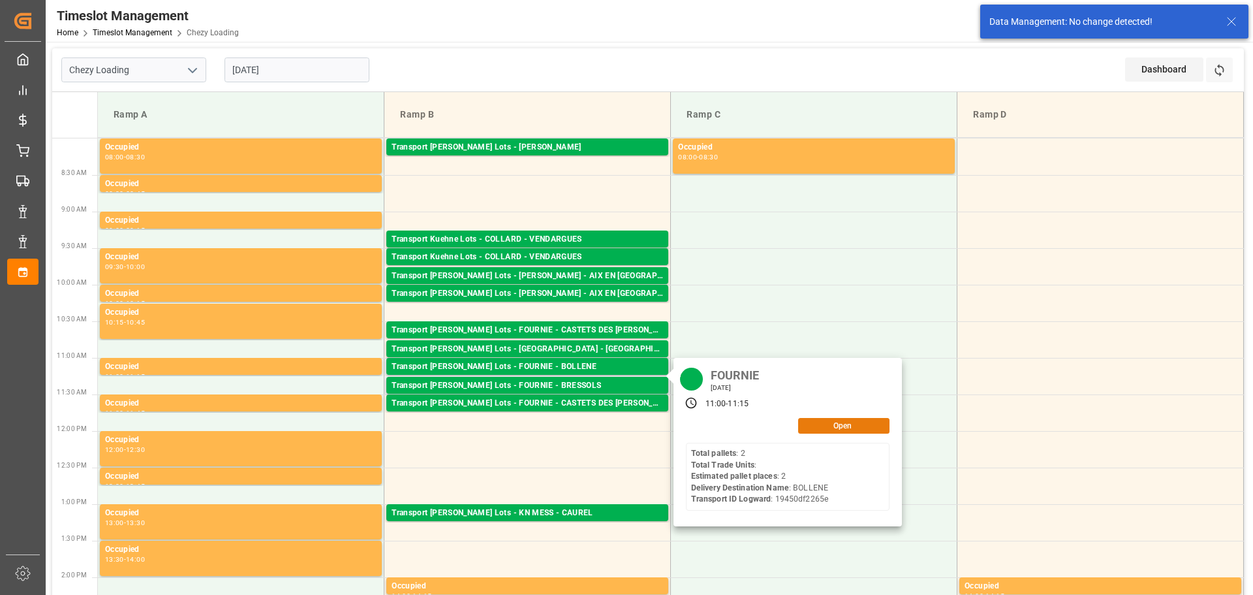
click at [824, 427] on button "Open" at bounding box center [843, 426] width 91 height 16
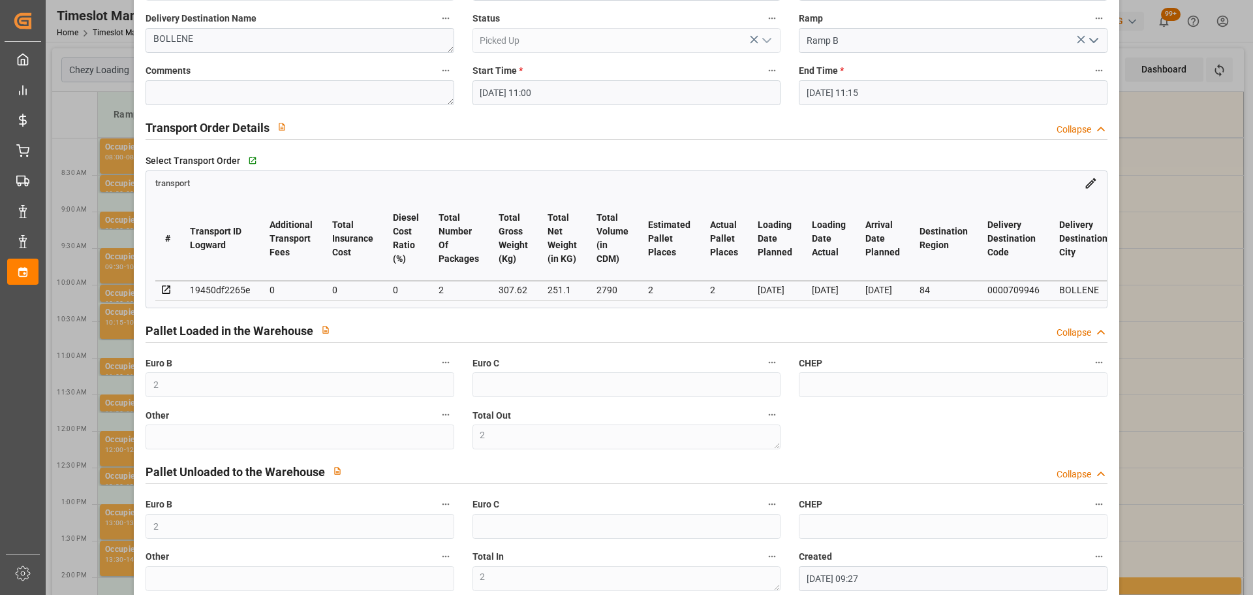
scroll to position [0, 0]
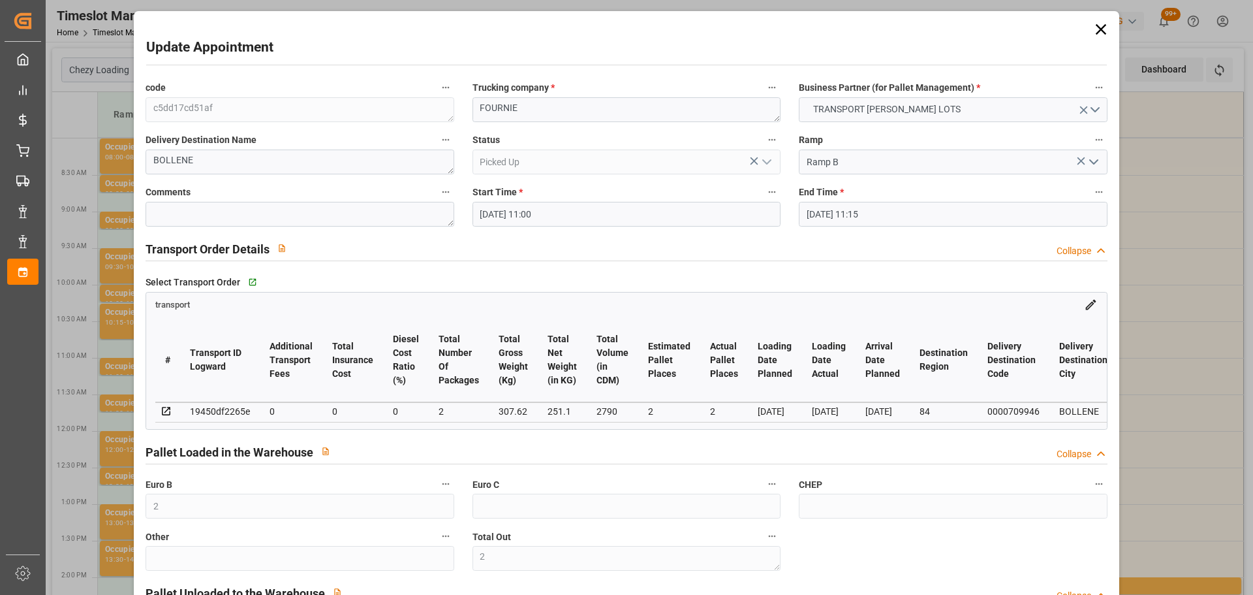
click at [1095, 26] on icon at bounding box center [1100, 29] width 10 height 10
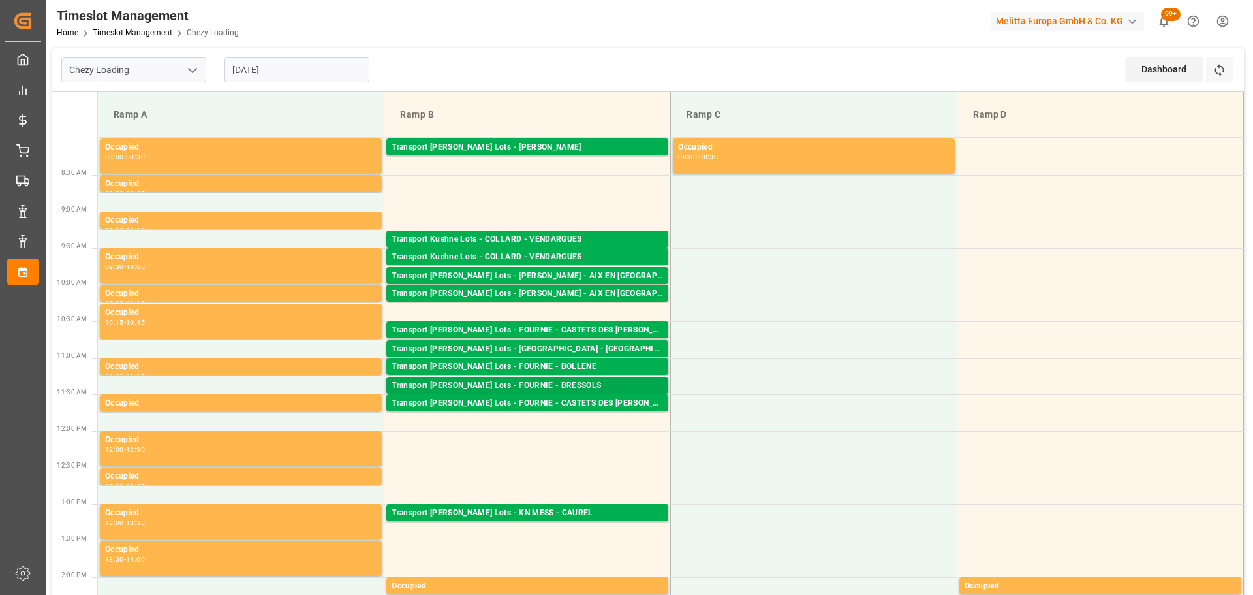
click at [537, 383] on div "Transport [PERSON_NAME] Lots - FOURNIE - BRESSOLS" at bounding box center [528, 385] width 272 height 13
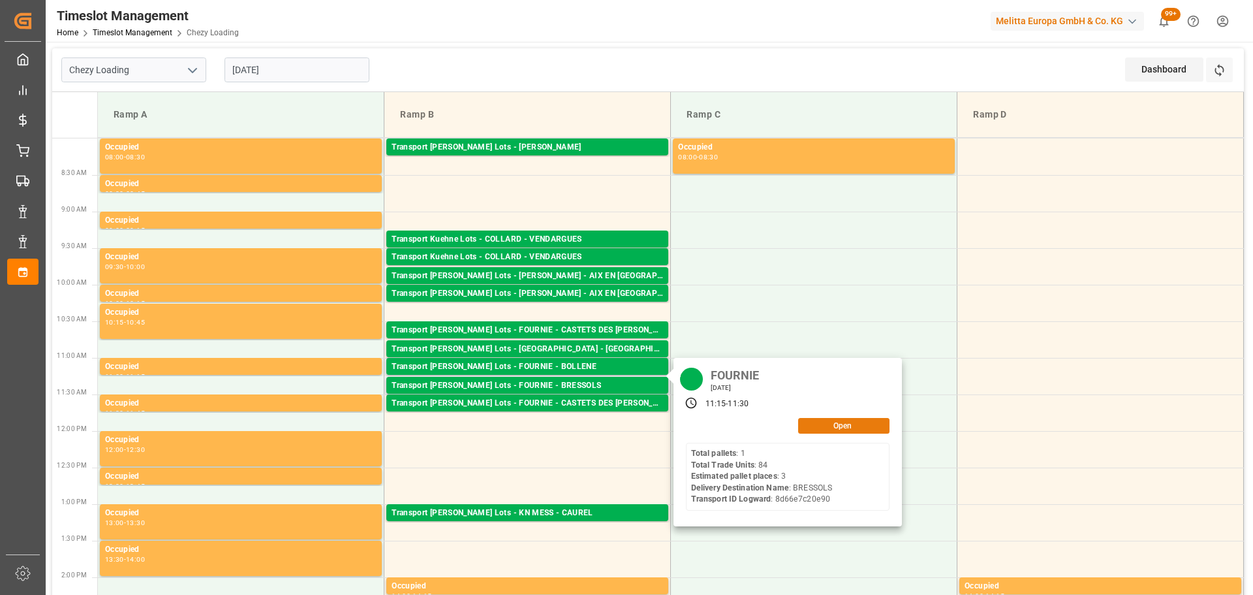
click at [838, 418] on button "Open" at bounding box center [843, 426] width 91 height 16
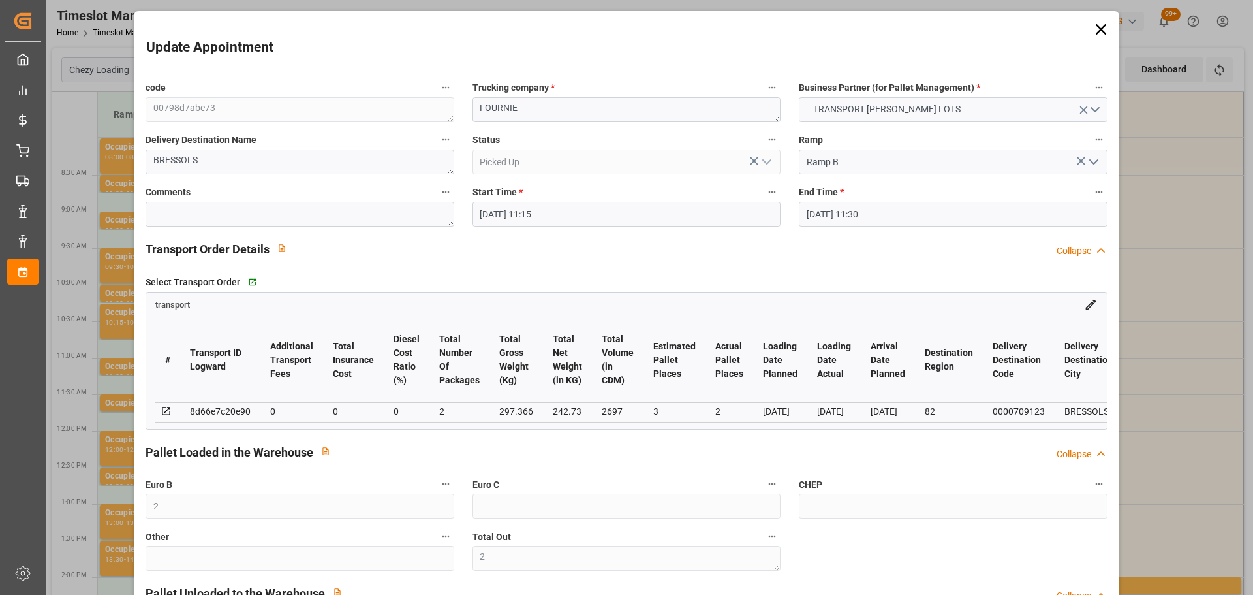
click at [1095, 25] on icon at bounding box center [1100, 29] width 10 height 10
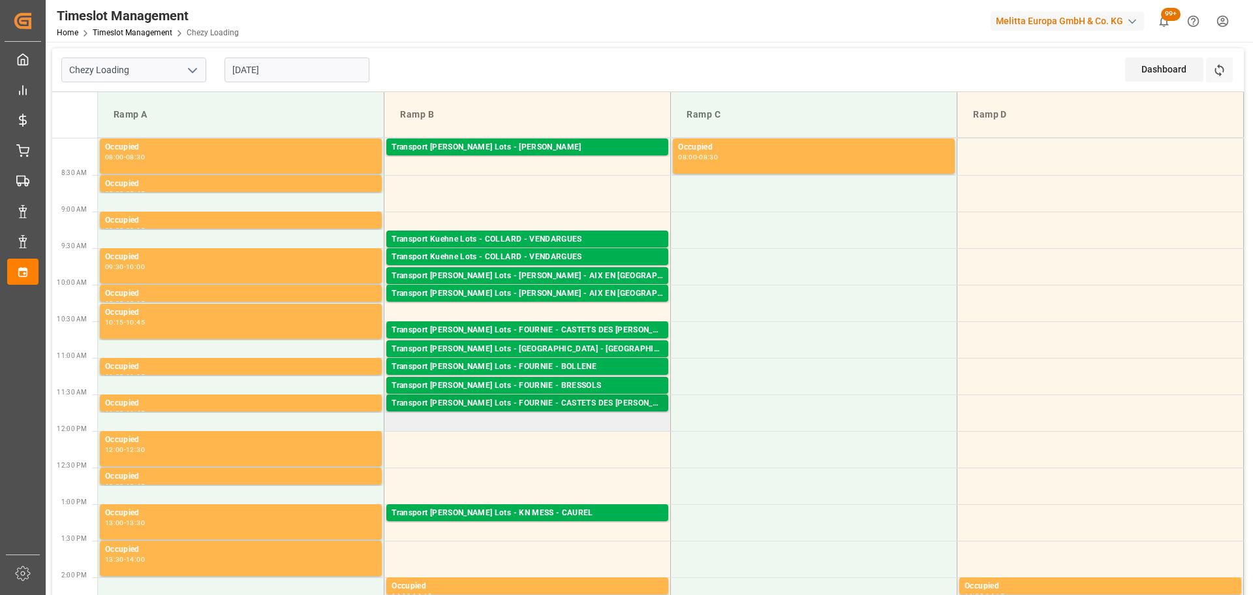
click at [559, 396] on div "Transport Kuehne Lots - FOURNIE - CASTETS DES LANDES Pallets: ,TU: 168,City: CA…" at bounding box center [527, 402] width 282 height 17
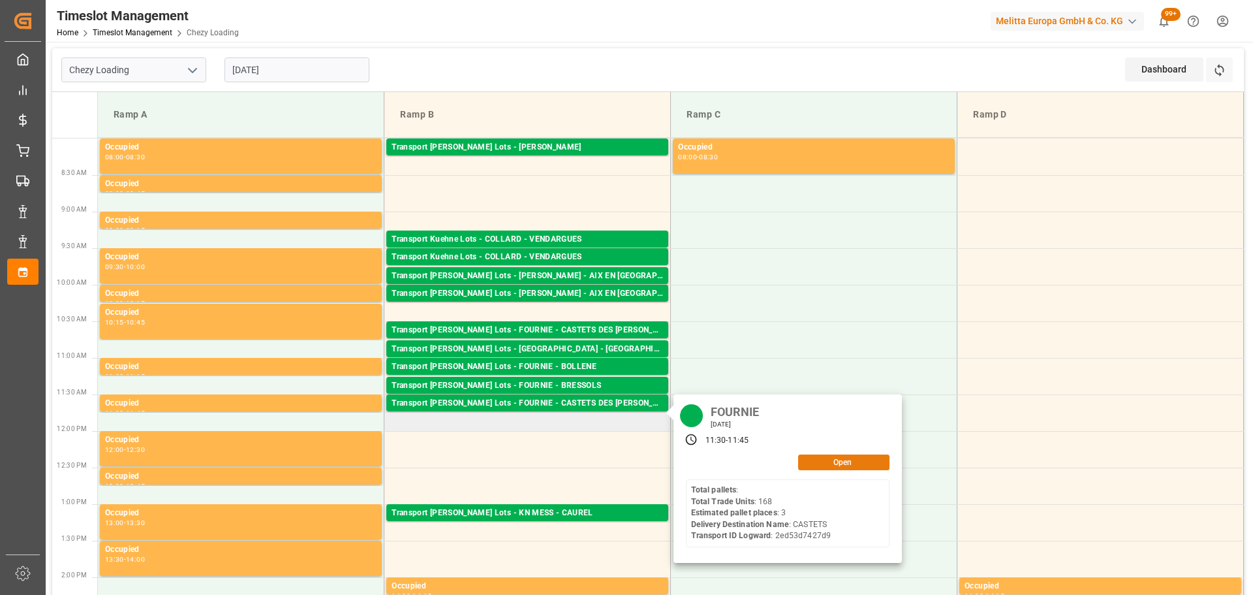
click at [825, 456] on button "Open" at bounding box center [843, 462] width 91 height 16
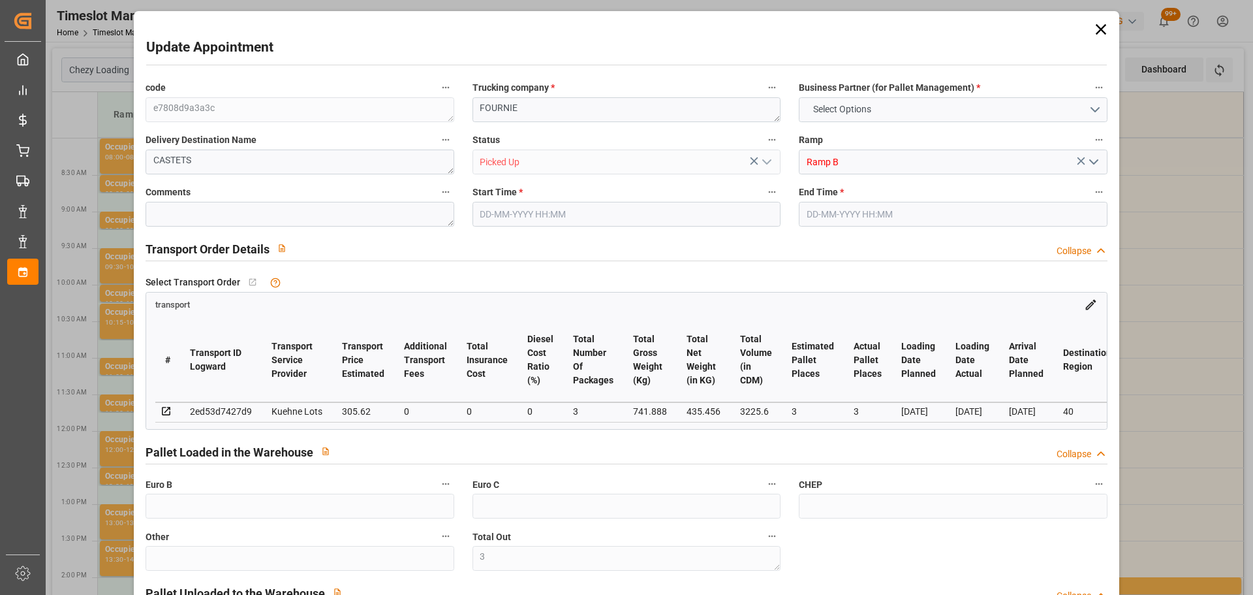
type input "3"
type input "305.62"
type input "0"
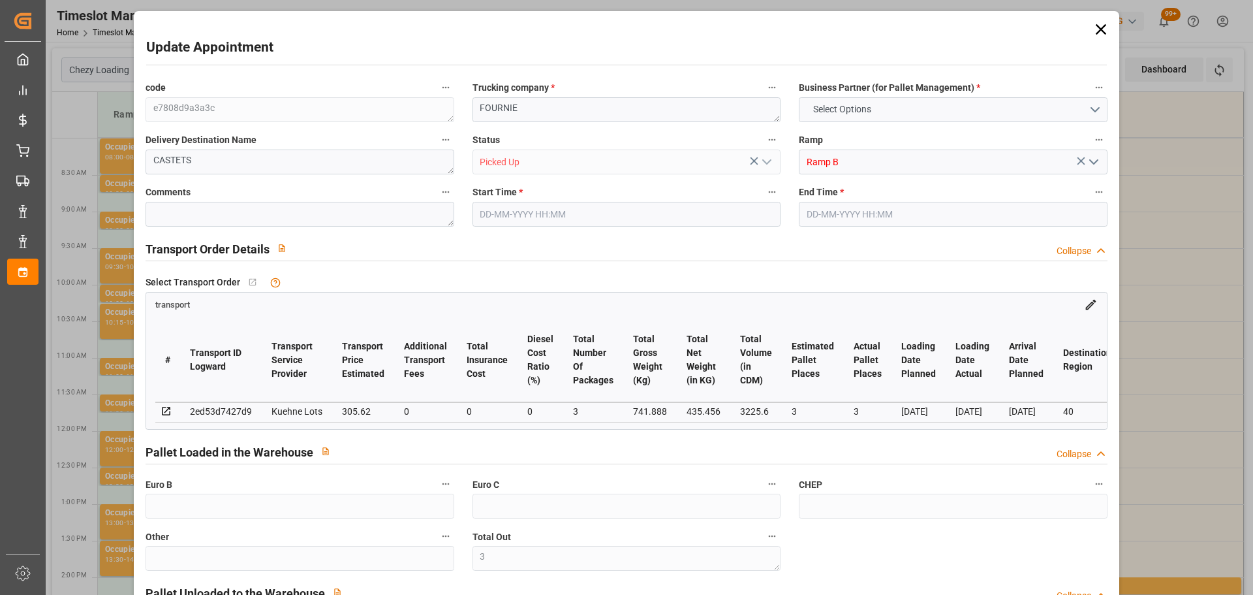
type input "0"
type input "305.62"
type input "0"
type input "3"
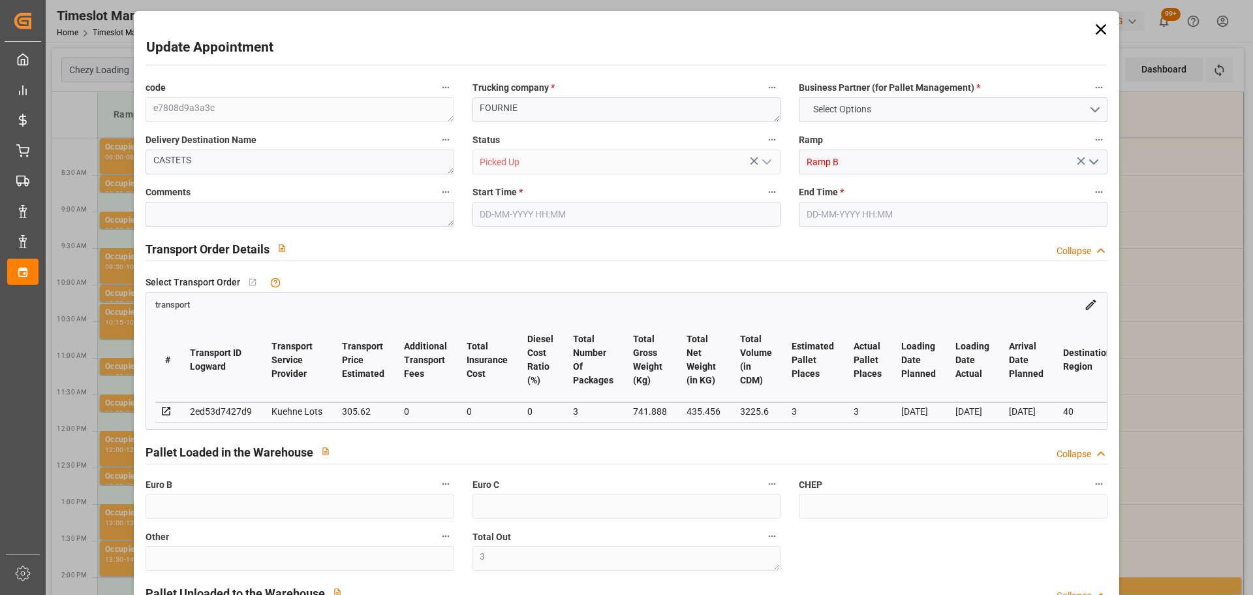
type input "435.456"
type input "858"
type input "3225.6"
type input "40"
type input "0"
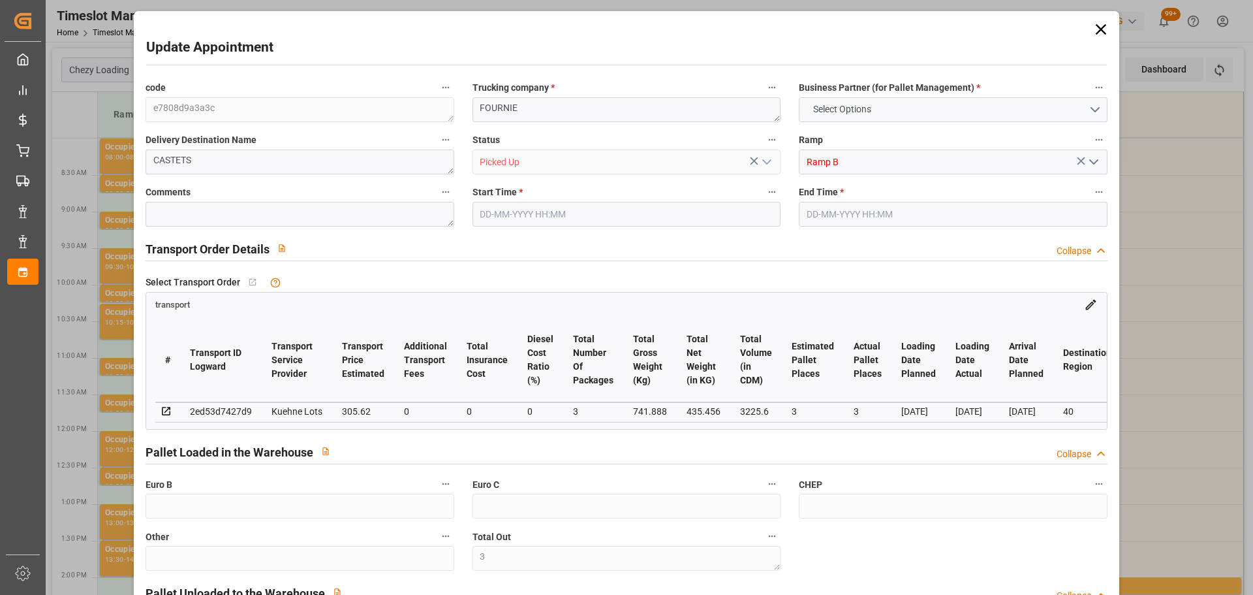
type input "168"
type input "3"
type input "101"
type input "741.888"
type input "0"
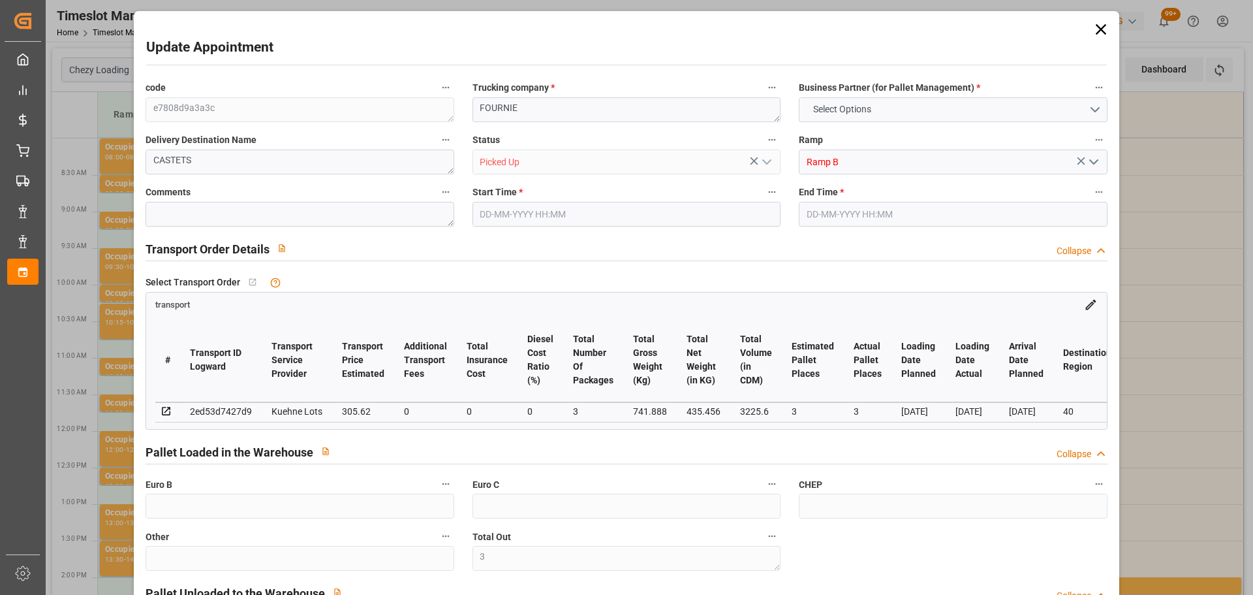
type input "4710.8598"
type input "0"
type input "21"
type input "35"
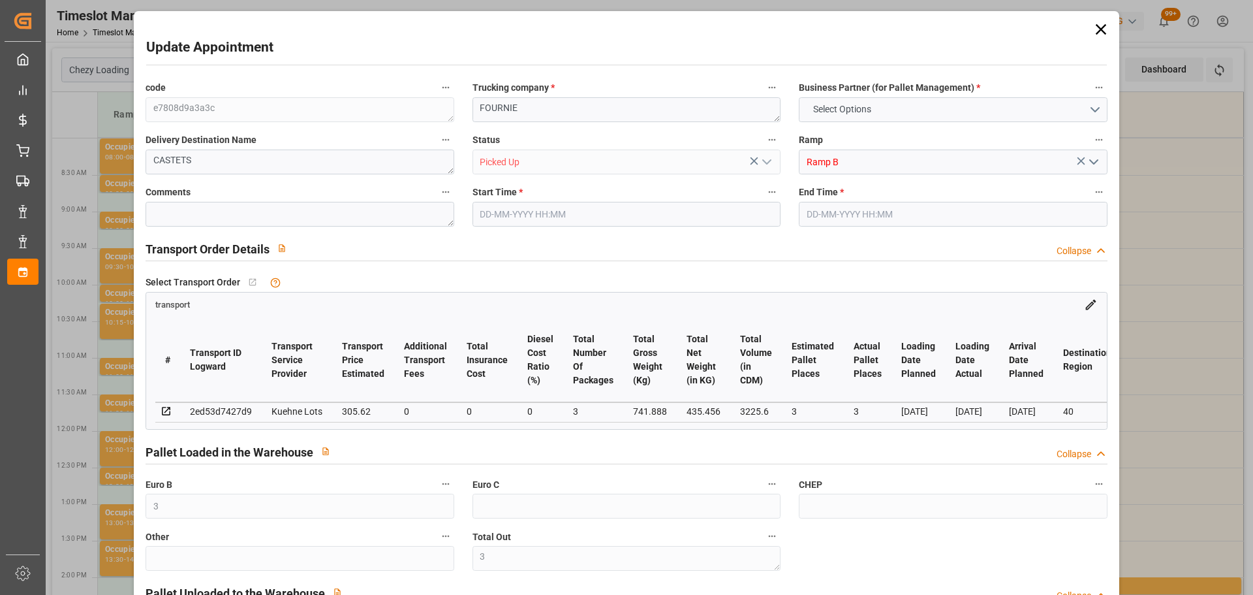
type input "[DATE] 11:30"
type input "[DATE] 11:45"
type input "[DATE] 12:34"
type input "[DATE] 11:24"
type input "[DATE]"
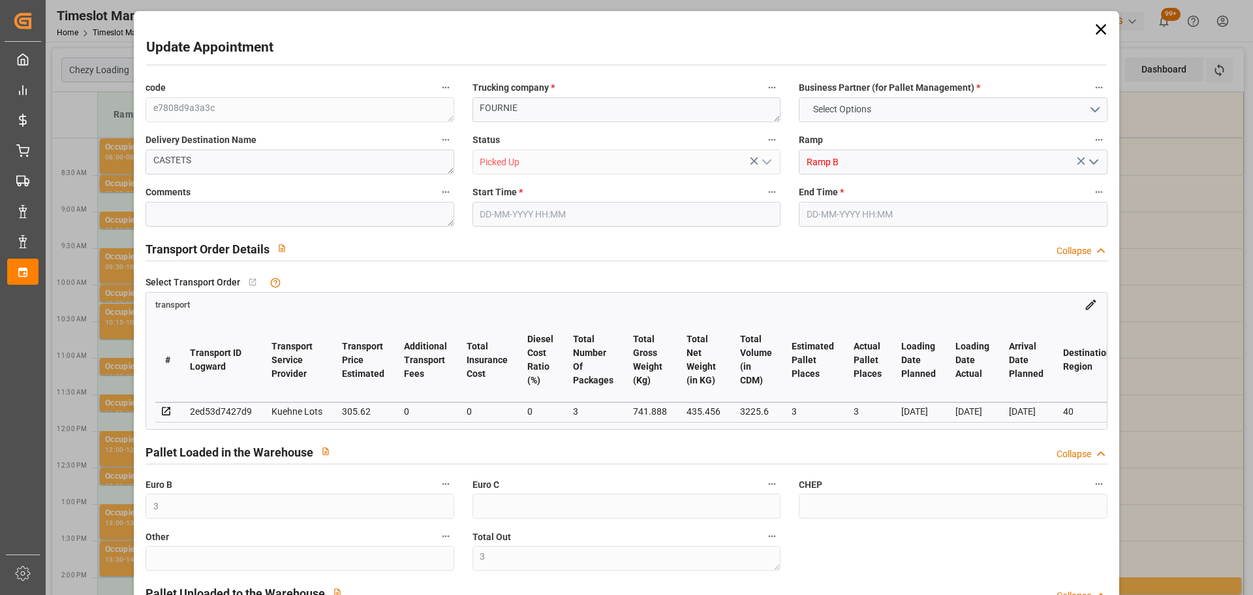
type input "[DATE]"
click at [1098, 29] on icon at bounding box center [1100, 29] width 10 height 10
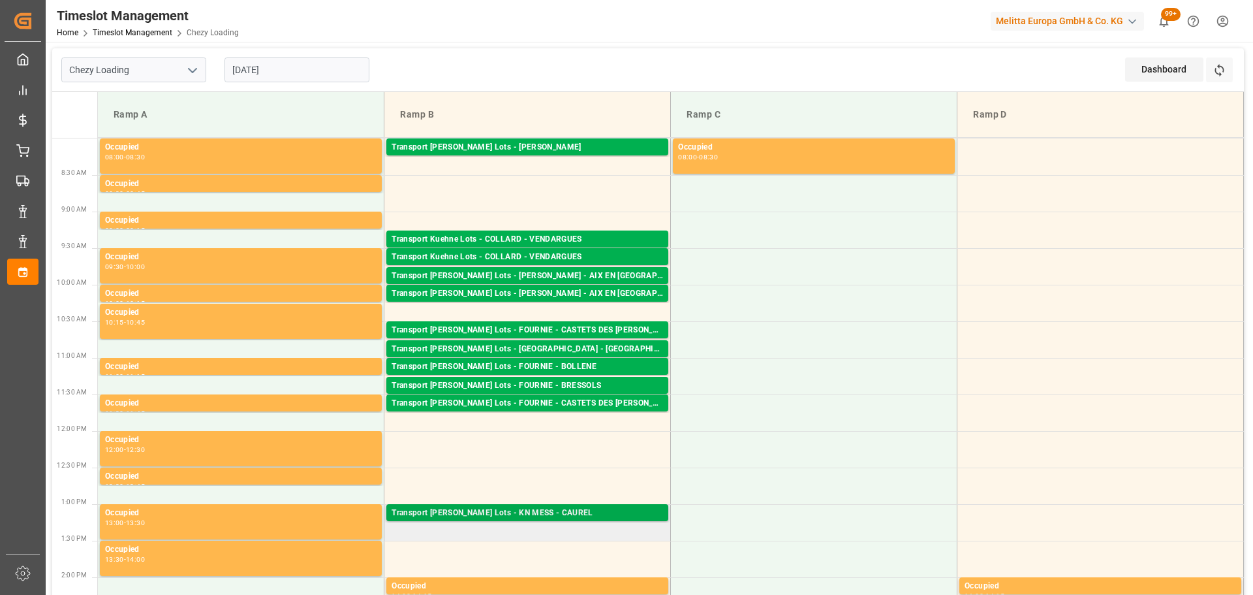
click at [536, 514] on div "Transport [PERSON_NAME] Lots - KN MESS - CAUREL" at bounding box center [528, 513] width 272 height 13
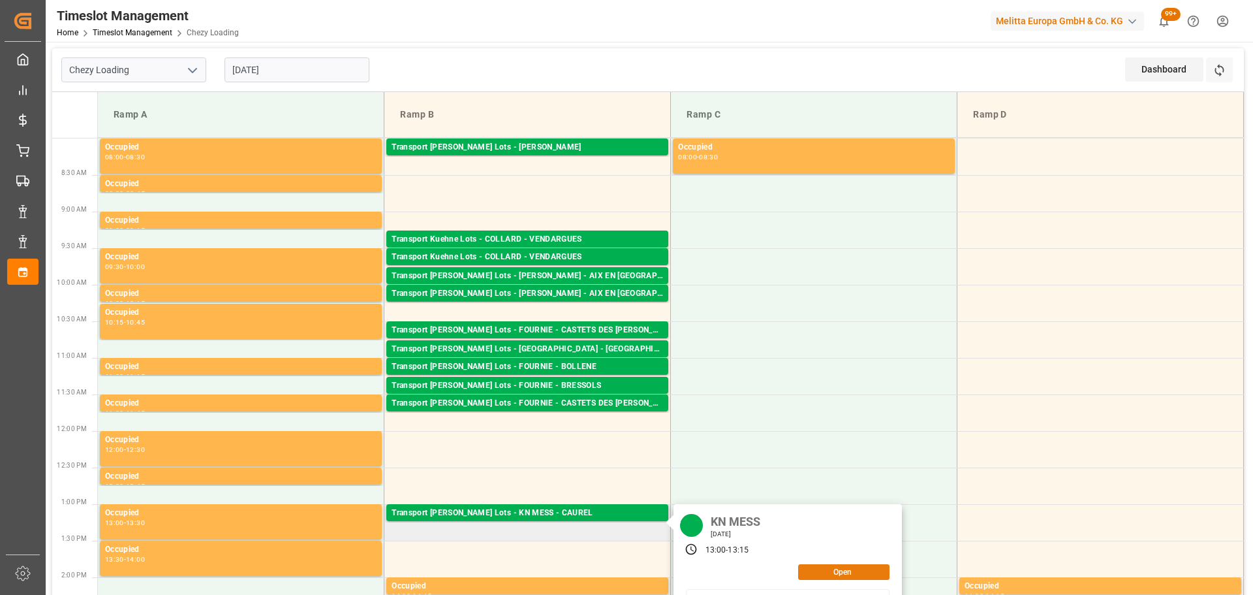
click at [826, 575] on button "Open" at bounding box center [843, 572] width 91 height 16
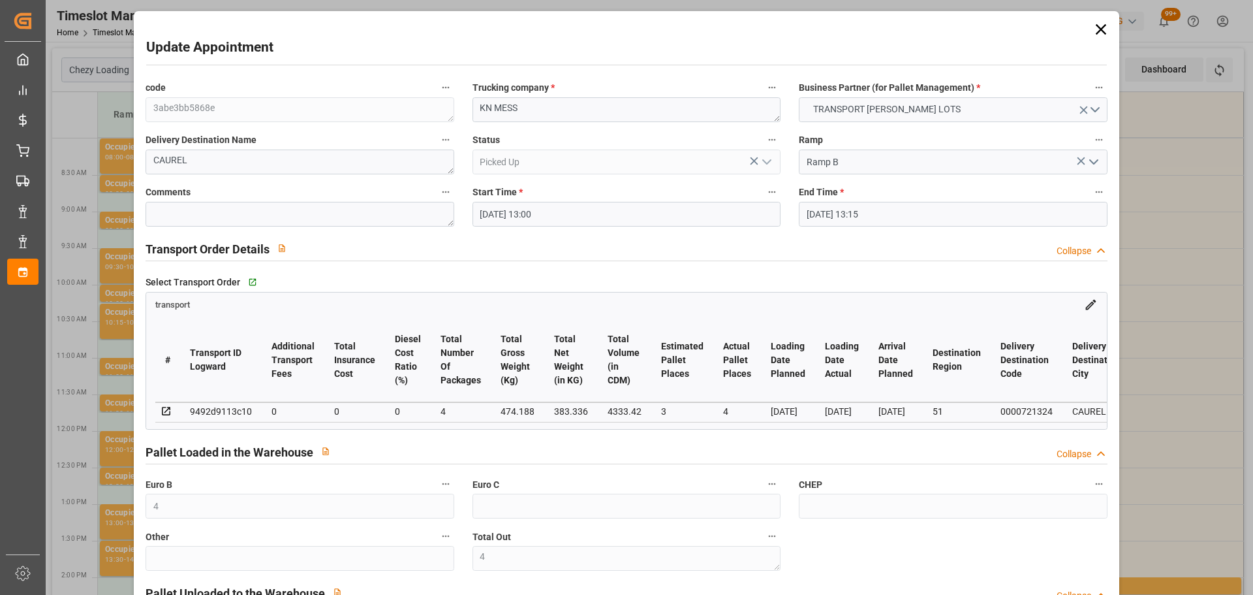
click at [1099, 26] on icon at bounding box center [1101, 29] width 18 height 18
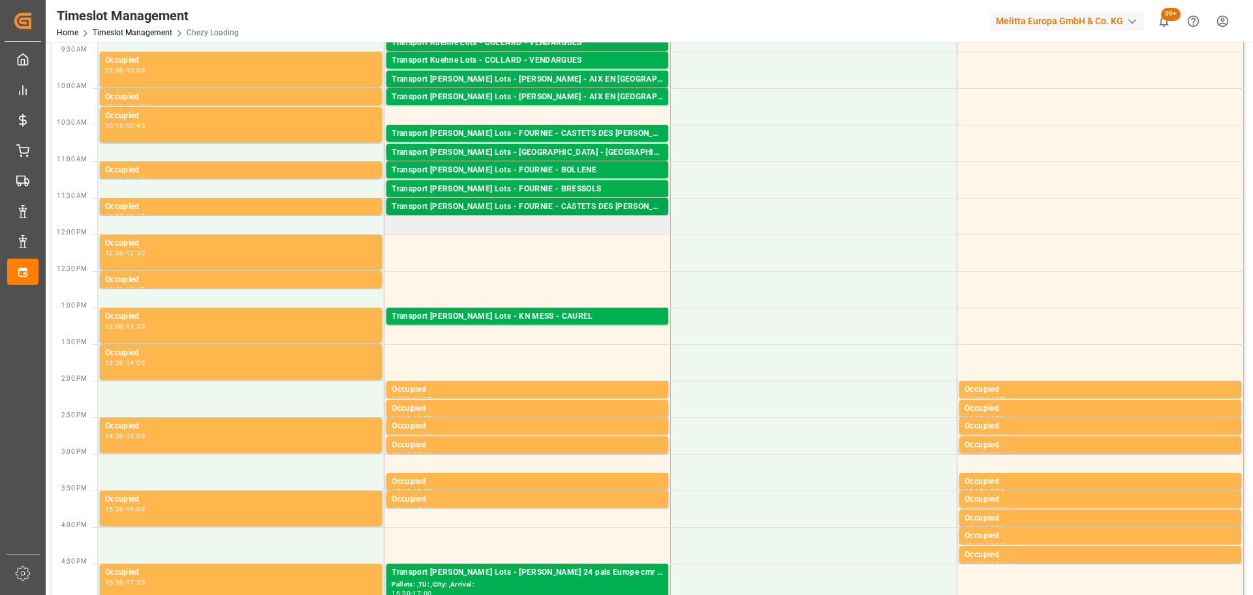
scroll to position [392, 0]
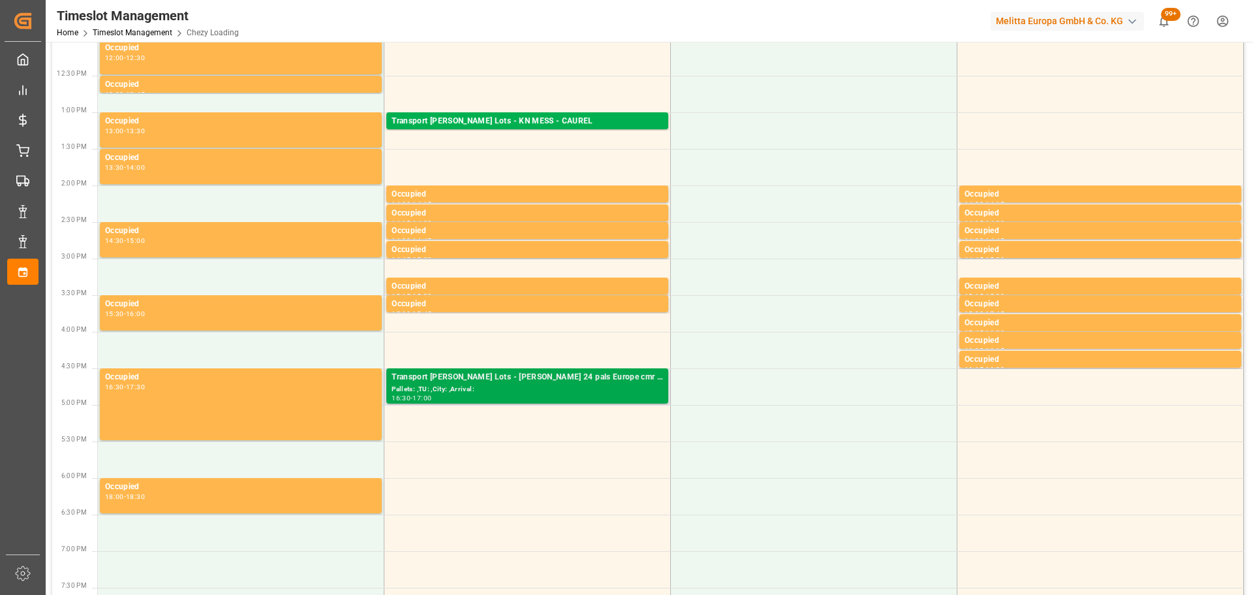
click at [503, 385] on div "Pallets: ,TU: ,City: ,Arrival:" at bounding box center [528, 389] width 272 height 11
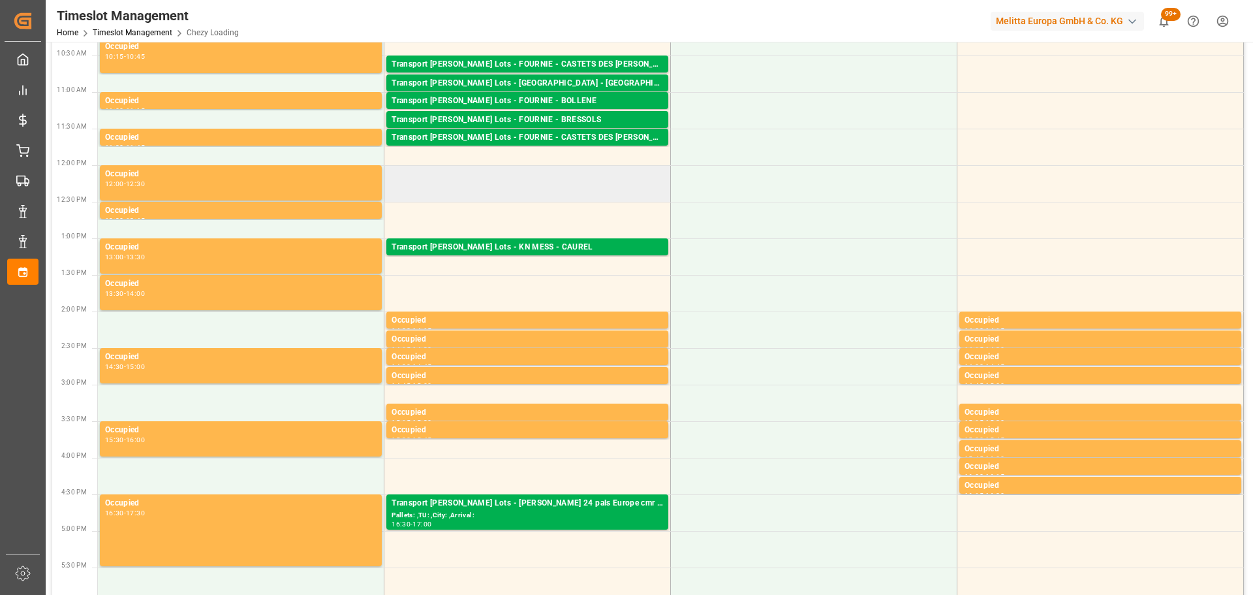
scroll to position [0, 0]
